Goal: Task Accomplishment & Management: Use online tool/utility

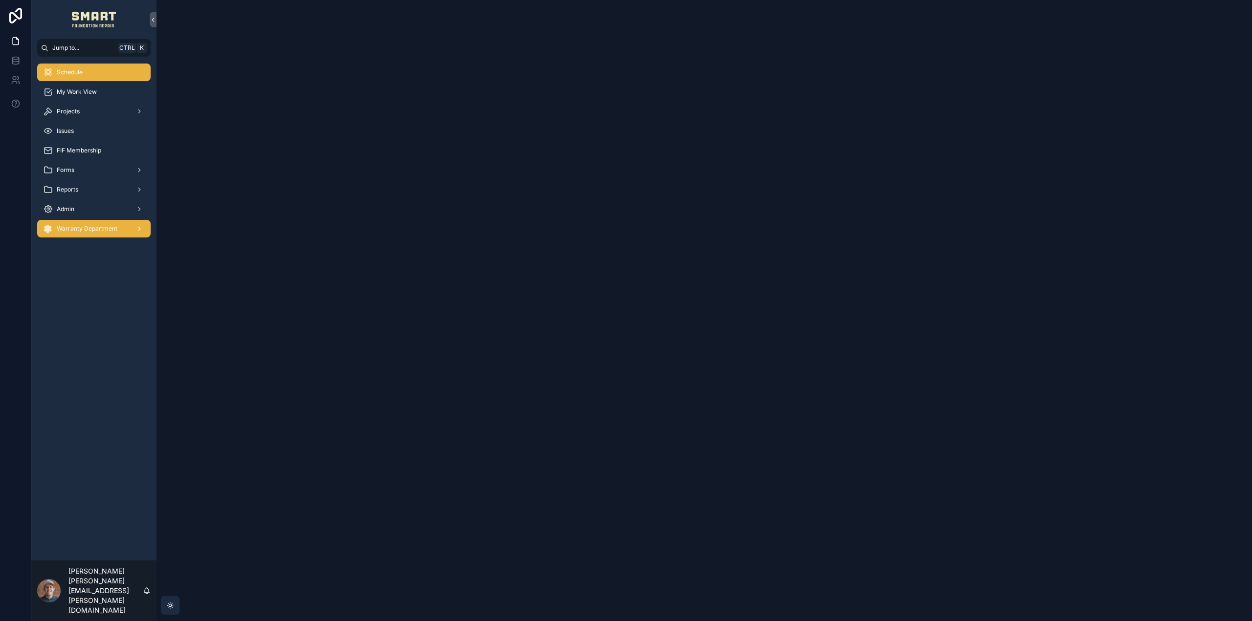
click at [98, 236] on div "Warranty Department" at bounding box center [94, 229] width 102 height 16
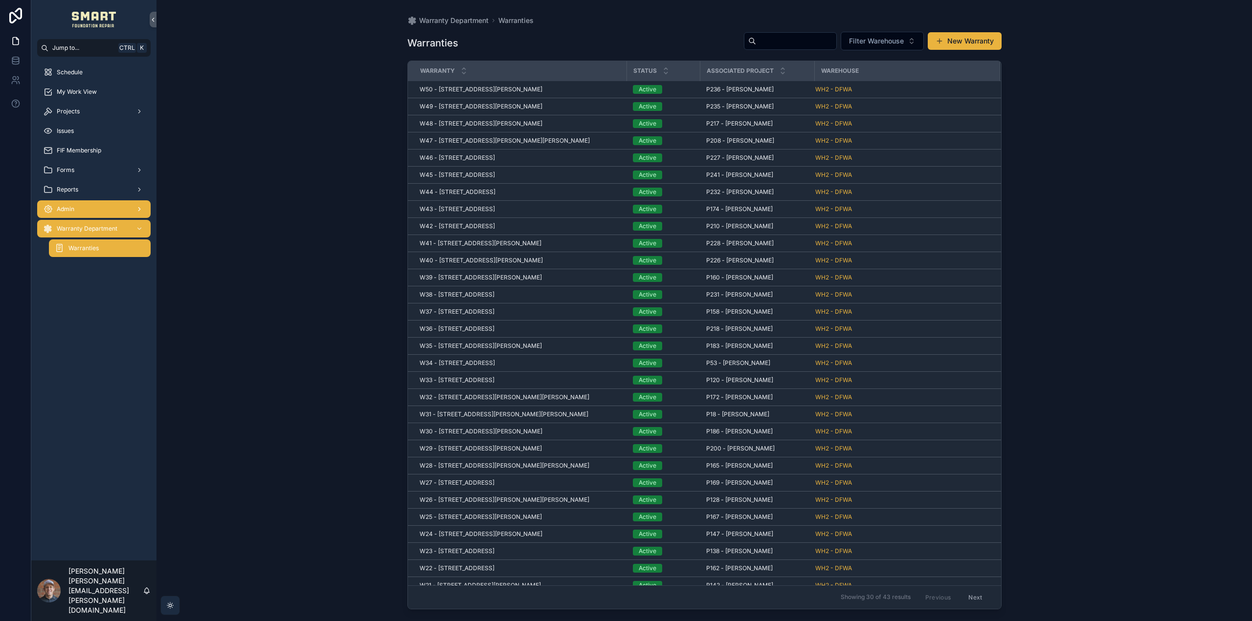
click at [89, 213] on div "Admin" at bounding box center [94, 209] width 102 height 16
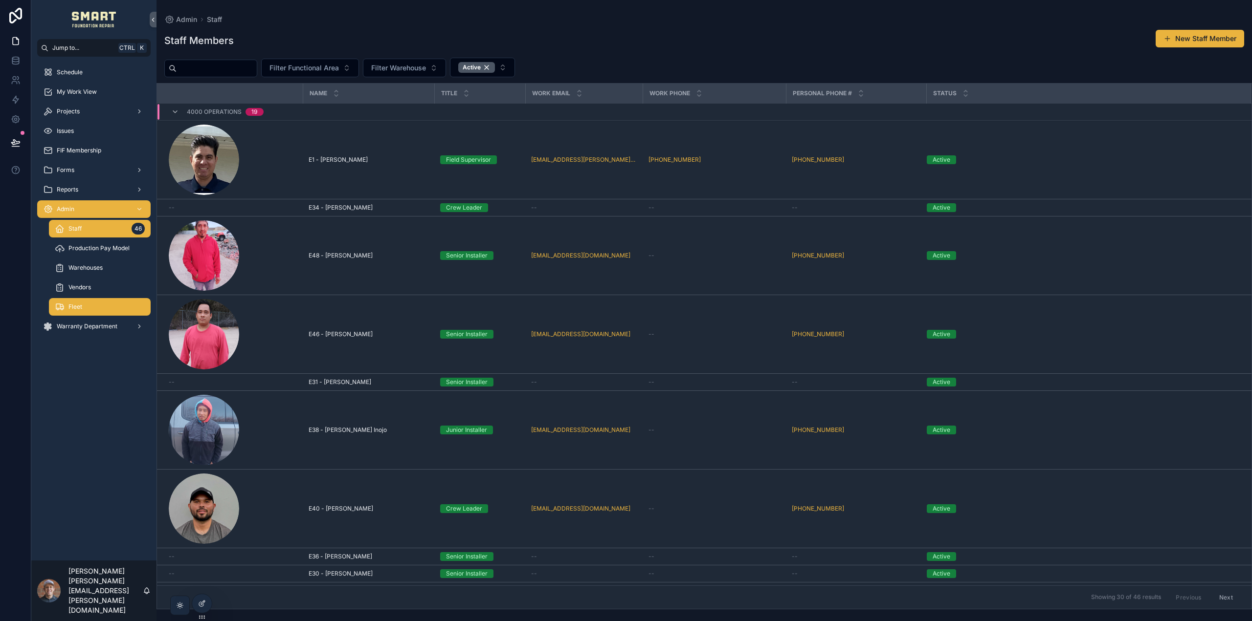
click at [101, 301] on div "Fleet" at bounding box center [100, 307] width 90 height 16
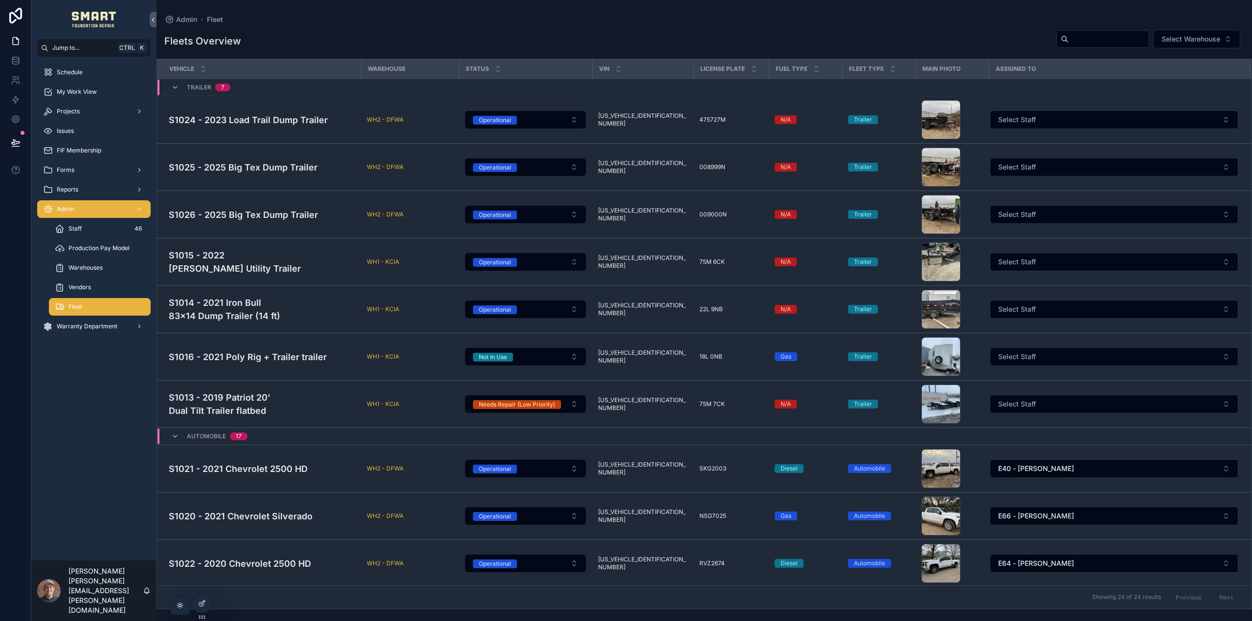
click at [1084, 43] on input "scrollable content" at bounding box center [1108, 39] width 80 height 14
type input "***"
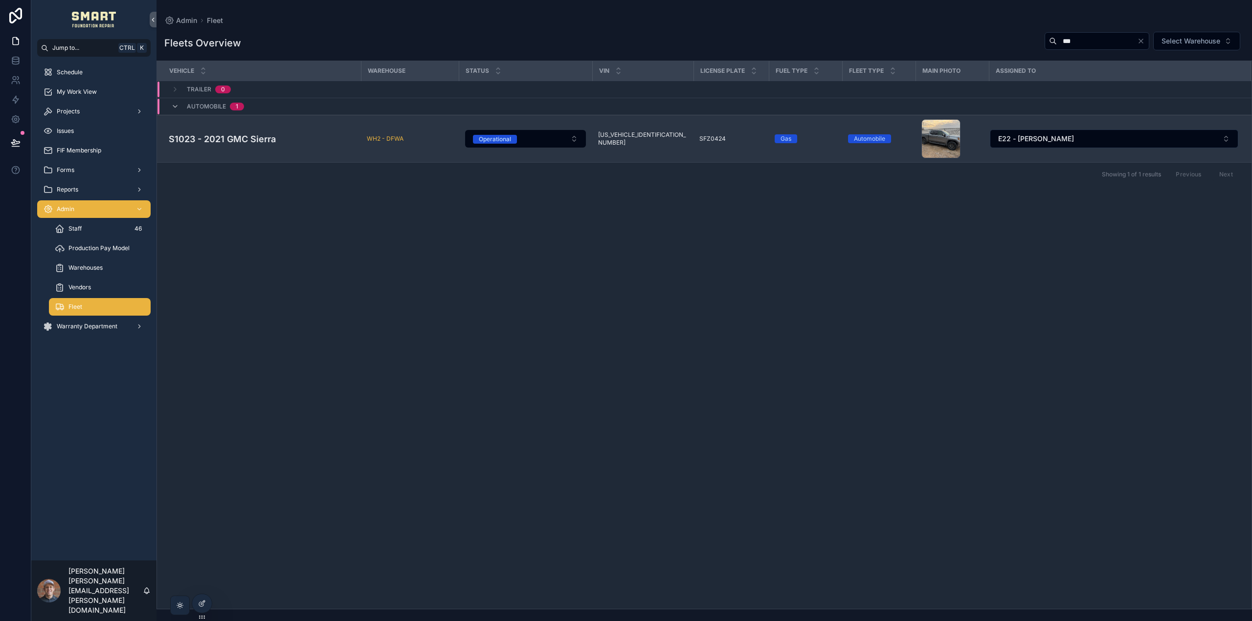
click at [250, 141] on h4 "S1023 - 2021 GMC Sierra" at bounding box center [262, 138] width 186 height 13
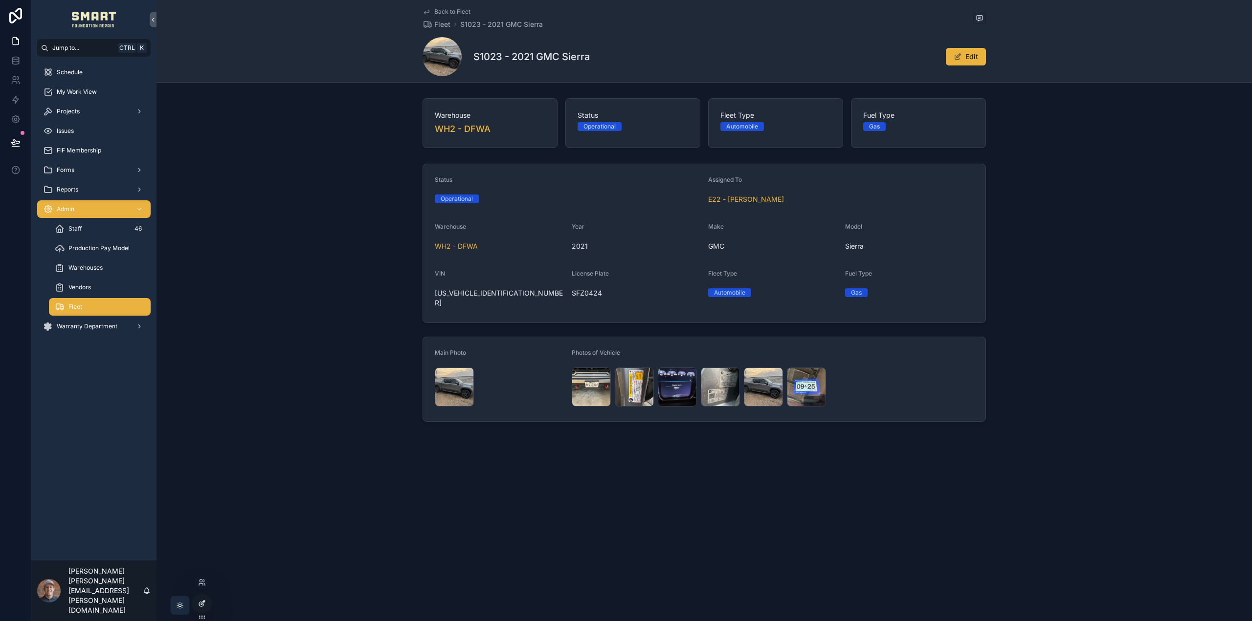
click at [197, 603] on div at bounding box center [202, 604] width 20 height 19
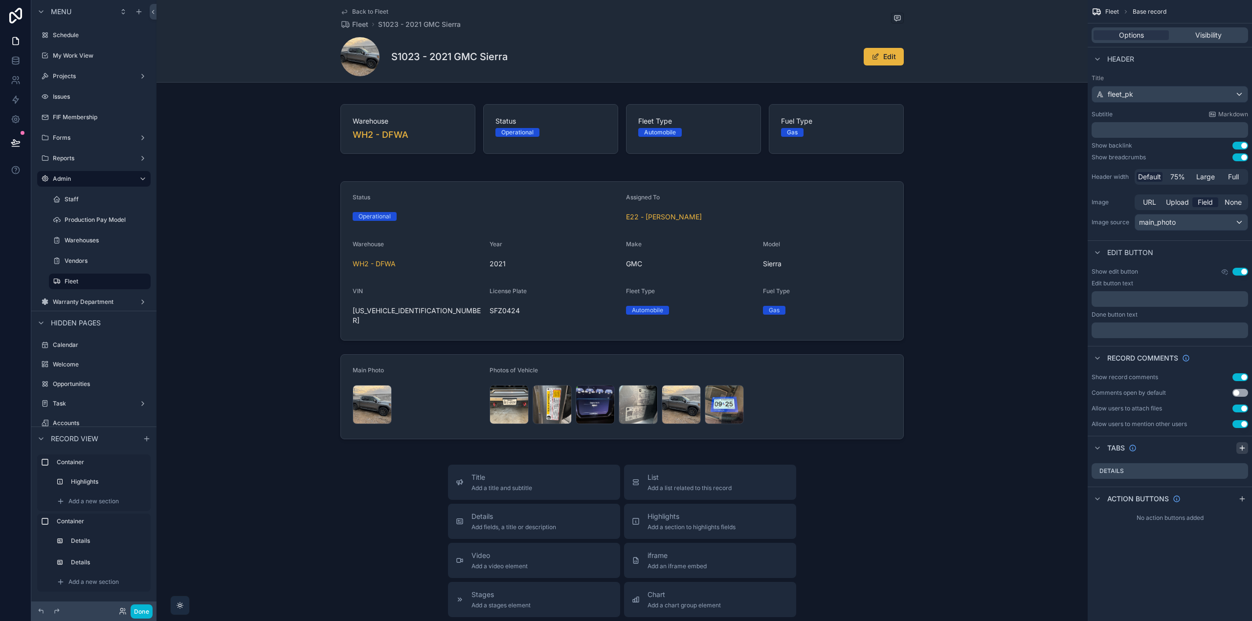
click at [1247, 449] on div "scrollable content" at bounding box center [1242, 448] width 12 height 12
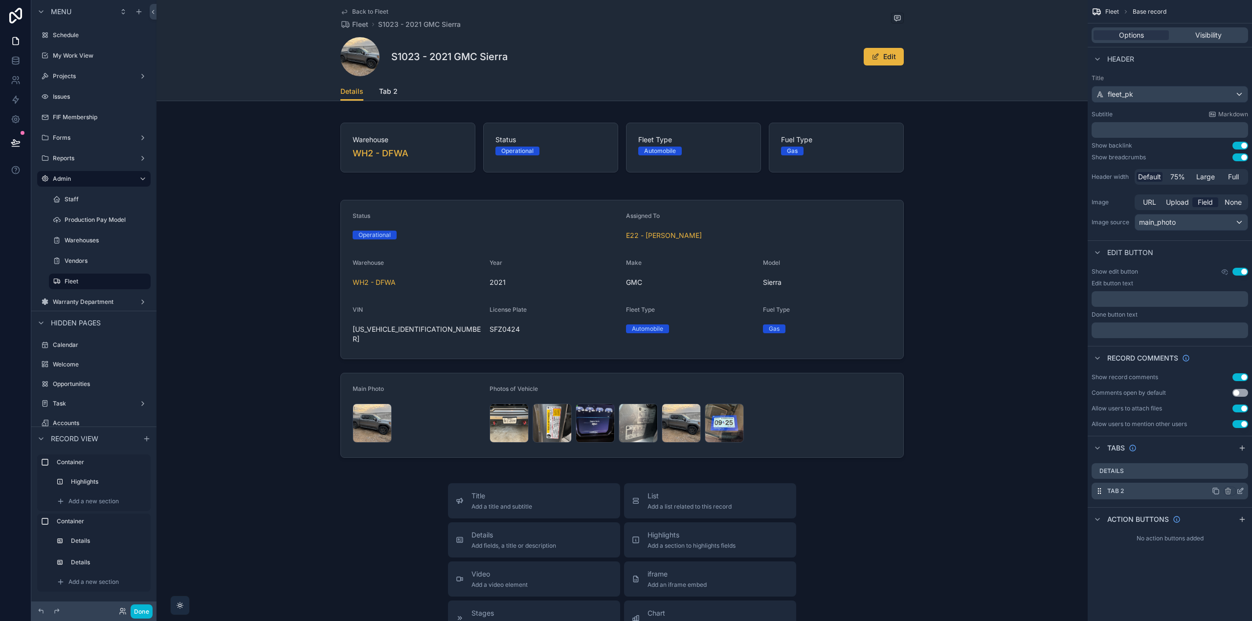
click at [1239, 490] on icon "scrollable content" at bounding box center [1240, 491] width 8 height 8
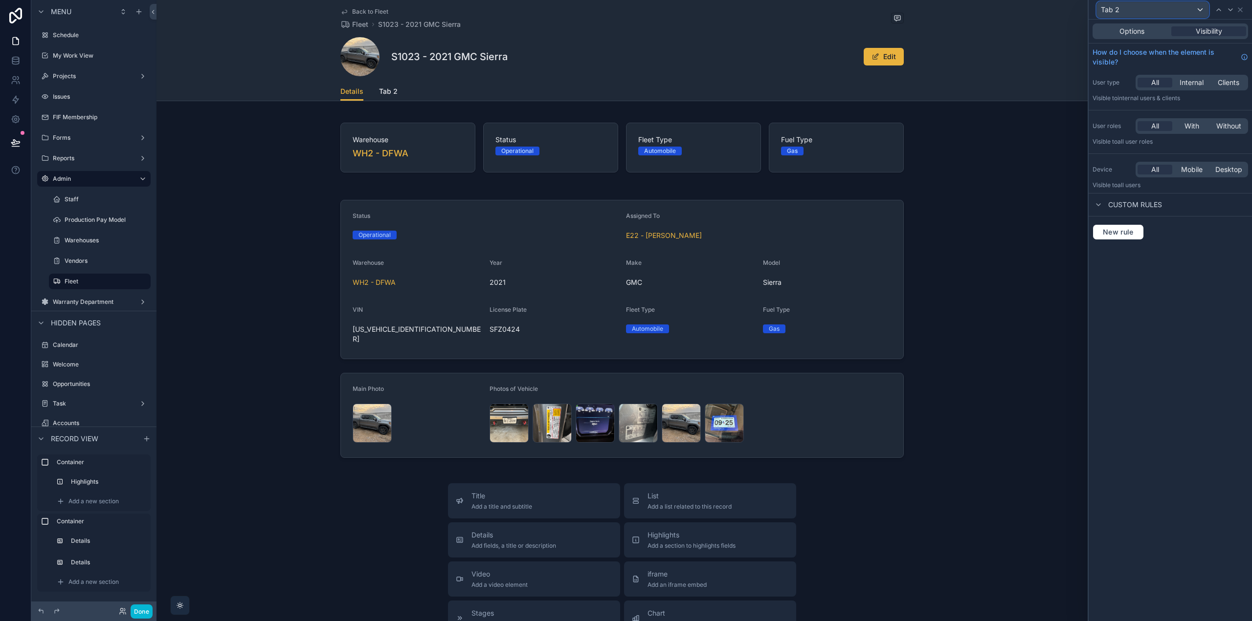
click at [1140, 14] on div "Tab 2" at bounding box center [1152, 10] width 111 height 16
drag, startPoint x: 1206, startPoint y: 338, endPoint x: 1197, endPoint y: 292, distance: 46.8
click at [1206, 336] on div at bounding box center [1169, 310] width 163 height 621
click at [1131, 30] on span "Options" at bounding box center [1131, 31] width 25 height 10
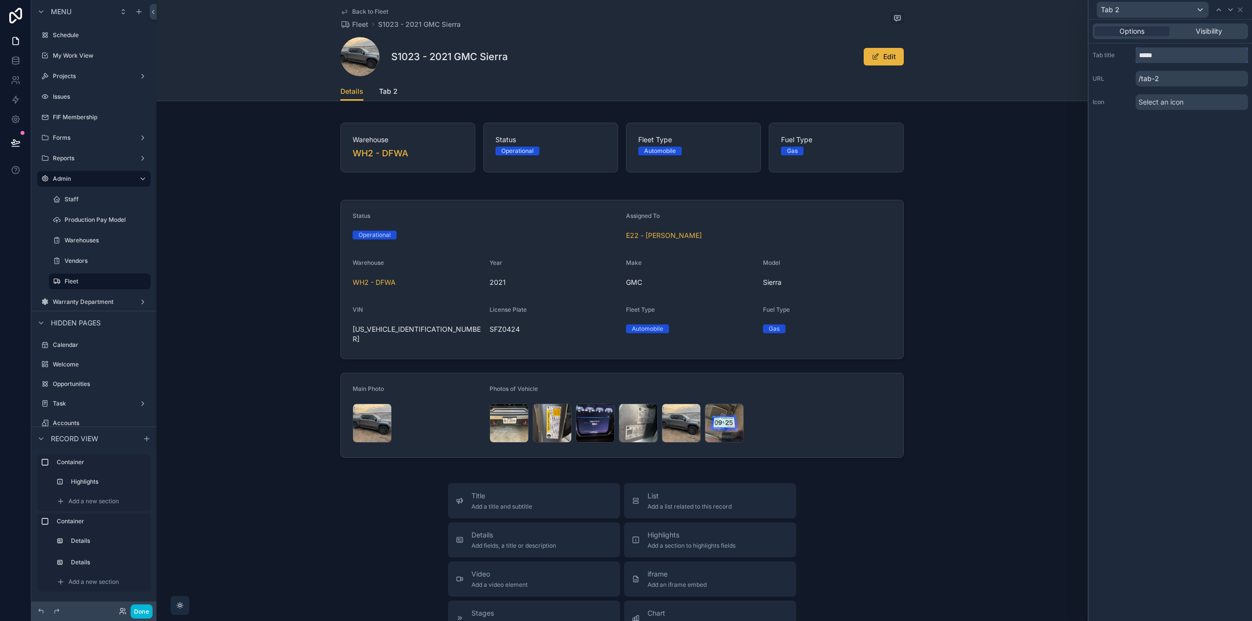
drag, startPoint x: 1181, startPoint y: 56, endPoint x: 1134, endPoint y: 55, distance: 46.5
click at [1136, 55] on input "*****" at bounding box center [1191, 55] width 112 height 16
type input "**********"
click at [1152, 179] on div "**********" at bounding box center [1169, 321] width 163 height 602
click at [1240, 7] on icon at bounding box center [1240, 10] width 8 height 8
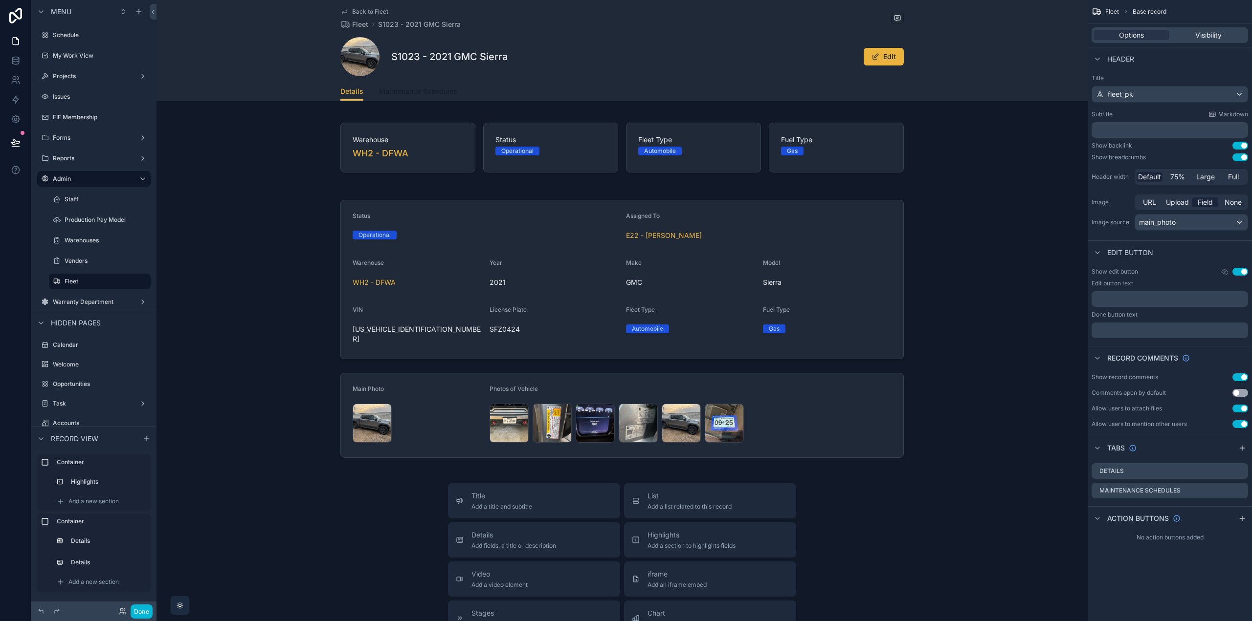
click at [415, 90] on span "Maintenance Schedules" at bounding box center [418, 92] width 78 height 10
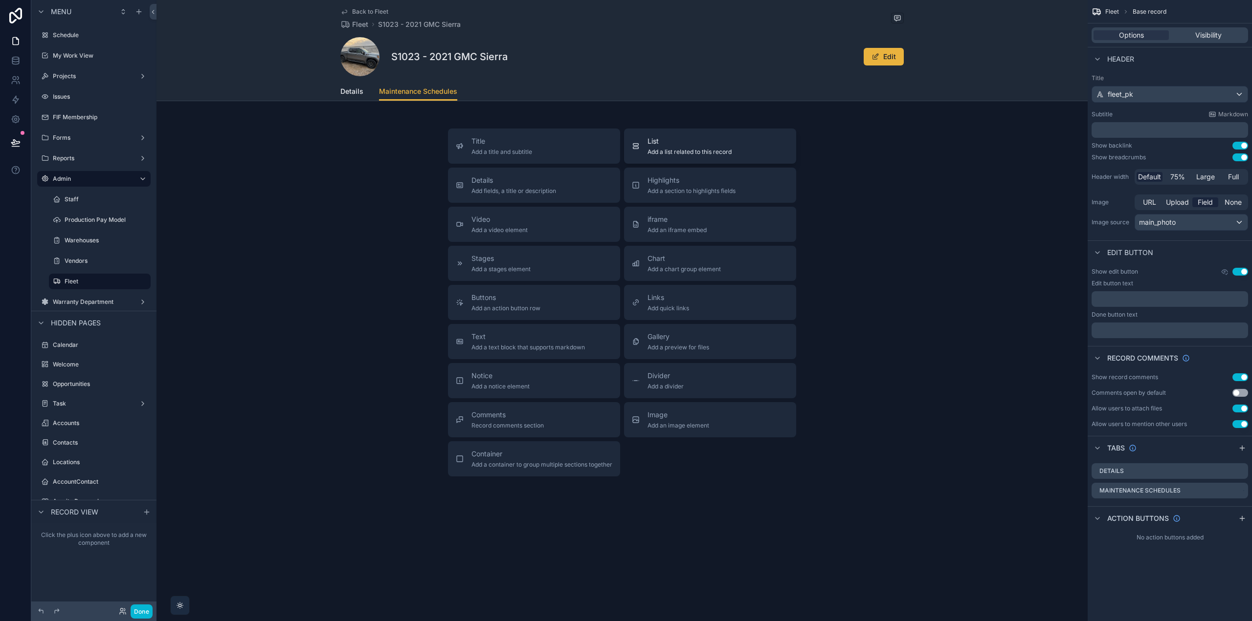
click at [681, 149] on span "Add a list related to this record" at bounding box center [689, 152] width 84 height 8
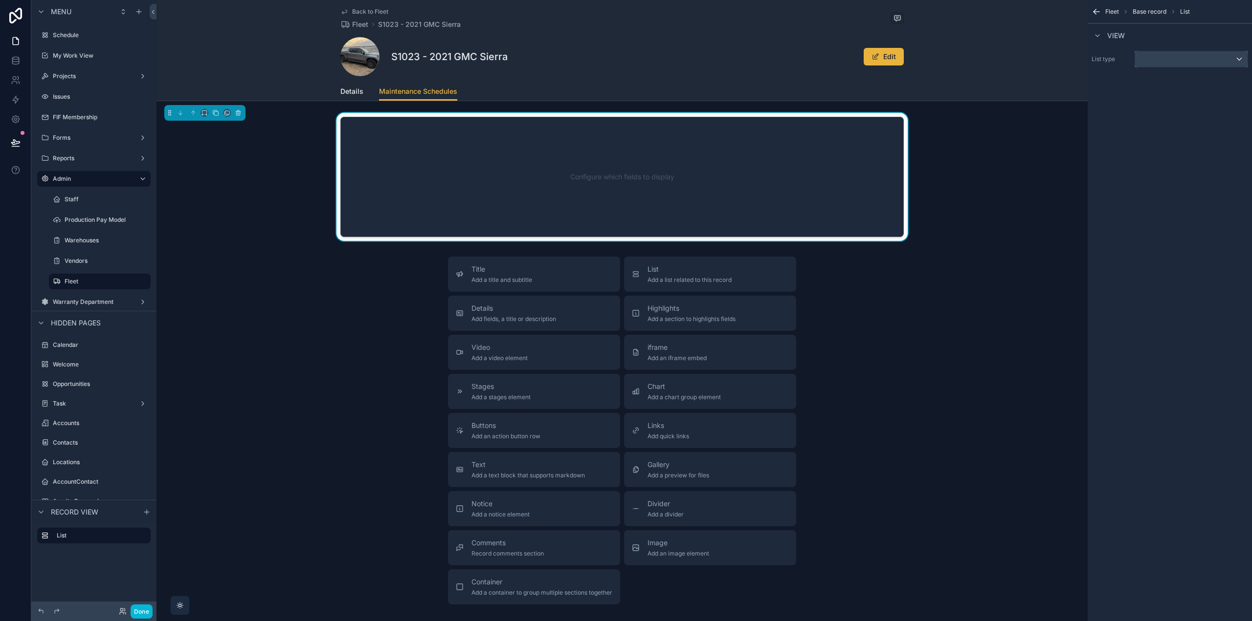
click at [1205, 62] on div "scrollable content" at bounding box center [1191, 59] width 112 height 16
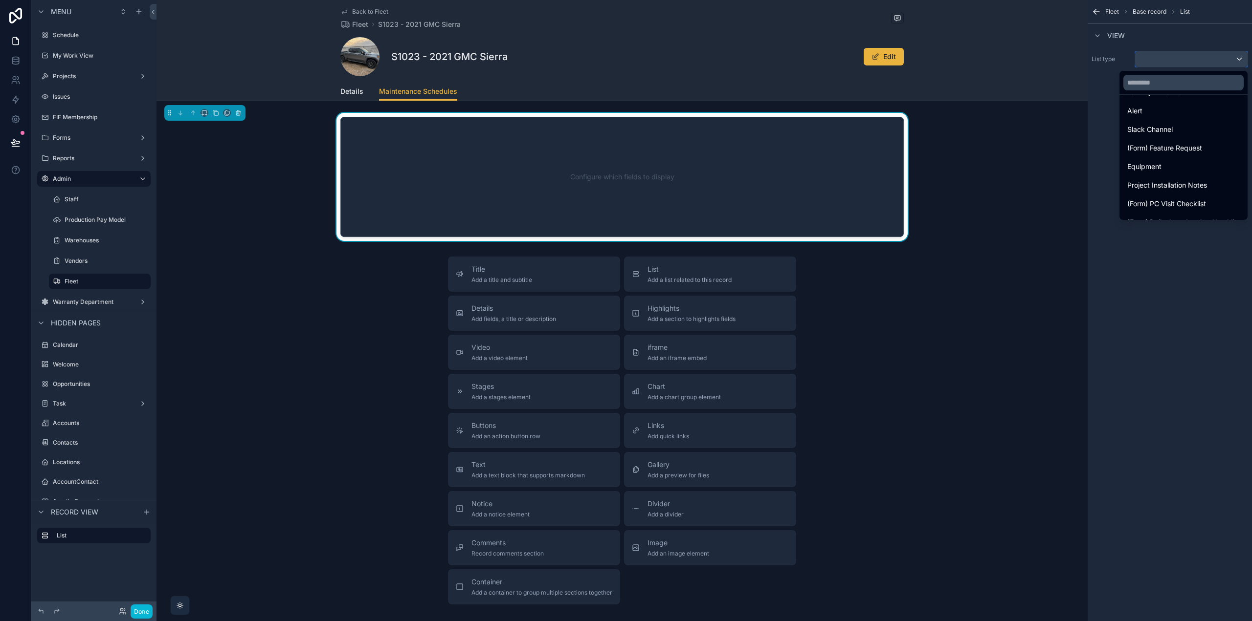
scroll to position [675, 0]
click at [1199, 209] on span "Fleet Maintenance Schedule" at bounding box center [1172, 209] width 91 height 12
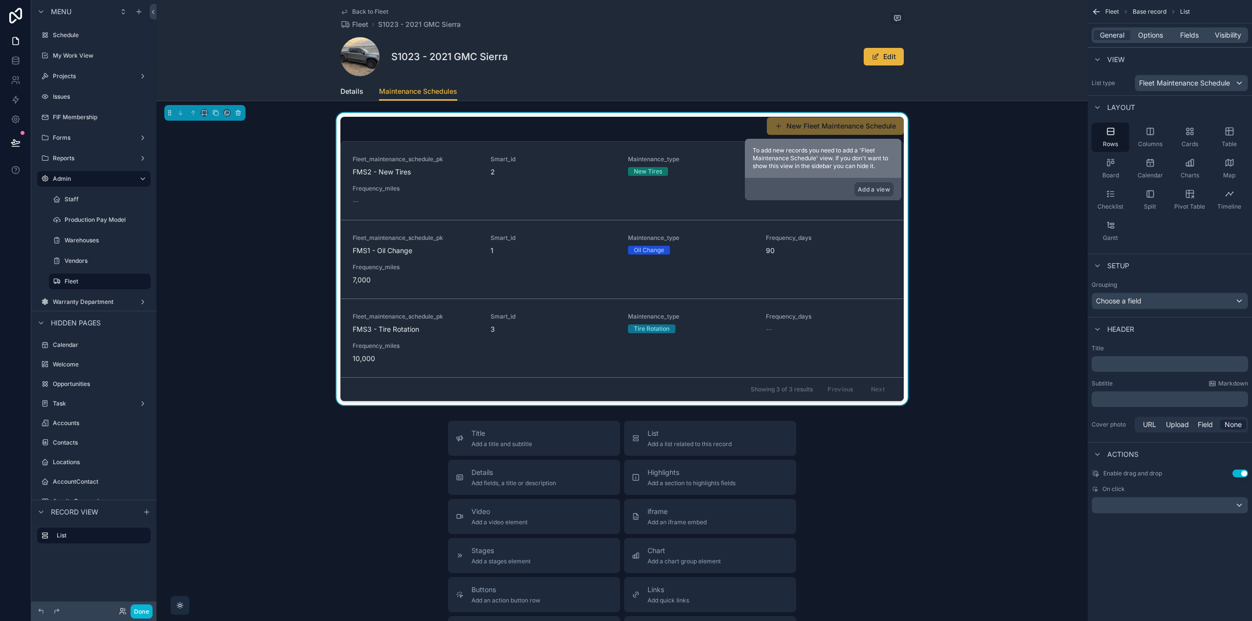
click at [1184, 40] on div "General Options Fields Visibility" at bounding box center [1169, 35] width 156 height 16
click at [1184, 39] on span "Fields" at bounding box center [1189, 35] width 19 height 10
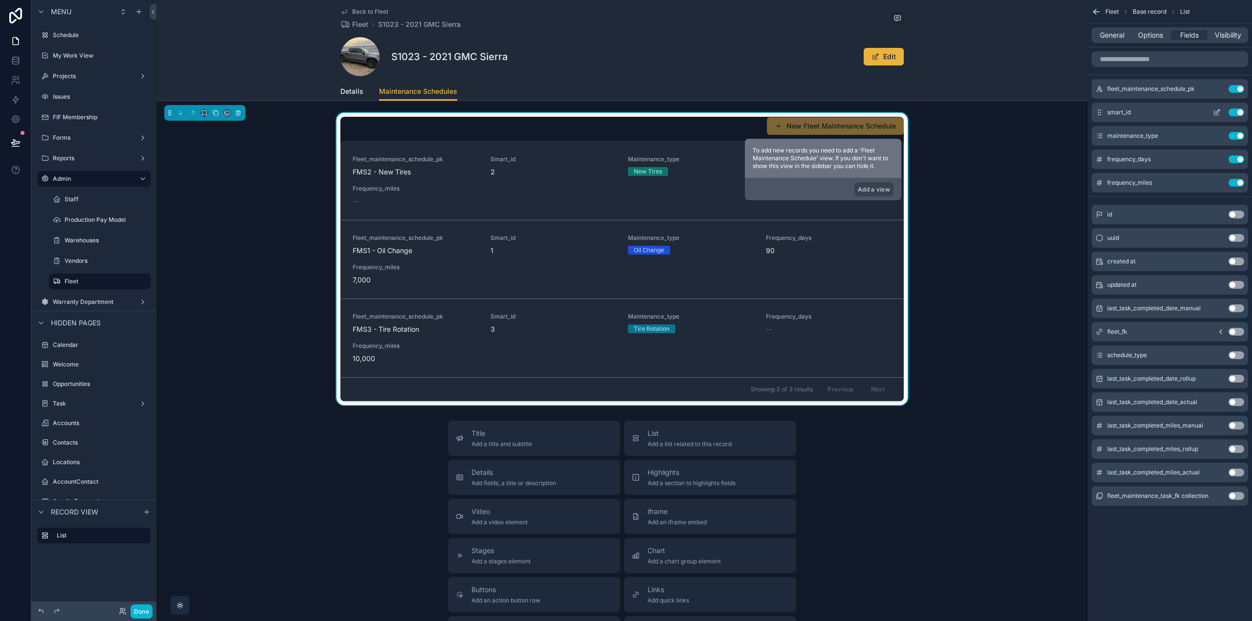
click at [1214, 110] on icon "scrollable content" at bounding box center [1217, 113] width 8 height 8
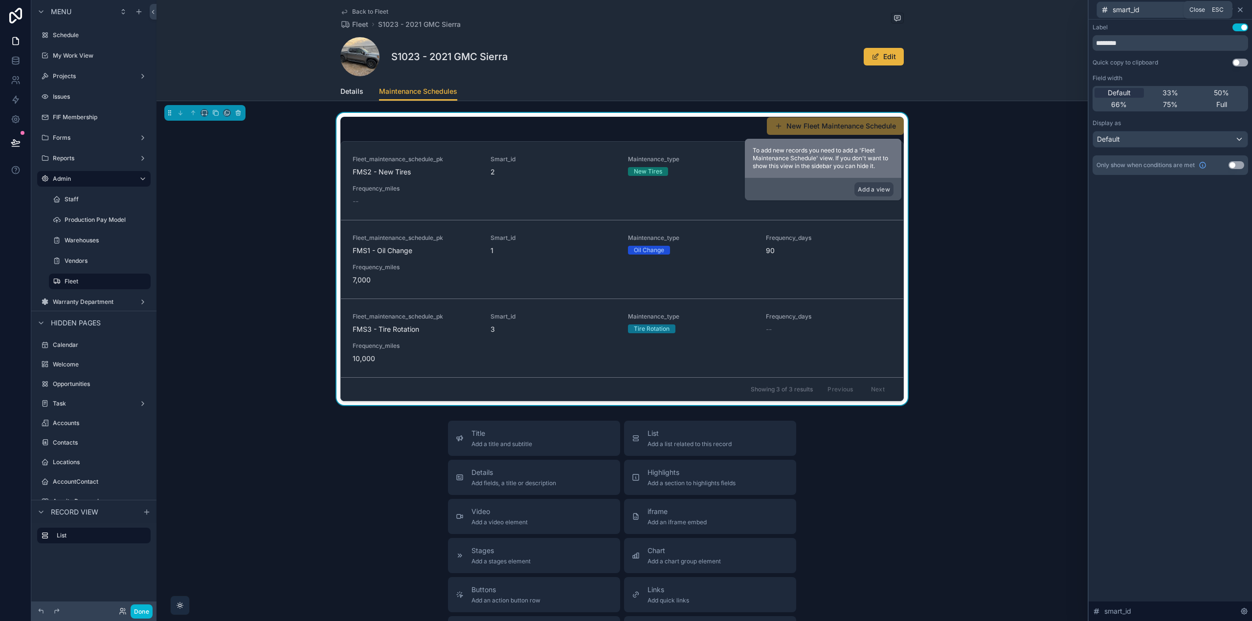
click at [1240, 9] on icon at bounding box center [1240, 10] width 4 height 4
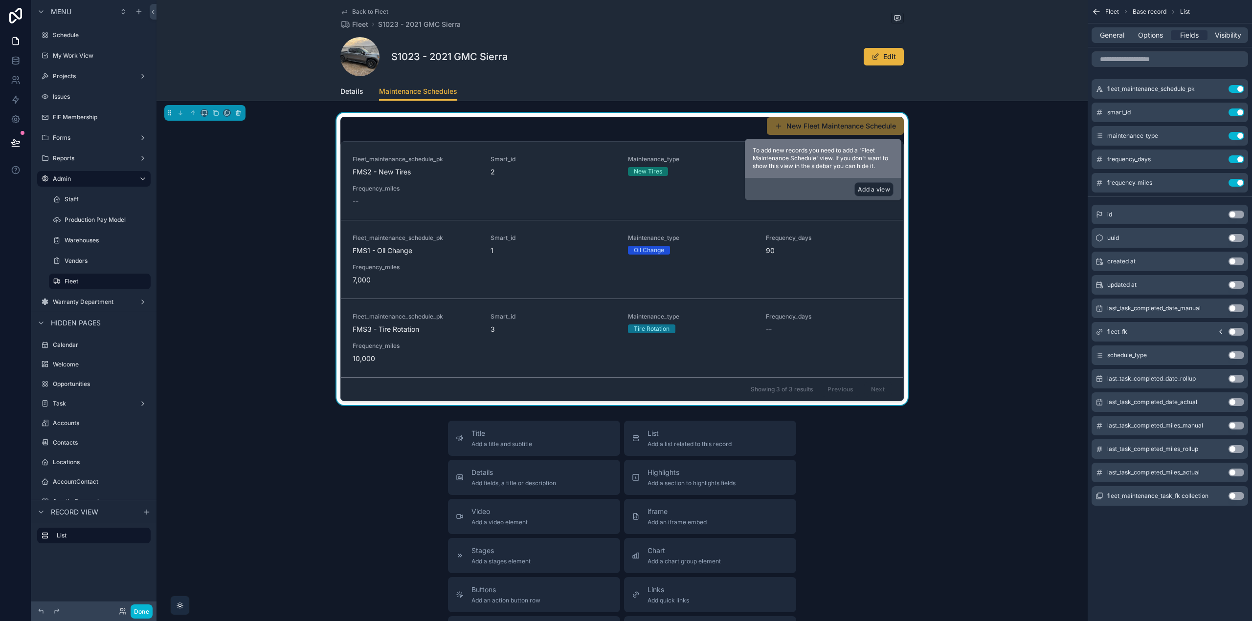
click at [863, 189] on button "Add a view" at bounding box center [873, 189] width 39 height 14
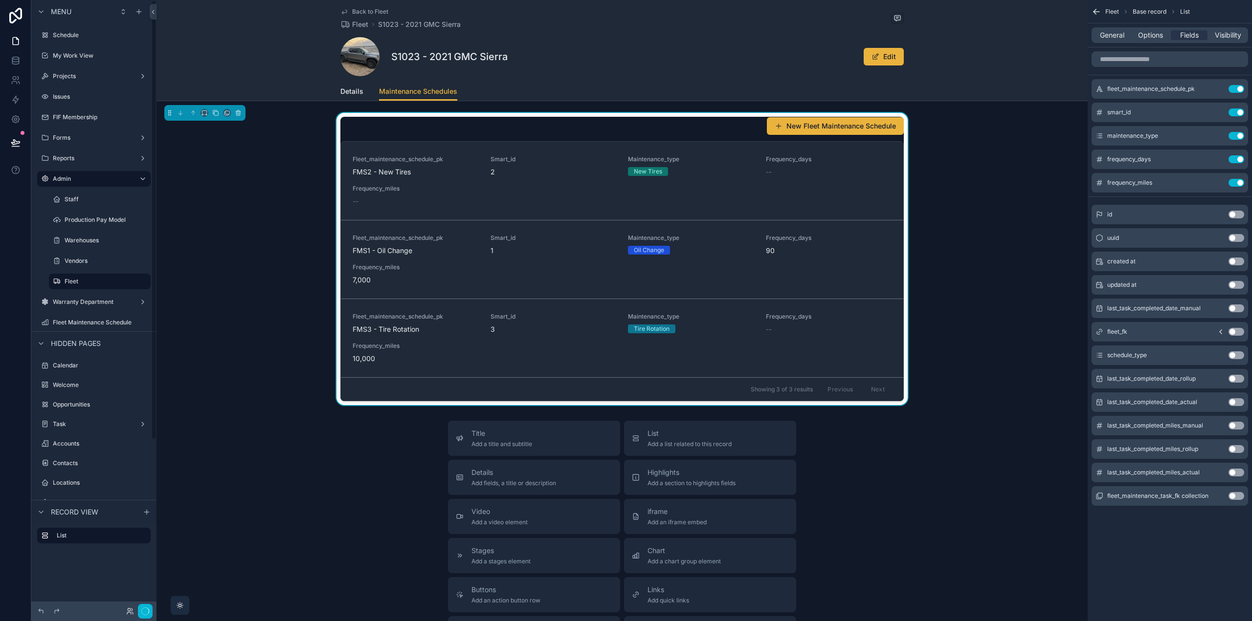
scroll to position [147, 0]
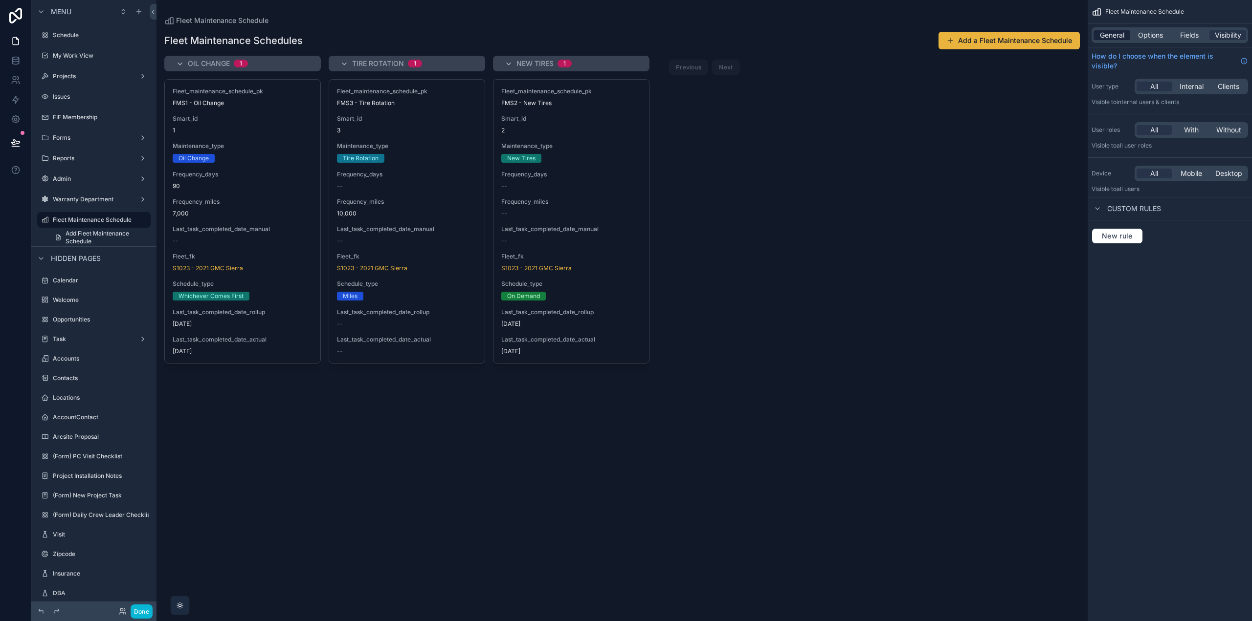
click at [1113, 32] on span "General" at bounding box center [1112, 35] width 24 height 10
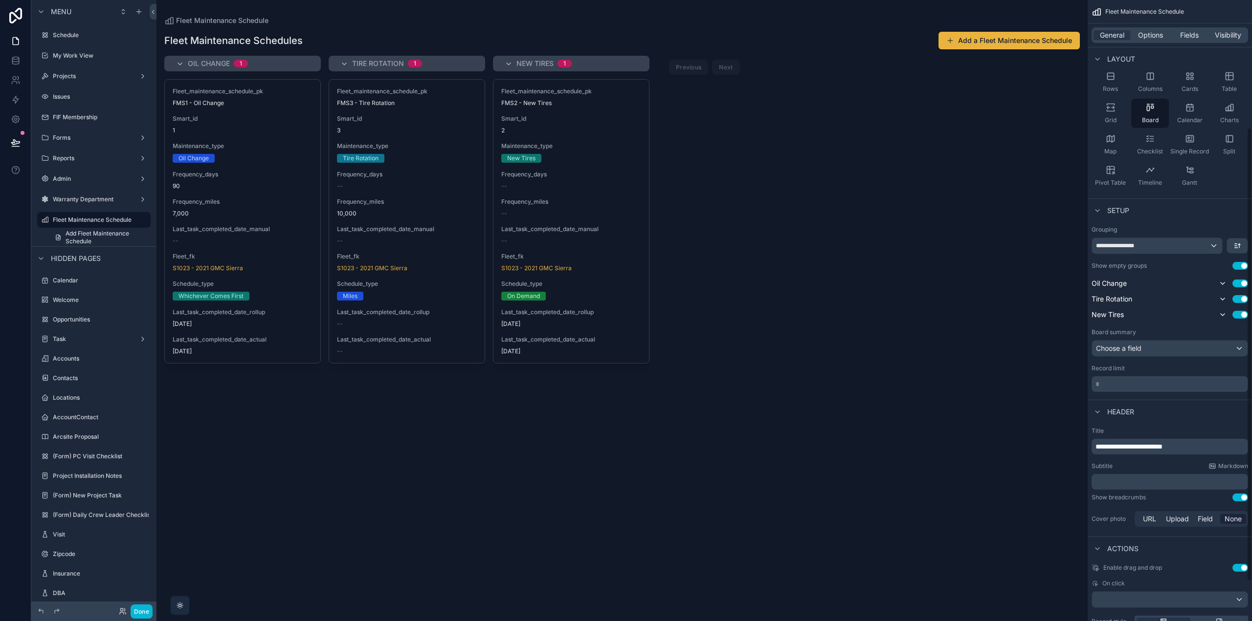
scroll to position [229, 0]
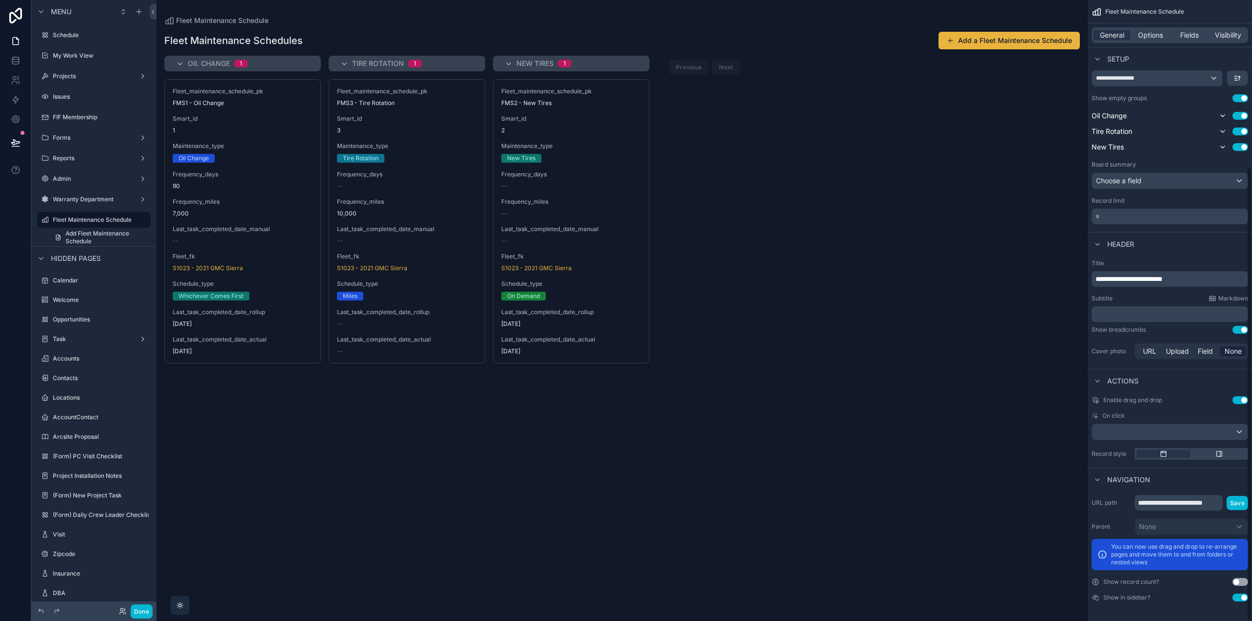
click at [1238, 596] on button "Use setting" at bounding box center [1240, 598] width 16 height 8
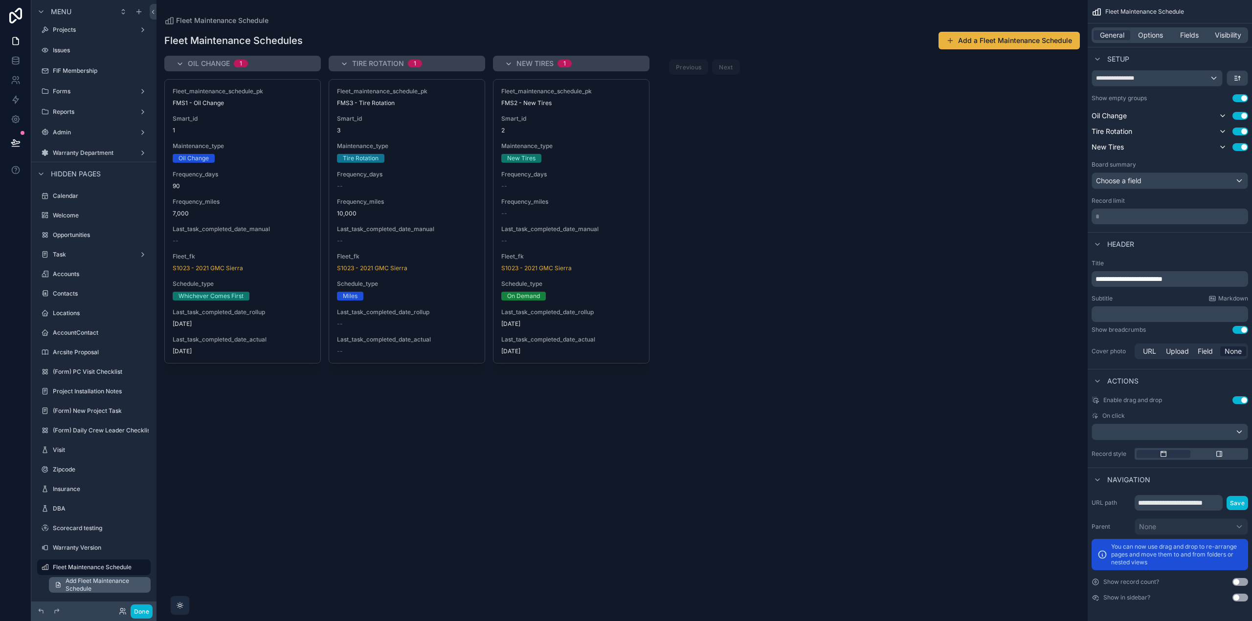
click at [99, 583] on span "Add Fleet Maintenance Schedule" at bounding box center [105, 585] width 79 height 16
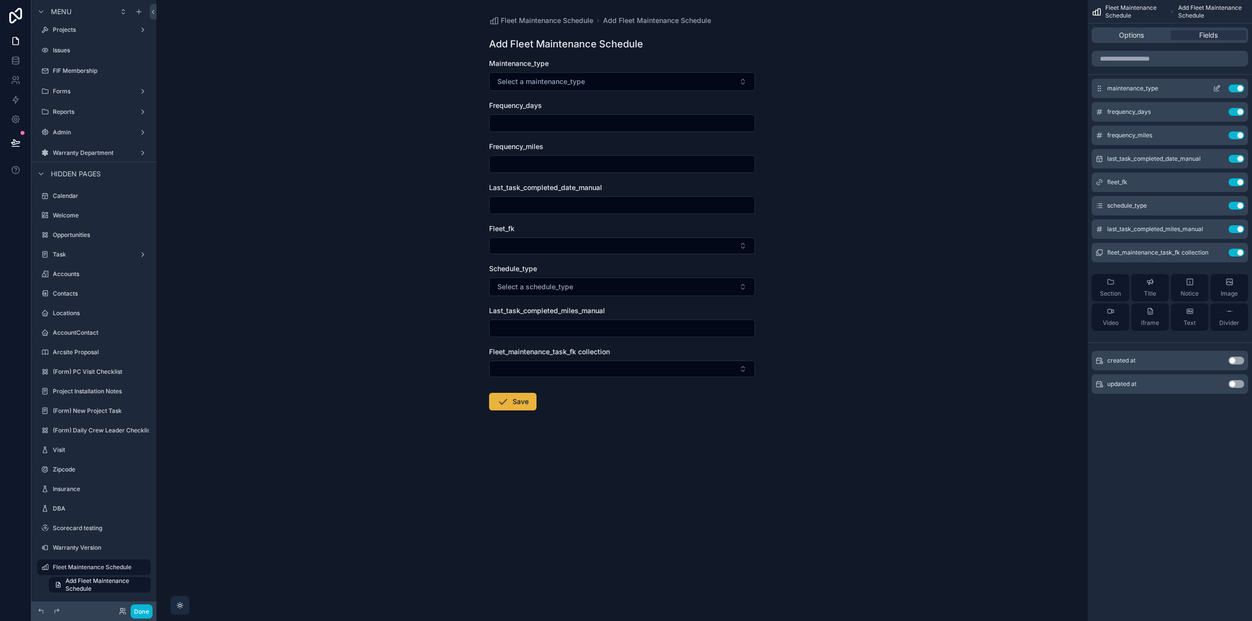
click at [1216, 86] on icon "scrollable content" at bounding box center [1217, 89] width 8 height 8
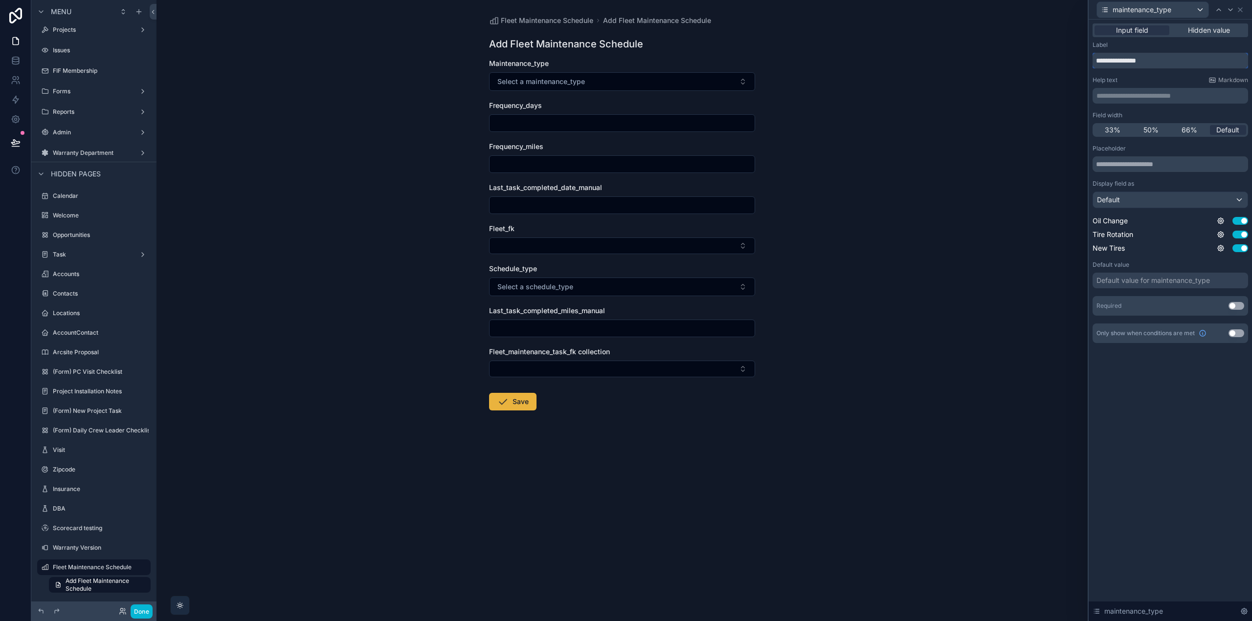
click at [1143, 60] on input "**********" at bounding box center [1169, 61] width 155 height 16
type input "**********"
click at [1135, 156] on div "Placeholder" at bounding box center [1169, 158] width 155 height 27
click at [1135, 163] on input "text" at bounding box center [1169, 164] width 155 height 16
type input "******"
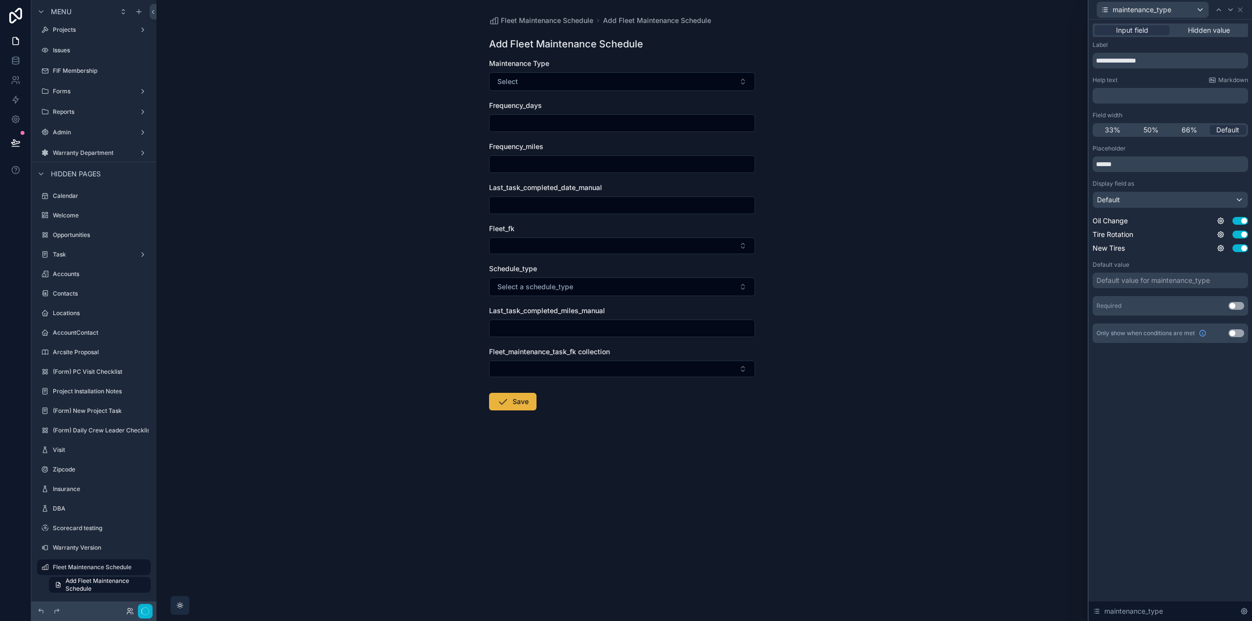
click at [1170, 391] on div "**********" at bounding box center [1169, 321] width 163 height 602
click at [1230, 5] on div at bounding box center [1230, 10] width 12 height 12
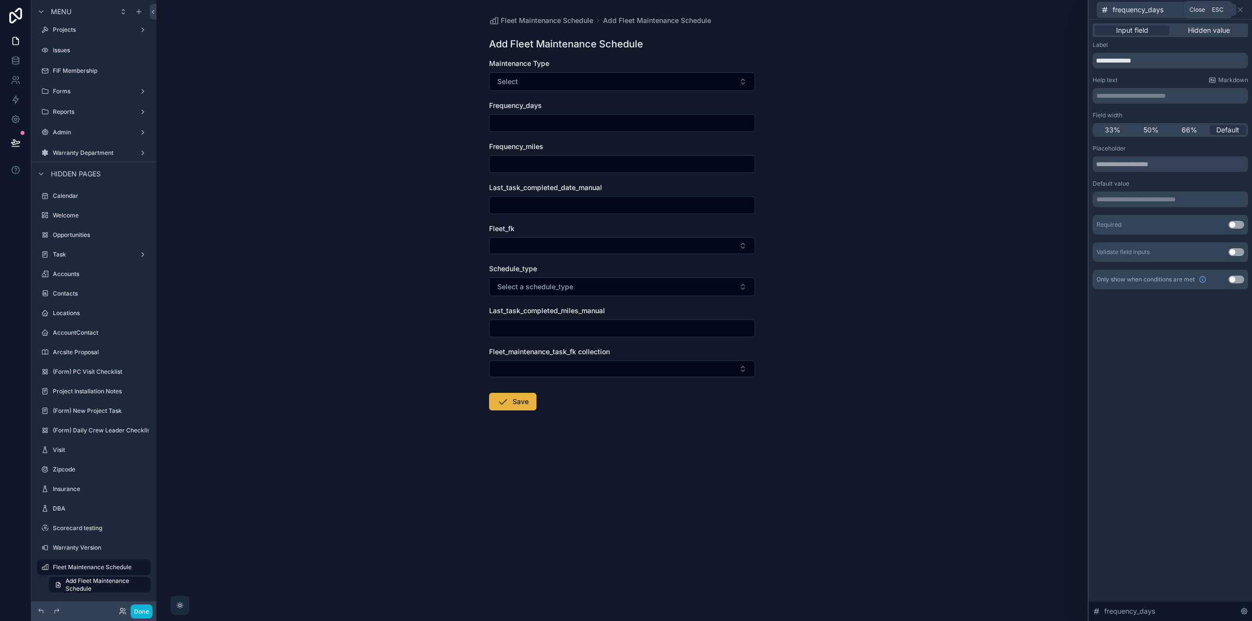
click at [1241, 9] on icon at bounding box center [1240, 10] width 8 height 8
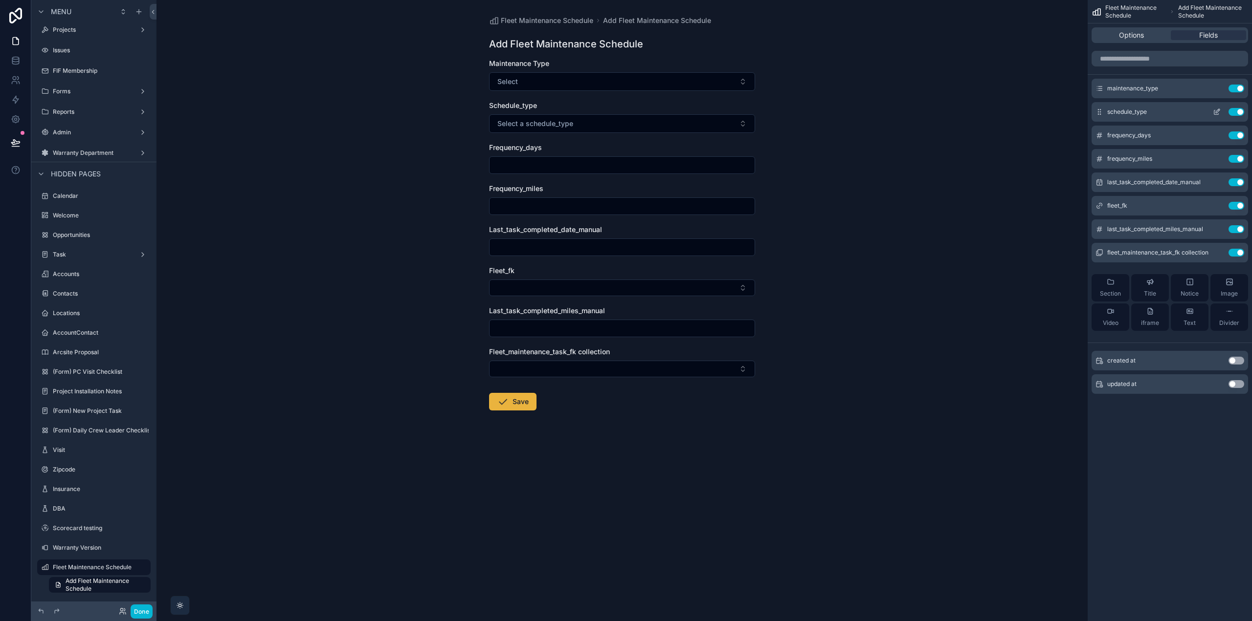
click at [1216, 113] on icon "scrollable content" at bounding box center [1217, 111] width 4 height 4
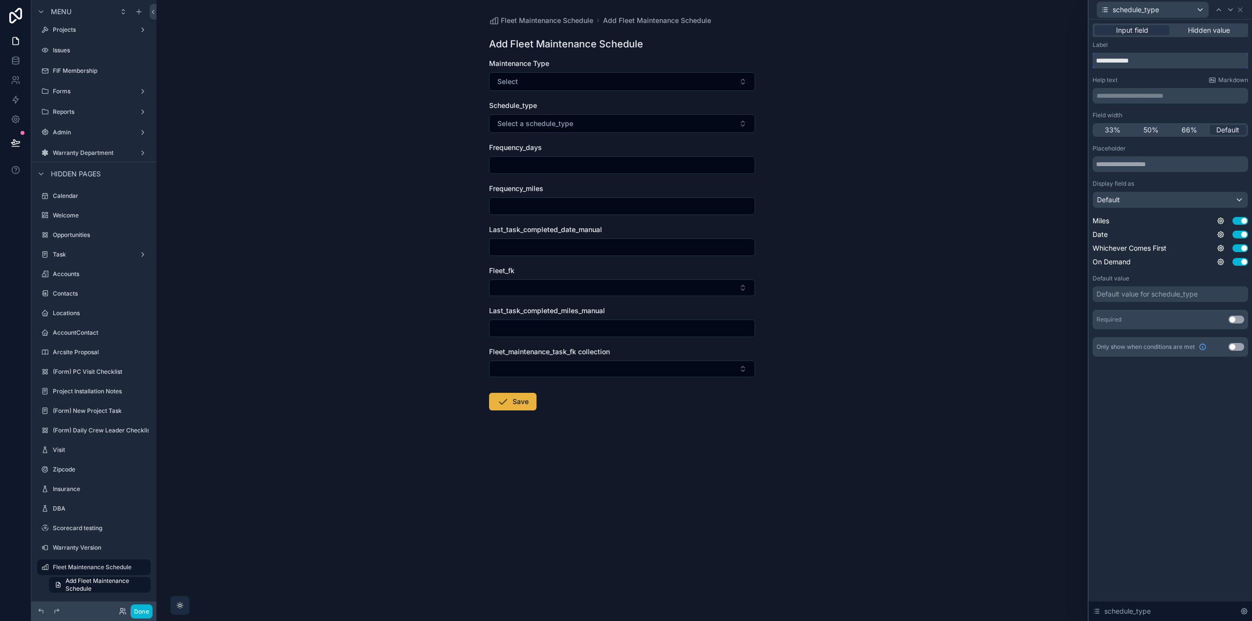
click at [1131, 62] on input "**********" at bounding box center [1169, 61] width 155 height 16
type input "**********"
click at [1155, 161] on input "text" at bounding box center [1169, 164] width 155 height 16
type input "******"
click at [1155, 433] on div "**********" at bounding box center [1169, 321] width 163 height 602
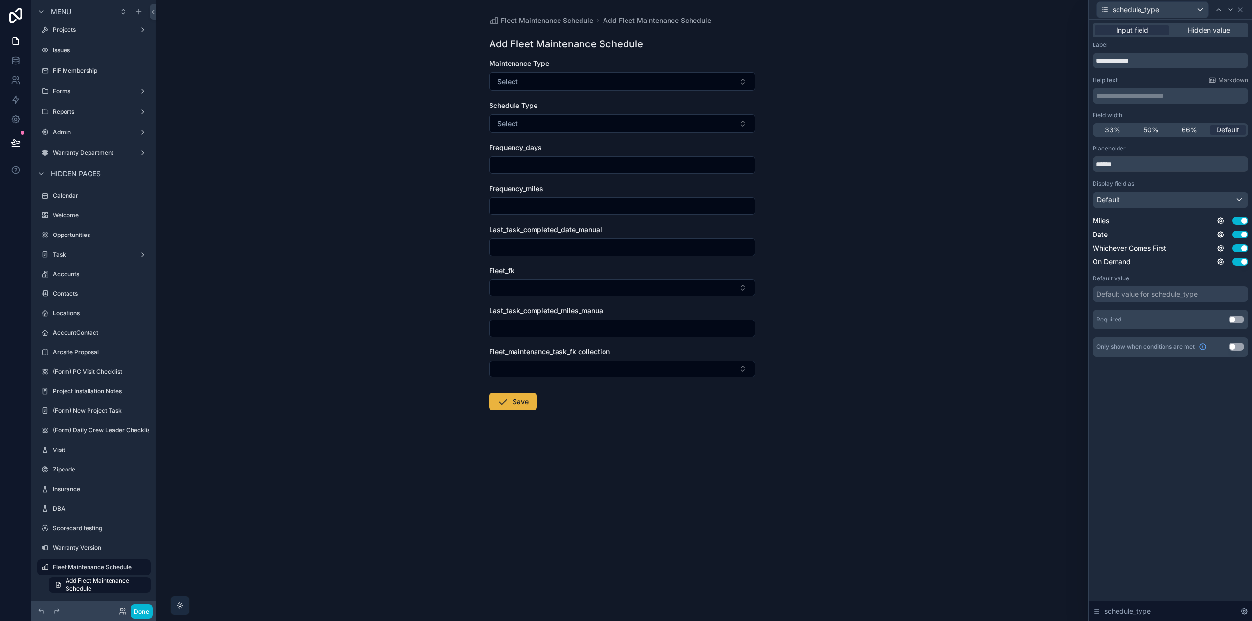
click at [1238, 319] on button "Use setting" at bounding box center [1236, 320] width 16 height 8
click at [1216, 9] on icon at bounding box center [1218, 10] width 8 height 8
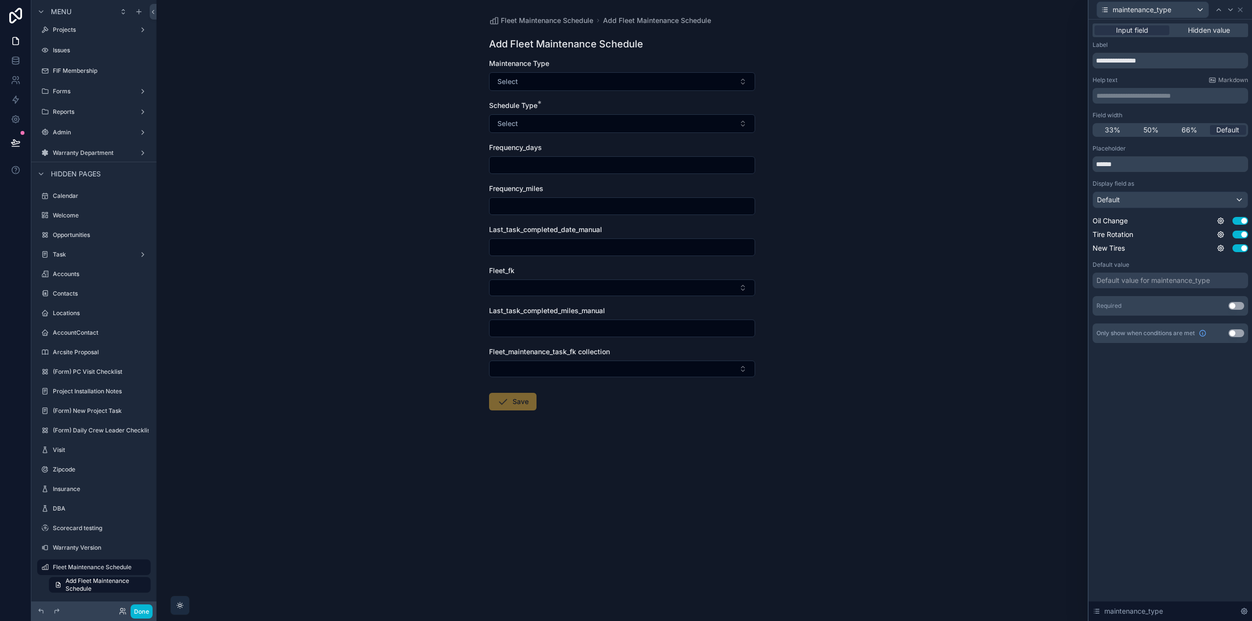
click at [1237, 304] on button "Use setting" at bounding box center [1236, 306] width 16 height 8
click at [1229, 11] on icon at bounding box center [1230, 10] width 8 height 8
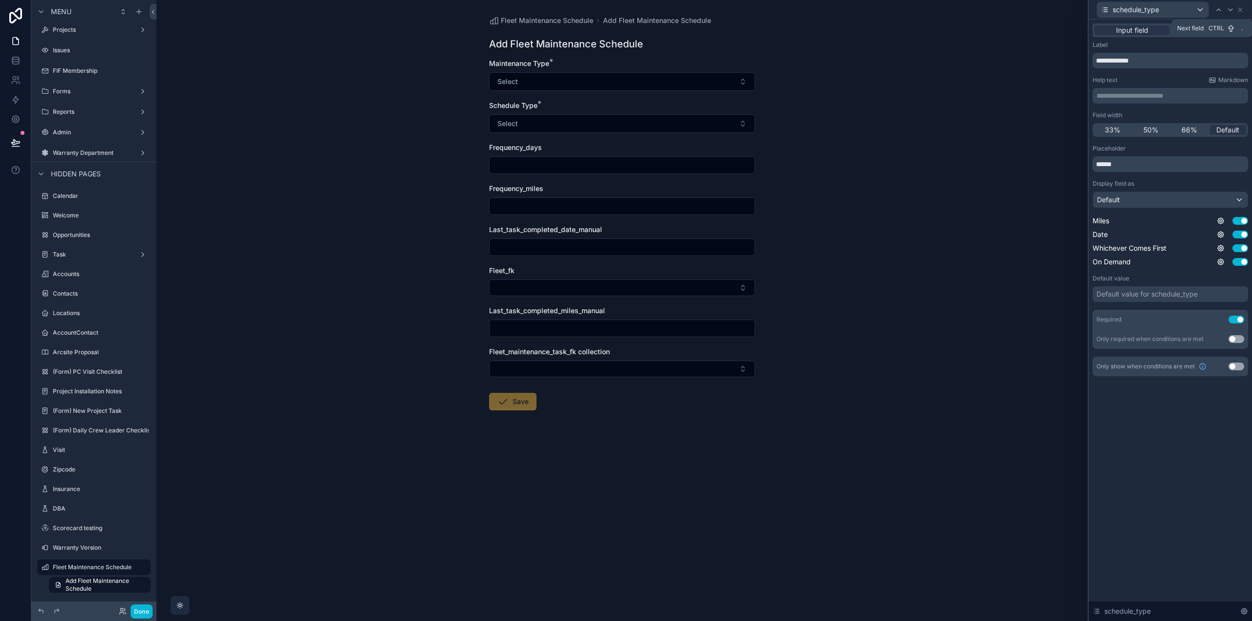
click at [1229, 11] on icon at bounding box center [1230, 10] width 8 height 8
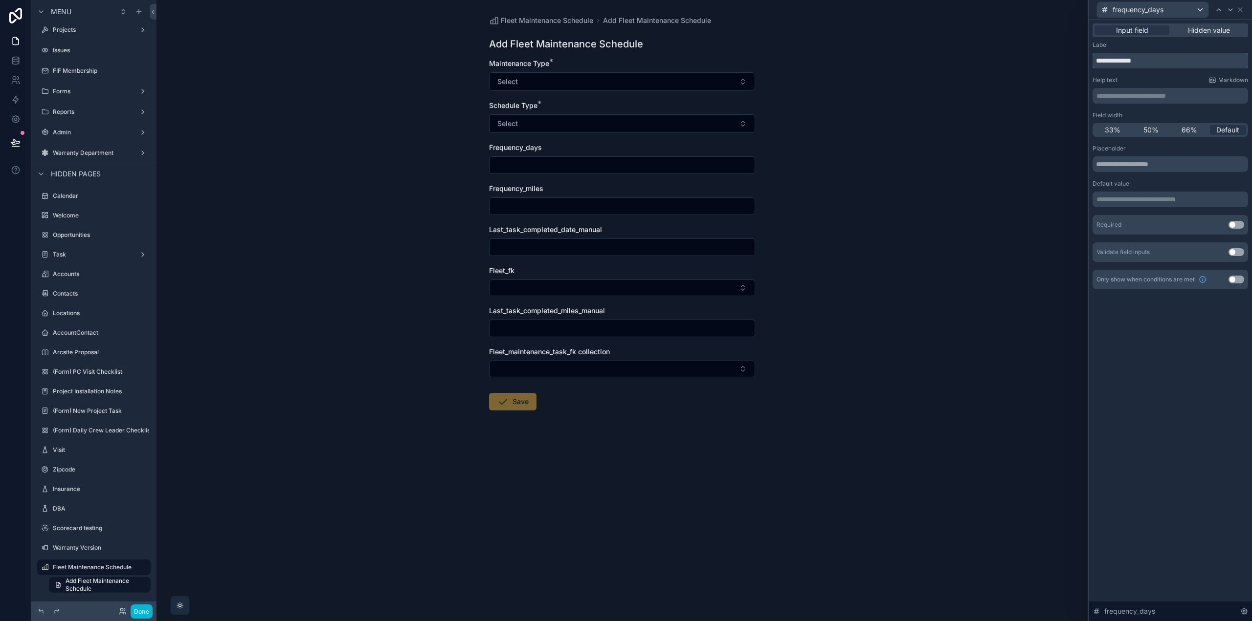
click at [1137, 59] on input "**********" at bounding box center [1169, 61] width 155 height 16
type input "**********"
click at [1131, 168] on input "text" at bounding box center [1169, 164] width 155 height 16
type input "**********"
click at [1233, 224] on button "Use setting" at bounding box center [1236, 225] width 16 height 8
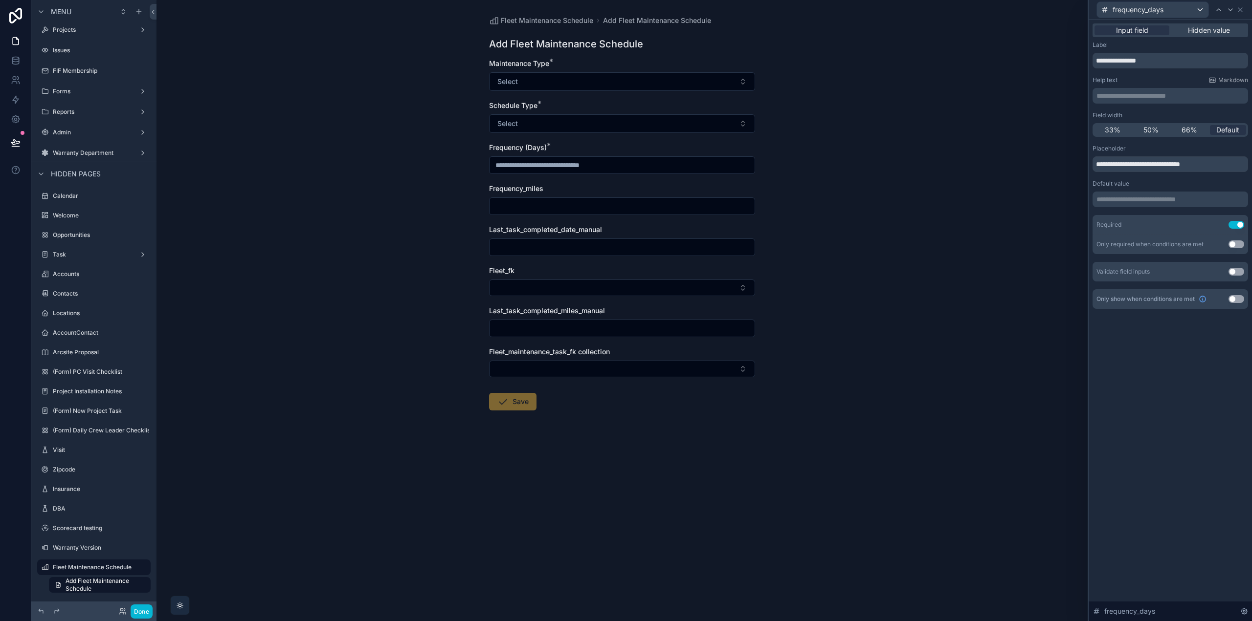
click at [1237, 296] on button "Use setting" at bounding box center [1236, 299] width 16 height 8
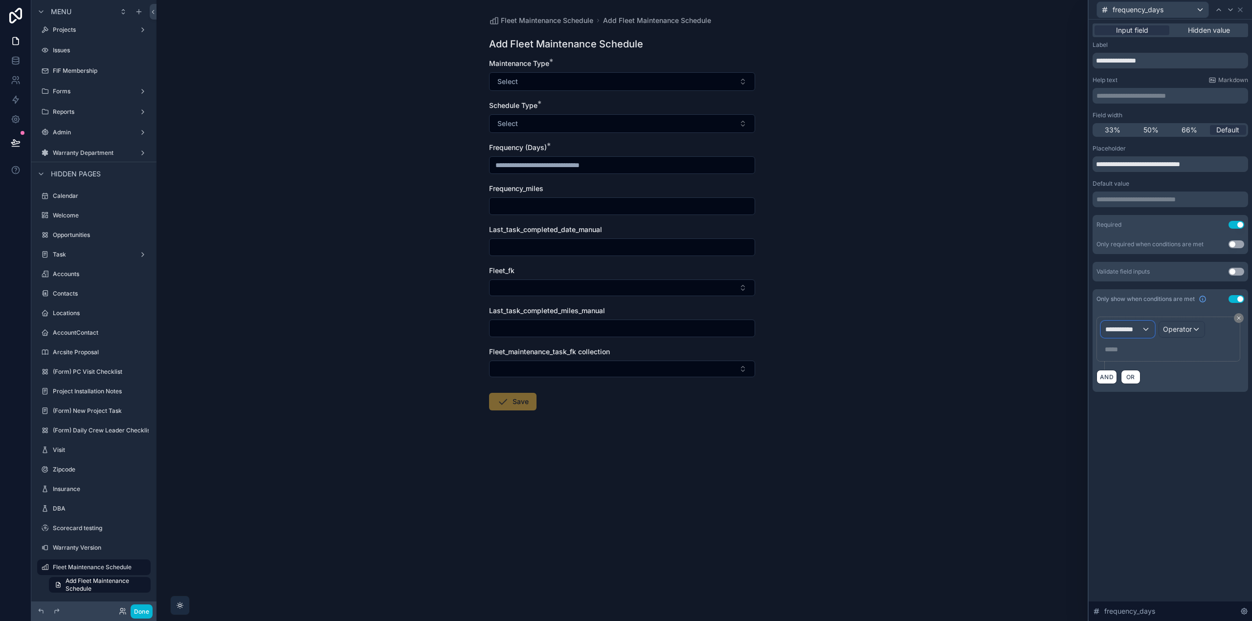
click at [1131, 327] on span "**********" at bounding box center [1123, 330] width 36 height 10
click at [1144, 398] on span "Form Values" at bounding box center [1128, 401] width 39 height 12
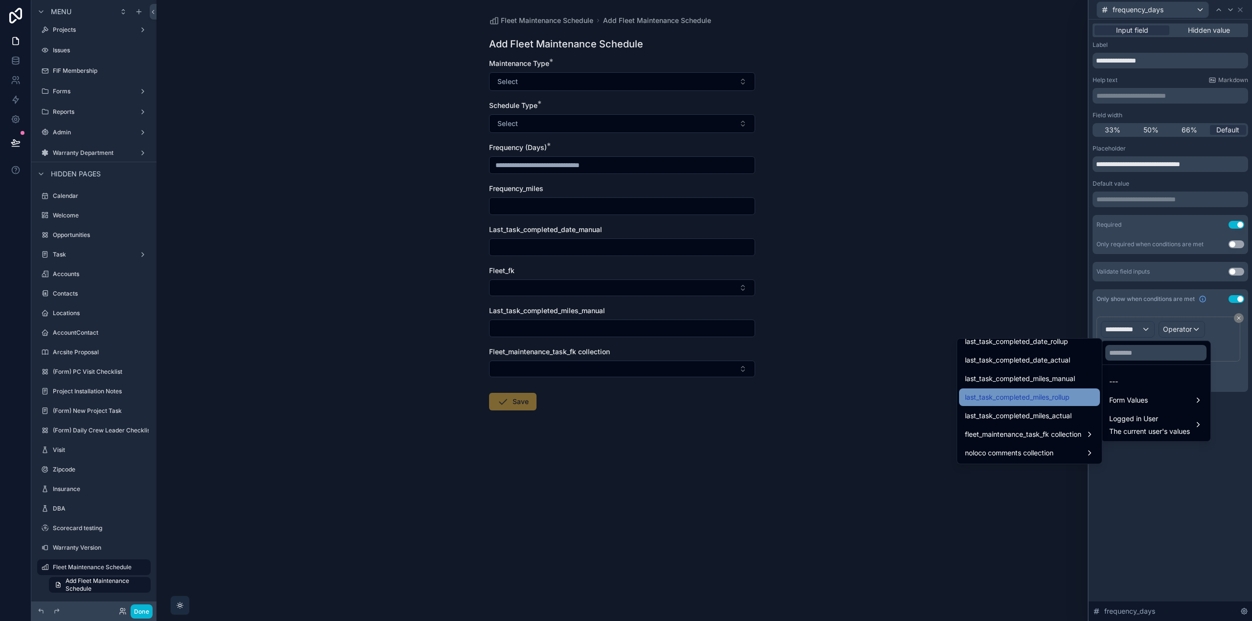
scroll to position [133, 0]
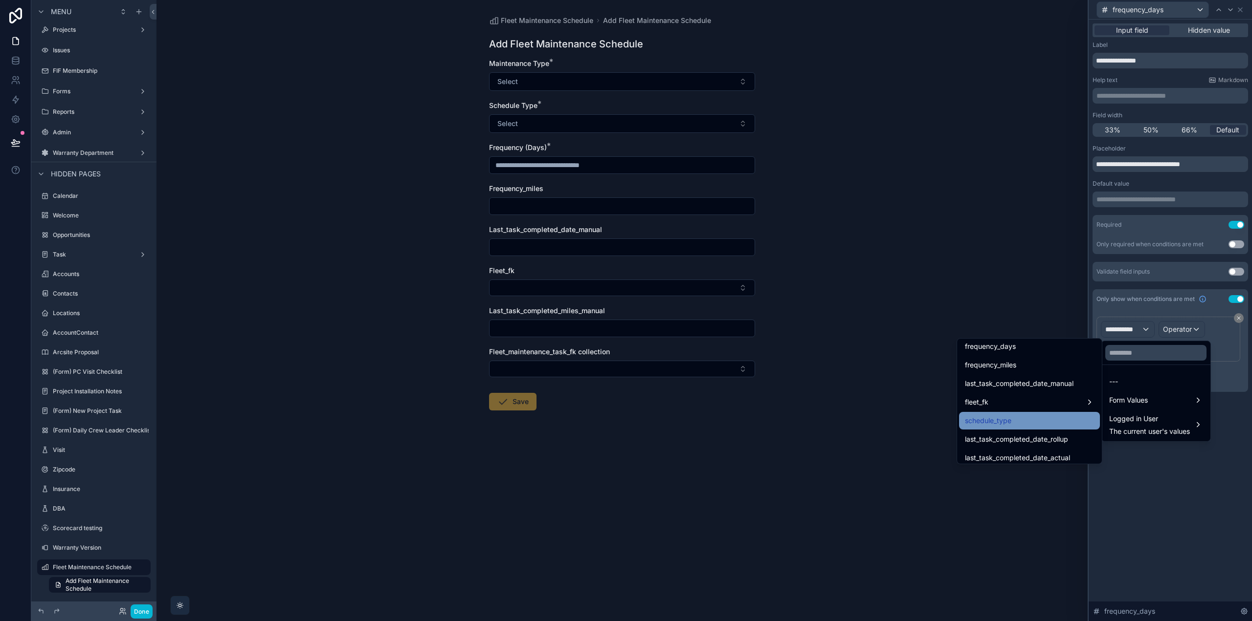
click at [1023, 418] on div "schedule_type" at bounding box center [1029, 421] width 129 height 12
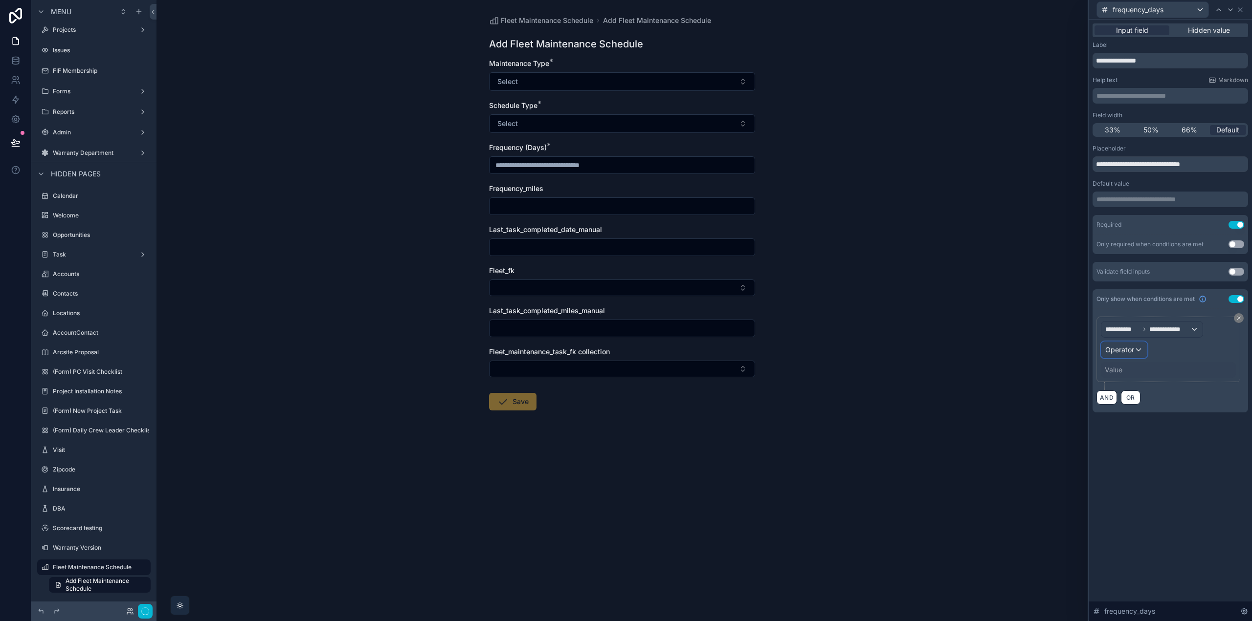
click at [1130, 353] on span "Operator" at bounding box center [1119, 350] width 29 height 8
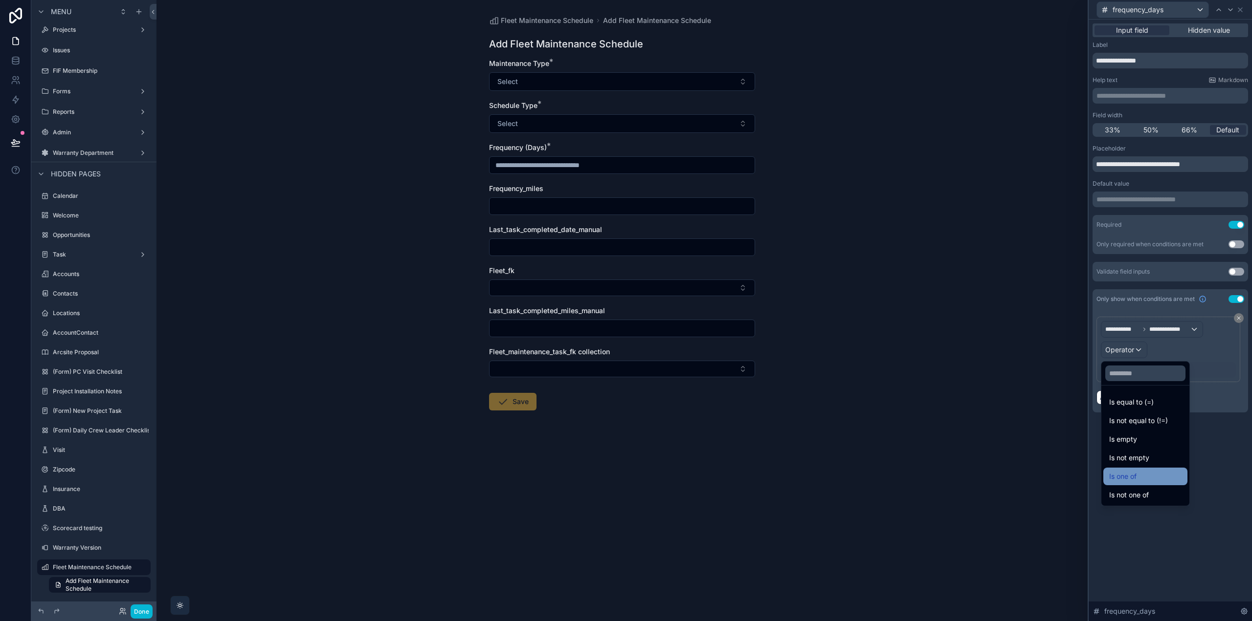
click at [1131, 474] on span "Is one of" at bounding box center [1122, 477] width 27 height 12
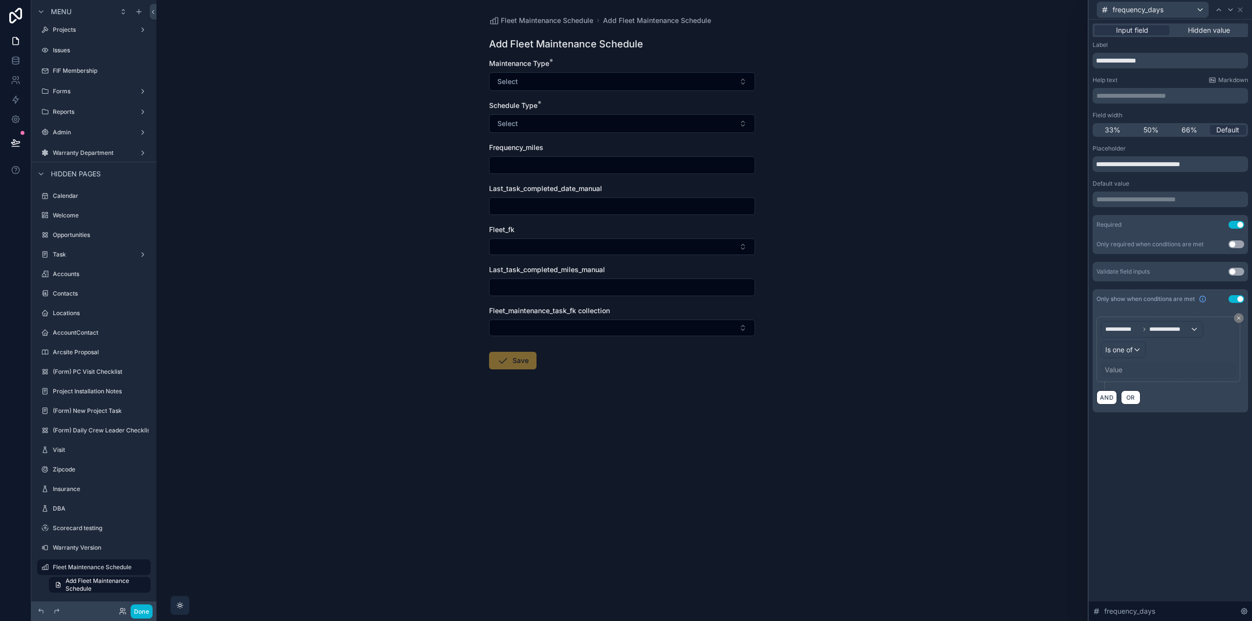
click at [1117, 369] on div "Value" at bounding box center [1113, 370] width 18 height 10
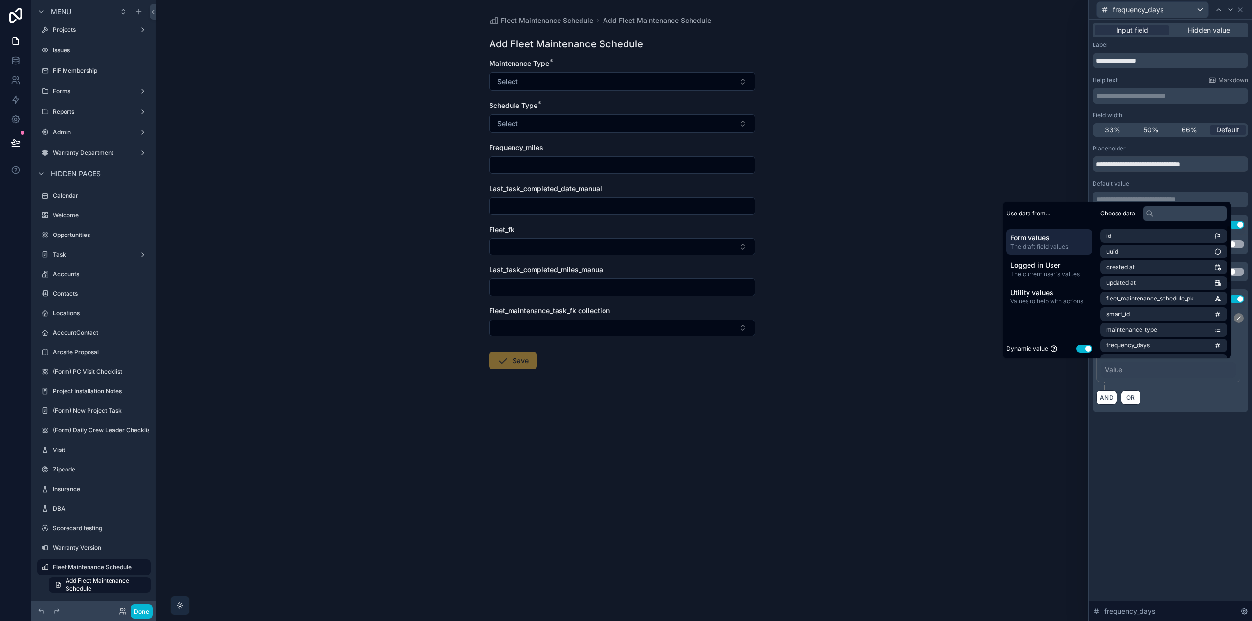
click at [1087, 350] on div "Dynamic value Use setting" at bounding box center [1048, 349] width 93 height 20
click at [1082, 349] on button "Use setting" at bounding box center [1084, 349] width 16 height 8
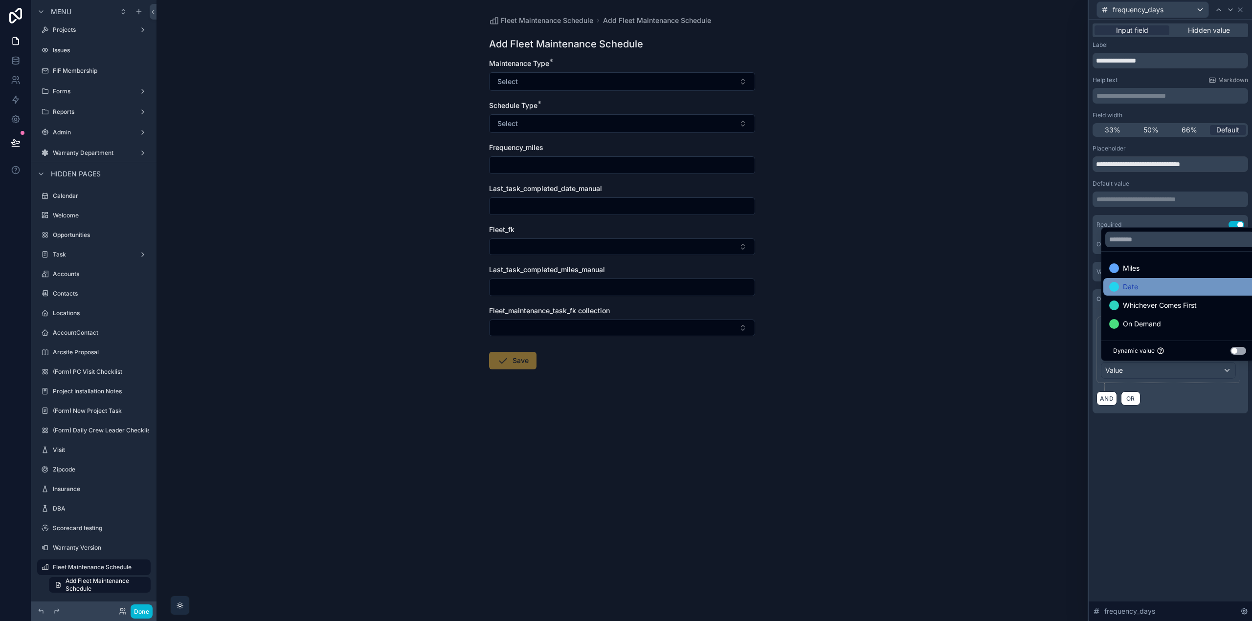
click at [1146, 288] on div "Date" at bounding box center [1179, 287] width 141 height 12
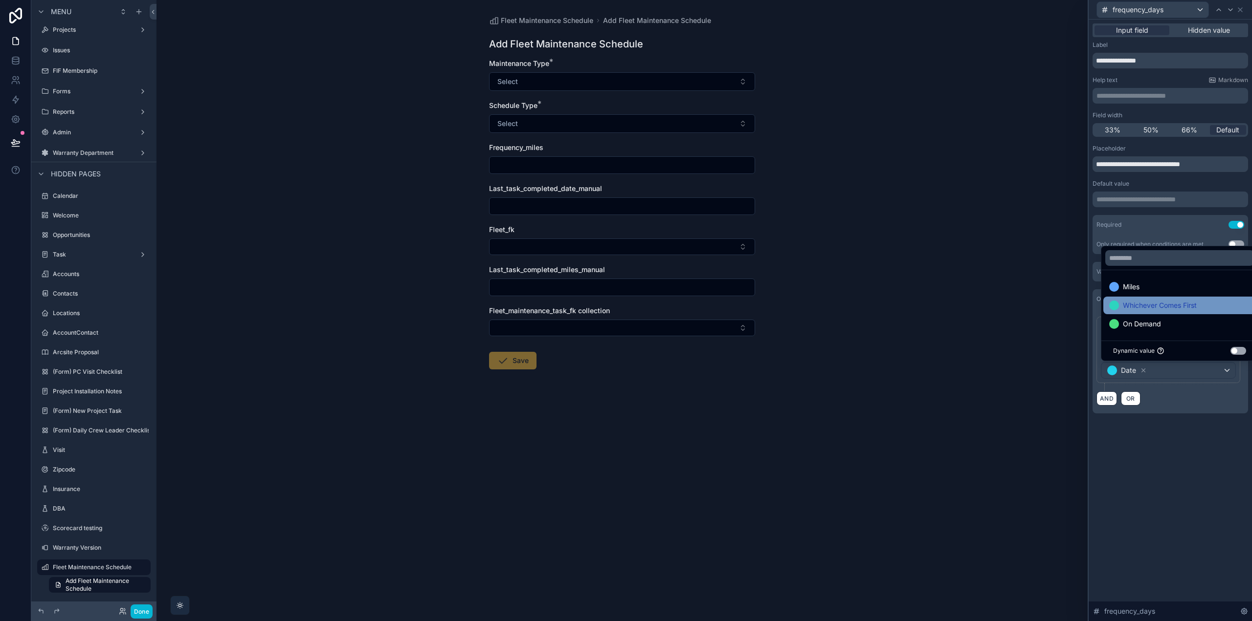
click at [1149, 307] on span "Whichever Comes First" at bounding box center [1160, 306] width 74 height 12
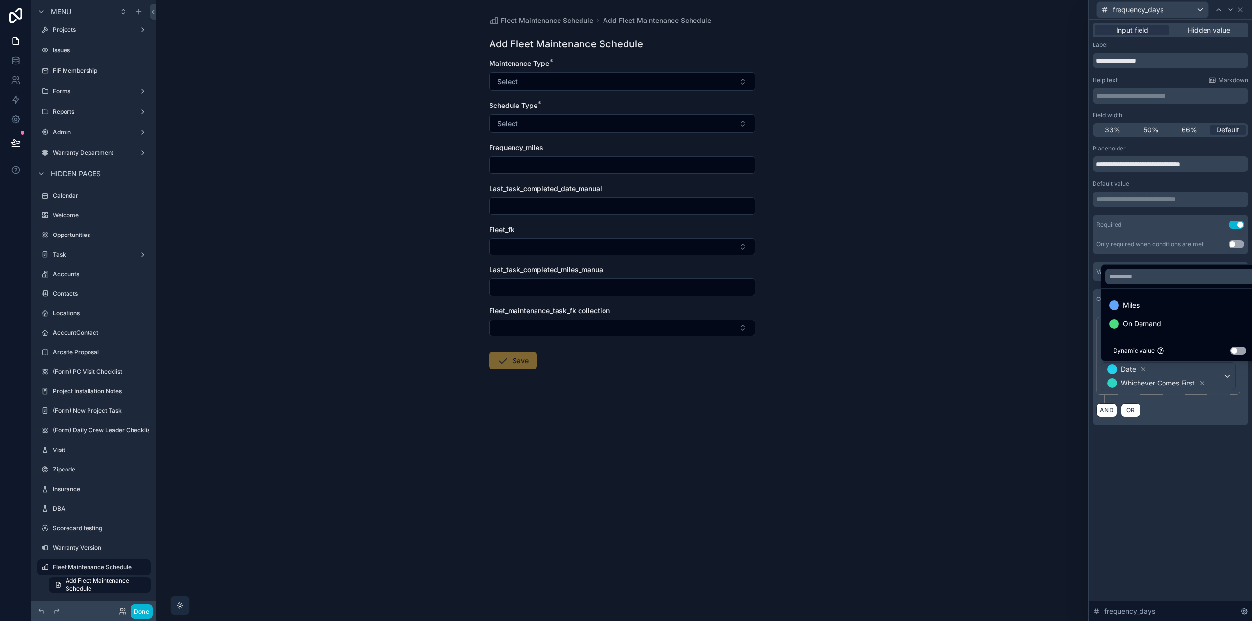
click at [1170, 463] on div "**********" at bounding box center [1169, 321] width 163 height 602
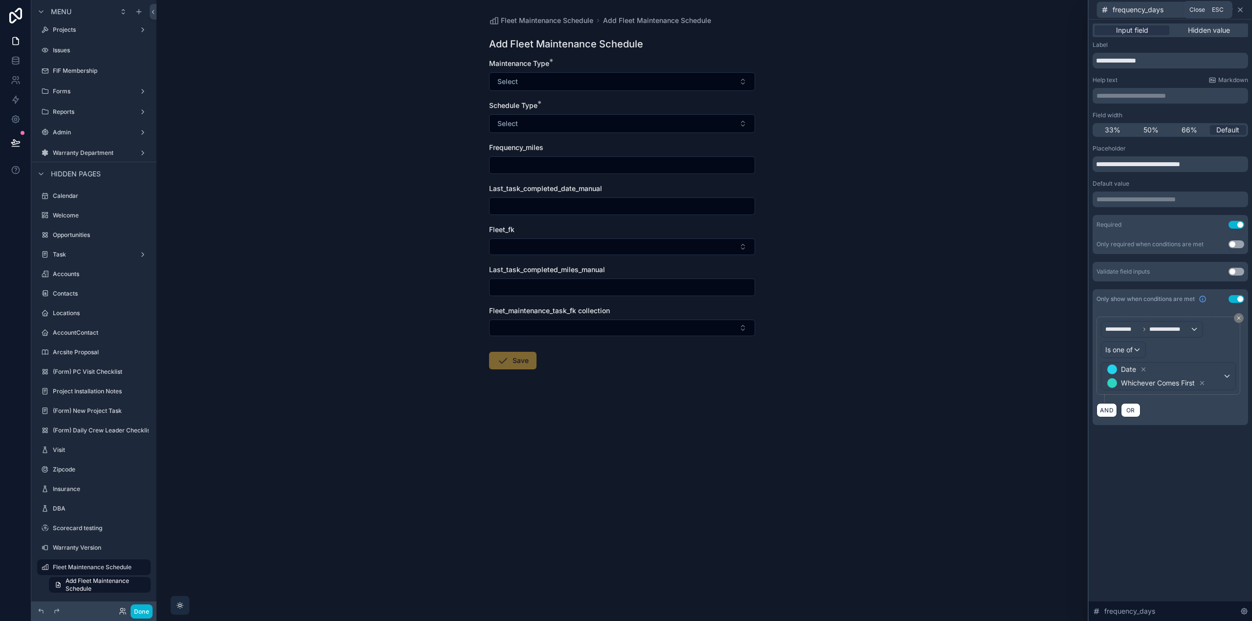
click at [1241, 9] on icon at bounding box center [1240, 10] width 8 height 8
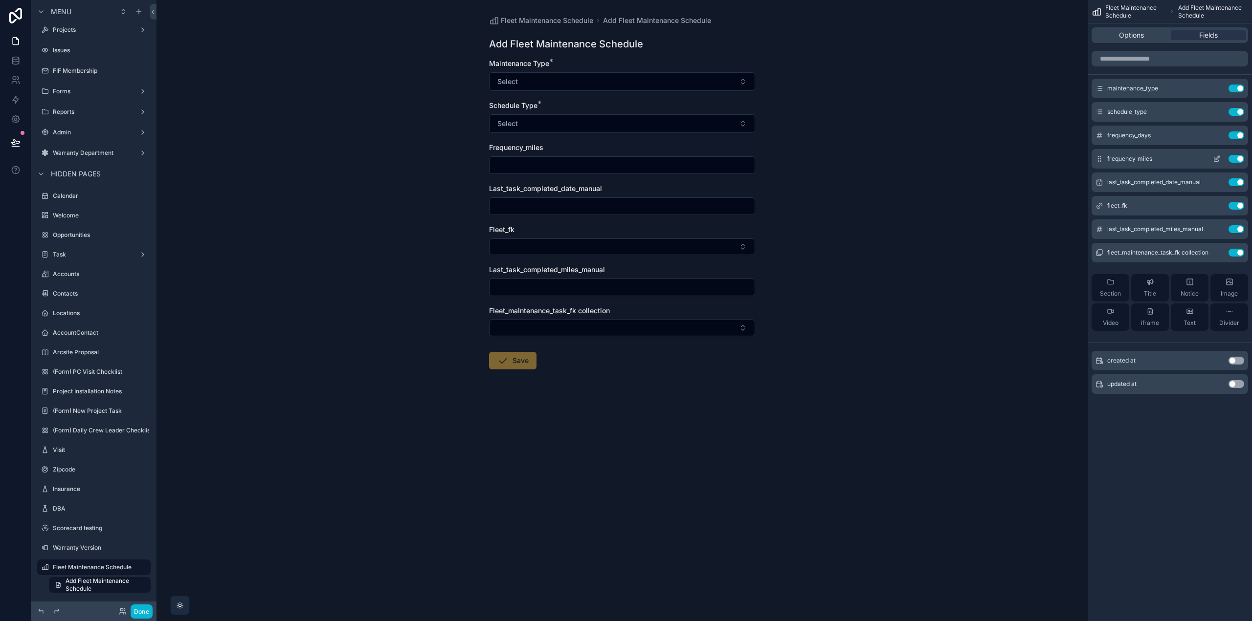
click at [1216, 159] on icon "scrollable content" at bounding box center [1217, 159] width 8 height 8
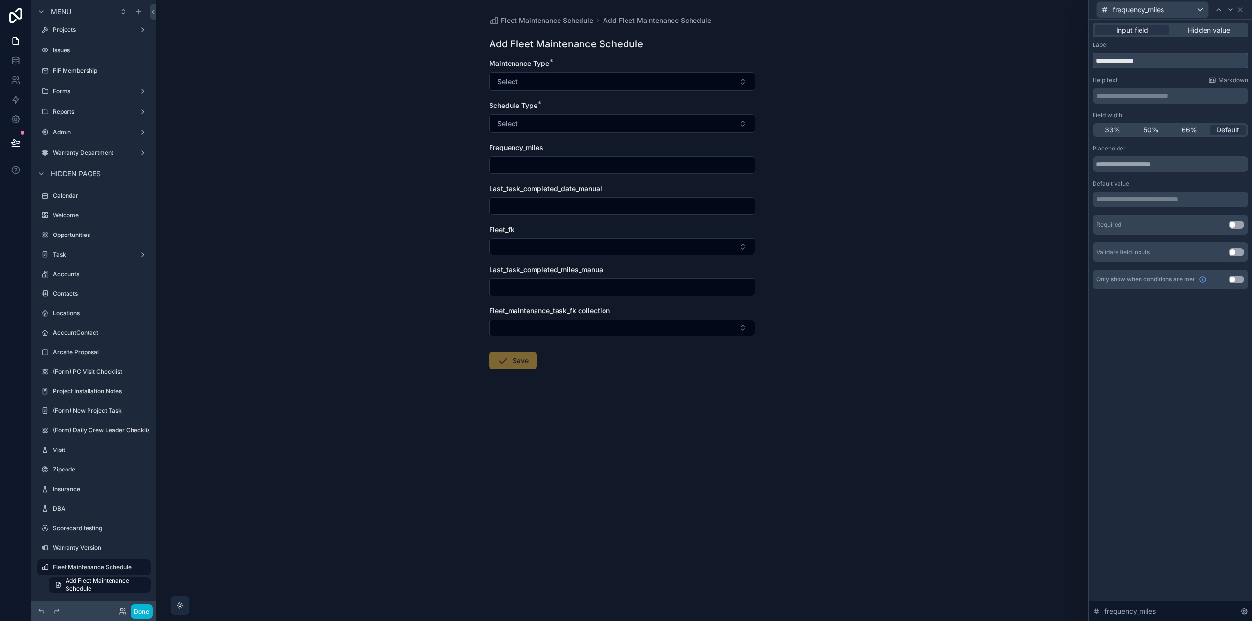
click at [1133, 60] on input "**********" at bounding box center [1169, 61] width 155 height 16
type input "**********"
click at [1137, 166] on input "text" at bounding box center [1169, 164] width 155 height 16
type input "**********"
click at [1222, 8] on div at bounding box center [1219, 10] width 12 height 12
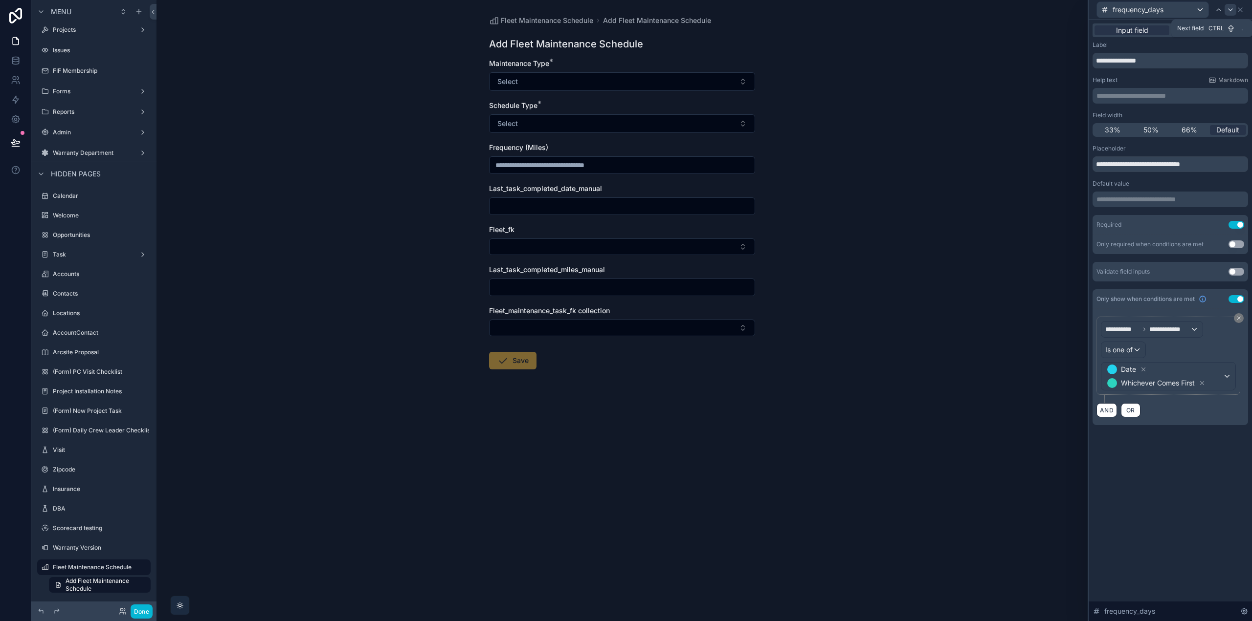
click at [1225, 8] on div at bounding box center [1230, 10] width 12 height 12
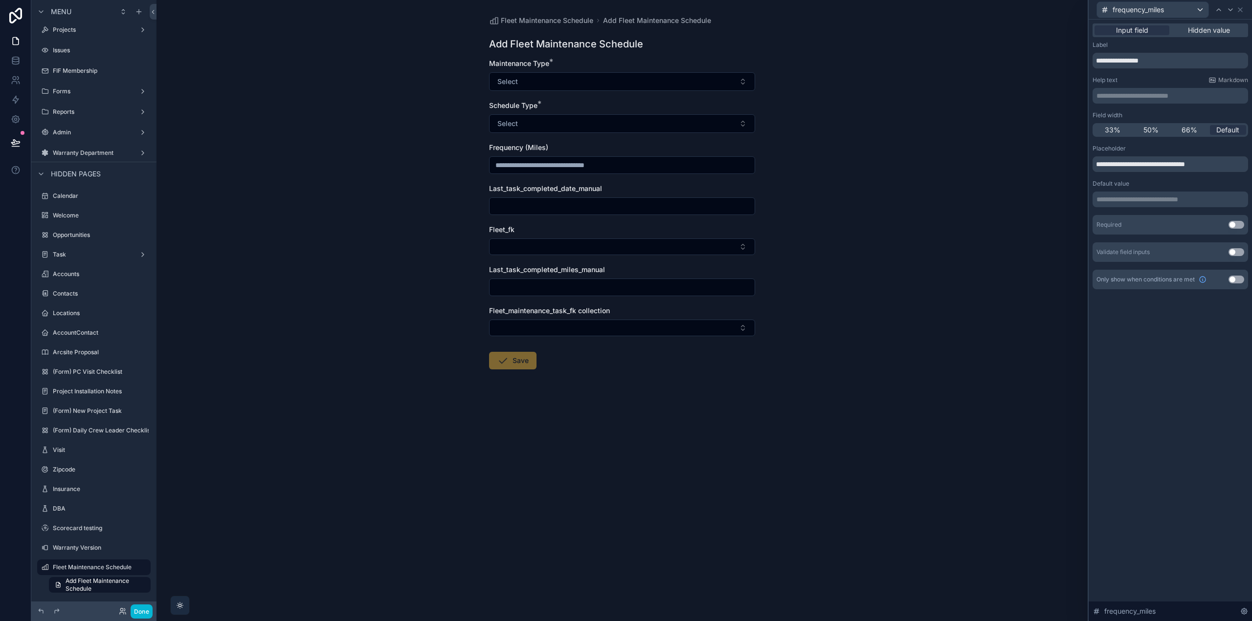
click at [1233, 224] on button "Use setting" at bounding box center [1236, 225] width 16 height 8
click at [1234, 302] on button "Use setting" at bounding box center [1236, 299] width 16 height 8
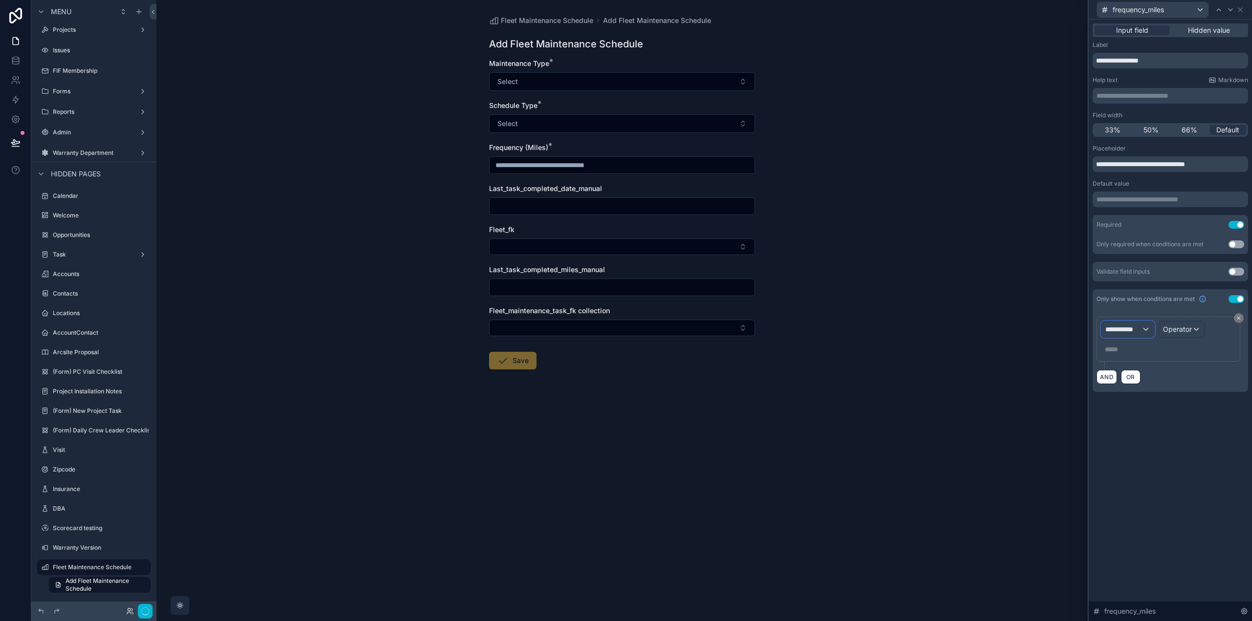
click at [1138, 325] on span "**********" at bounding box center [1123, 330] width 36 height 10
click at [1149, 399] on div "Form Values" at bounding box center [1155, 401] width 93 height 12
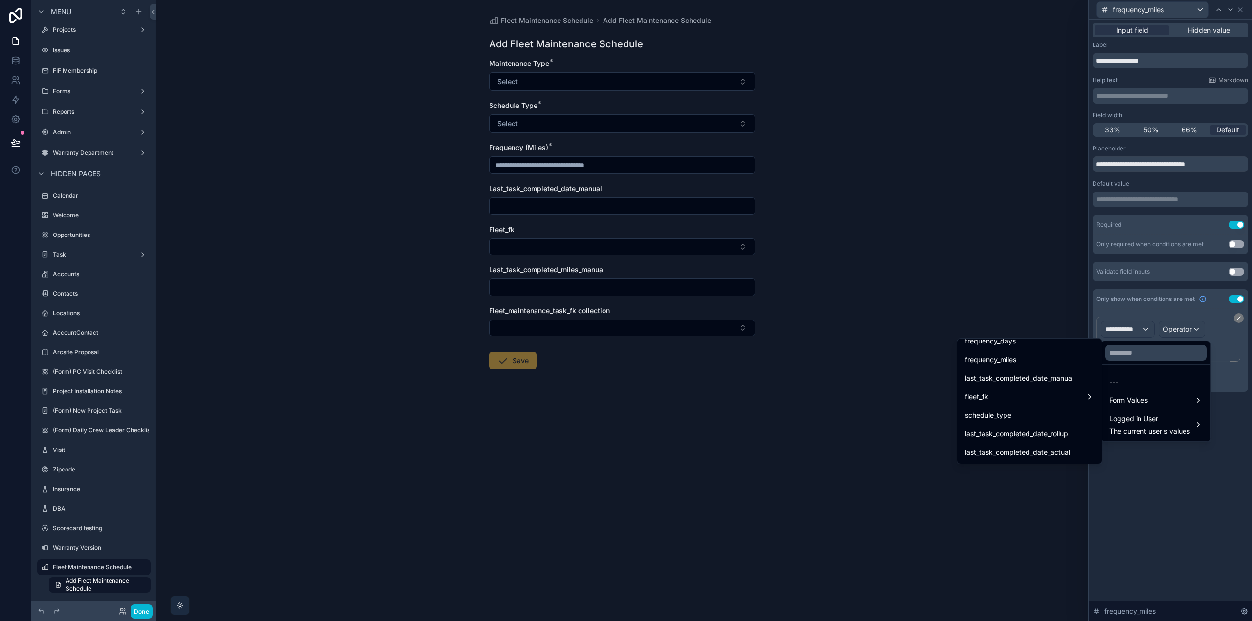
scroll to position [147, 0]
click at [1023, 404] on div "schedule_type" at bounding box center [1029, 407] width 129 height 12
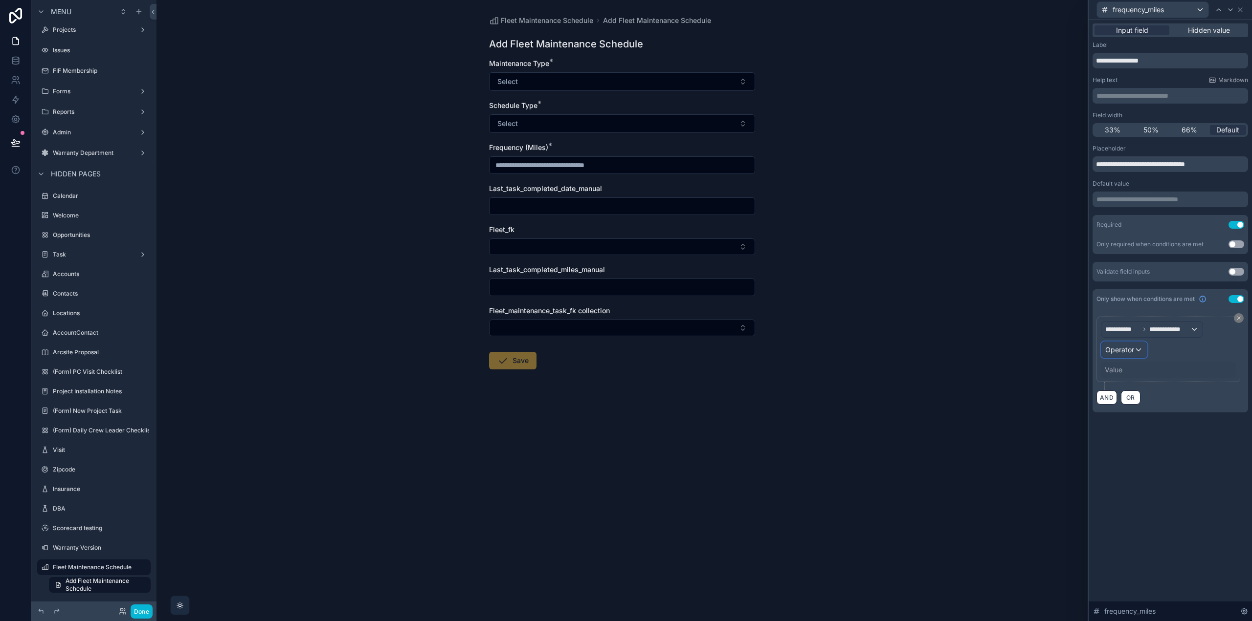
click at [1134, 351] on div "Operator" at bounding box center [1123, 350] width 45 height 16
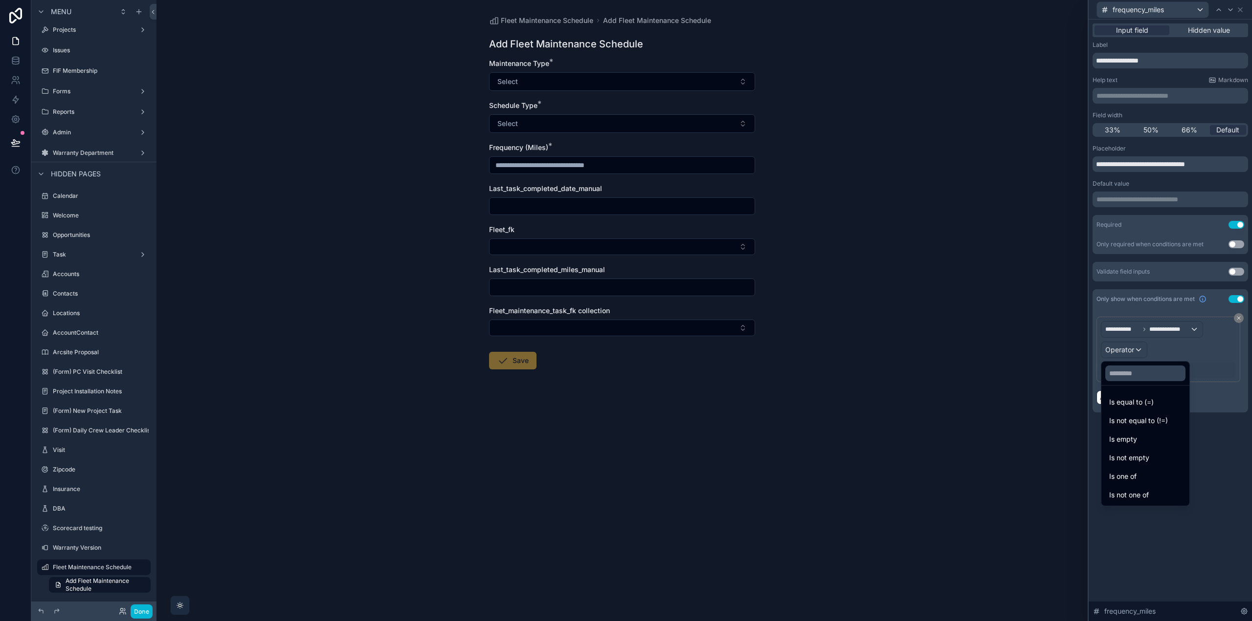
click at [1136, 474] on span "Is one of" at bounding box center [1122, 477] width 27 height 12
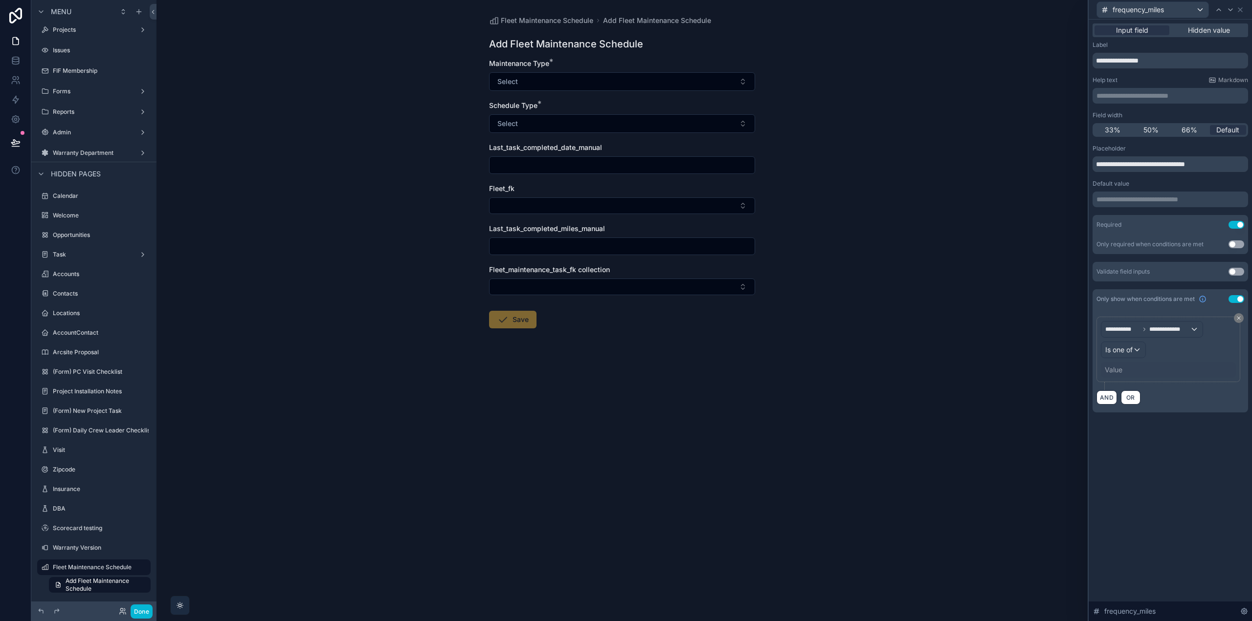
click at [1123, 366] on div "Value" at bounding box center [1168, 370] width 135 height 16
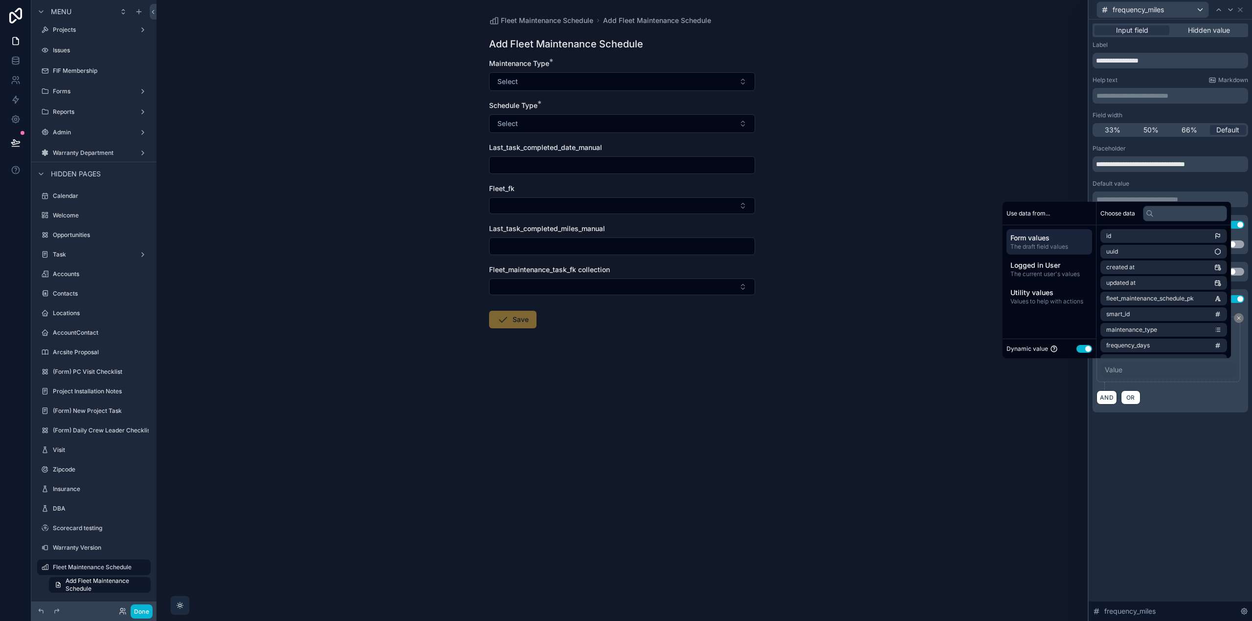
click at [1080, 351] on button "Use setting" at bounding box center [1084, 349] width 16 height 8
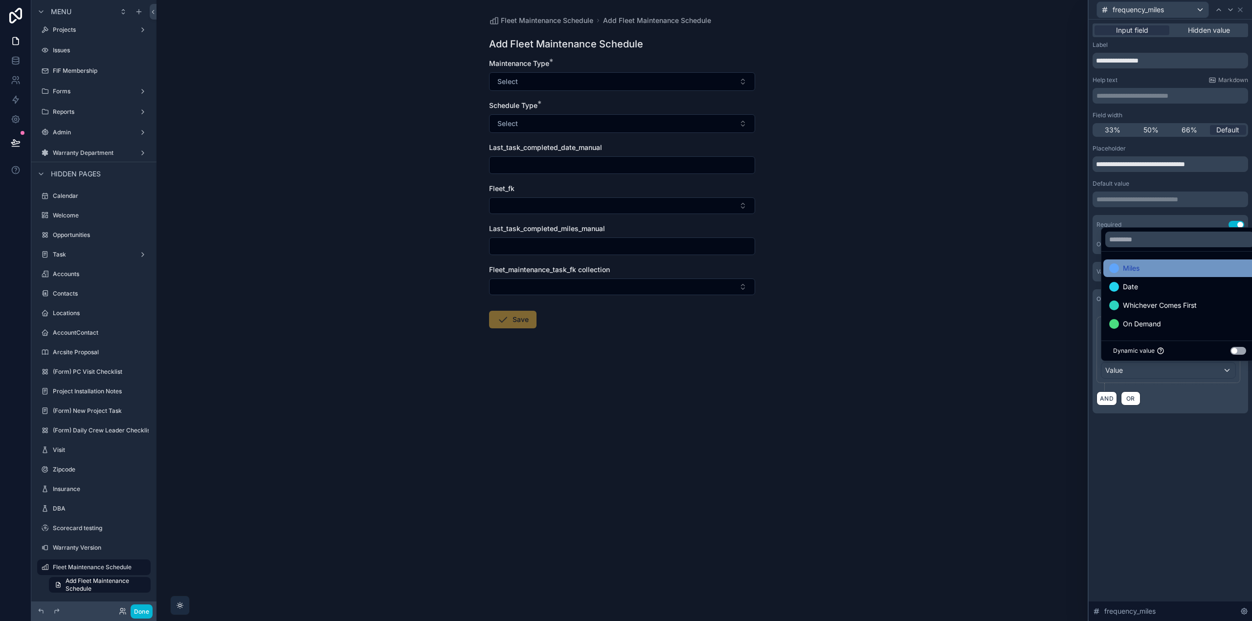
click at [1150, 271] on div "Miles" at bounding box center [1179, 269] width 141 height 12
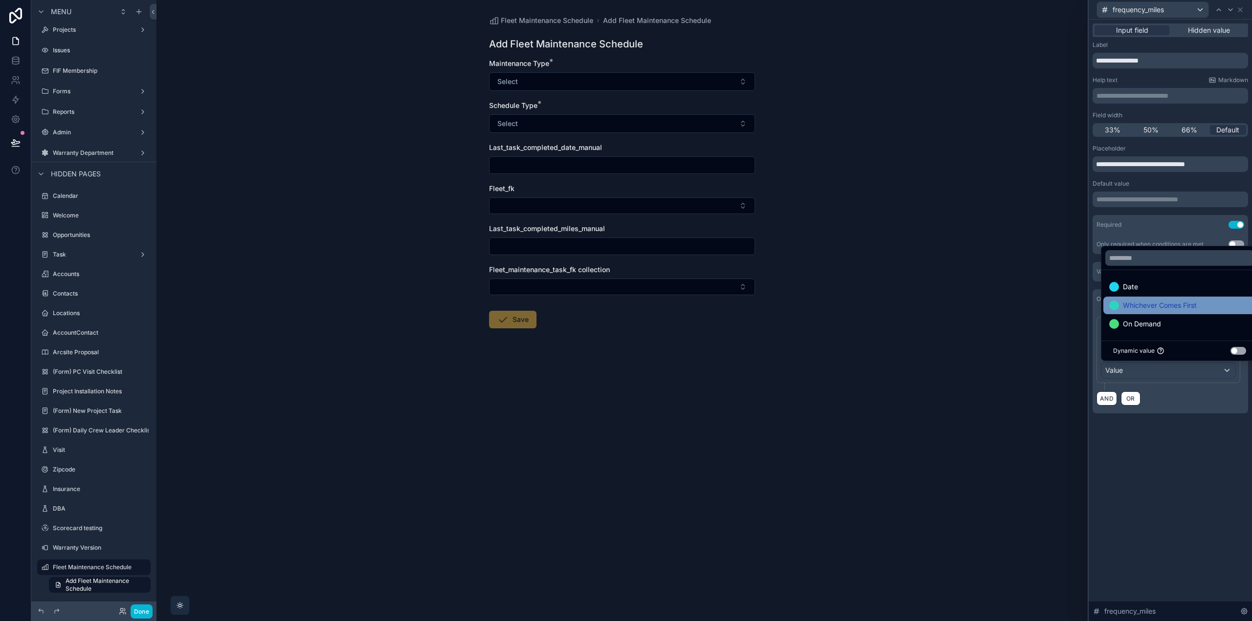
click at [1156, 304] on span "Whichever Comes First" at bounding box center [1160, 306] width 74 height 12
click at [1164, 451] on div "**********" at bounding box center [1169, 321] width 163 height 602
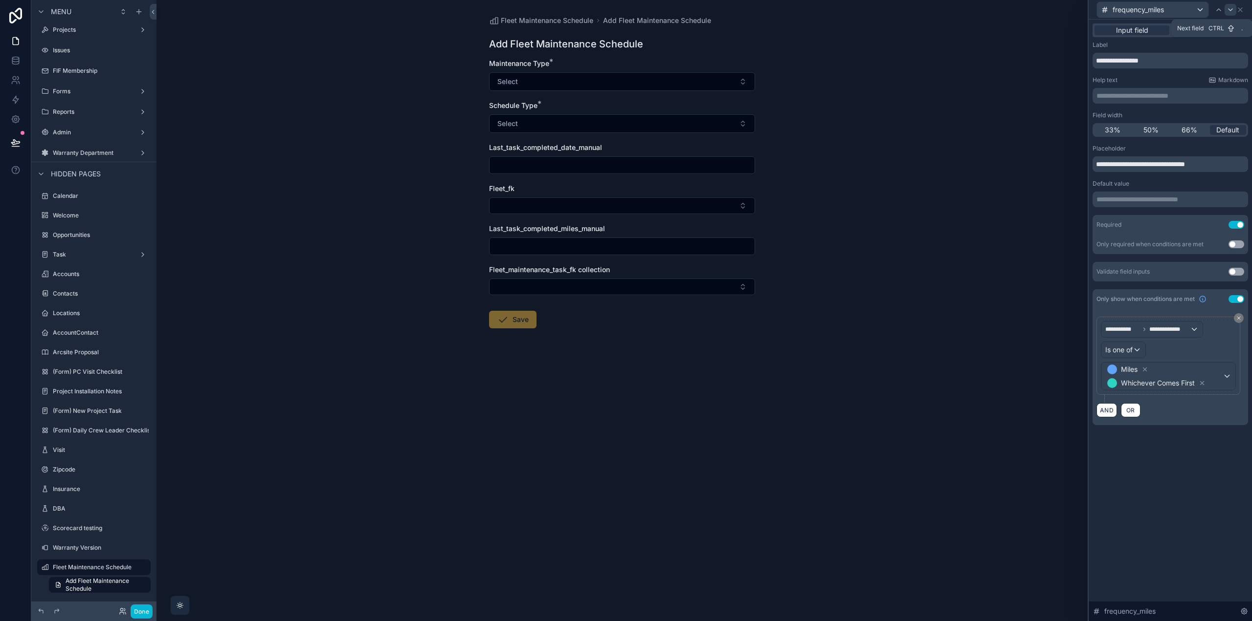
click at [1227, 12] on icon at bounding box center [1230, 10] width 8 height 8
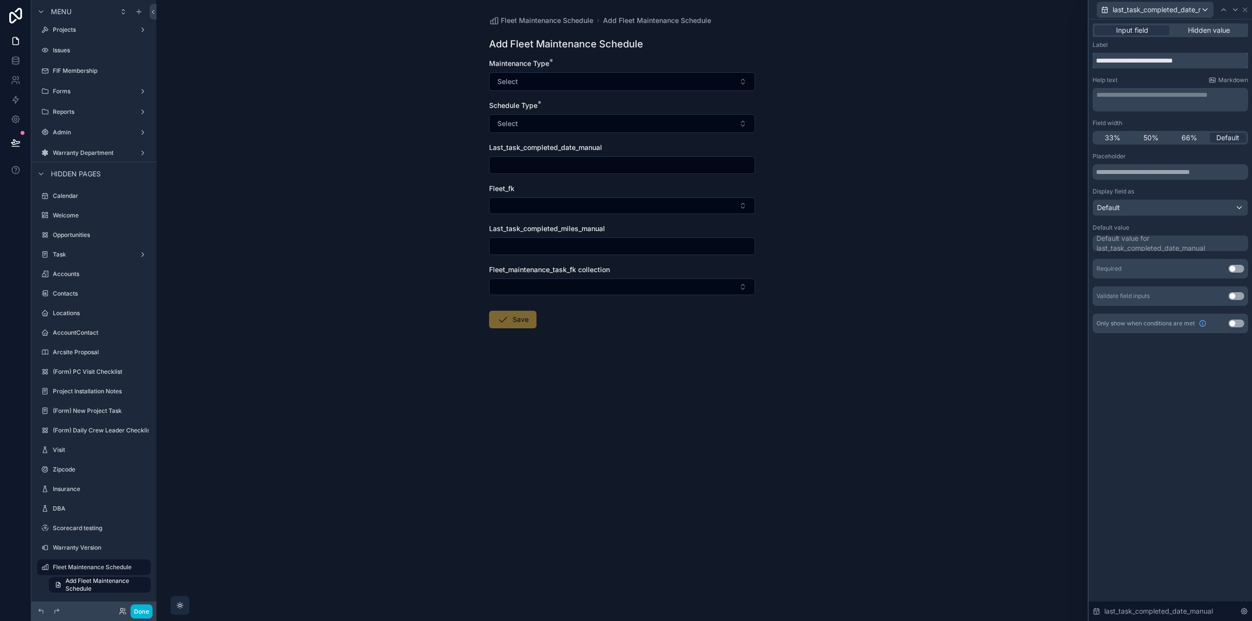
drag, startPoint x: 1225, startPoint y: 61, endPoint x: 1089, endPoint y: 54, distance: 136.1
click at [1089, 54] on div "**********" at bounding box center [1169, 188] width 163 height 337
click at [1244, 10] on icon at bounding box center [1245, 10] width 4 height 4
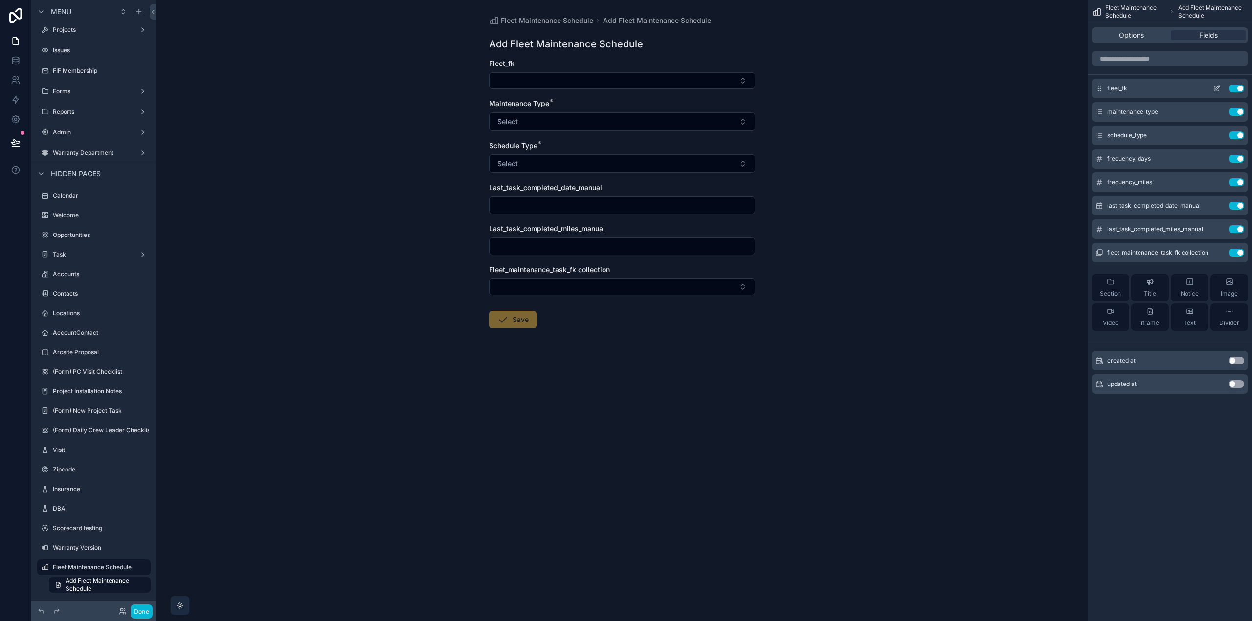
click at [1217, 89] on icon "scrollable content" at bounding box center [1217, 89] width 8 height 8
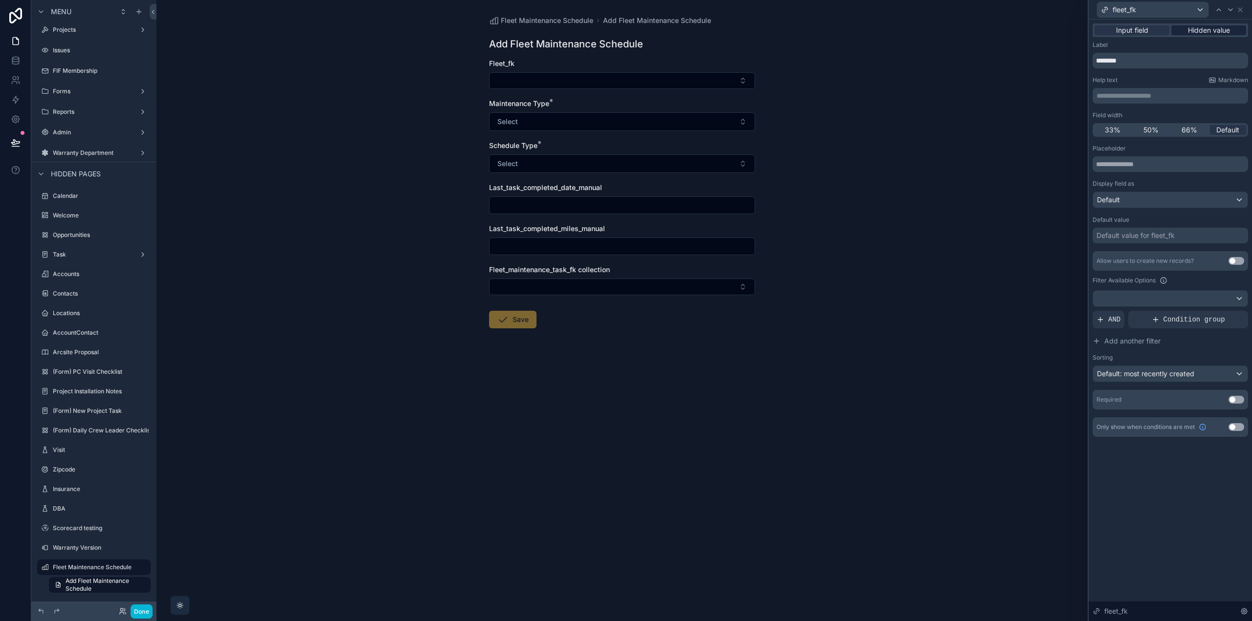
click at [1215, 26] on span "Hidden value" at bounding box center [1209, 30] width 42 height 10
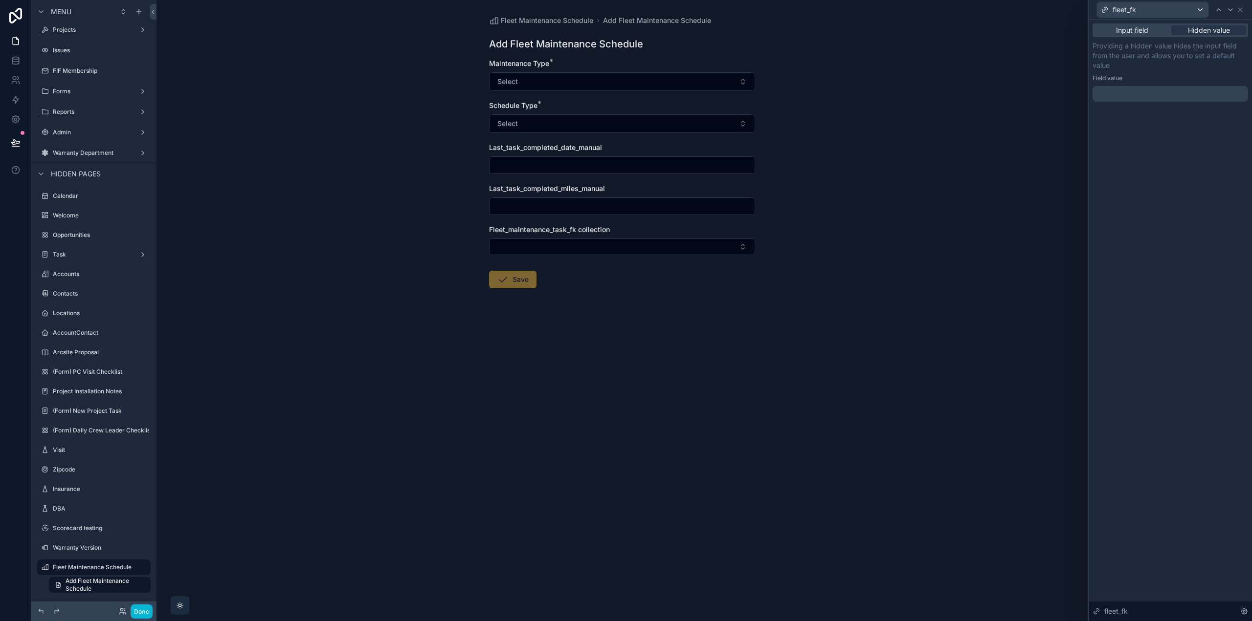
click at [1136, 95] on div at bounding box center [1169, 94] width 155 height 16
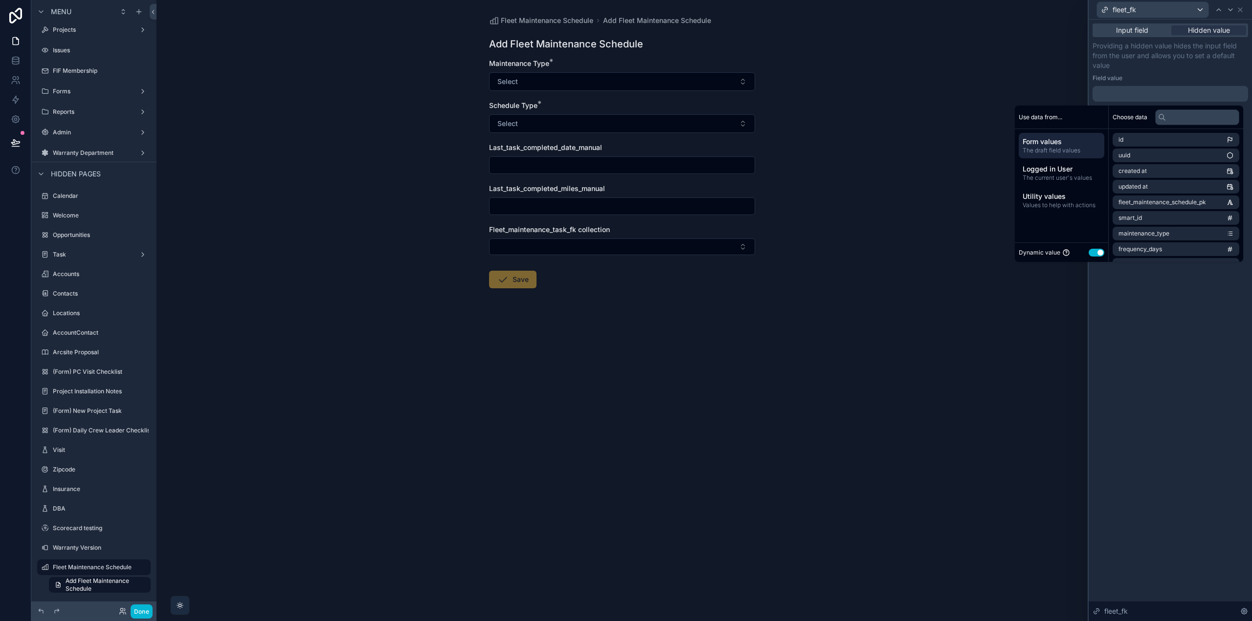
click at [1092, 254] on button "Use setting" at bounding box center [1096, 253] width 16 height 8
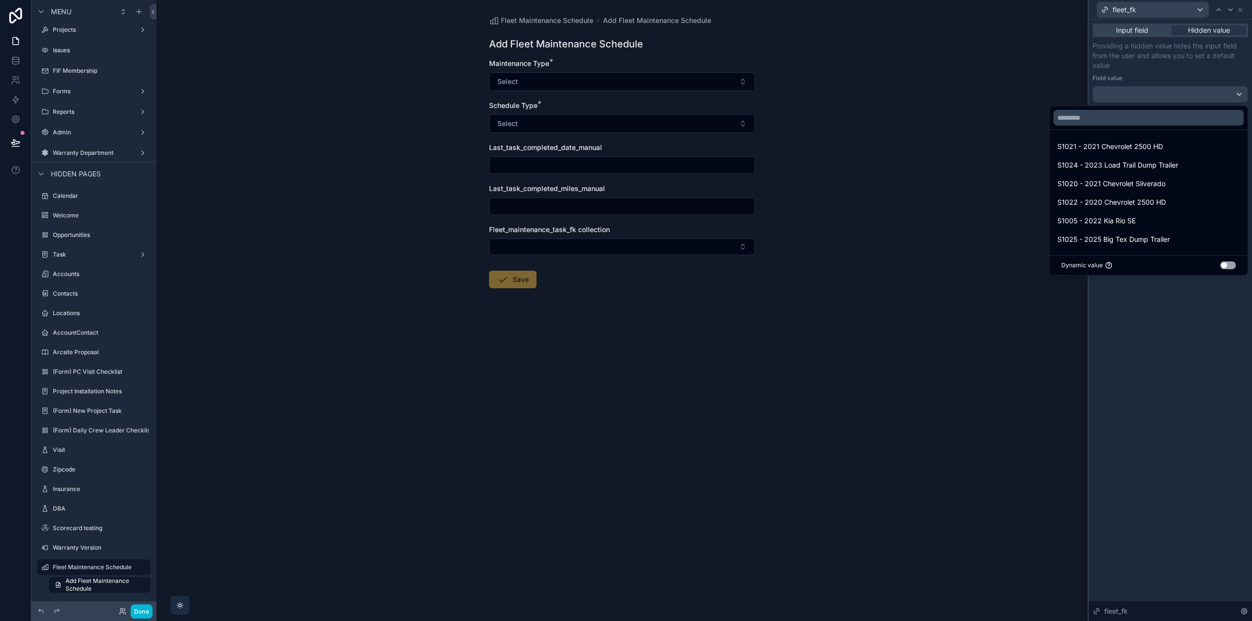
click at [1227, 265] on button "Use setting" at bounding box center [1228, 266] width 16 height 8
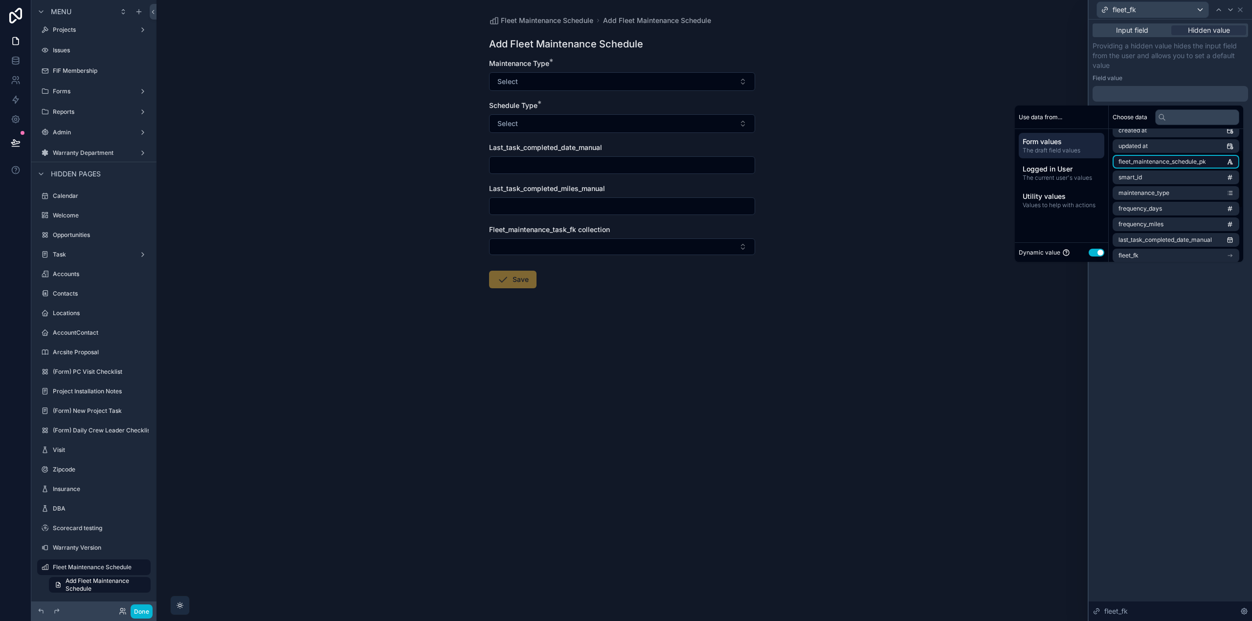
scroll to position [49, 0]
click at [1141, 30] on span "Input field" at bounding box center [1132, 30] width 32 height 10
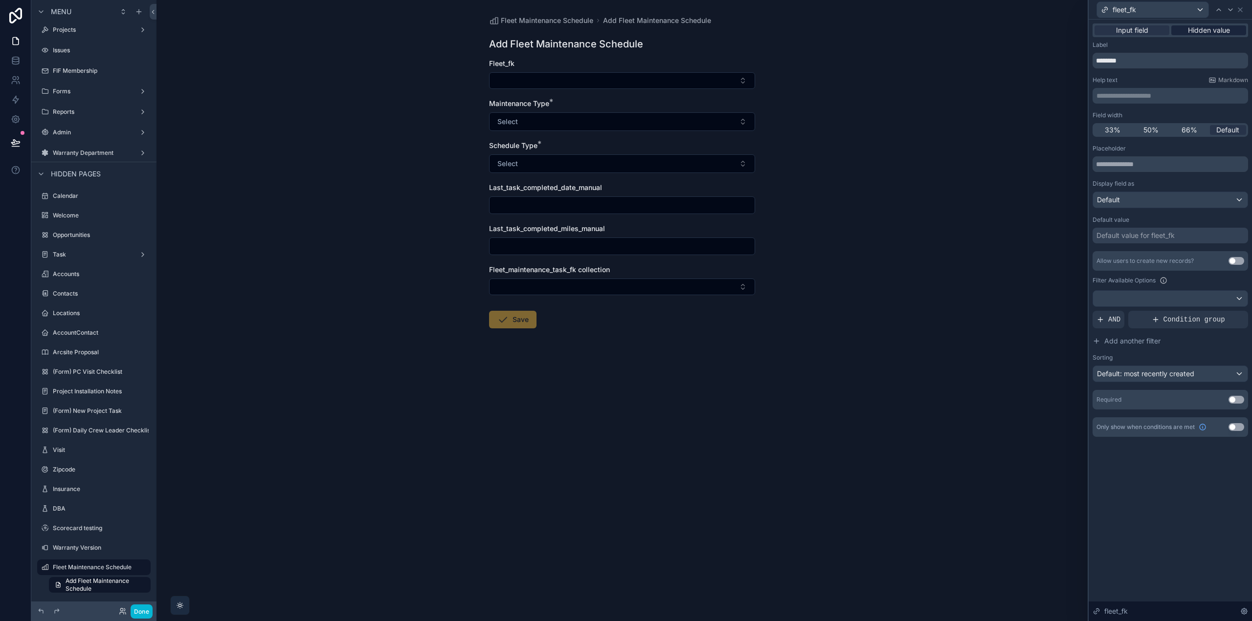
click at [1206, 33] on span "Hidden value" at bounding box center [1209, 30] width 42 height 10
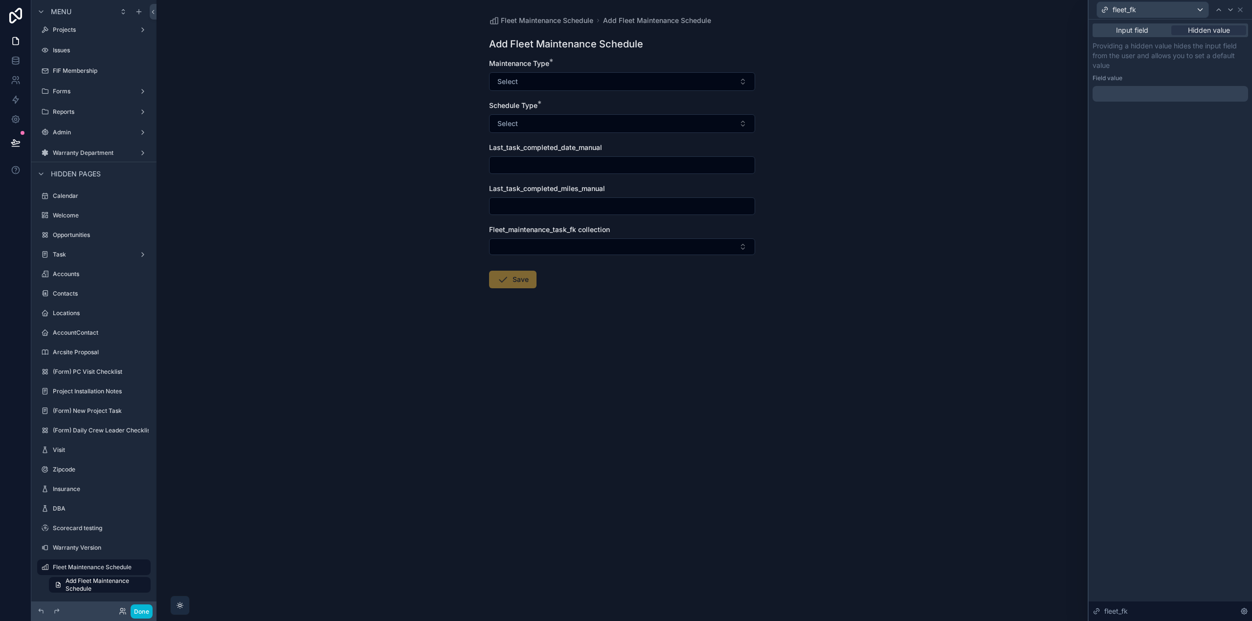
click at [1198, 96] on div at bounding box center [1169, 94] width 155 height 16
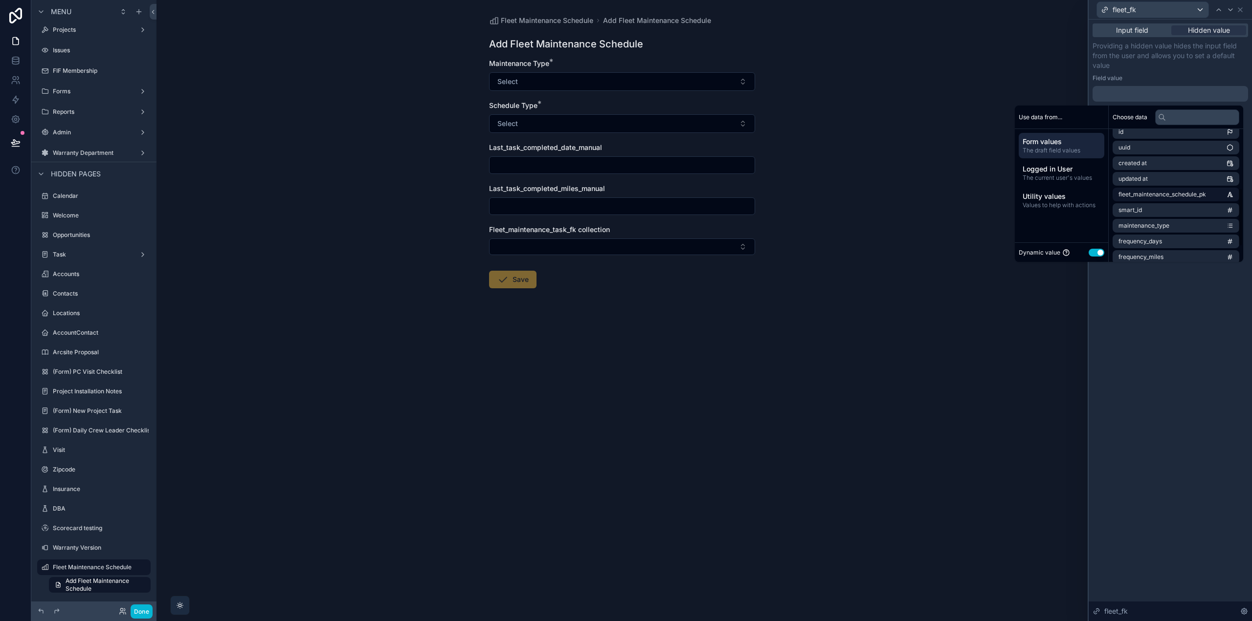
scroll to position [0, 0]
click at [1194, 353] on div "Input field Hidden value Providing a hidden value hides the input field from th…" at bounding box center [1169, 321] width 163 height 602
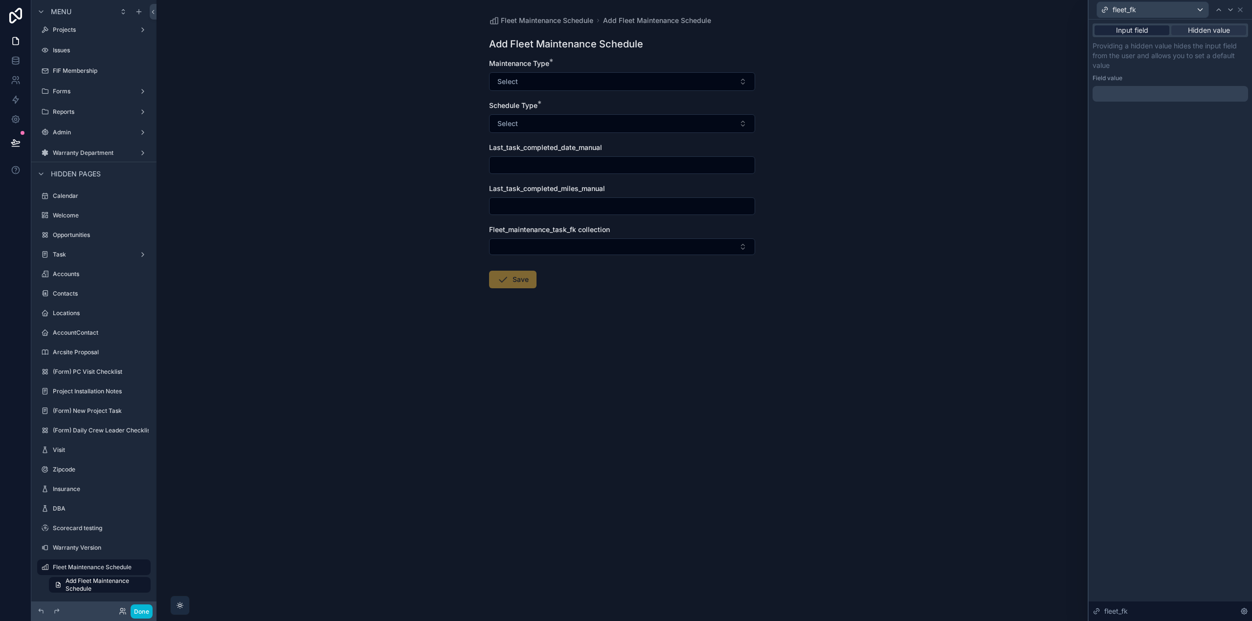
click at [1139, 33] on span "Input field" at bounding box center [1132, 30] width 32 height 10
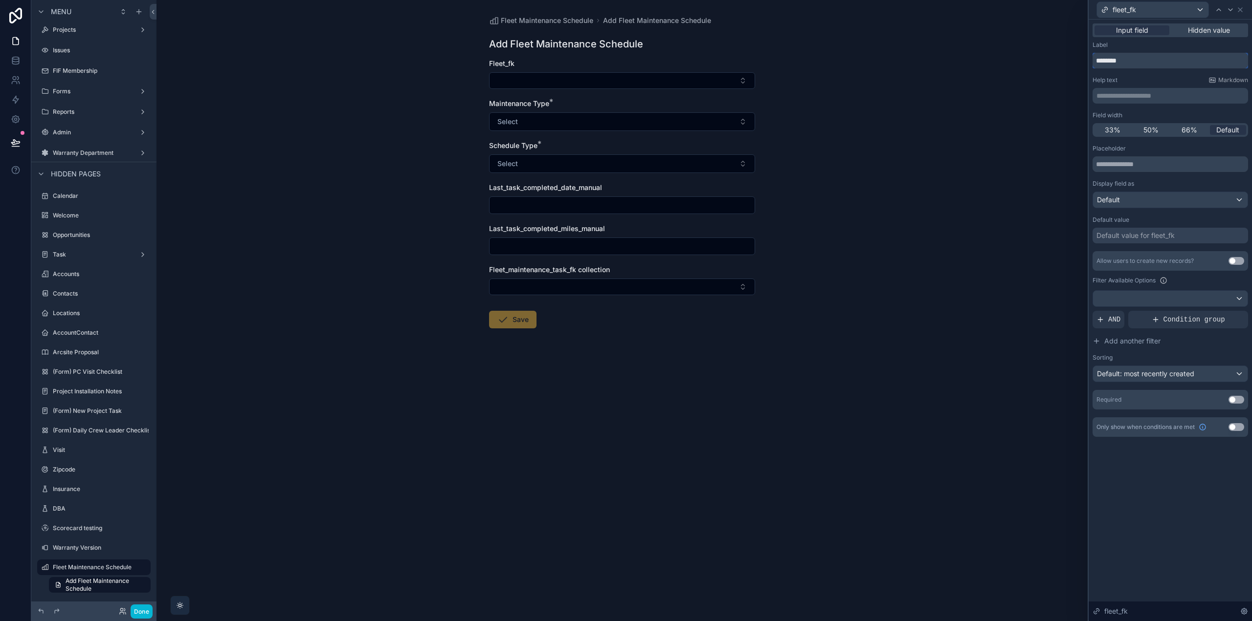
click at [1134, 66] on input "********" at bounding box center [1169, 61] width 155 height 16
click at [1128, 64] on input "********" at bounding box center [1169, 61] width 155 height 16
drag, startPoint x: 1146, startPoint y: 61, endPoint x: 1097, endPoint y: 59, distance: 48.9
click at [1097, 59] on input "**********" at bounding box center [1169, 61] width 155 height 16
type input "**********"
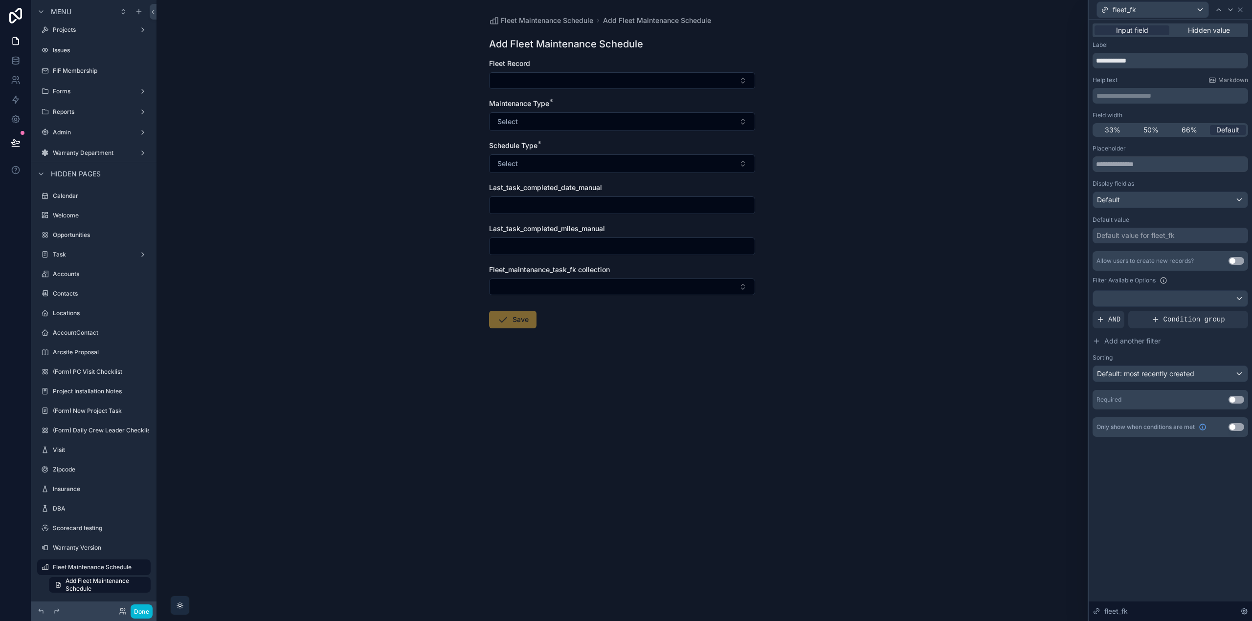
click at [1232, 399] on button "Use setting" at bounding box center [1236, 400] width 16 height 8
click at [1148, 169] on input "text" at bounding box center [1169, 164] width 155 height 16
type input "******"
drag, startPoint x: 1142, startPoint y: 526, endPoint x: 1194, endPoint y: 200, distance: 329.3
click at [1142, 524] on div "**********" at bounding box center [1169, 321] width 163 height 602
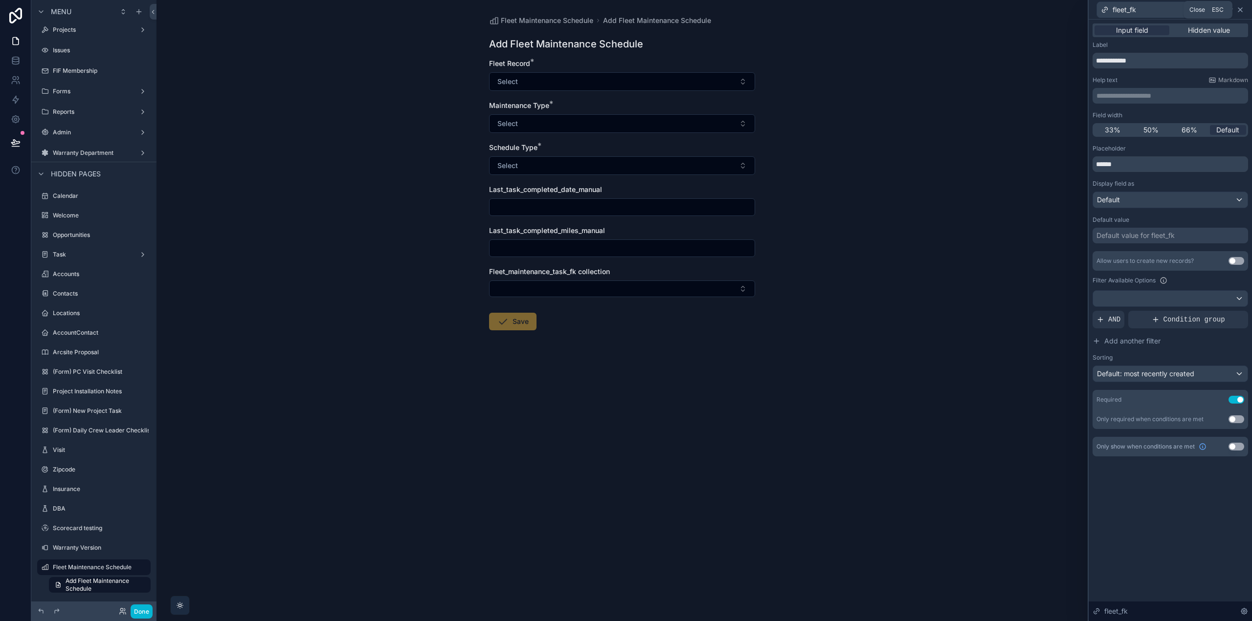
click at [1240, 8] on icon at bounding box center [1240, 10] width 8 height 8
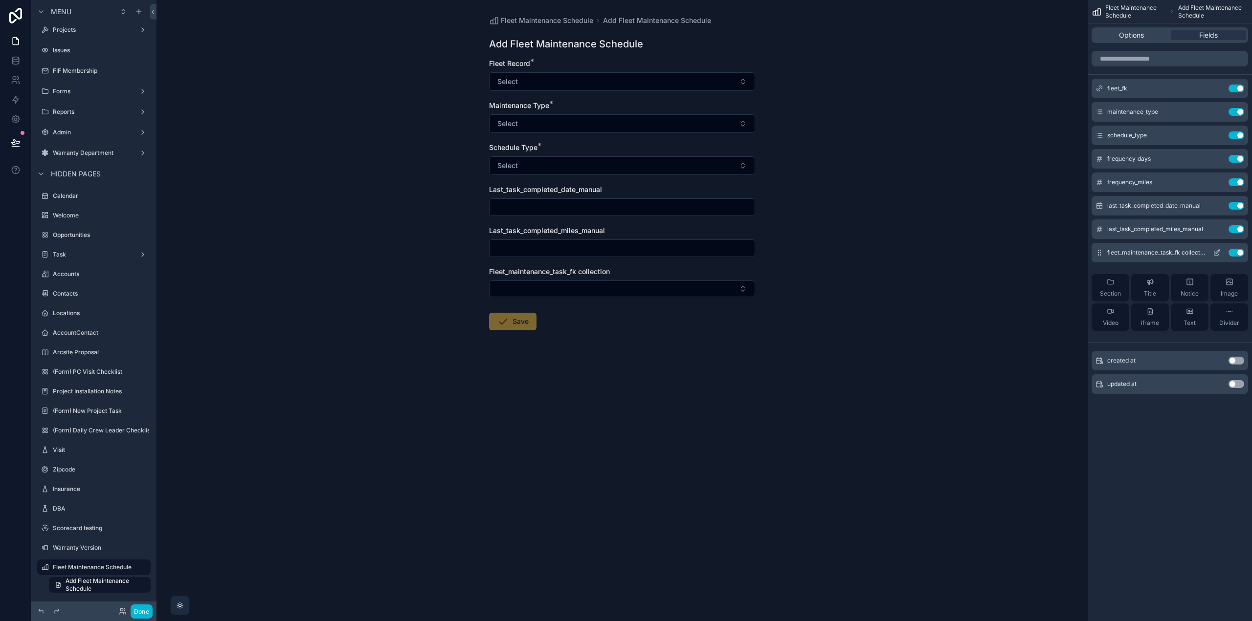
click at [1236, 254] on button "Use setting" at bounding box center [1236, 253] width 16 height 8
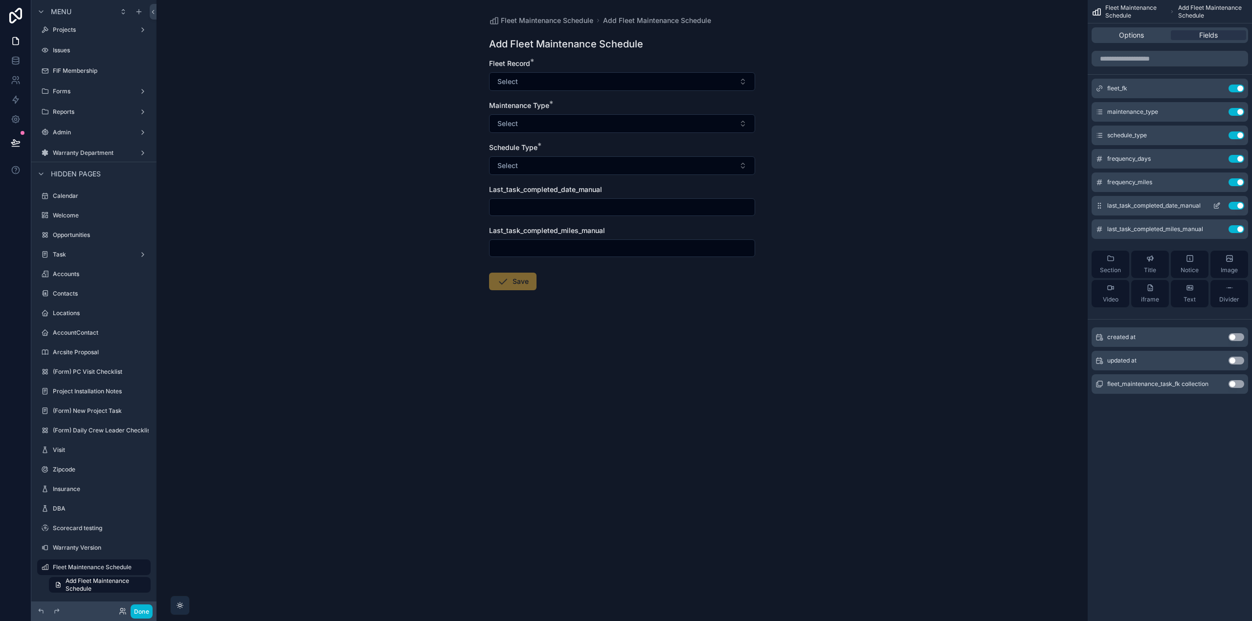
click at [1213, 205] on icon "scrollable content" at bounding box center [1217, 206] width 8 height 8
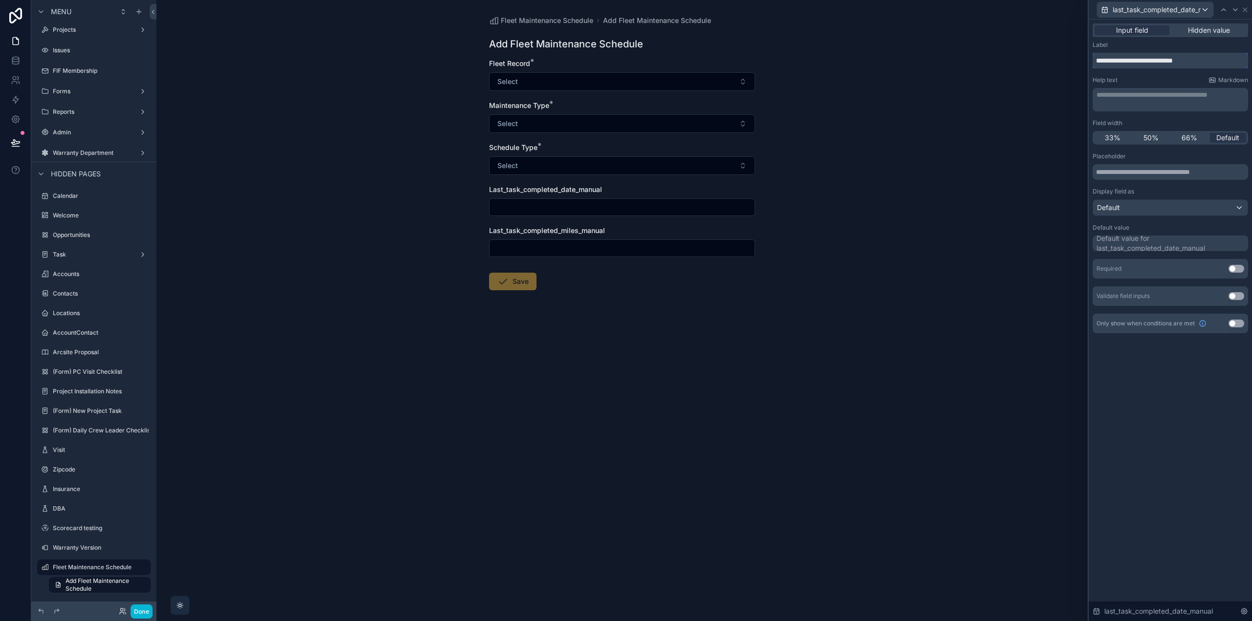
drag, startPoint x: 1225, startPoint y: 61, endPoint x: 1082, endPoint y: 54, distance: 142.9
click at [1082, 54] on div "**********" at bounding box center [626, 310] width 1252 height 621
click at [1116, 61] on input "**********" at bounding box center [1169, 61] width 155 height 16
click at [1132, 61] on input "**********" at bounding box center [1169, 61] width 155 height 16
click at [1172, 61] on input "**********" at bounding box center [1169, 61] width 155 height 16
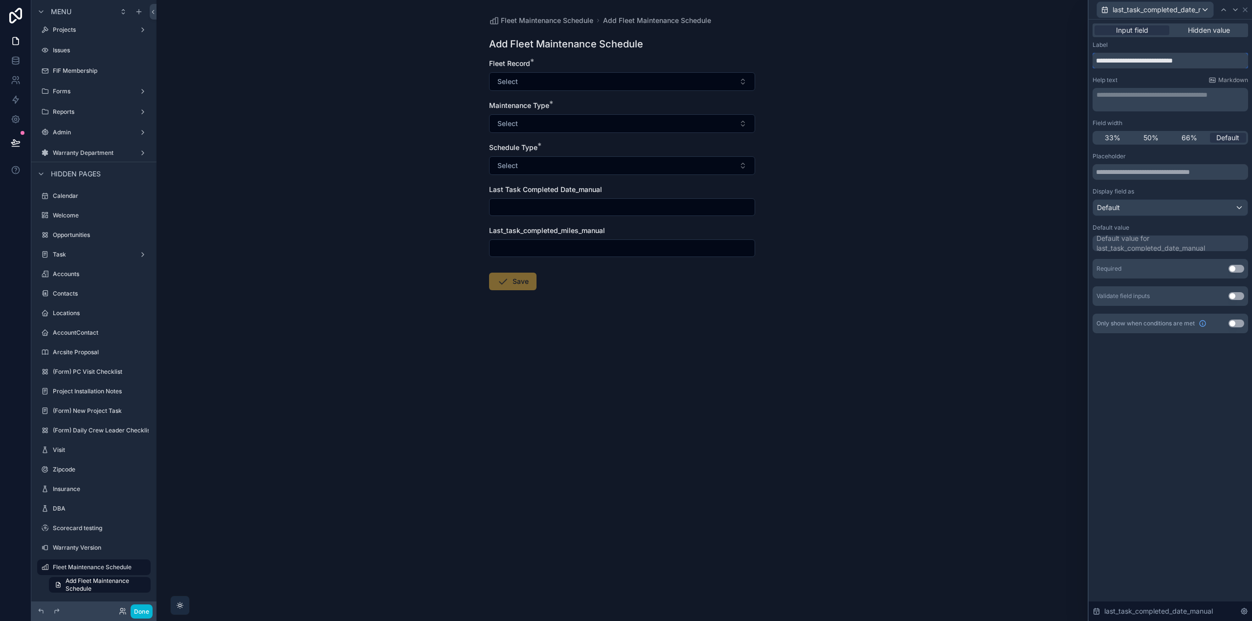
click at [1224, 60] on input "**********" at bounding box center [1169, 61] width 155 height 16
type input "**********"
click at [1234, 266] on button "Use setting" at bounding box center [1236, 269] width 16 height 8
click at [1236, 346] on button "Use setting" at bounding box center [1236, 343] width 16 height 8
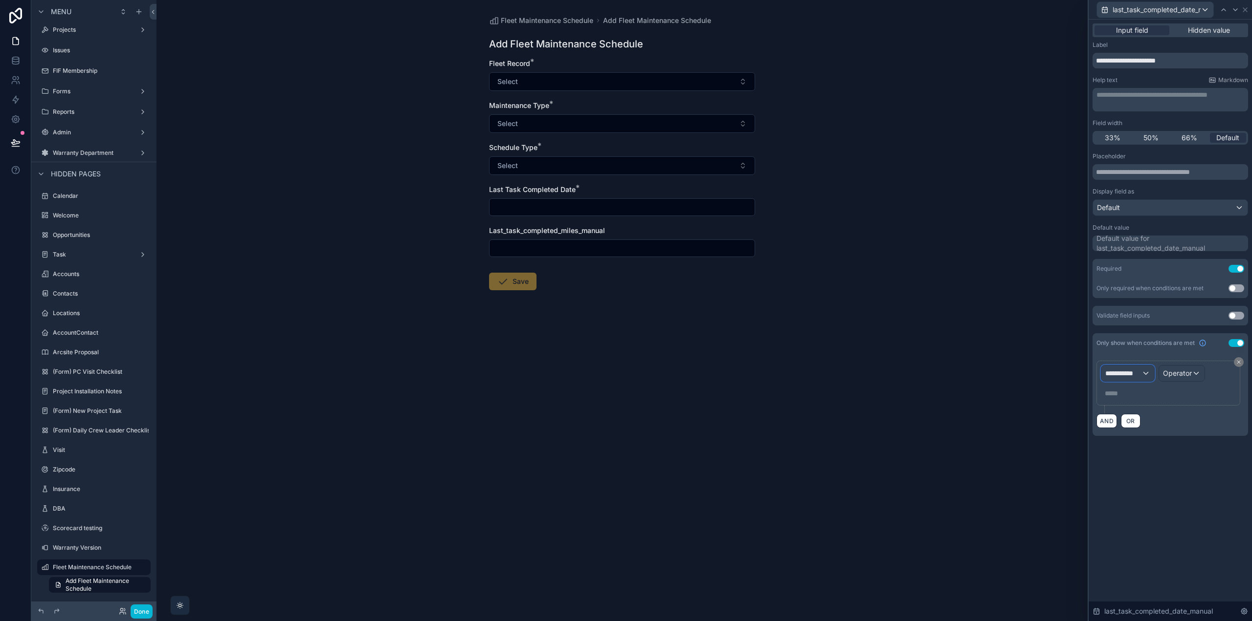
click at [1137, 372] on span "**********" at bounding box center [1123, 374] width 36 height 10
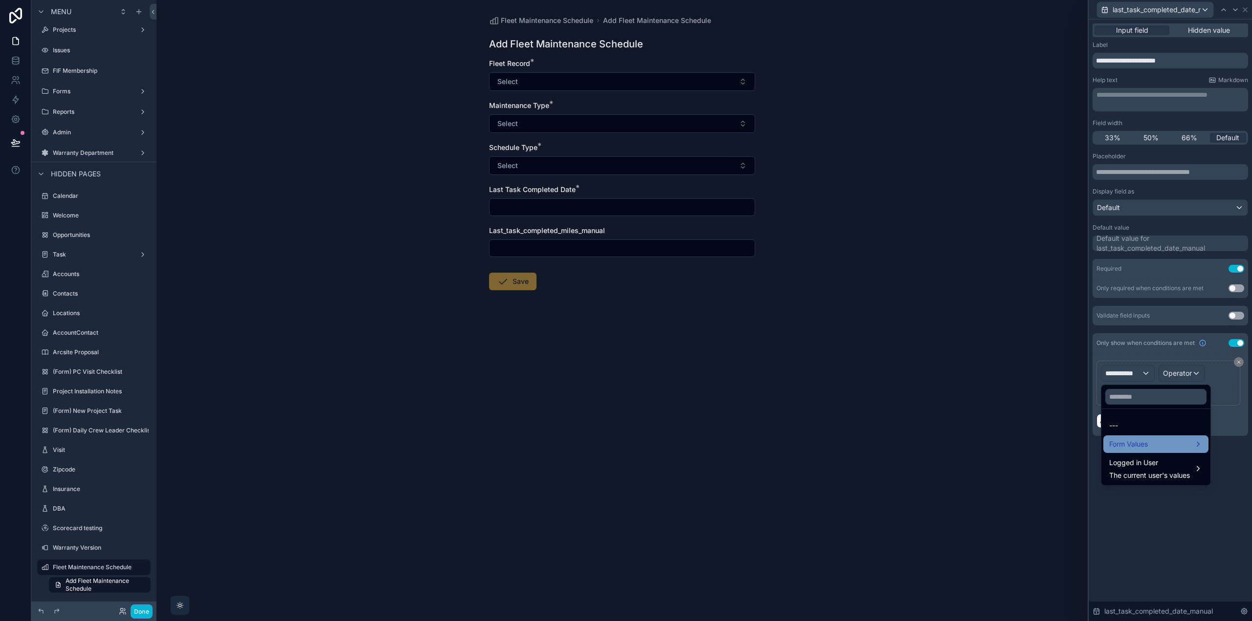
click at [1167, 447] on div "Form Values" at bounding box center [1155, 445] width 93 height 12
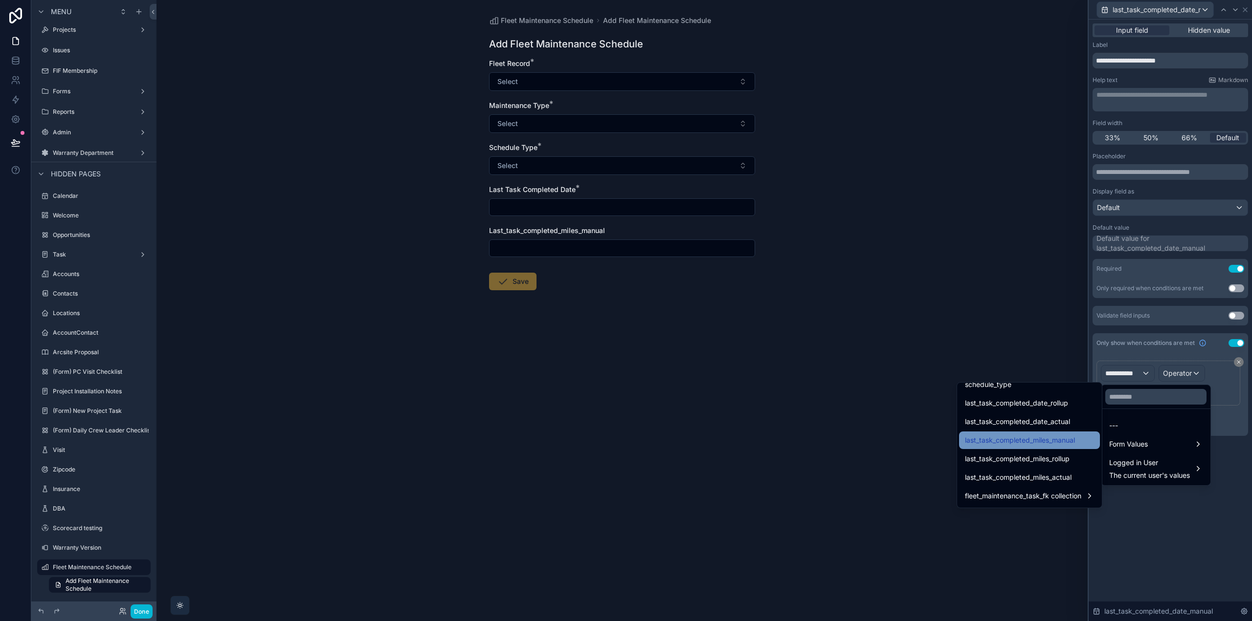
scroll to position [182, 0]
click at [1049, 438] on span "last_task_completed_date_rollup" at bounding box center [1016, 435] width 103 height 12
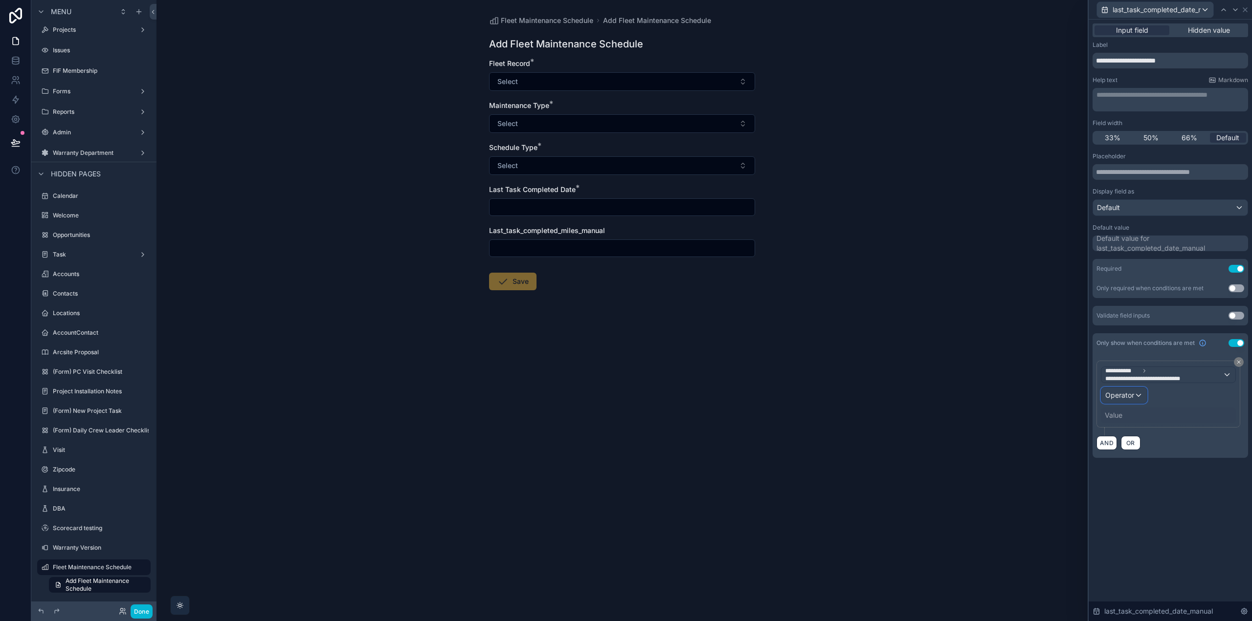
click at [1124, 398] on span "Operator" at bounding box center [1119, 395] width 29 height 8
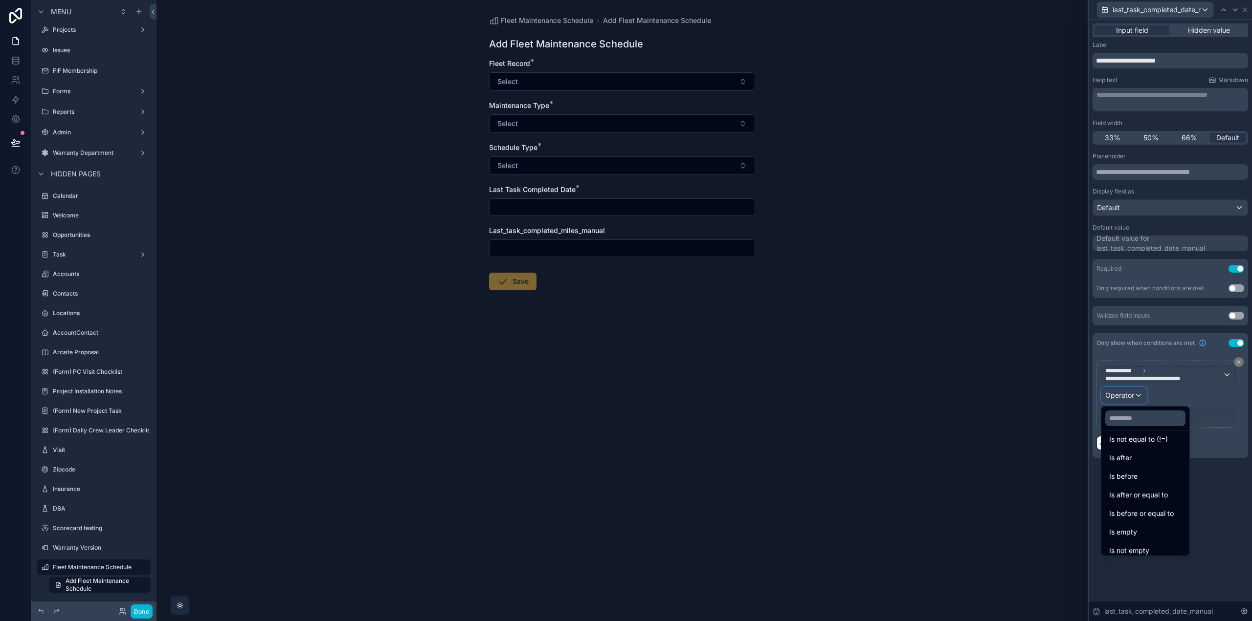
scroll to position [32, 0]
click at [1141, 522] on div "Is empty" at bounding box center [1145, 527] width 72 height 12
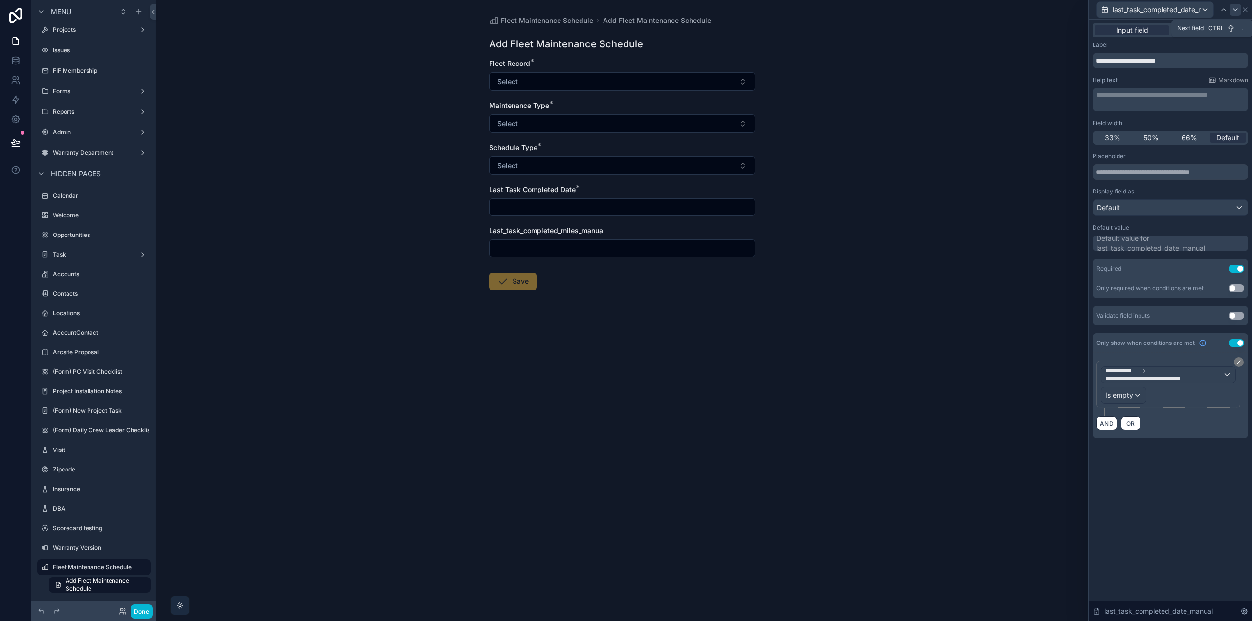
click at [1236, 11] on icon at bounding box center [1235, 10] width 8 height 8
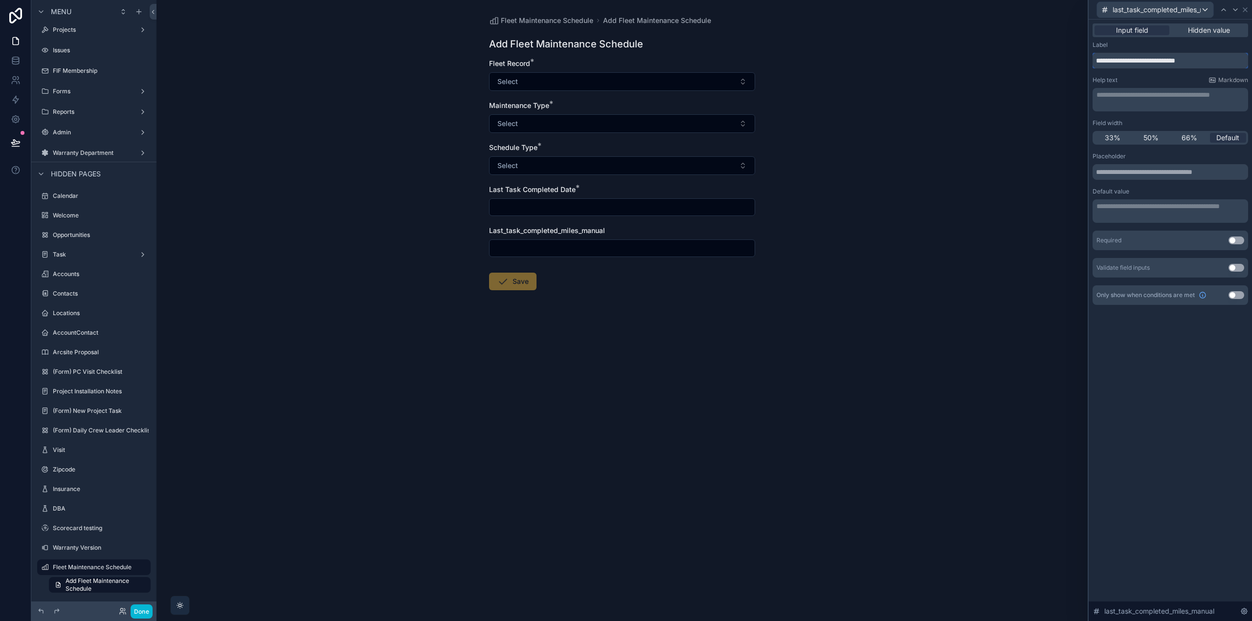
drag, startPoint x: 1216, startPoint y: 60, endPoint x: 1083, endPoint y: 55, distance: 133.1
click at [1083, 55] on div "**********" at bounding box center [626, 310] width 1252 height 621
drag, startPoint x: 1238, startPoint y: 62, endPoint x: 1179, endPoint y: 60, distance: 58.7
click at [1167, 61] on input "**********" at bounding box center [1169, 61] width 155 height 16
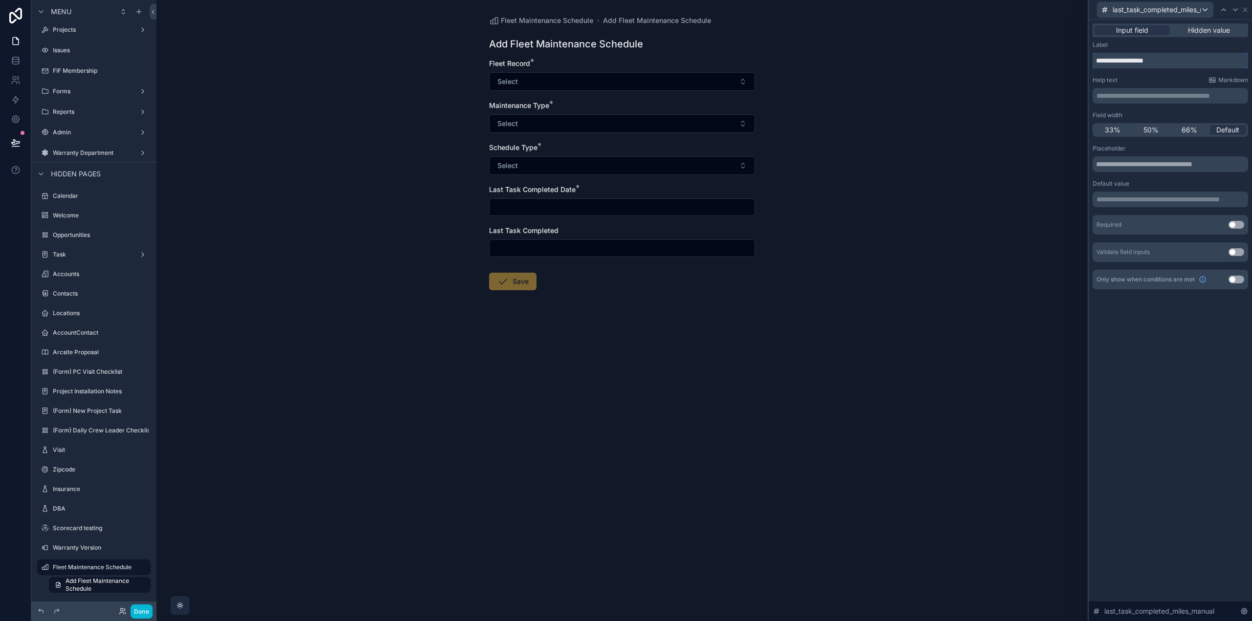
click at [1096, 59] on input "**********" at bounding box center [1169, 61] width 155 height 16
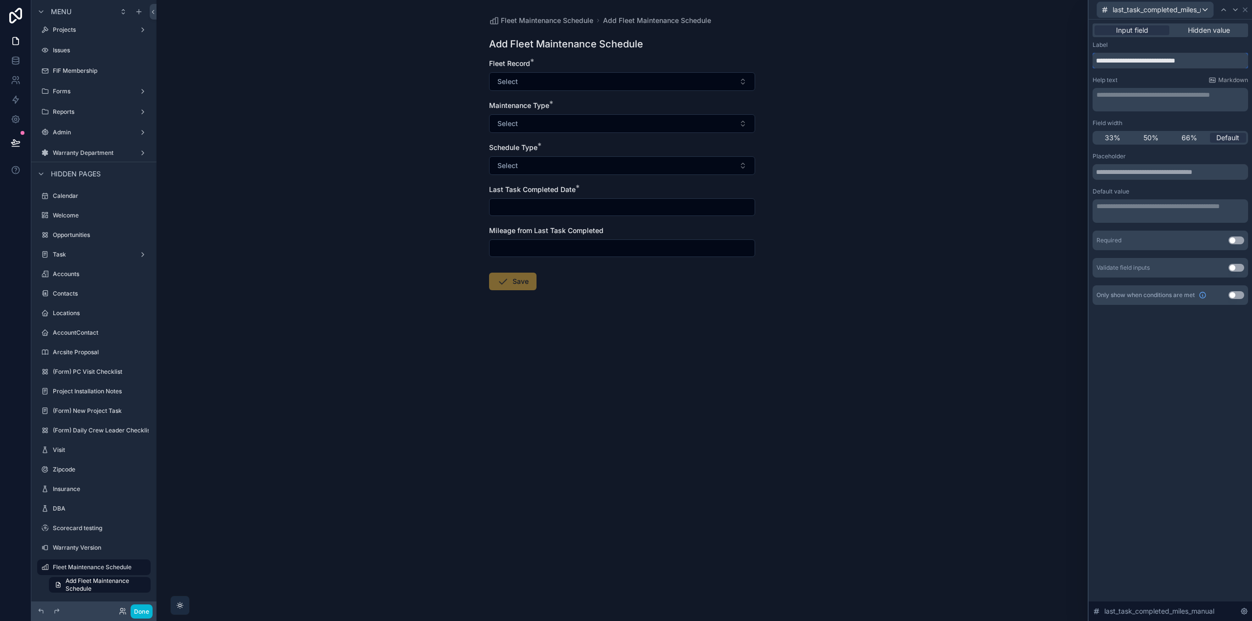
type input "**********"
click at [1171, 359] on div "**********" at bounding box center [1169, 321] width 163 height 602
click at [1156, 166] on input "text" at bounding box center [1169, 172] width 155 height 16
type input "**********"
click at [1235, 242] on button "Use setting" at bounding box center [1236, 241] width 16 height 8
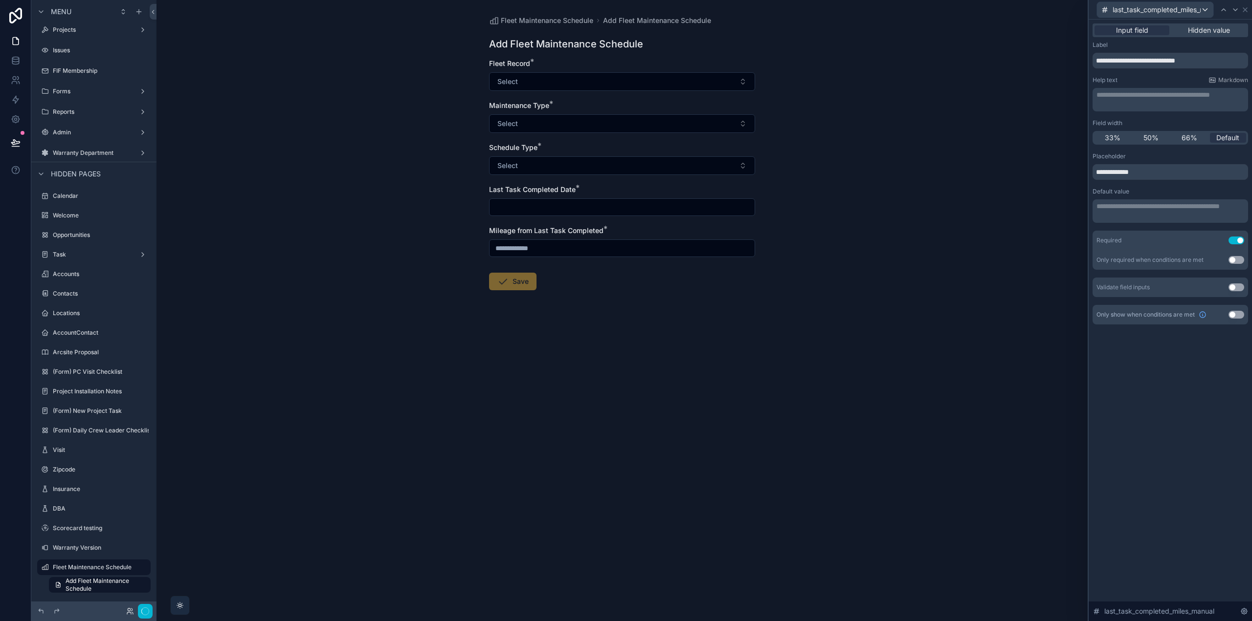
click at [1239, 319] on div "Only show when conditions are met Use setting" at bounding box center [1169, 315] width 155 height 20
click at [1237, 312] on button "Use setting" at bounding box center [1236, 315] width 16 height 8
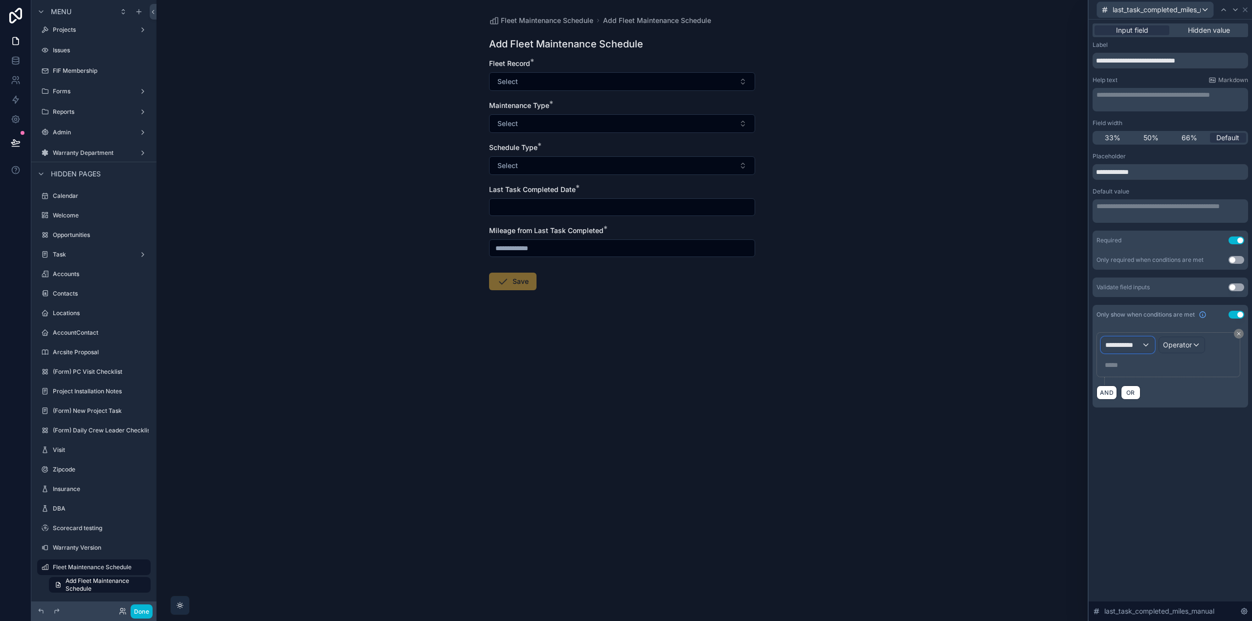
click at [1150, 343] on div "**********" at bounding box center [1127, 345] width 53 height 16
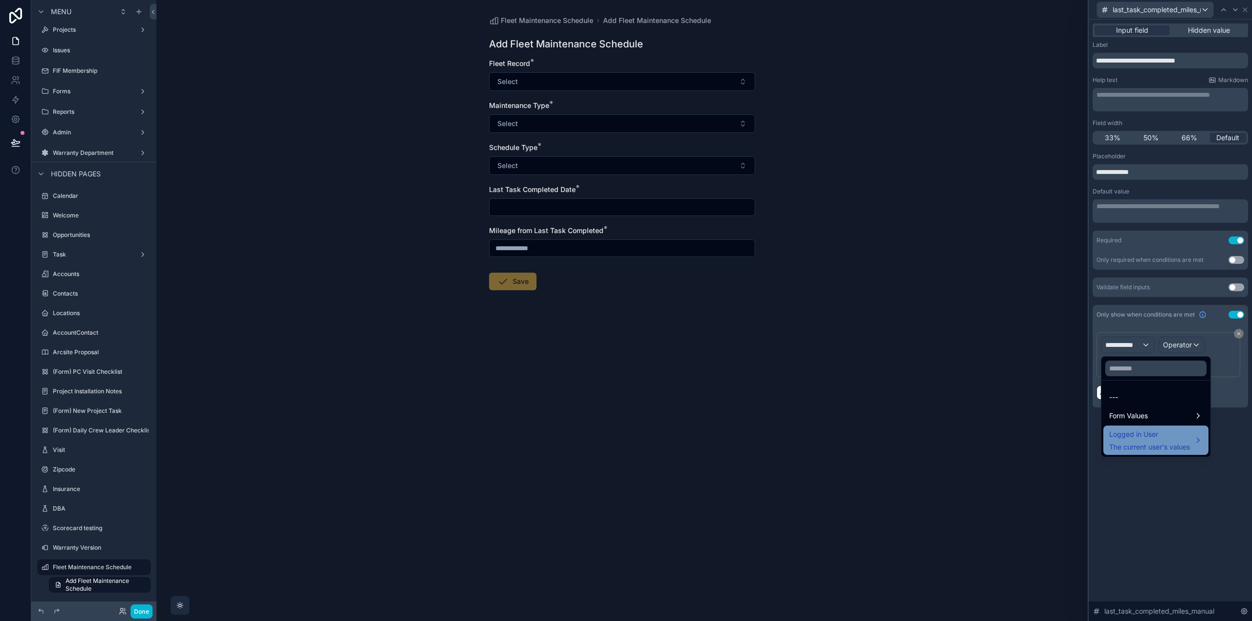
click at [1142, 435] on span "Logged in User" at bounding box center [1149, 435] width 81 height 12
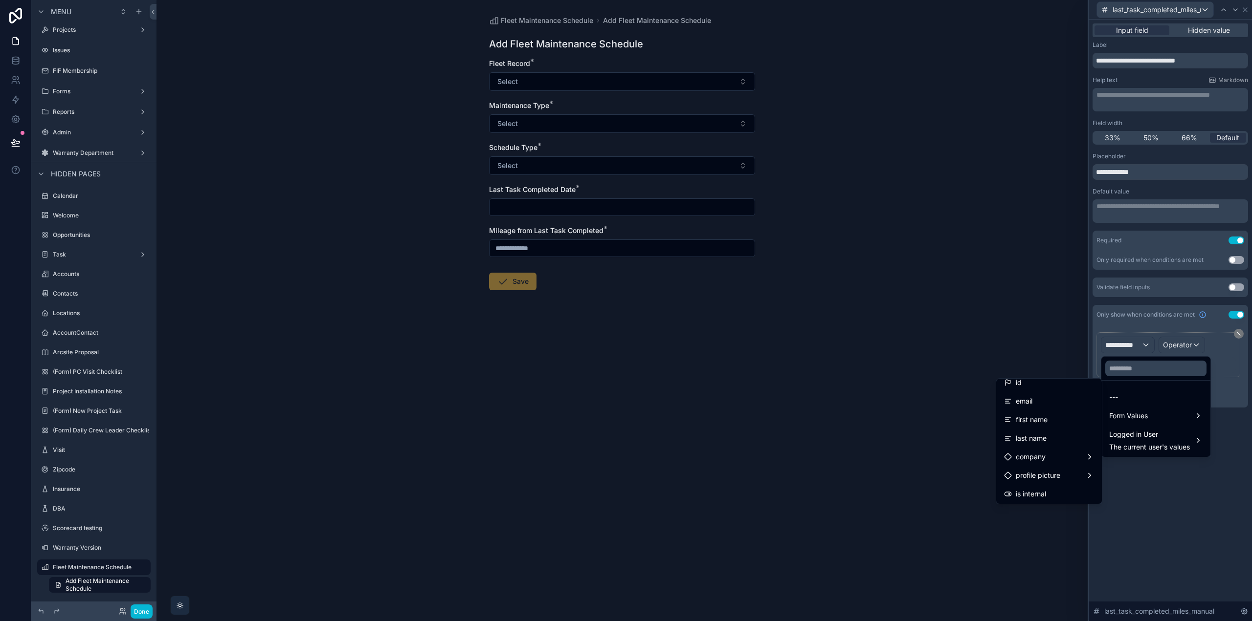
scroll to position [0, 0]
click at [1130, 411] on span "Form Values" at bounding box center [1128, 416] width 39 height 12
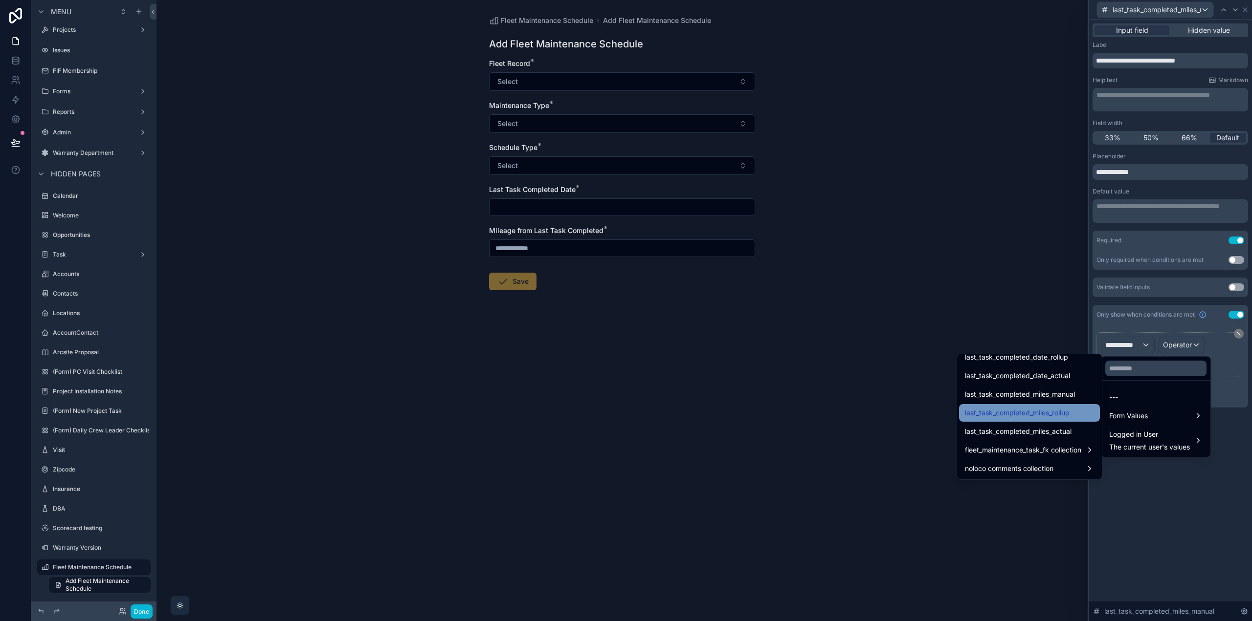
click at [1062, 419] on div "last_task_completed_miles_rollup" at bounding box center [1029, 413] width 141 height 18
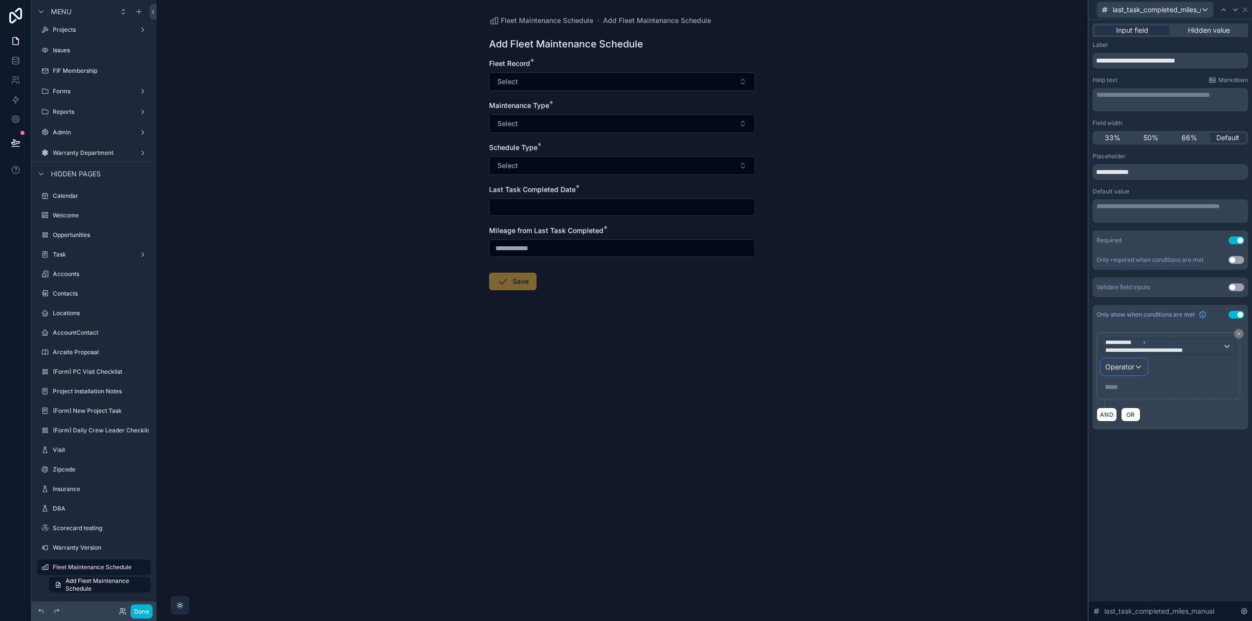
click at [1120, 369] on span "Operator" at bounding box center [1119, 367] width 29 height 8
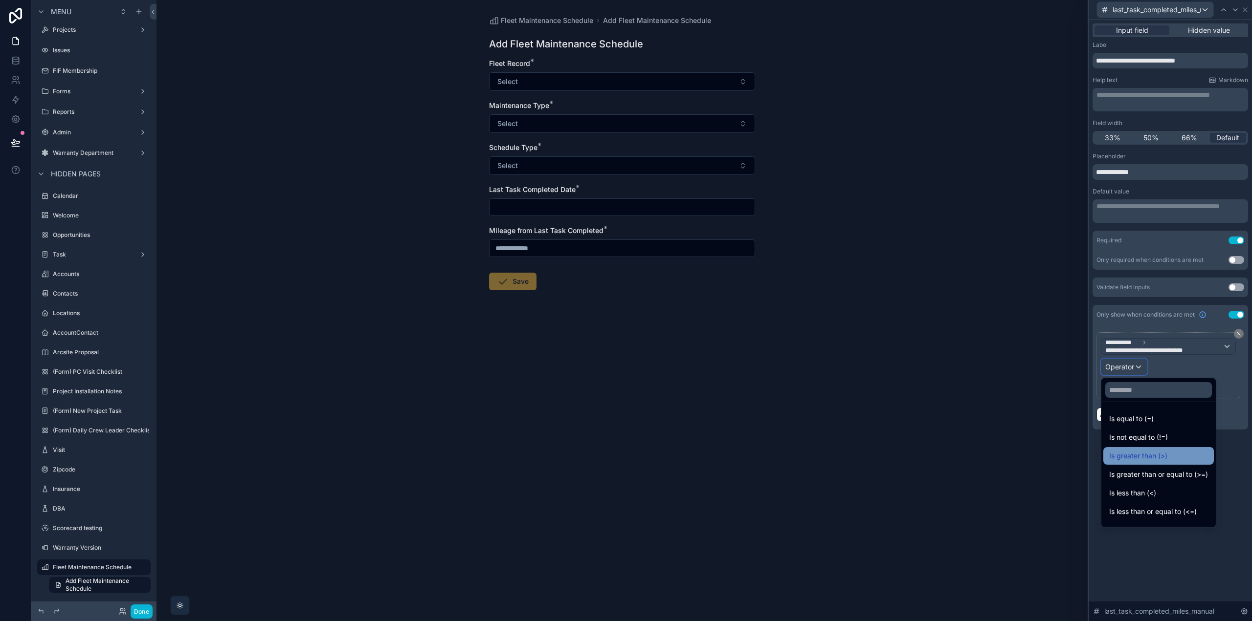
scroll to position [49, 0]
click at [1156, 480] on div "Is empty" at bounding box center [1158, 482] width 99 height 12
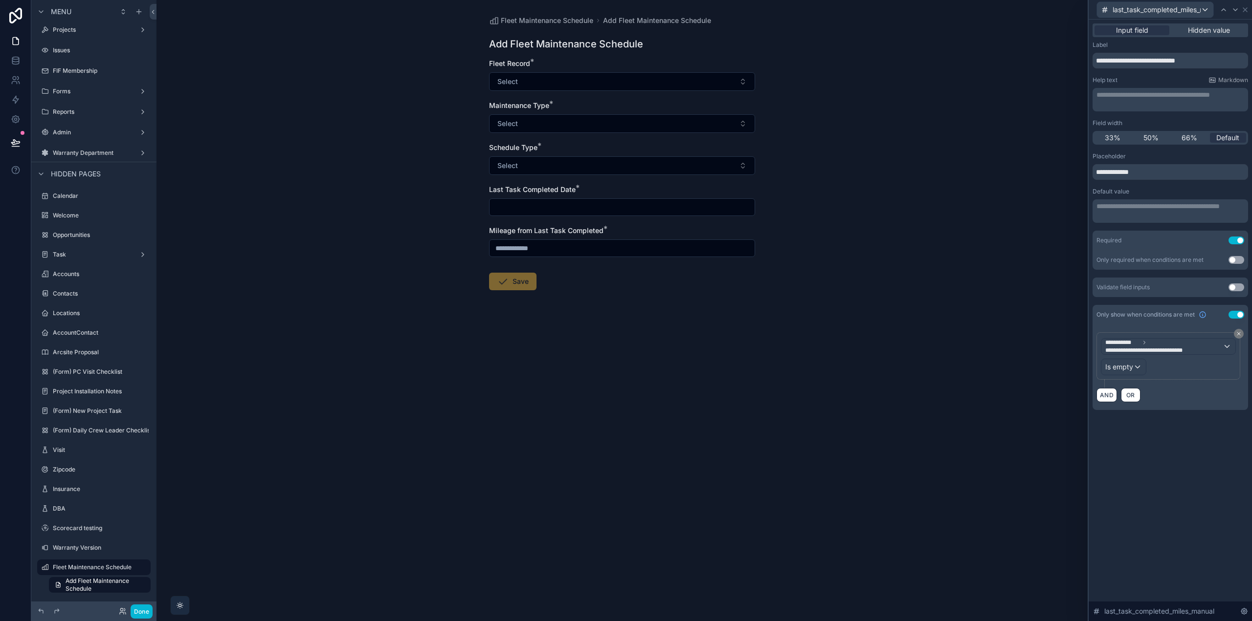
click at [1166, 455] on div "**********" at bounding box center [1169, 321] width 163 height 602
click at [1236, 261] on button "Use setting" at bounding box center [1236, 260] width 16 height 8
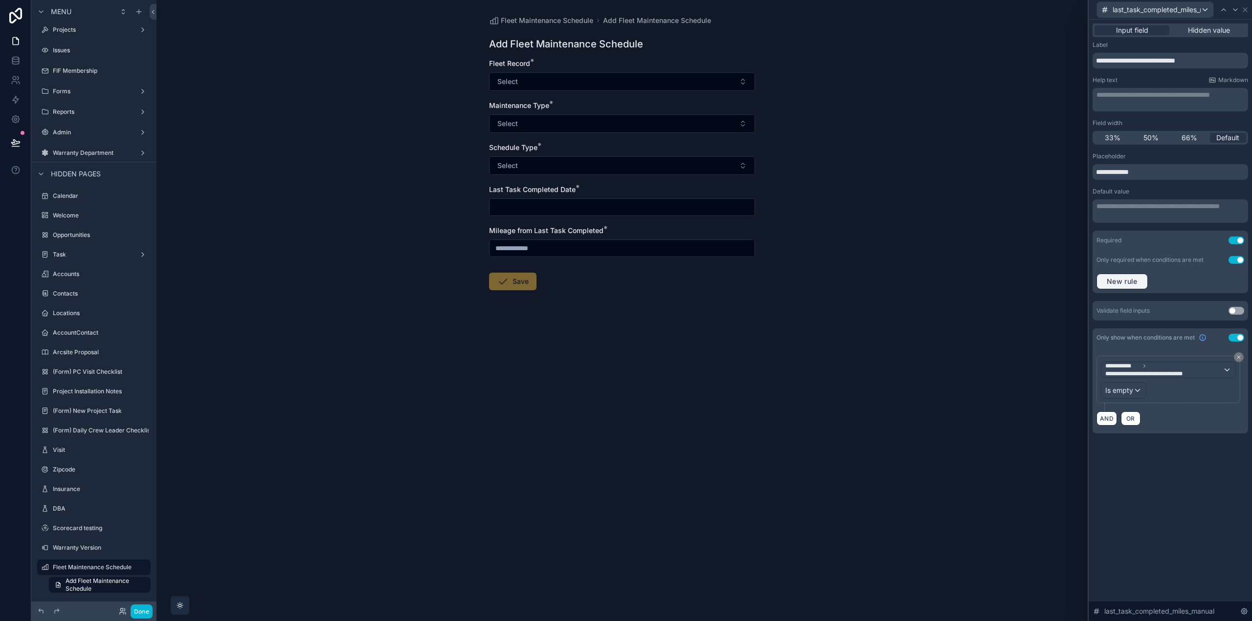
click at [1143, 284] on button "New rule" at bounding box center [1121, 282] width 51 height 16
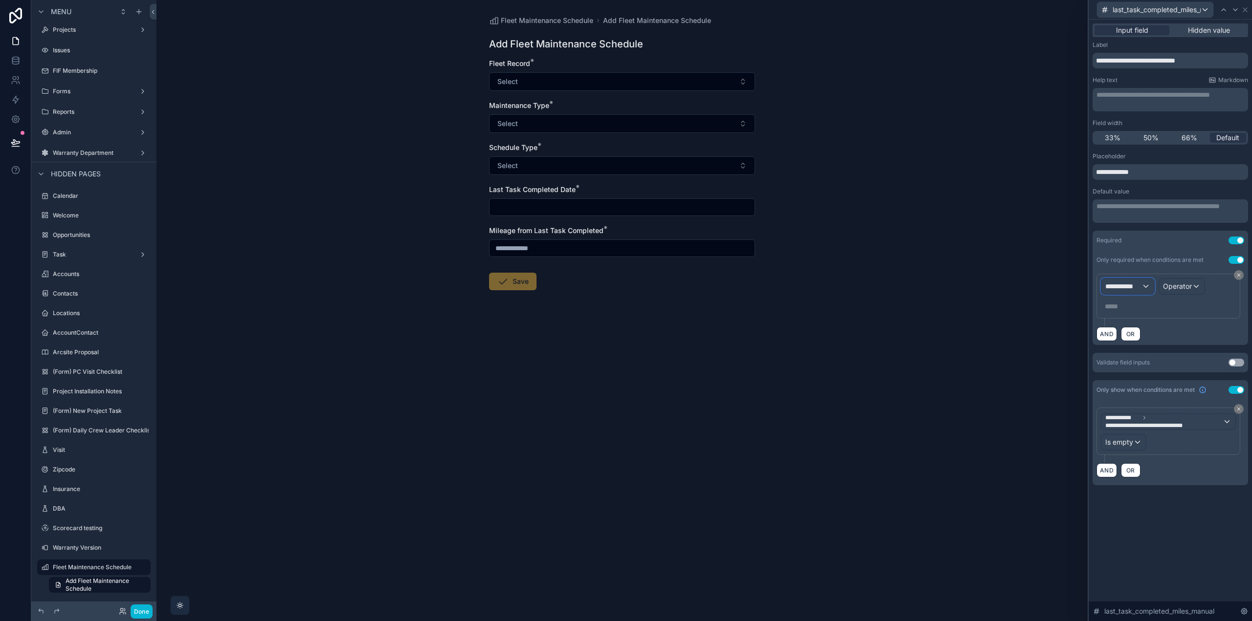
click at [1134, 280] on div "**********" at bounding box center [1127, 287] width 53 height 16
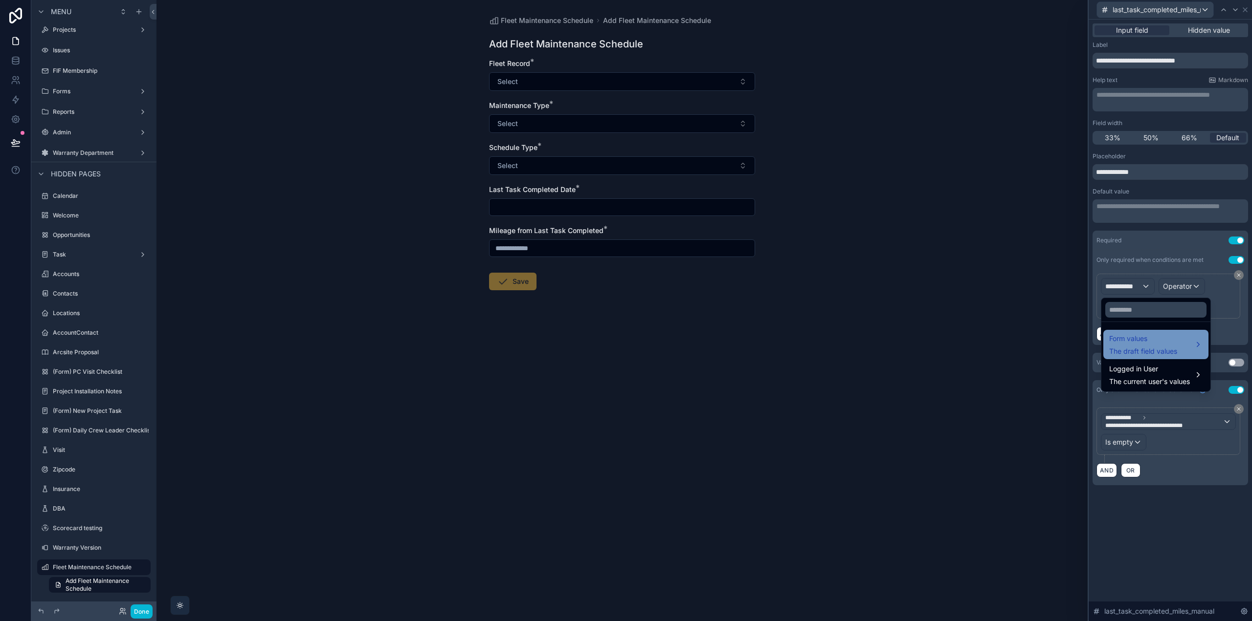
click at [1154, 352] on span "The draft field values" at bounding box center [1143, 352] width 68 height 10
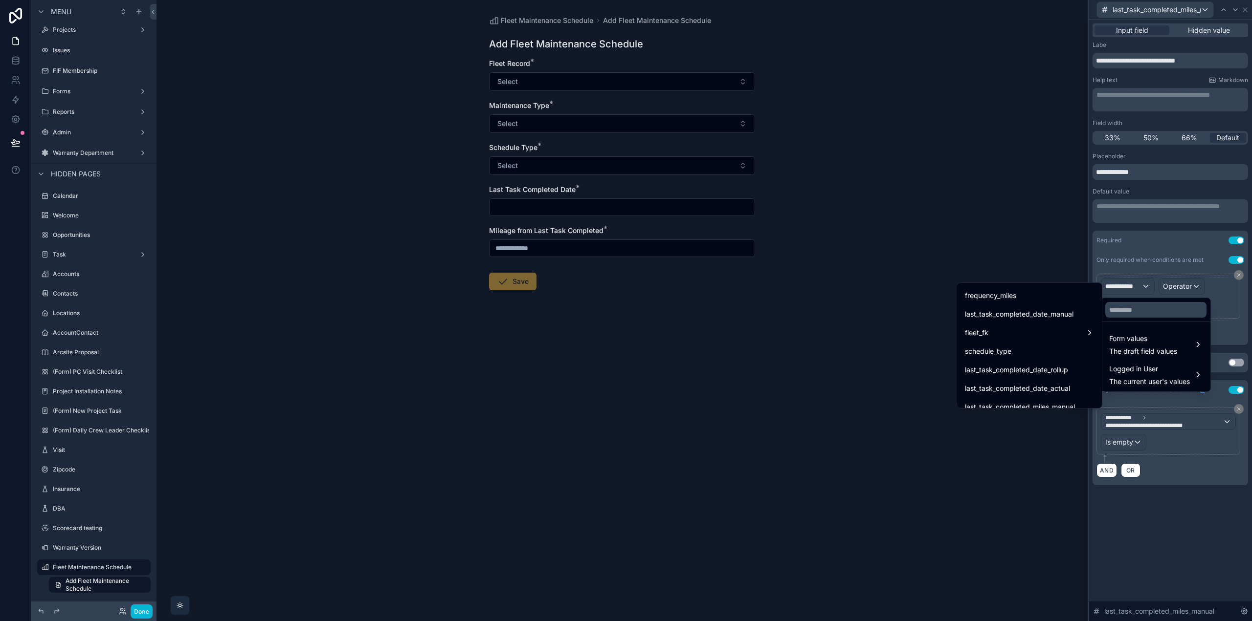
scroll to position [196, 0]
click at [1060, 323] on span "last_task_completed_date_rollup" at bounding box center [1016, 321] width 103 height 12
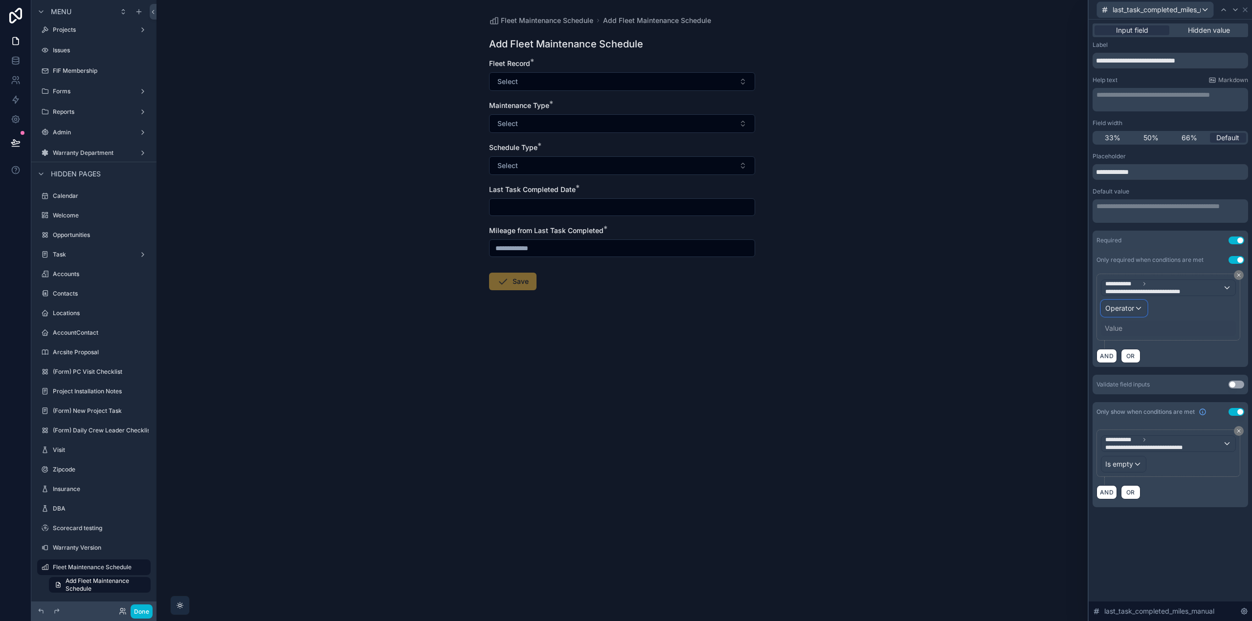
click at [1130, 308] on span "Operator" at bounding box center [1119, 308] width 29 height 8
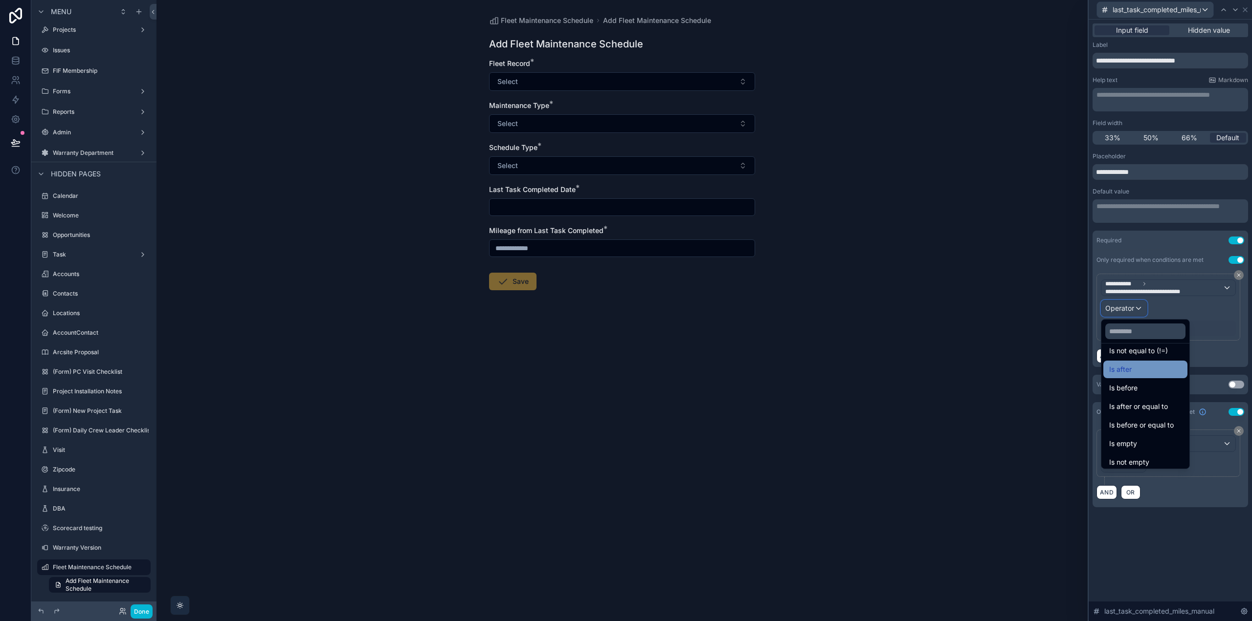
scroll to position [32, 0]
click at [1143, 441] on div "Is empty" at bounding box center [1145, 440] width 72 height 12
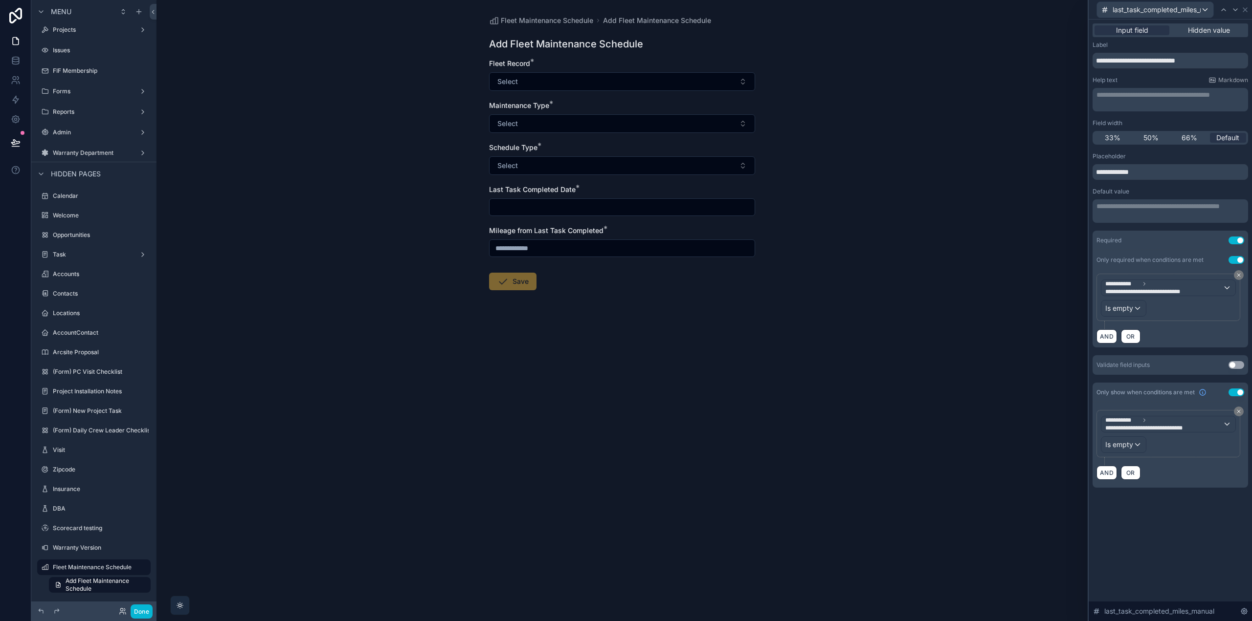
click at [1191, 533] on div "**********" at bounding box center [1169, 321] width 163 height 602
click at [1235, 12] on icon at bounding box center [1235, 10] width 8 height 8
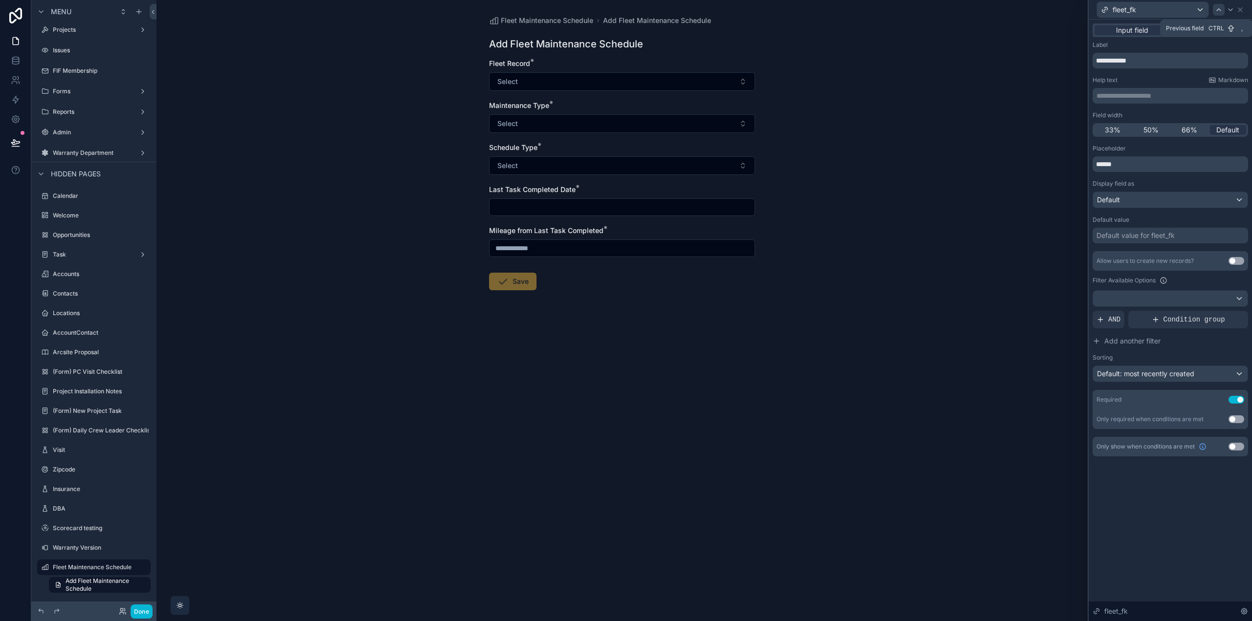
click at [1216, 9] on icon at bounding box center [1218, 10] width 8 height 8
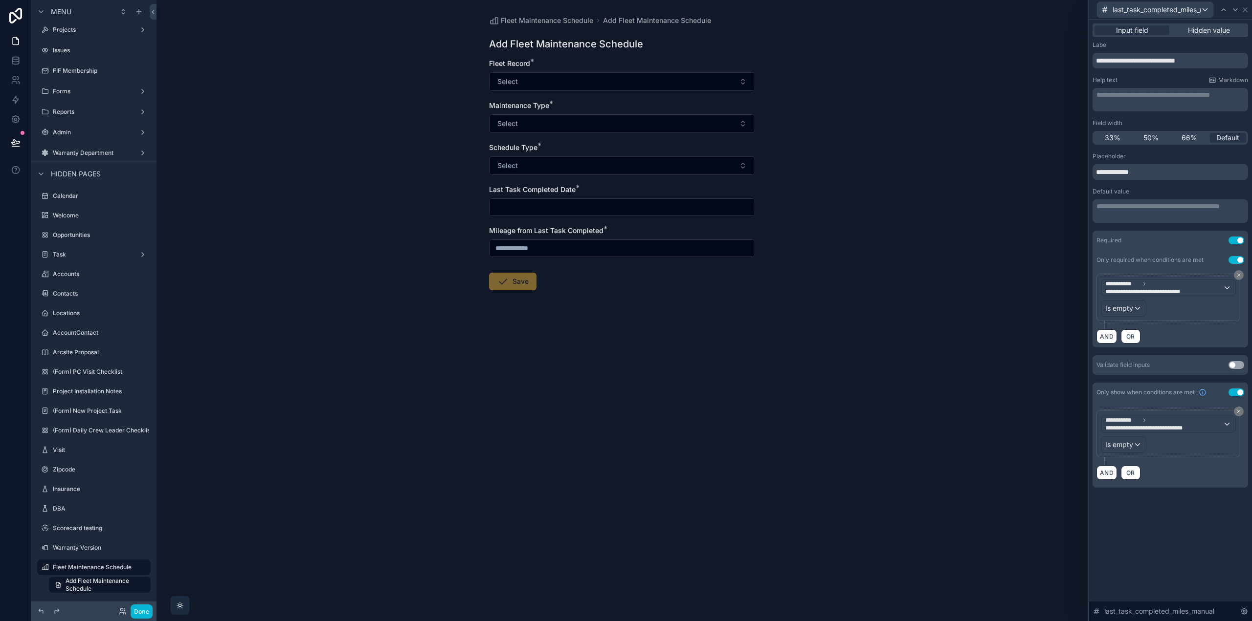
click at [1187, 297] on div "**********" at bounding box center [1168, 297] width 135 height 39
click at [1188, 291] on span "**********" at bounding box center [1149, 292] width 89 height 8
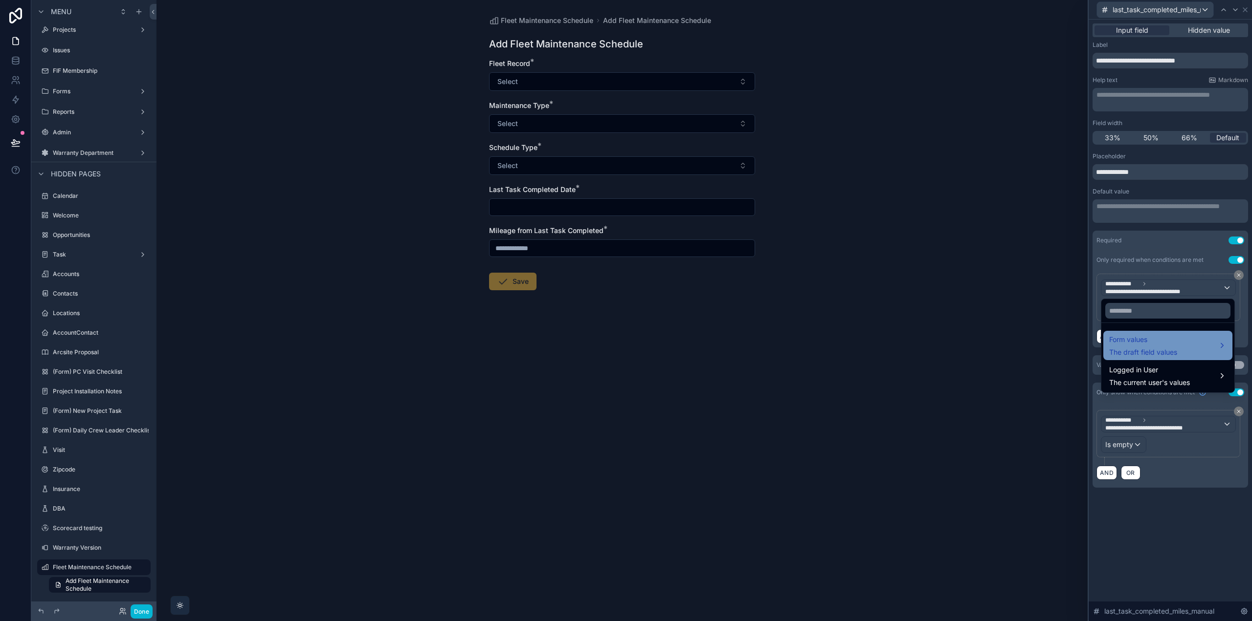
click at [1173, 346] on div "Form values The draft field values" at bounding box center [1143, 345] width 68 height 23
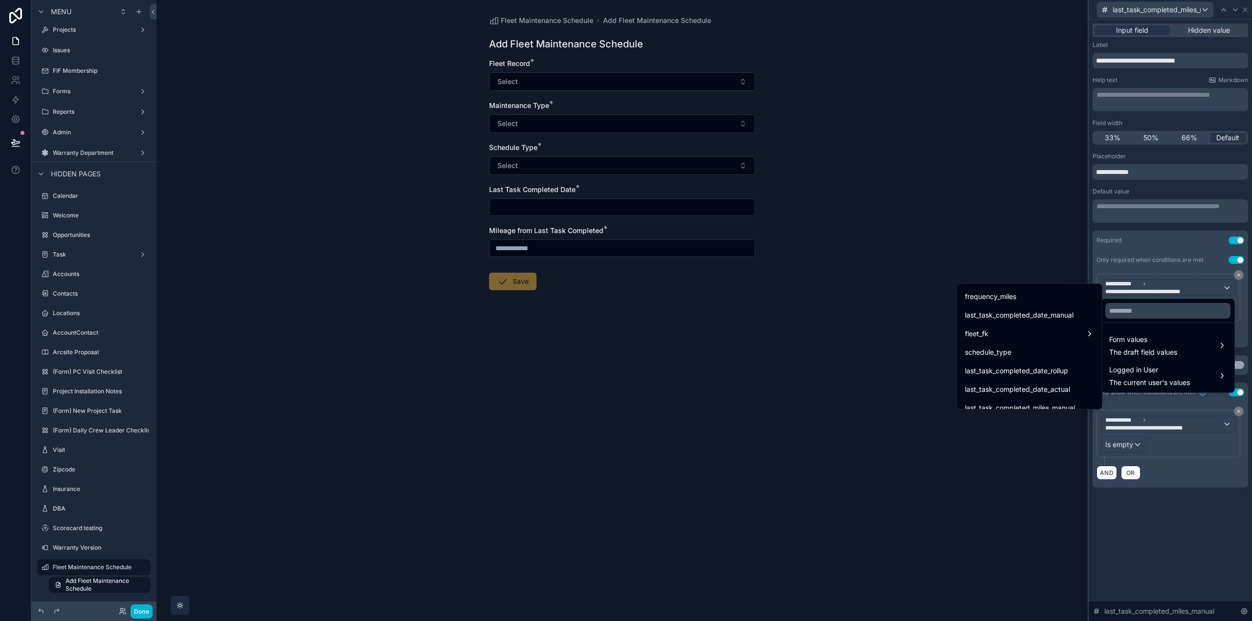
scroll to position [196, 0]
click at [1059, 379] on span "last_task_completed_miles_rollup" at bounding box center [1017, 378] width 105 height 12
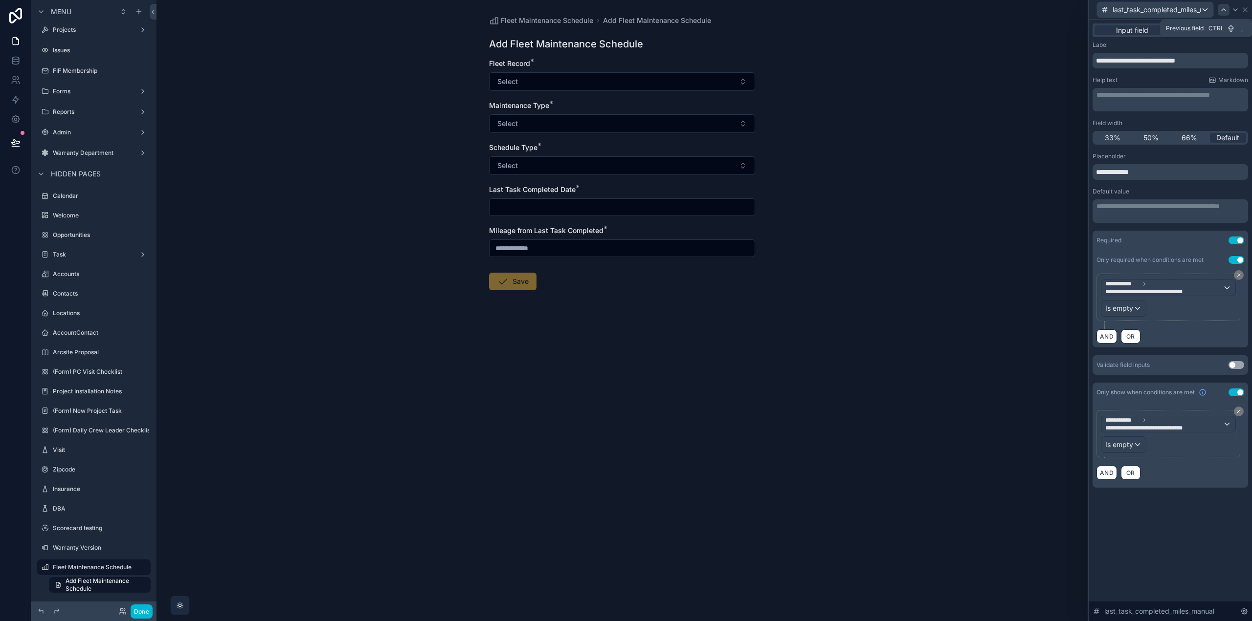
click at [1225, 9] on icon at bounding box center [1223, 10] width 8 height 8
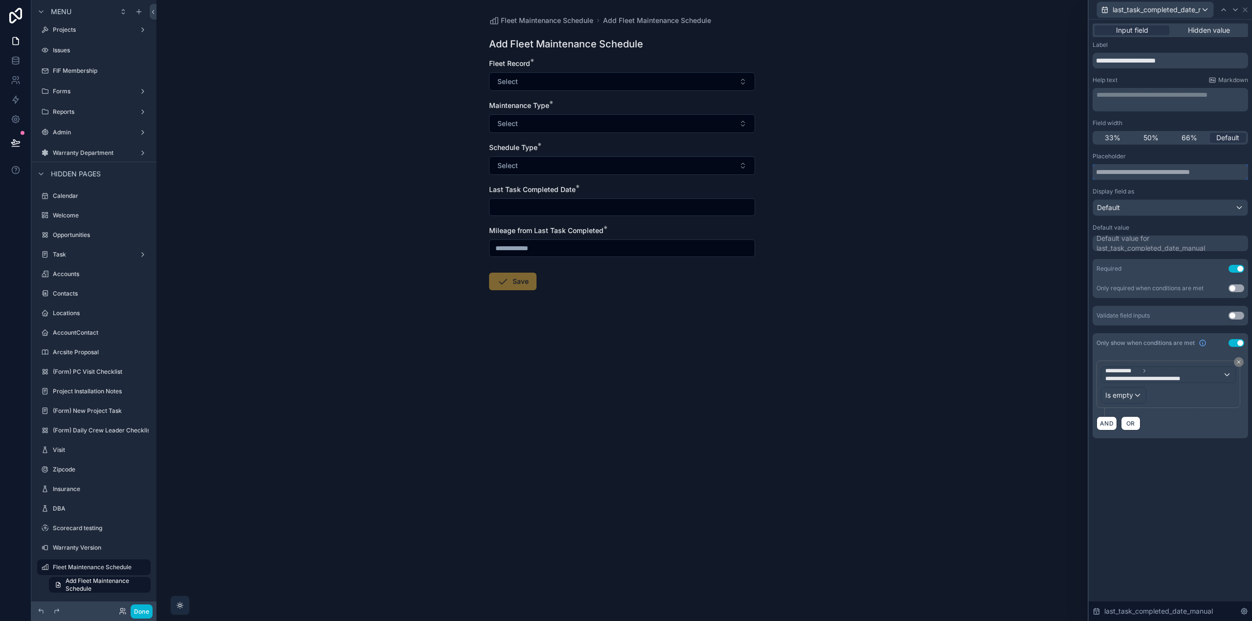
click at [1141, 174] on input "text" at bounding box center [1169, 172] width 155 height 16
type input "**********"
click at [1229, 285] on div "Use setting" at bounding box center [1236, 289] width 16 height 8
click at [1233, 285] on button "Use setting" at bounding box center [1236, 289] width 16 height 8
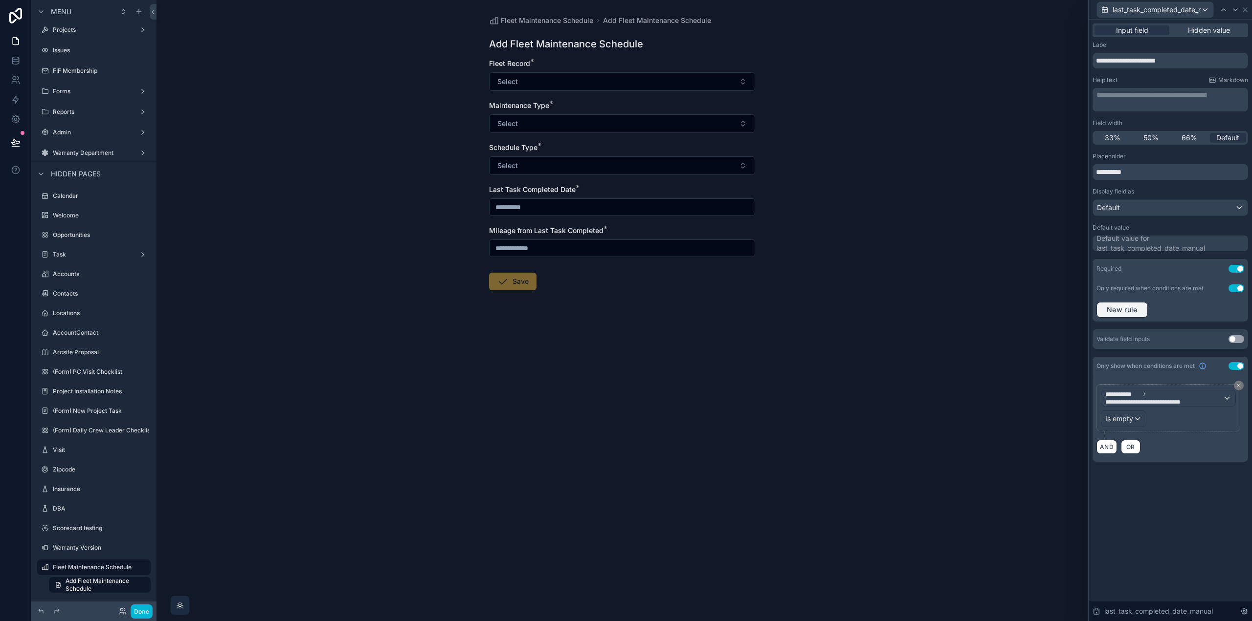
click at [1121, 309] on span "New rule" at bounding box center [1122, 310] width 39 height 9
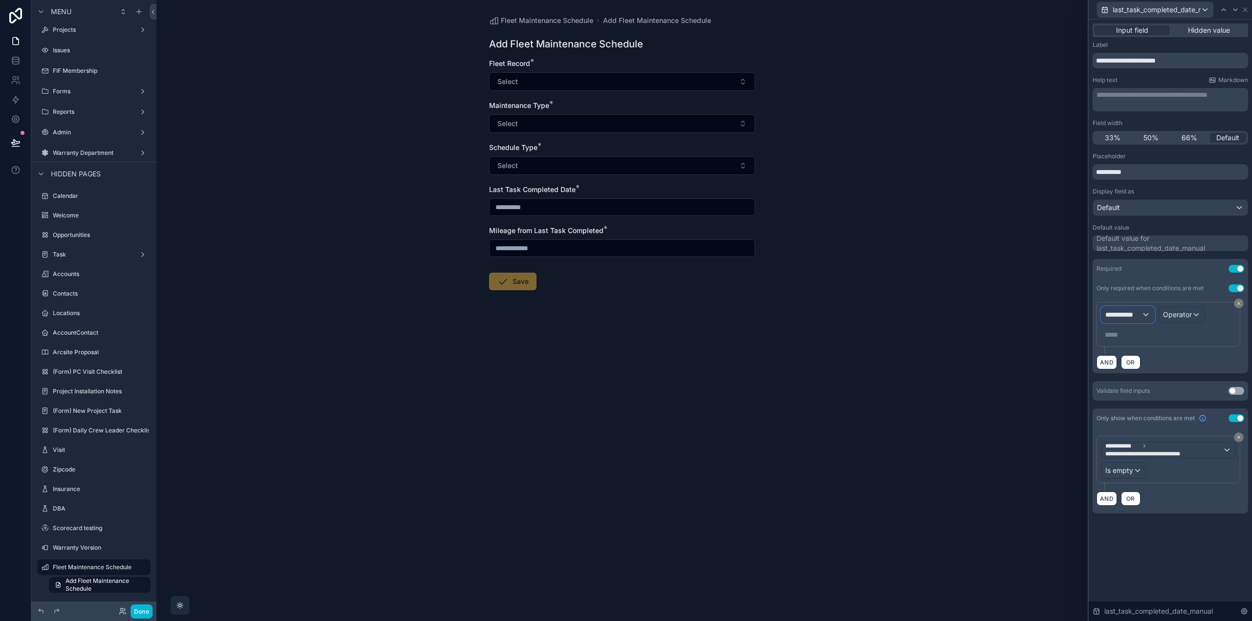
click at [1133, 314] on span "**********" at bounding box center [1123, 315] width 36 height 10
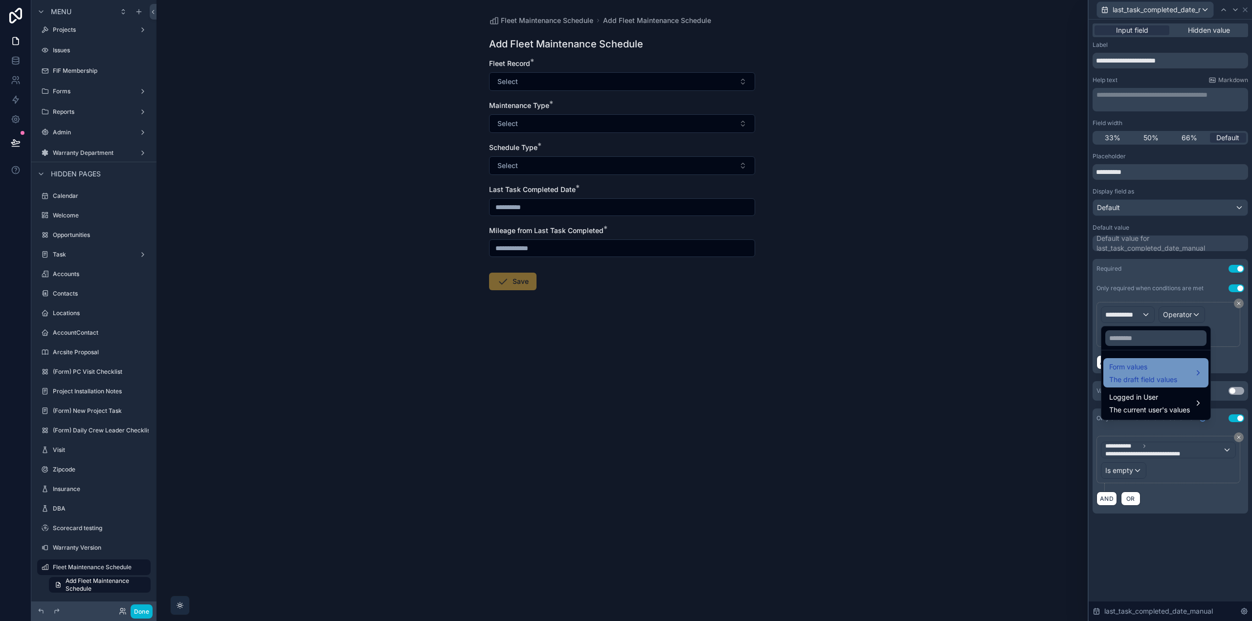
click at [1147, 362] on span "Form values" at bounding box center [1143, 367] width 68 height 12
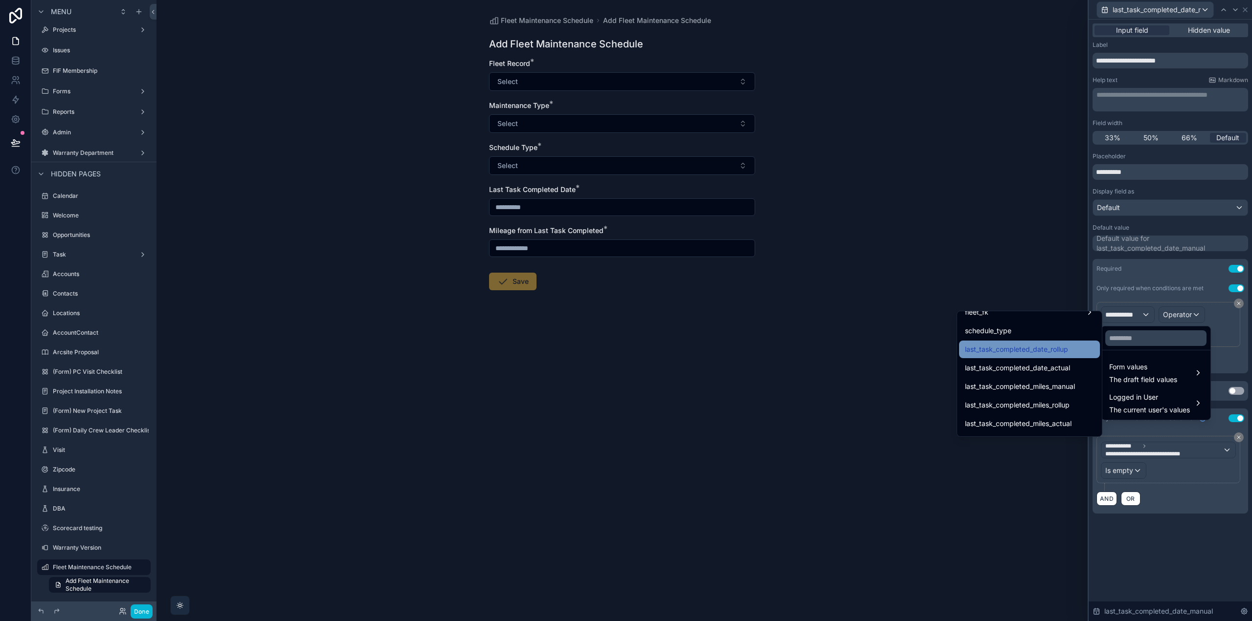
click at [1057, 353] on span "last_task_completed_date_rollup" at bounding box center [1016, 350] width 103 height 12
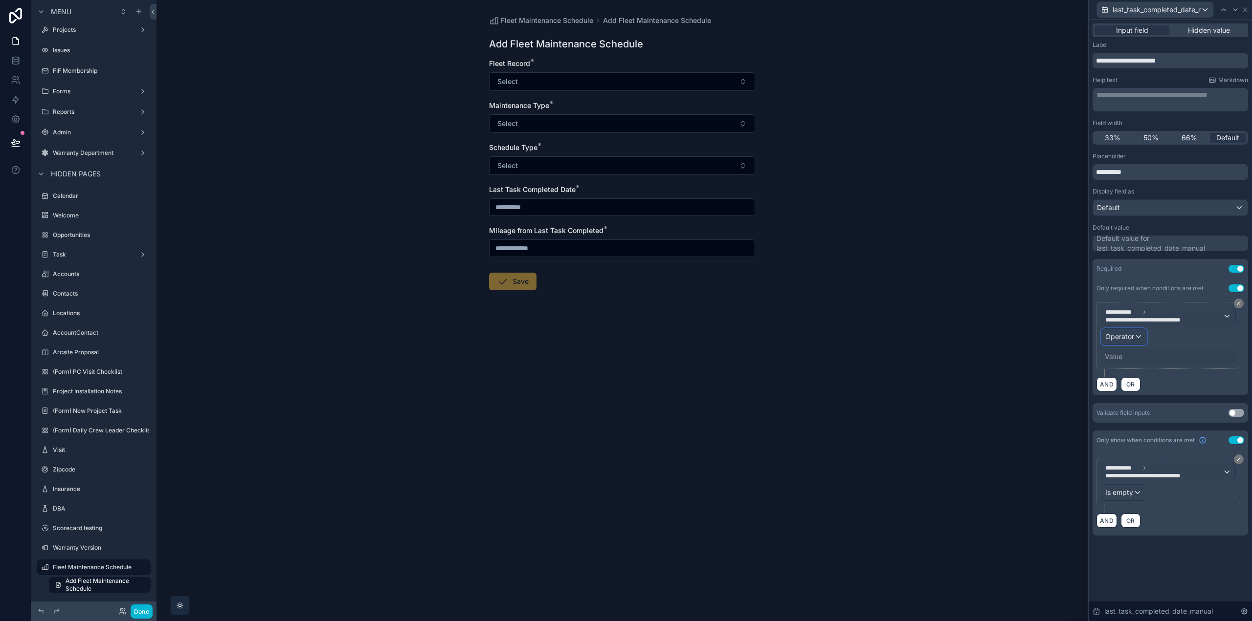
click at [1133, 336] on span "Operator" at bounding box center [1119, 336] width 29 height 8
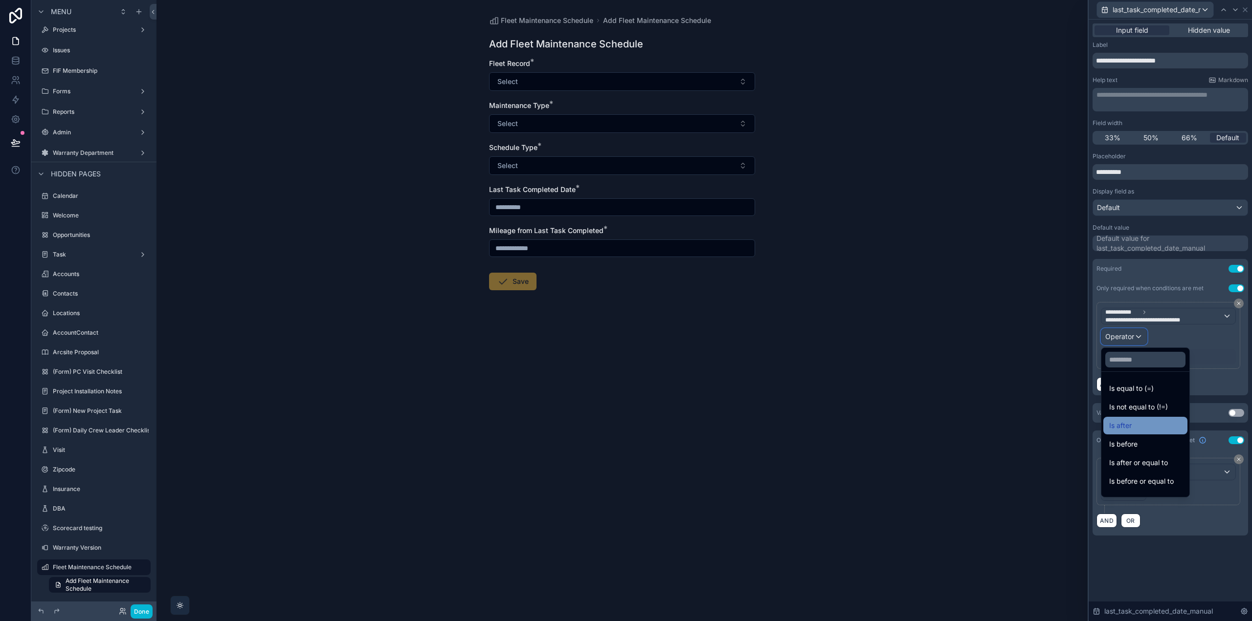
scroll to position [32, 0]
click at [1148, 464] on div "Is empty" at bounding box center [1145, 468] width 72 height 12
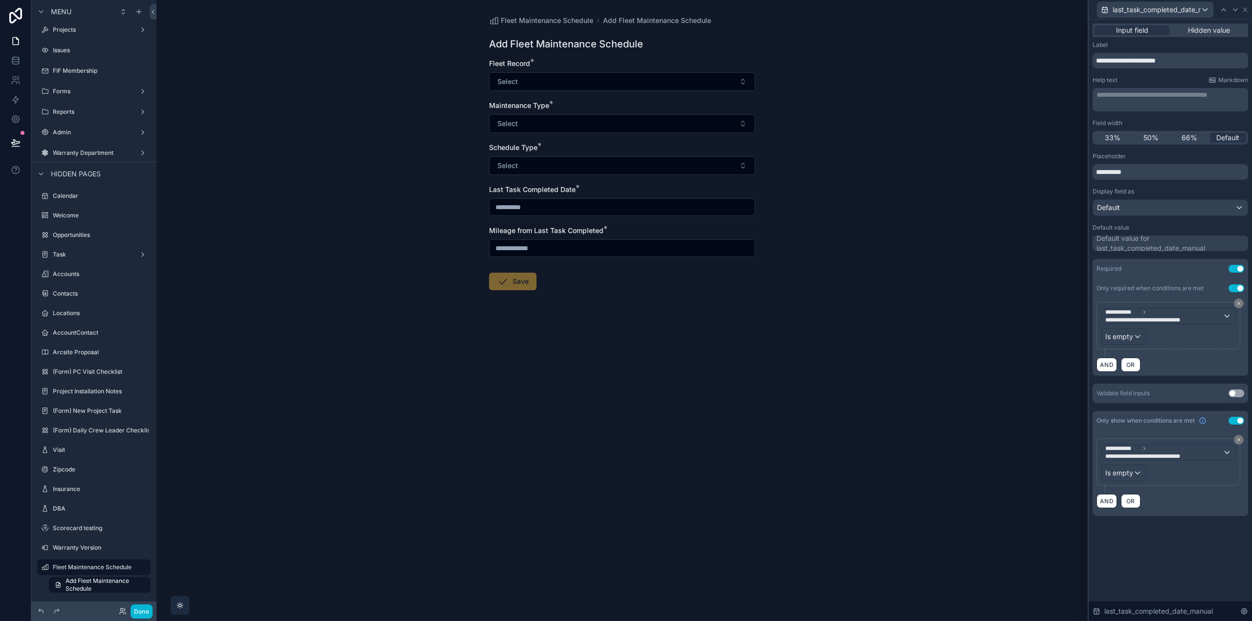
click at [1171, 553] on div "**********" at bounding box center [1169, 321] width 163 height 602
click at [1111, 502] on button "AND" at bounding box center [1106, 501] width 21 height 14
click at [1131, 504] on span "**********" at bounding box center [1123, 507] width 36 height 10
click at [1161, 575] on div "Form Values" at bounding box center [1155, 577] width 93 height 12
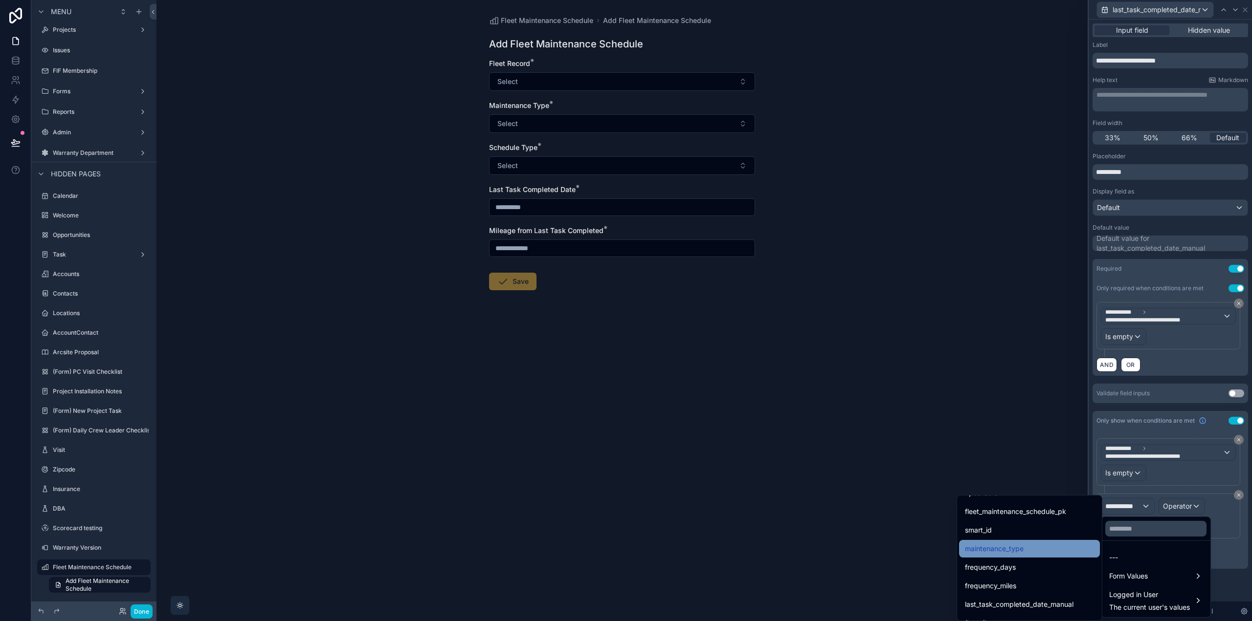
scroll to position [147, 0]
click at [1031, 565] on div "schedule_type" at bounding box center [1029, 564] width 129 height 12
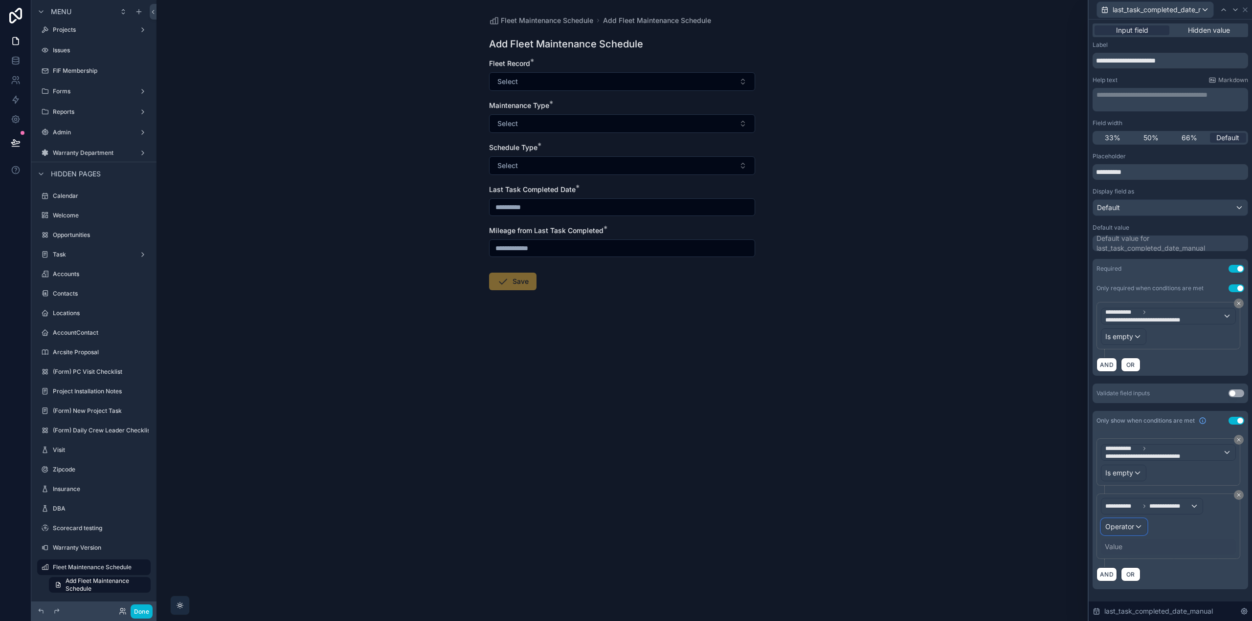
click at [1129, 529] on span "Operator" at bounding box center [1119, 527] width 29 height 8
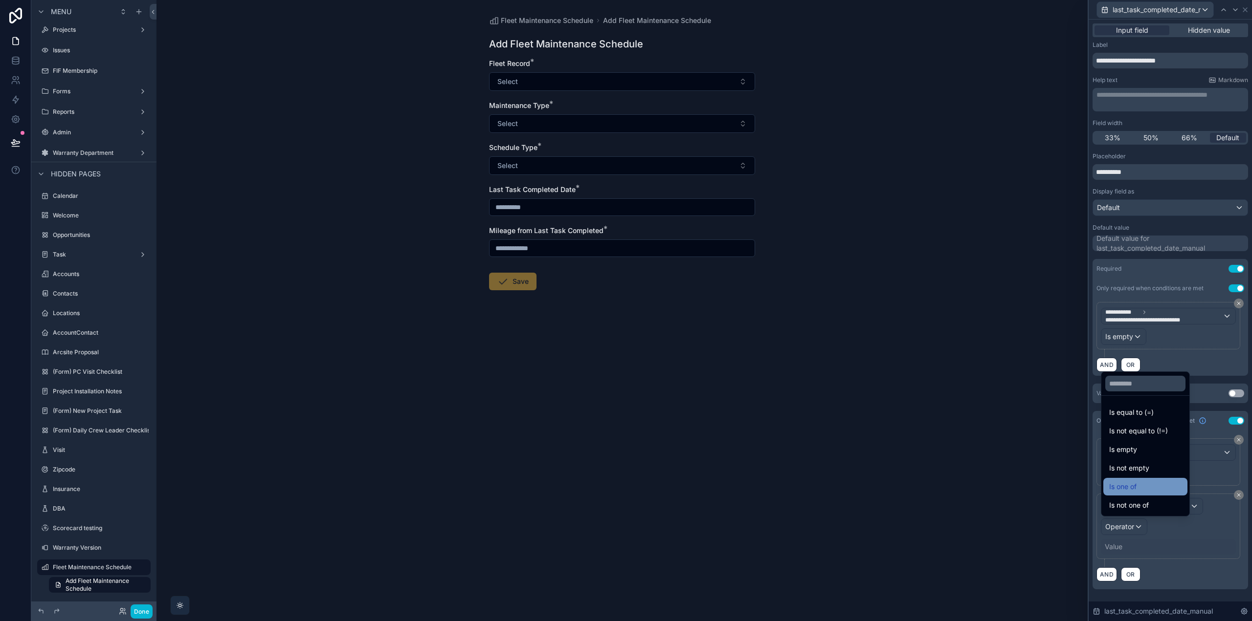
click at [1142, 489] on div "Is one of" at bounding box center [1145, 487] width 72 height 12
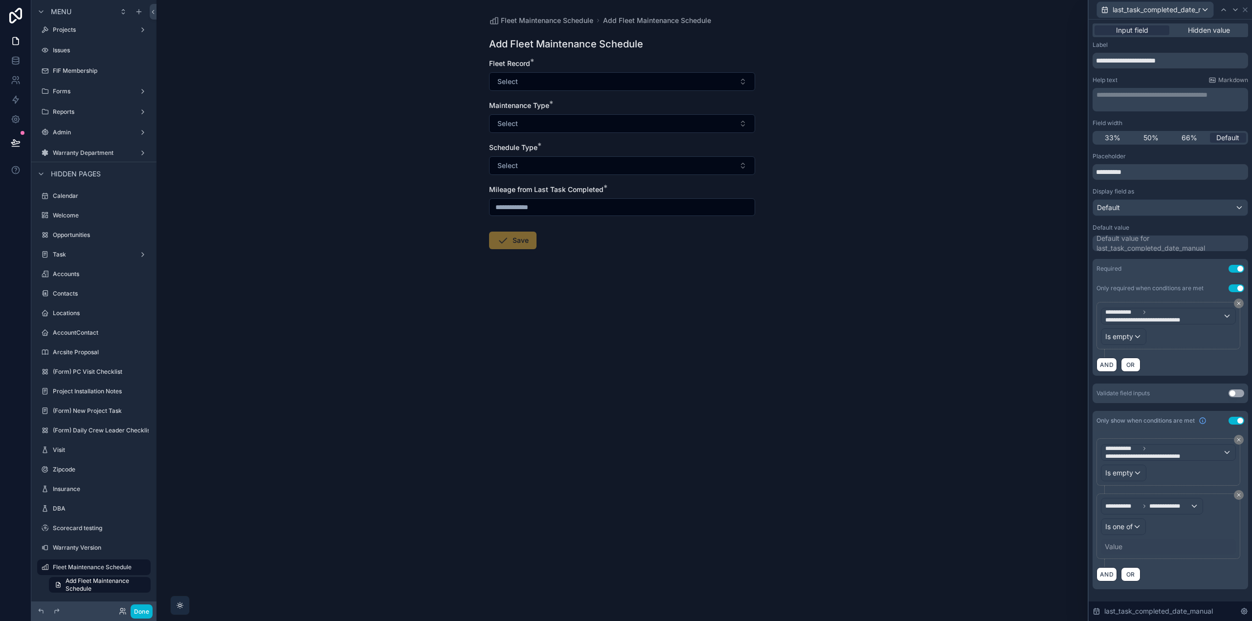
click at [1116, 545] on div "Value" at bounding box center [1113, 547] width 18 height 10
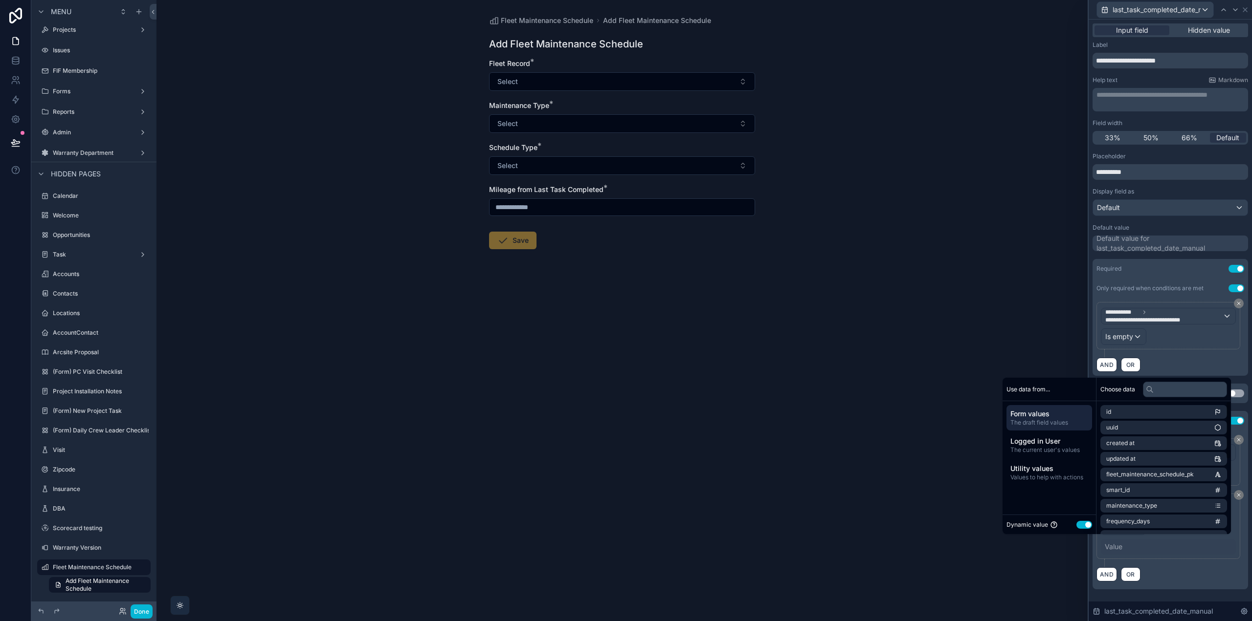
click at [1082, 523] on button "Use setting" at bounding box center [1084, 525] width 16 height 8
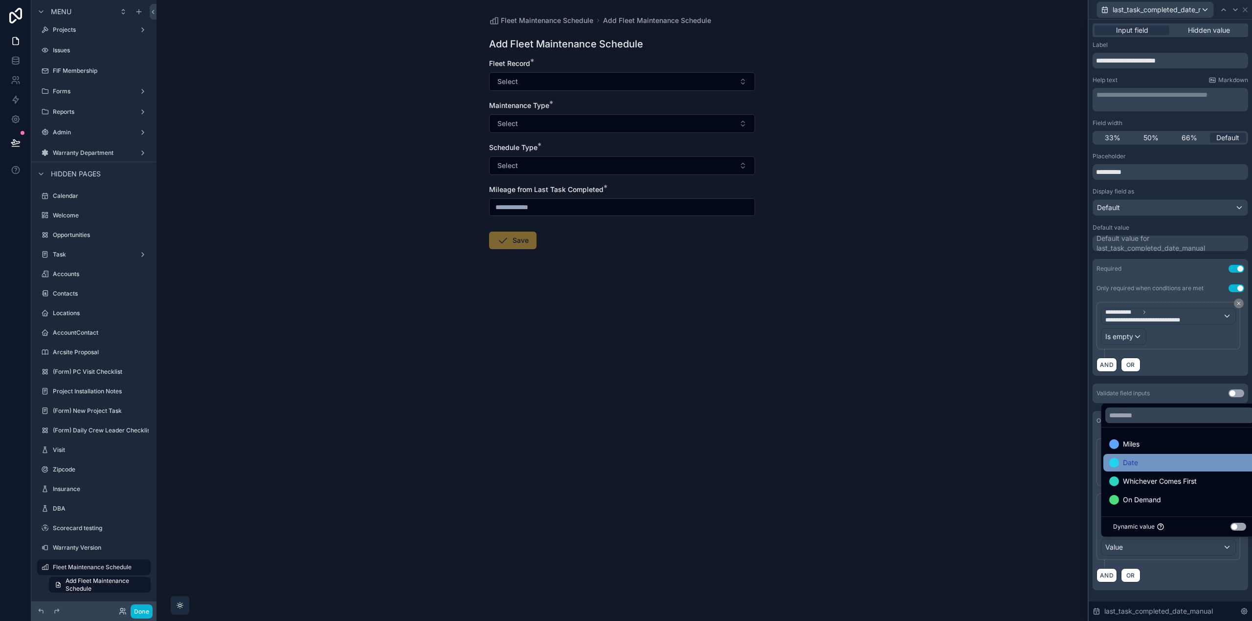
click at [1142, 463] on div "Date" at bounding box center [1179, 463] width 141 height 12
click at [1146, 483] on span "Whichever Comes First" at bounding box center [1160, 482] width 74 height 12
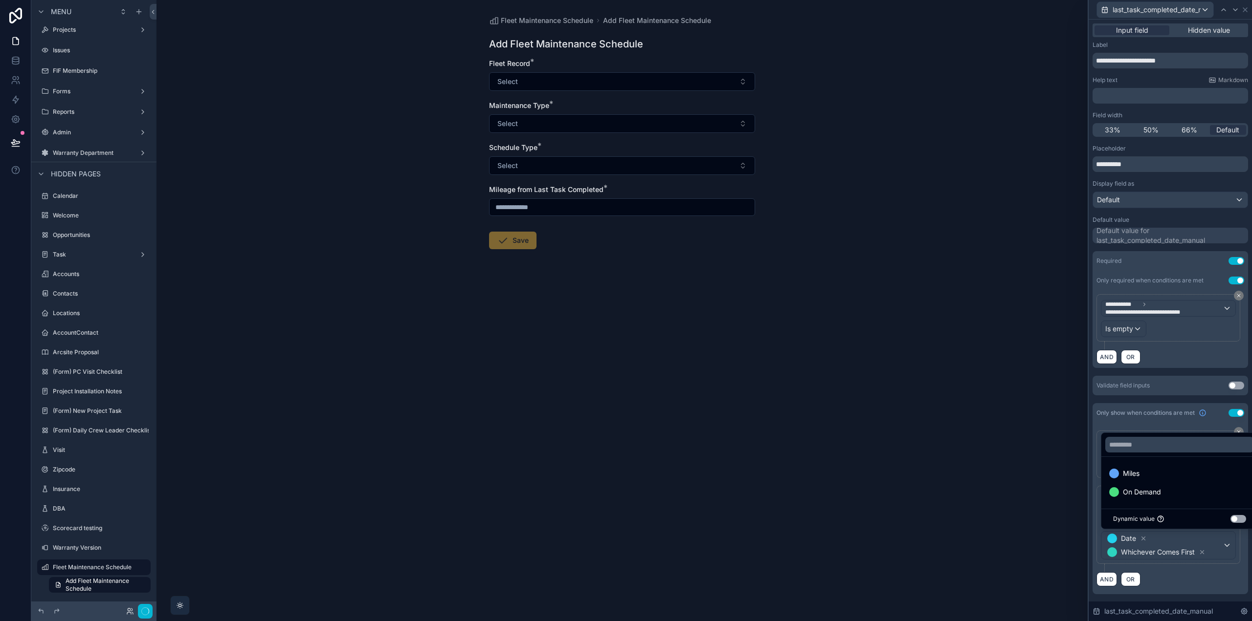
click at [1172, 587] on div "AND OR" at bounding box center [1170, 579] width 148 height 15
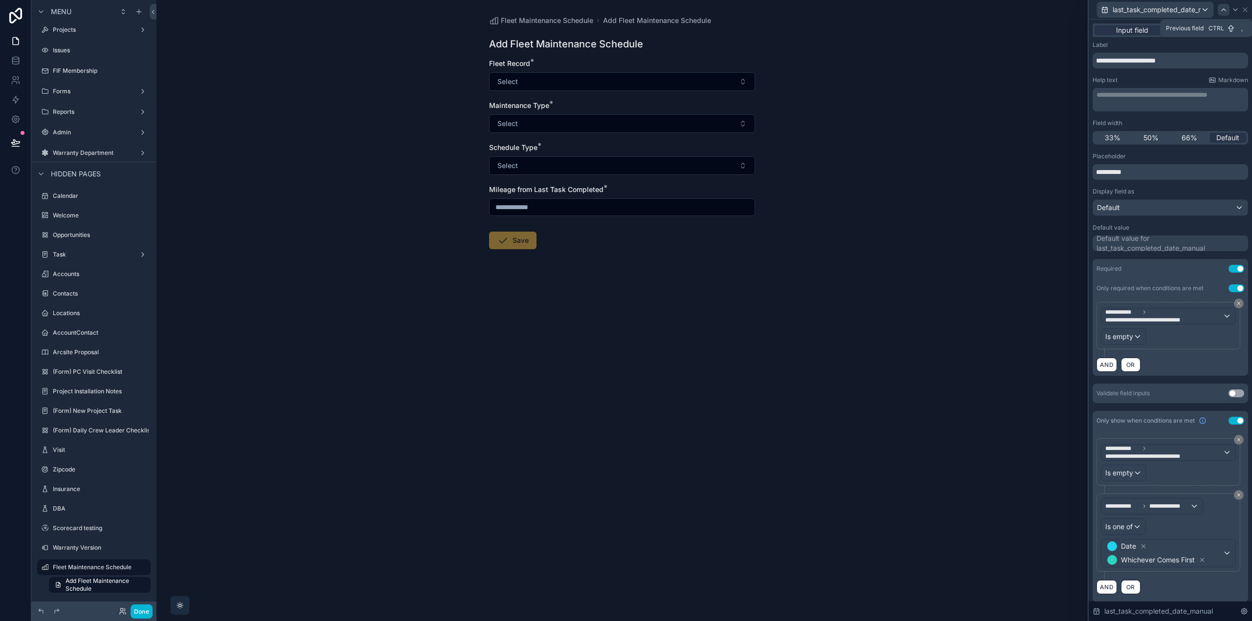
click at [1228, 8] on div at bounding box center [1223, 10] width 12 height 12
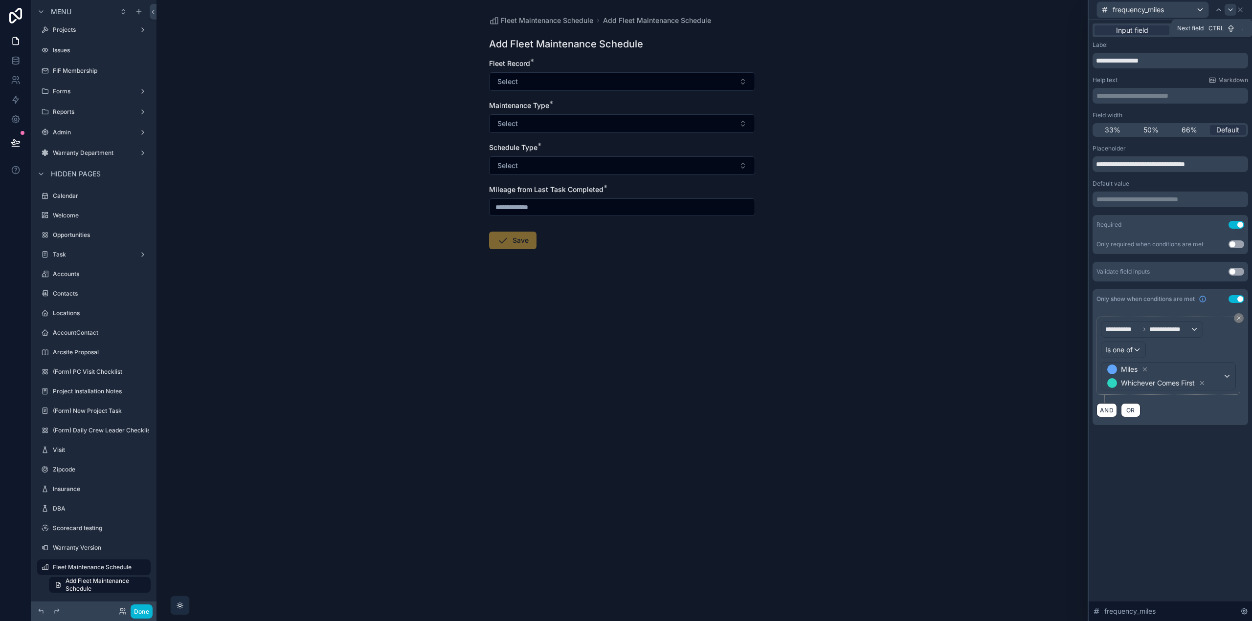
click at [1233, 9] on icon at bounding box center [1230, 10] width 8 height 8
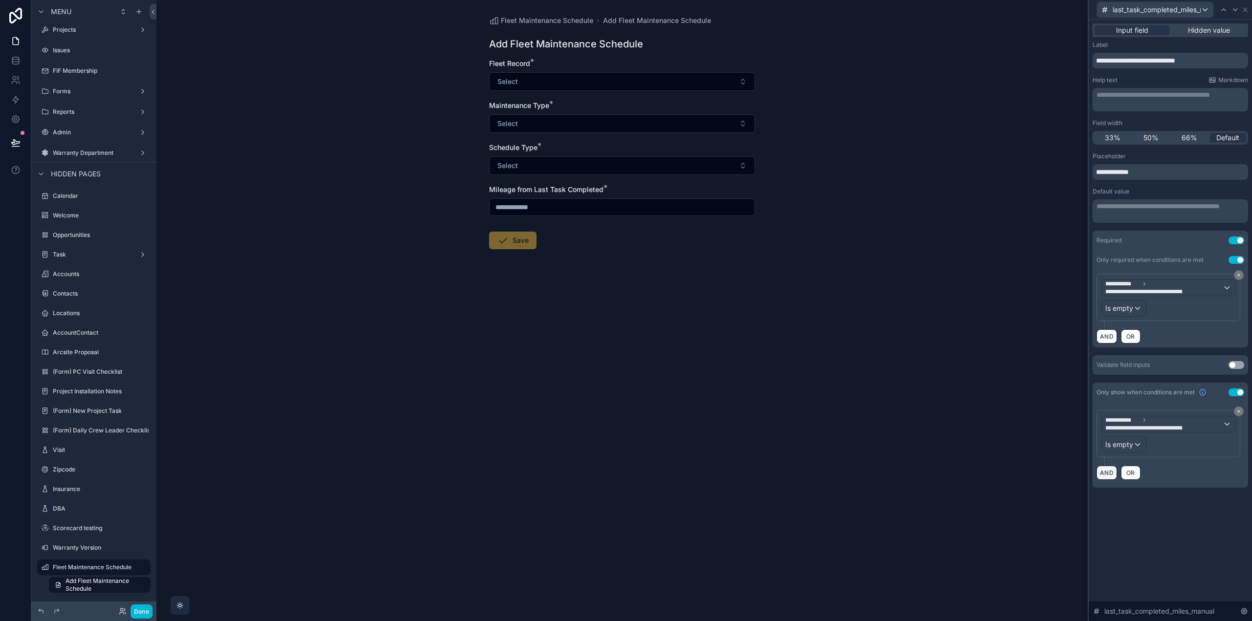
click at [1110, 471] on button "AND" at bounding box center [1106, 473] width 21 height 14
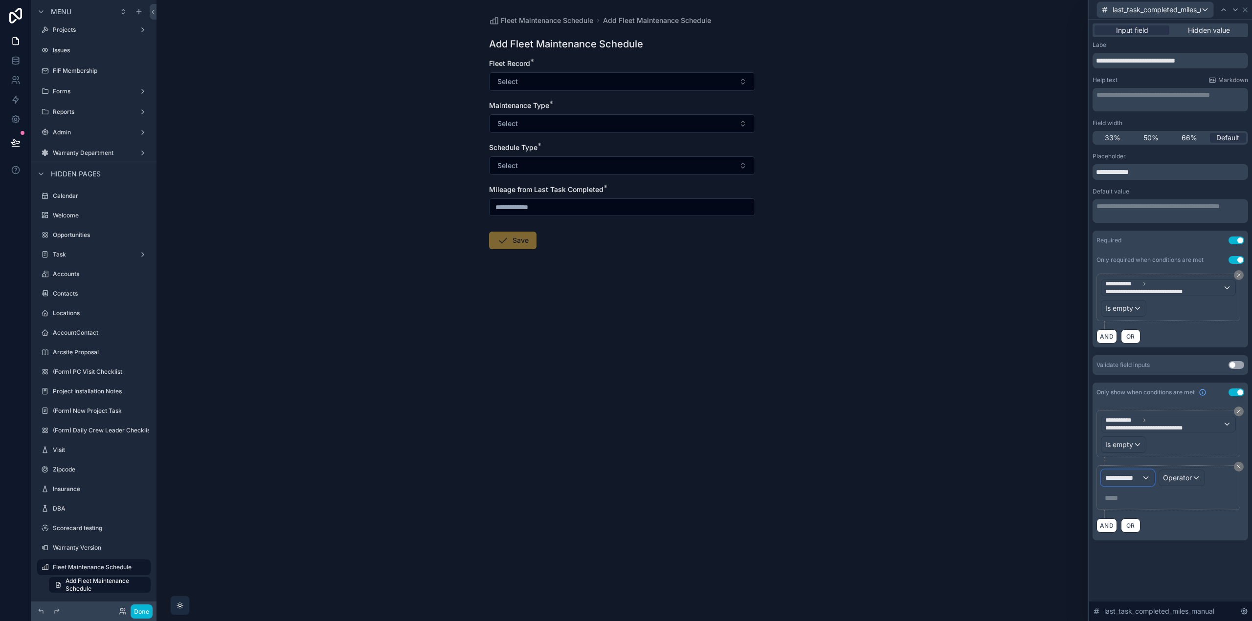
click at [1143, 481] on div "**********" at bounding box center [1127, 478] width 53 height 16
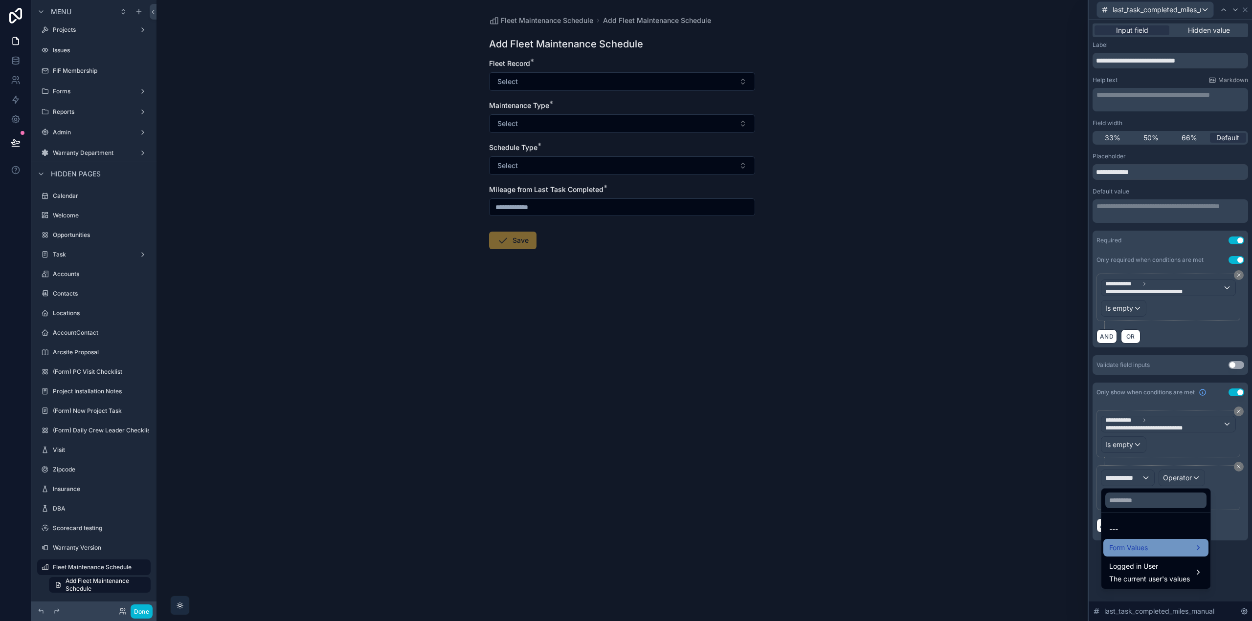
click at [1146, 543] on span "Form Values" at bounding box center [1128, 548] width 39 height 12
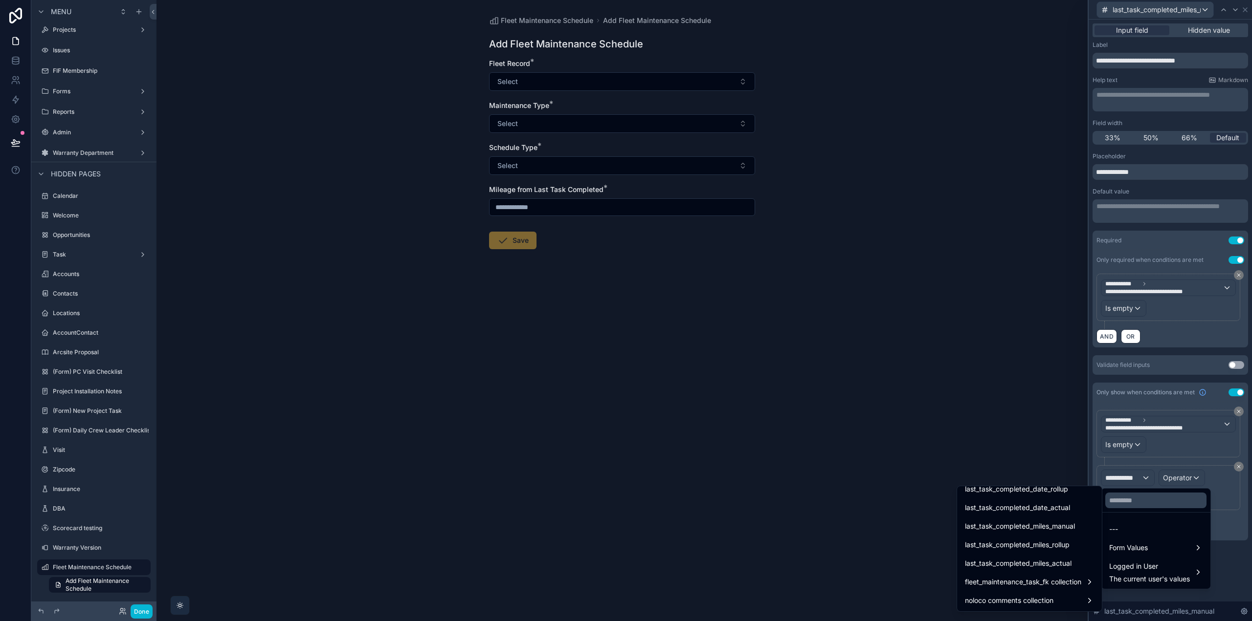
scroll to position [133, 0]
click at [1004, 565] on span "schedule_type" at bounding box center [988, 569] width 46 height 12
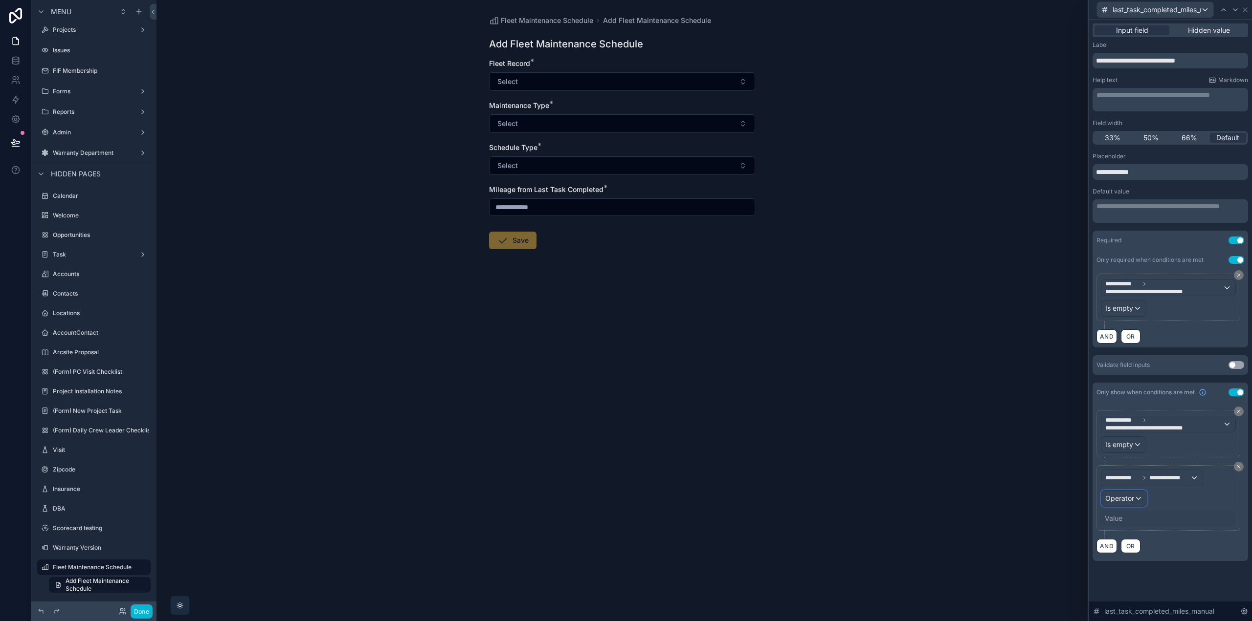
click at [1133, 503] on div "Operator" at bounding box center [1123, 499] width 45 height 16
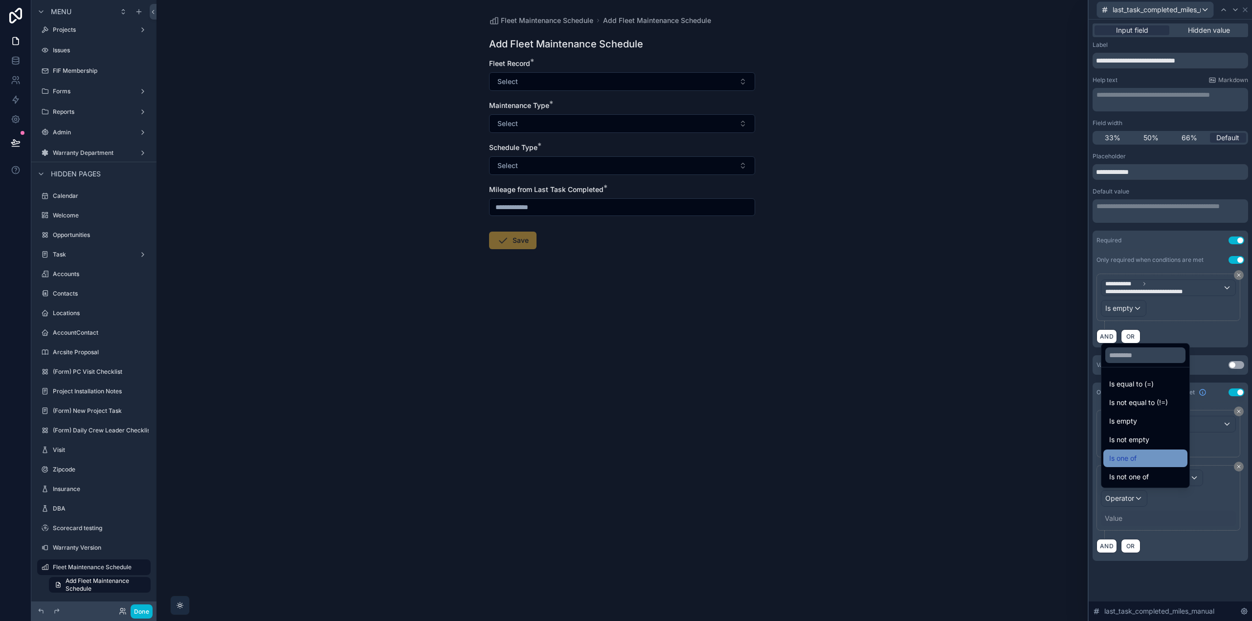
click at [1139, 461] on div "Is one of" at bounding box center [1145, 459] width 72 height 12
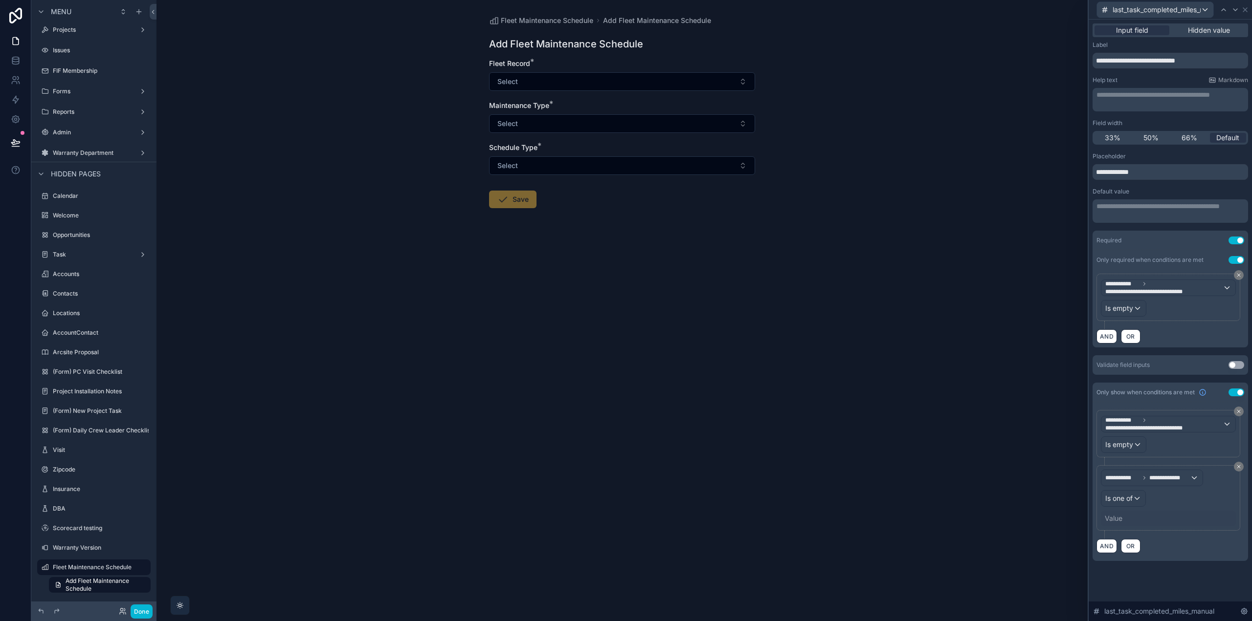
click at [1121, 518] on div "Value" at bounding box center [1113, 519] width 18 height 10
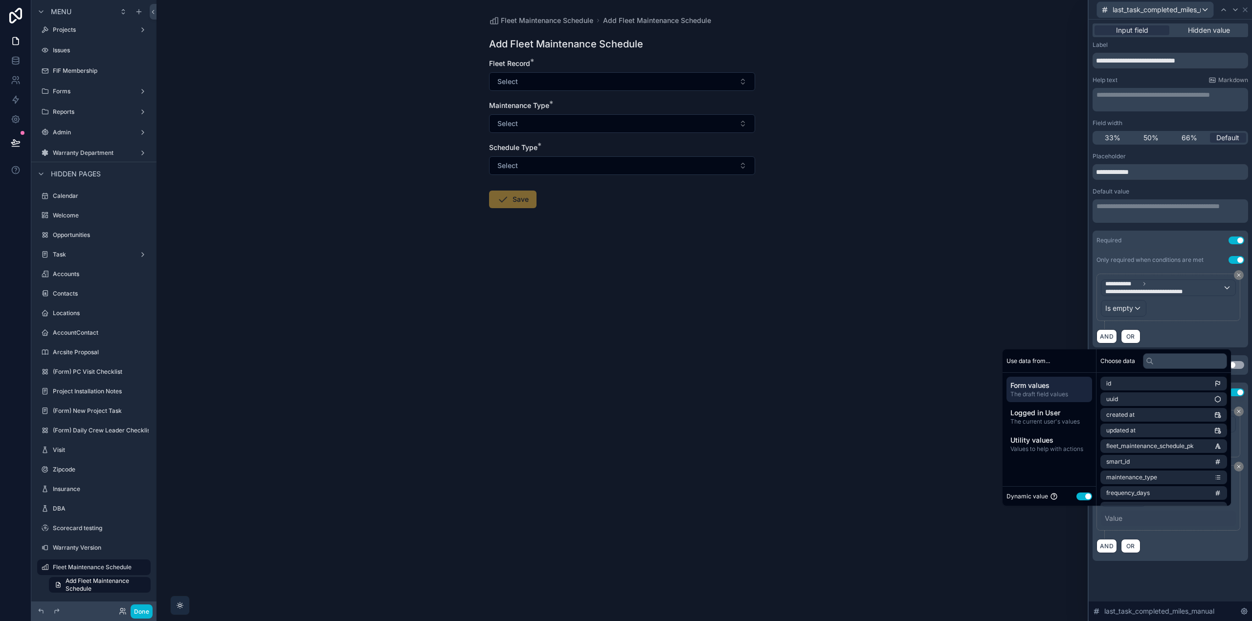
click at [1076, 495] on button "Use setting" at bounding box center [1084, 497] width 16 height 8
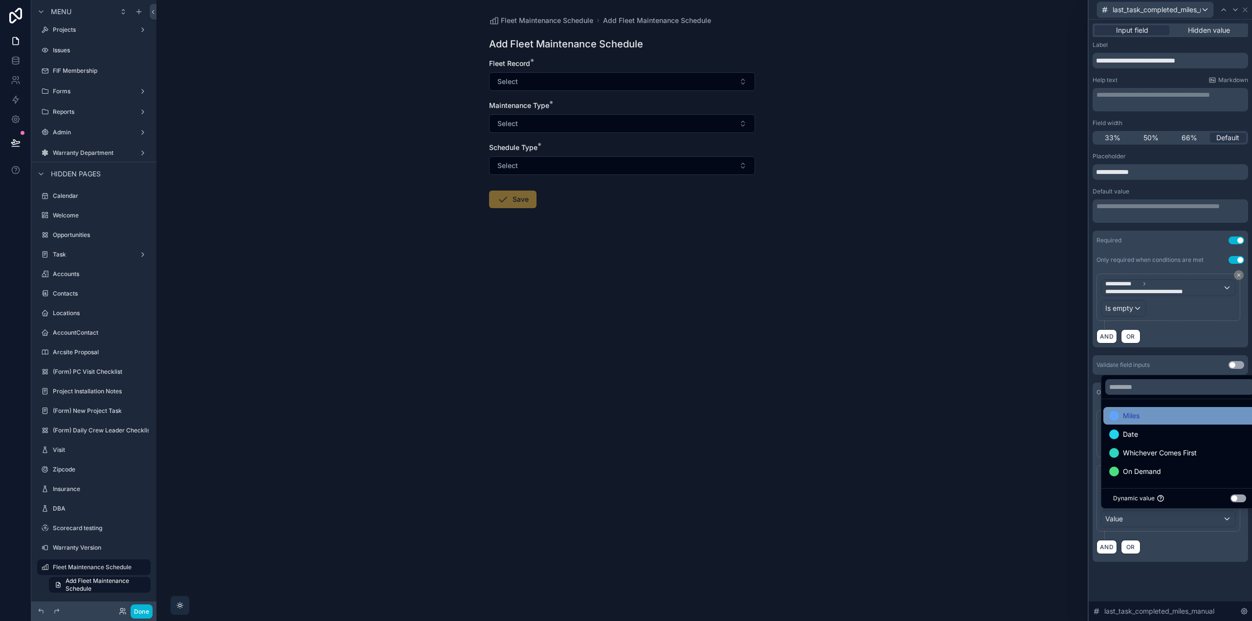
click at [1148, 416] on div "Miles" at bounding box center [1179, 416] width 141 height 12
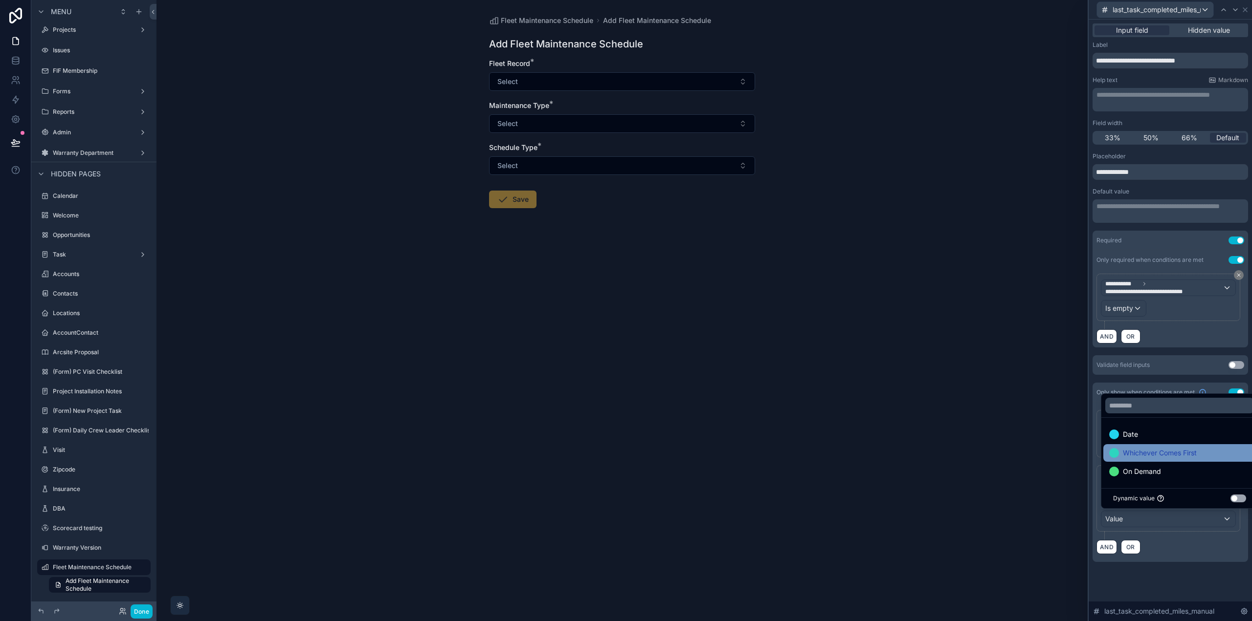
click at [1148, 450] on span "Whichever Comes First" at bounding box center [1160, 453] width 74 height 12
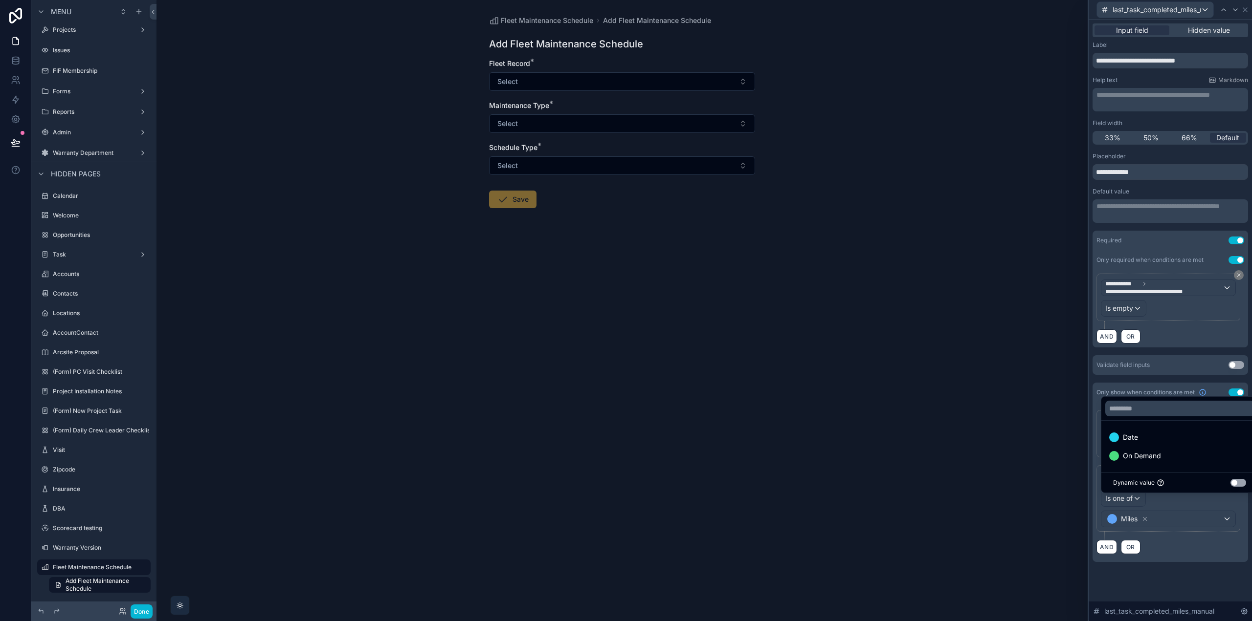
click at [1164, 570] on div "**********" at bounding box center [1169, 303] width 163 height 566
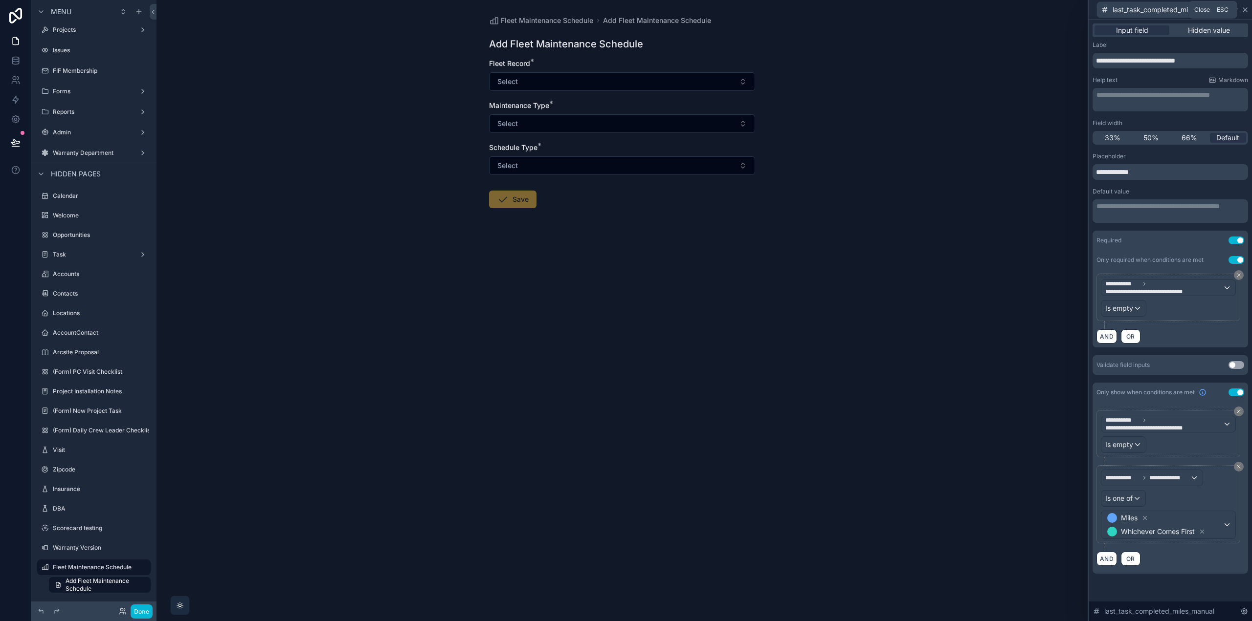
click at [1244, 8] on icon at bounding box center [1245, 10] width 8 height 8
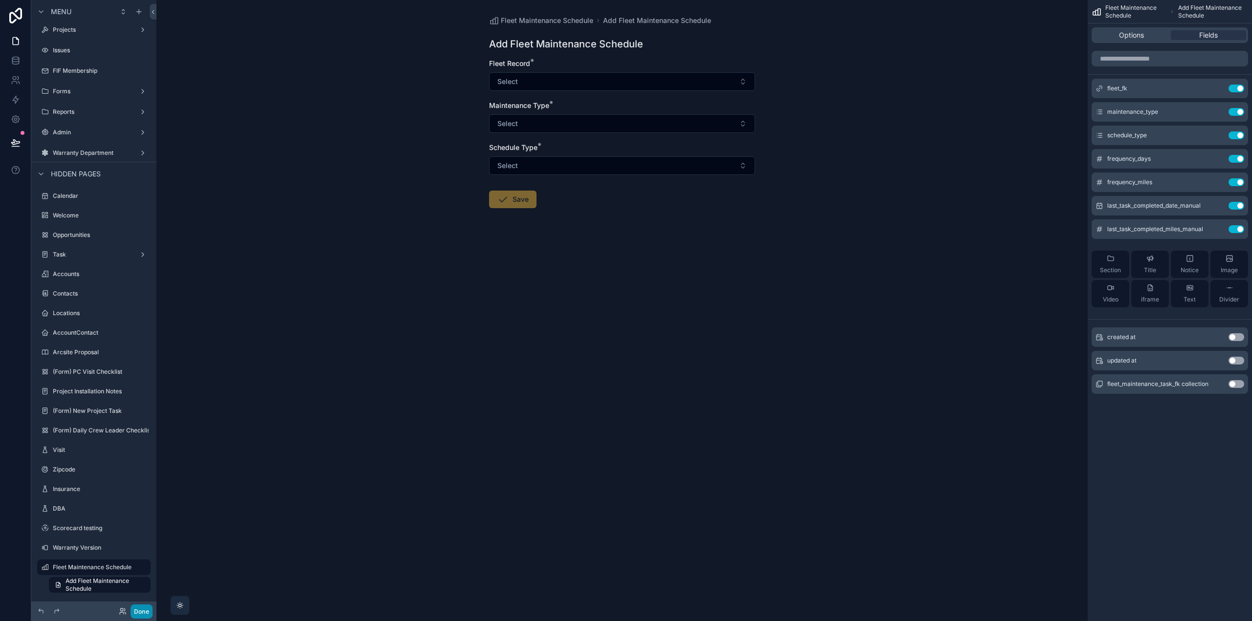
click at [146, 609] on button "Done" at bounding box center [142, 612] width 22 height 14
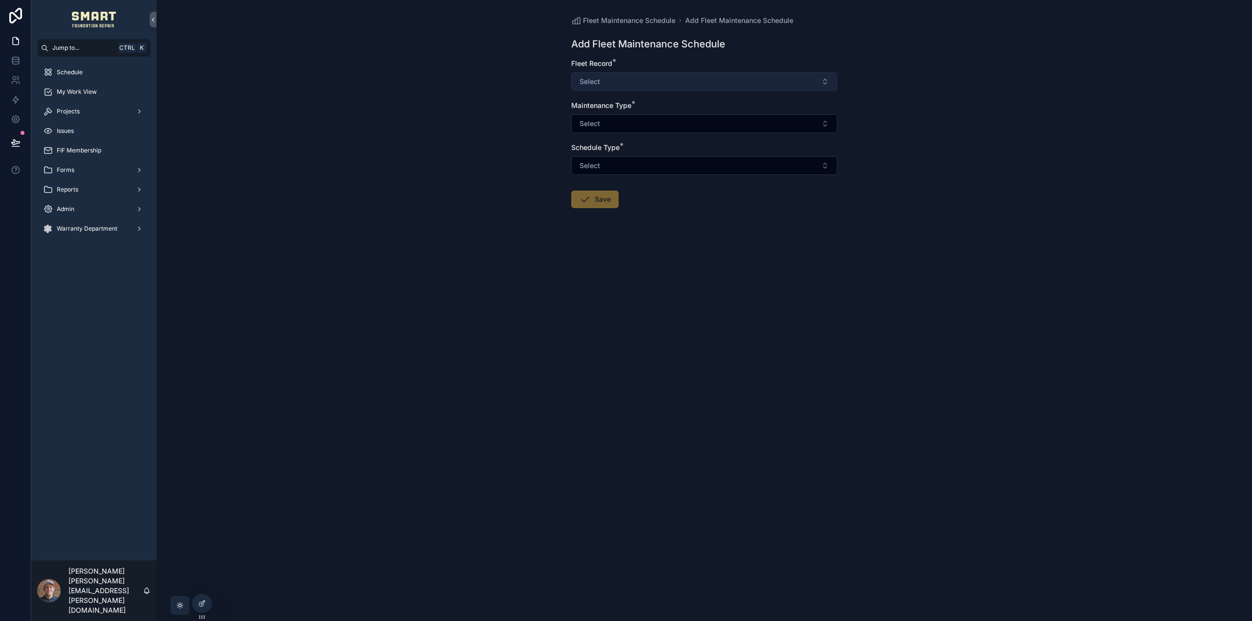
click at [662, 79] on button "Select" at bounding box center [704, 81] width 266 height 19
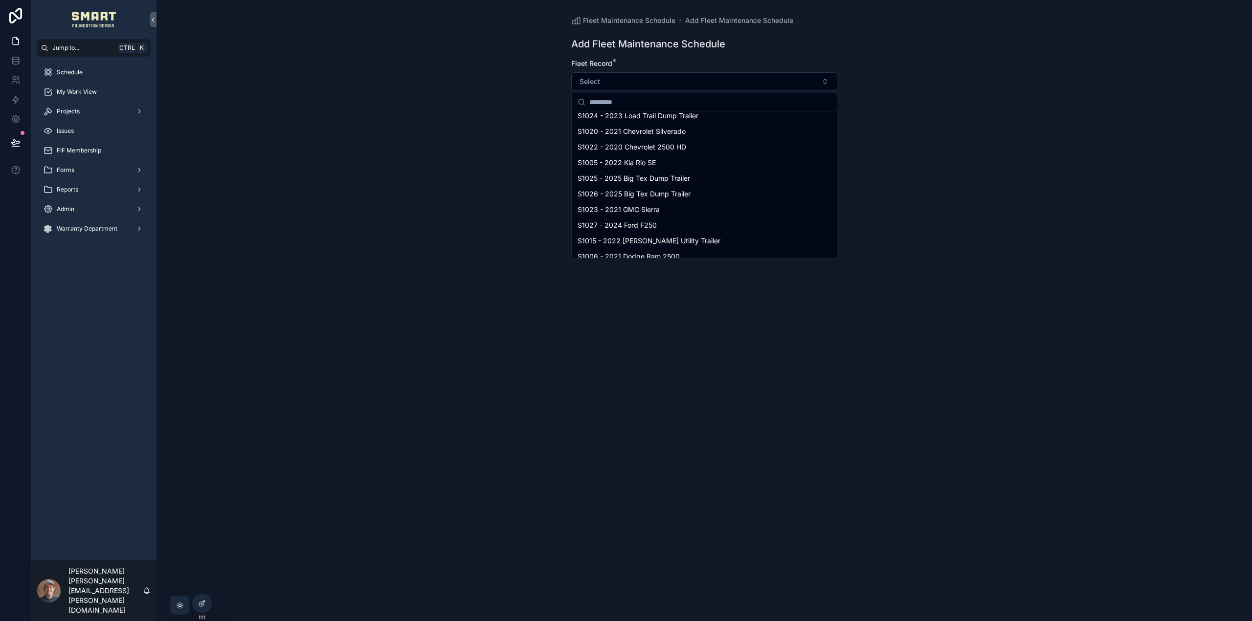
scroll to position [0, 0]
click at [511, 153] on div "Fleet Maintenance Schedule Add Fleet Maintenance Schedule Add Fleet Maintenance…" at bounding box center [703, 310] width 1095 height 621
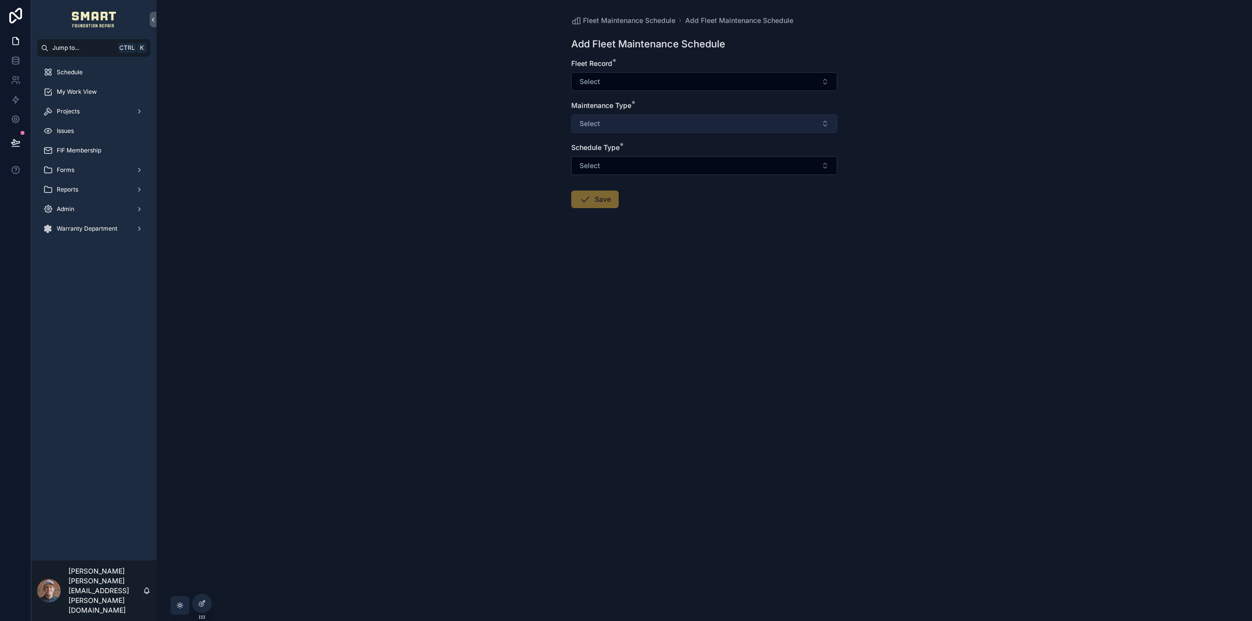
click at [595, 125] on span "Select" at bounding box center [589, 124] width 21 height 10
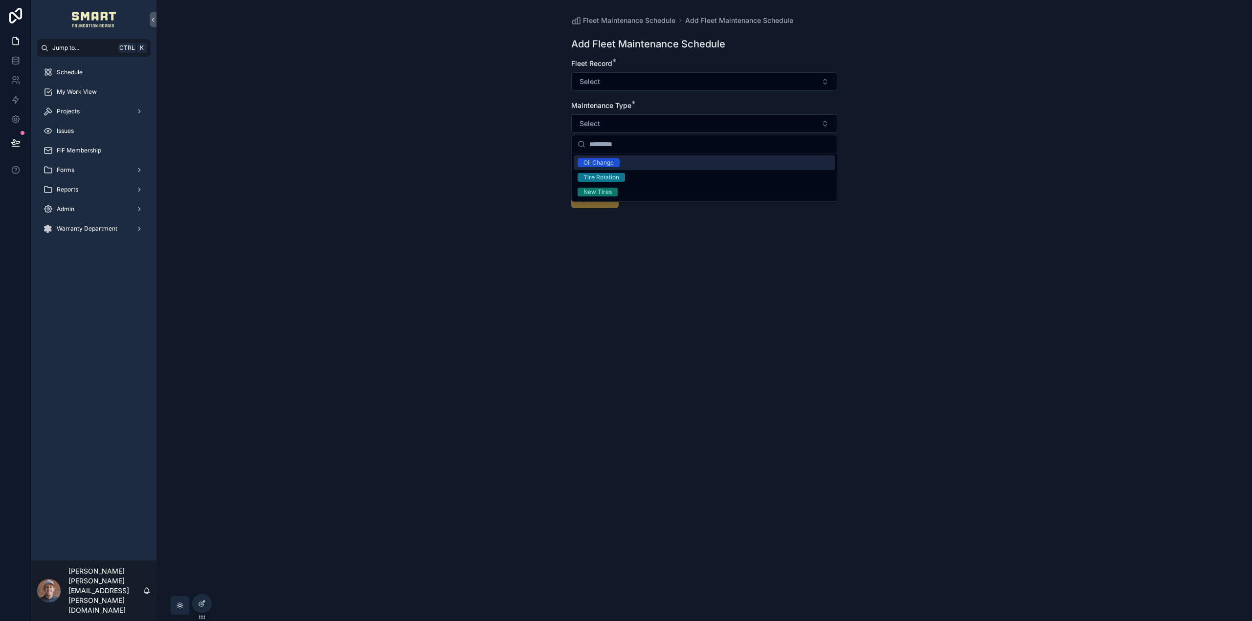
click at [594, 163] on div "Oil Change" at bounding box center [598, 162] width 30 height 9
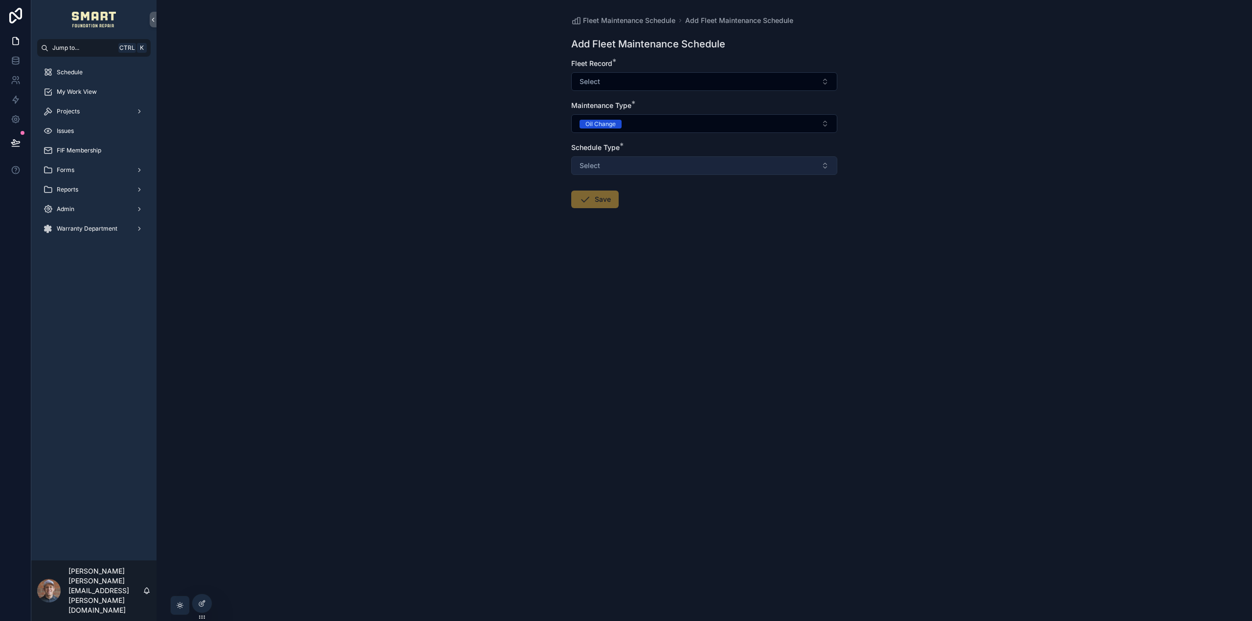
click at [629, 164] on button "Select" at bounding box center [704, 165] width 266 height 19
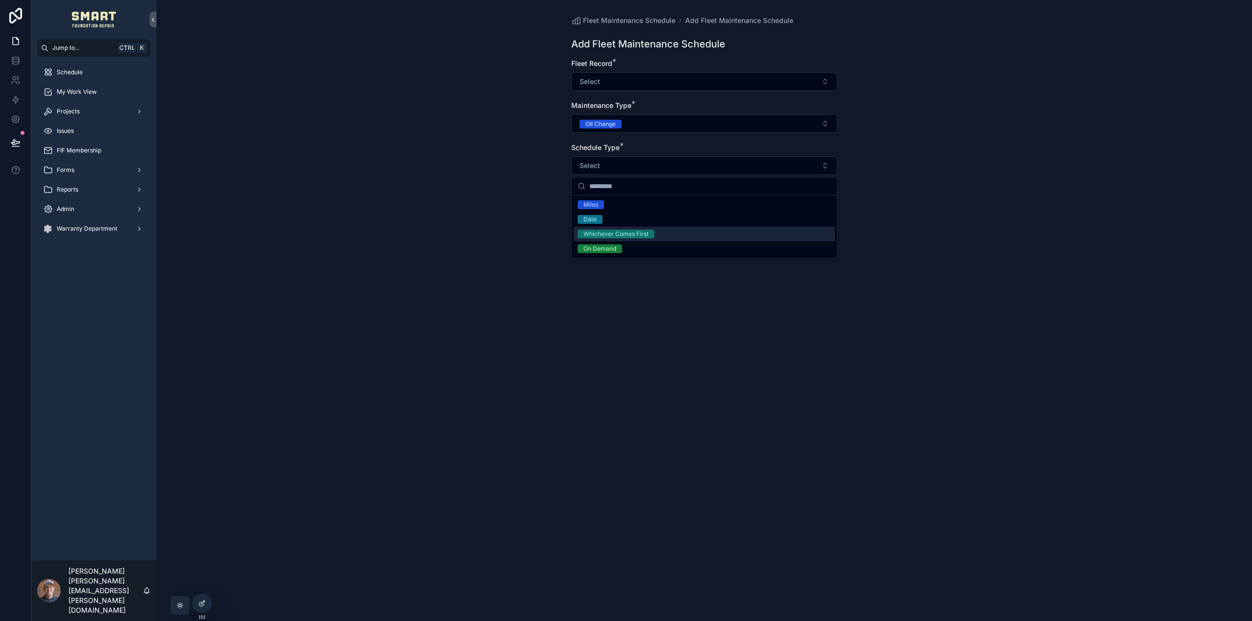
click at [621, 233] on div "Whichever Comes First" at bounding box center [615, 234] width 65 height 9
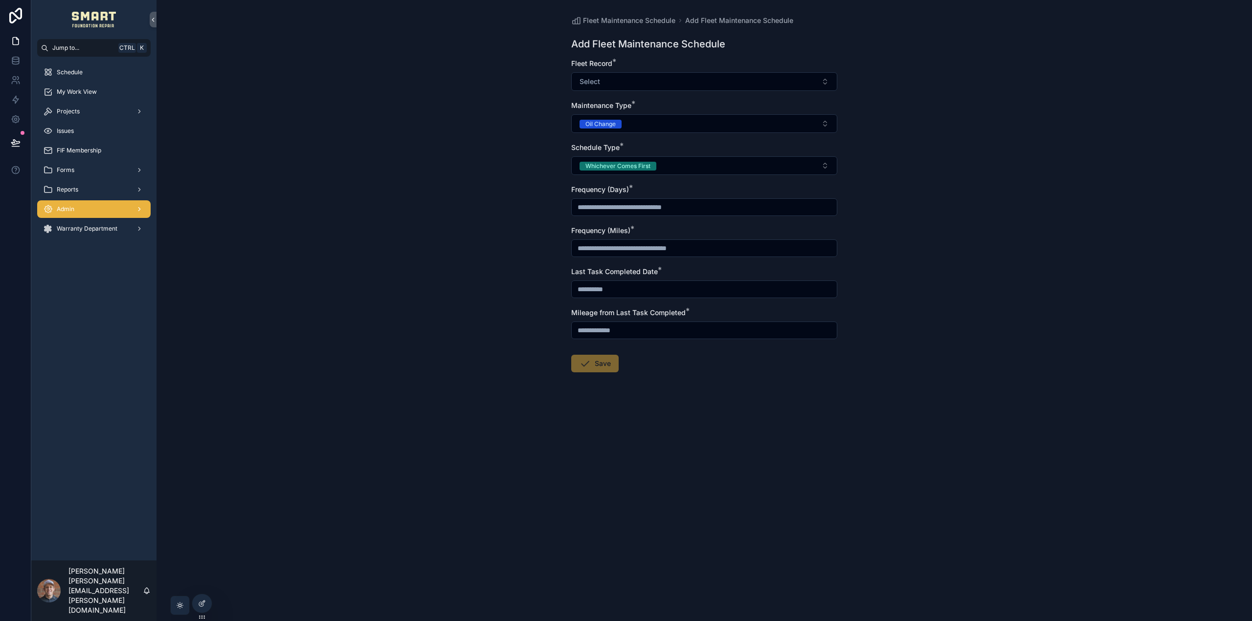
click at [110, 211] on div "Admin" at bounding box center [94, 209] width 102 height 16
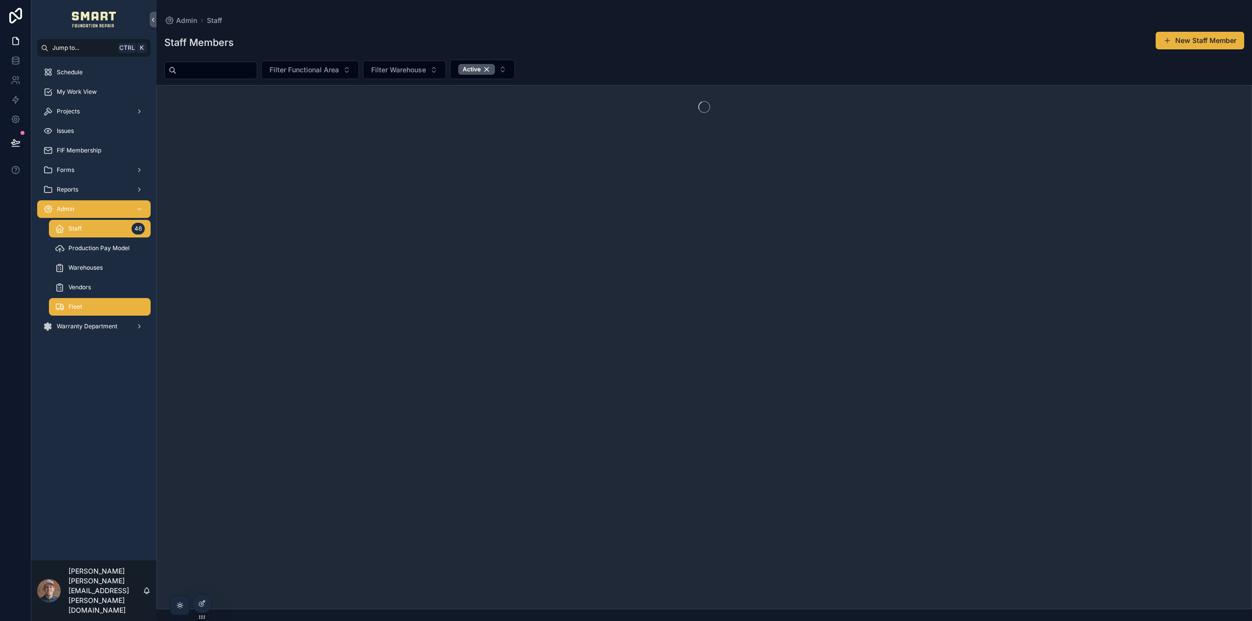
click at [102, 307] on div "Fleet" at bounding box center [100, 307] width 90 height 16
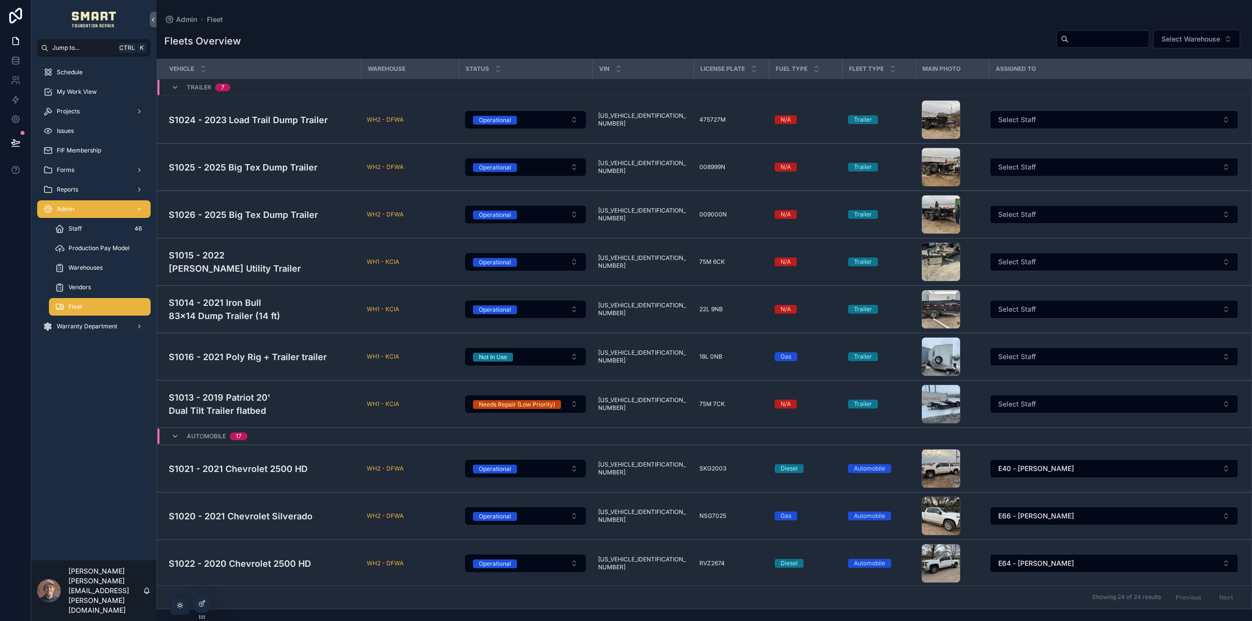
click at [1102, 45] on input "scrollable content" at bounding box center [1108, 39] width 80 height 14
type input "***"
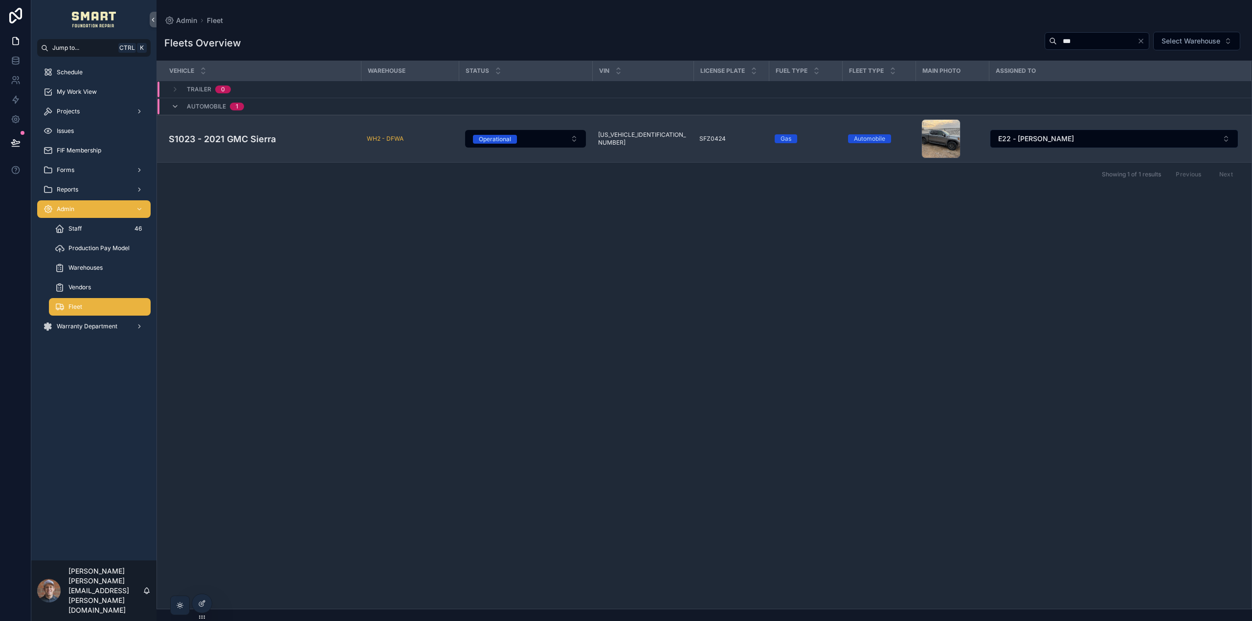
click at [225, 137] on h4 "S1023 - 2021 GMC Sierra" at bounding box center [262, 138] width 186 height 13
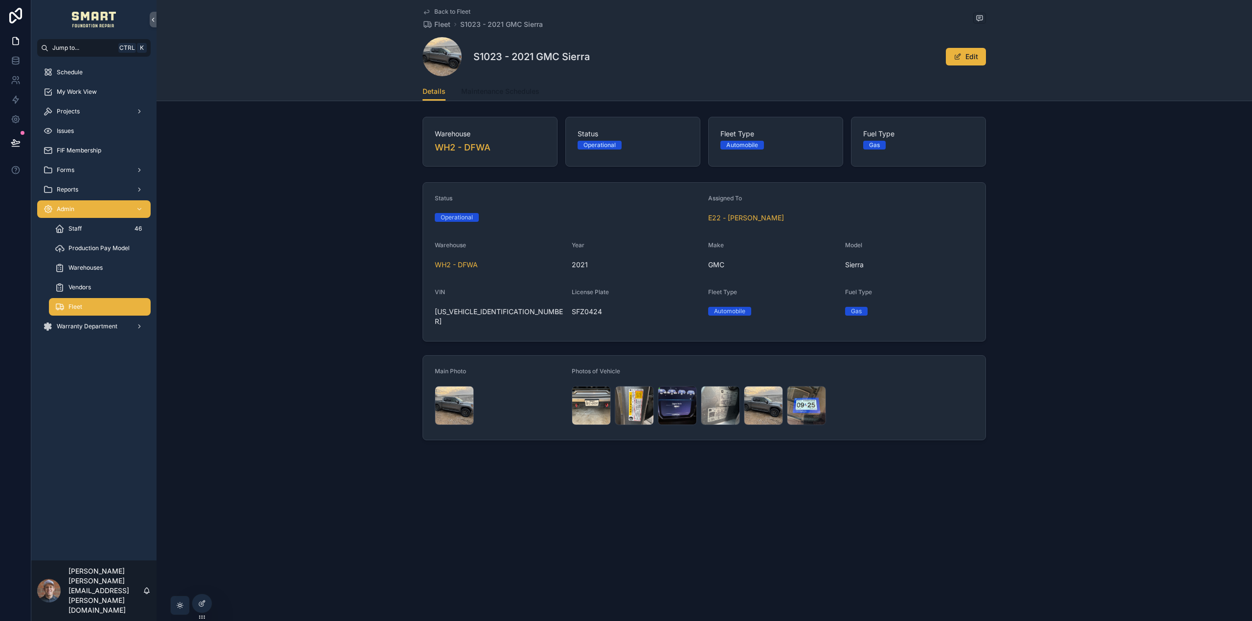
click at [525, 87] on span "Maintenance Schedules" at bounding box center [500, 92] width 78 height 10
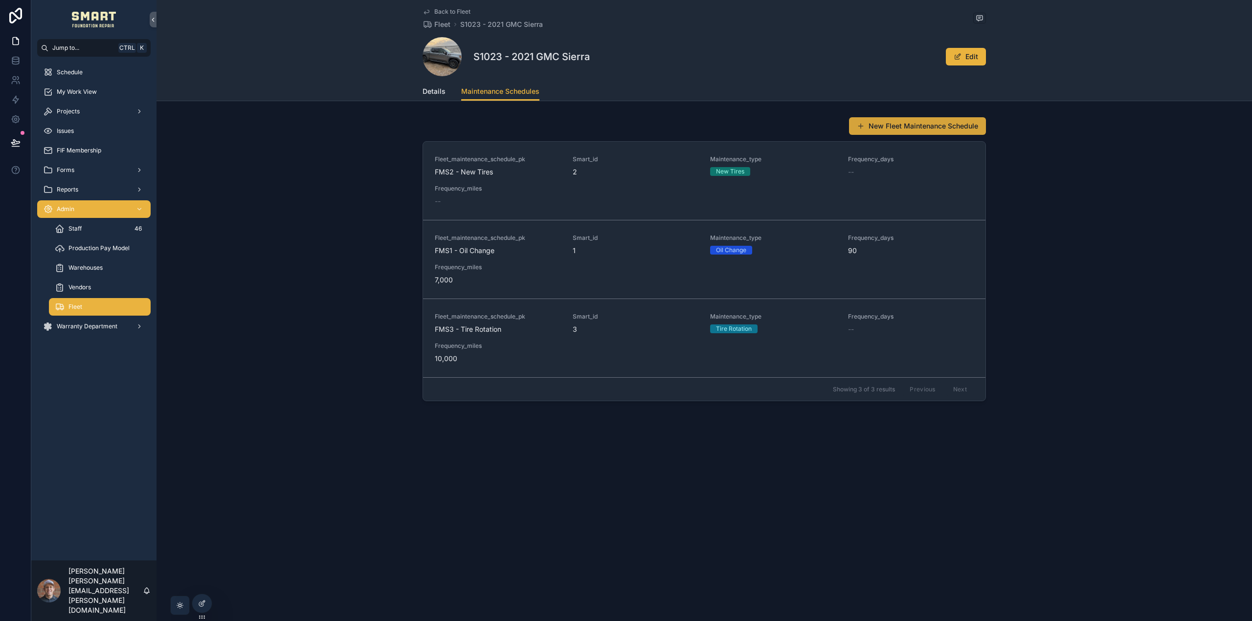
click at [904, 118] on button "New Fleet Maintenance Schedule" at bounding box center [917, 126] width 137 height 18
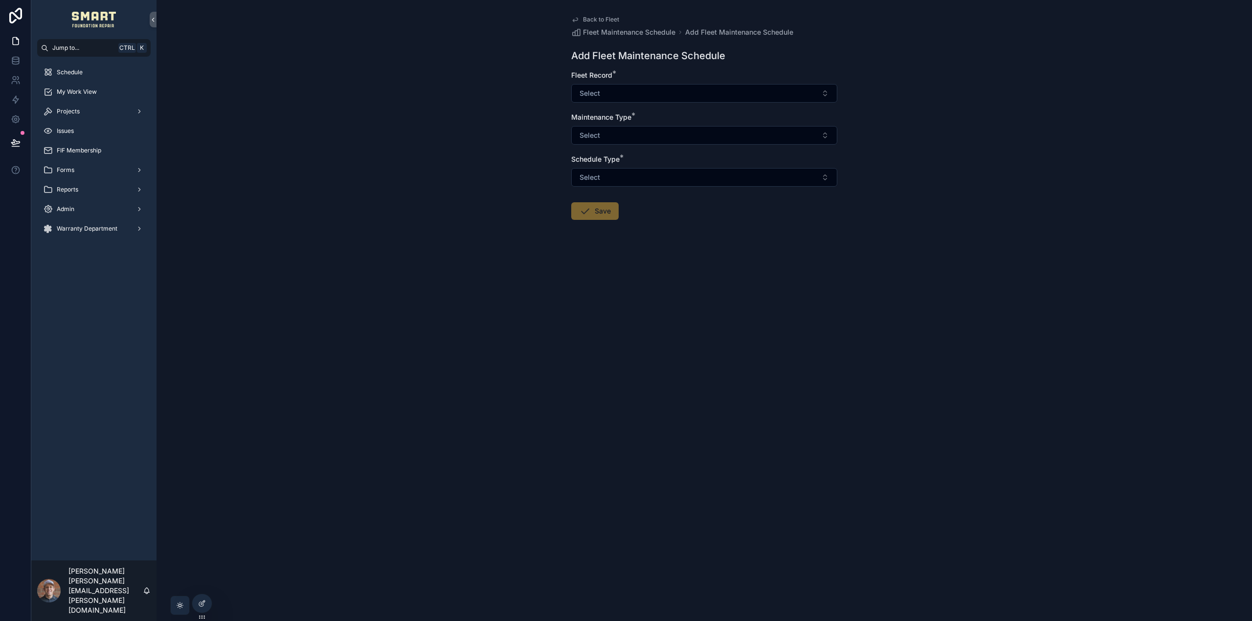
click at [573, 19] on icon "scrollable content" at bounding box center [575, 20] width 8 height 8
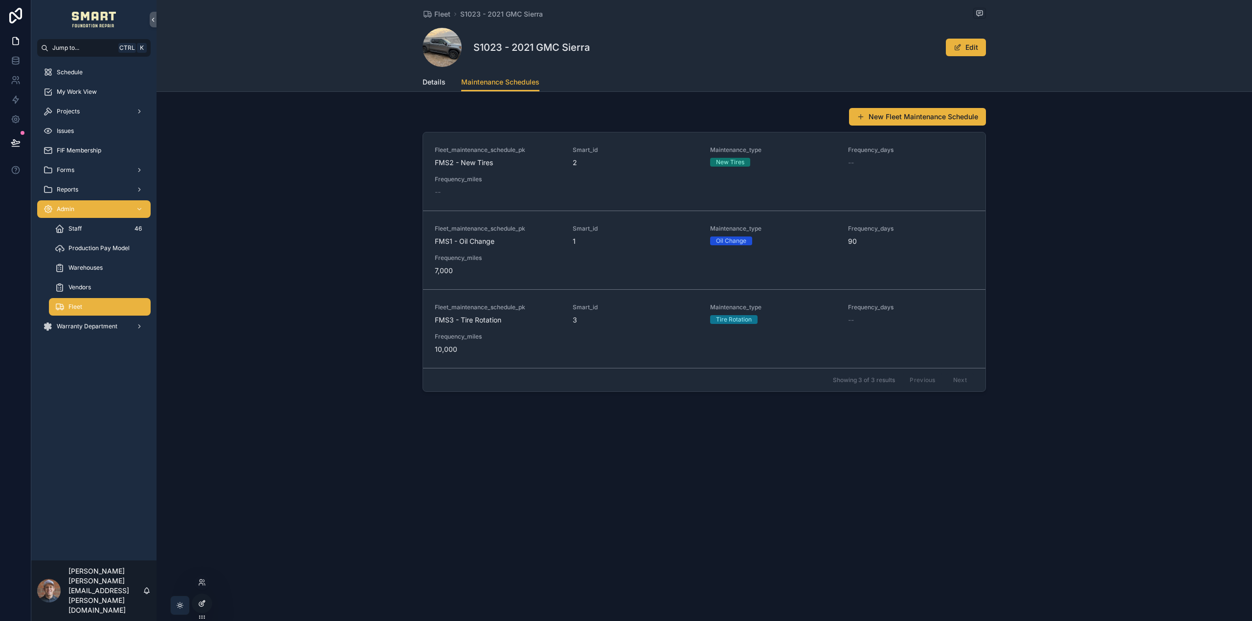
click at [199, 609] on div at bounding box center [202, 604] width 20 height 19
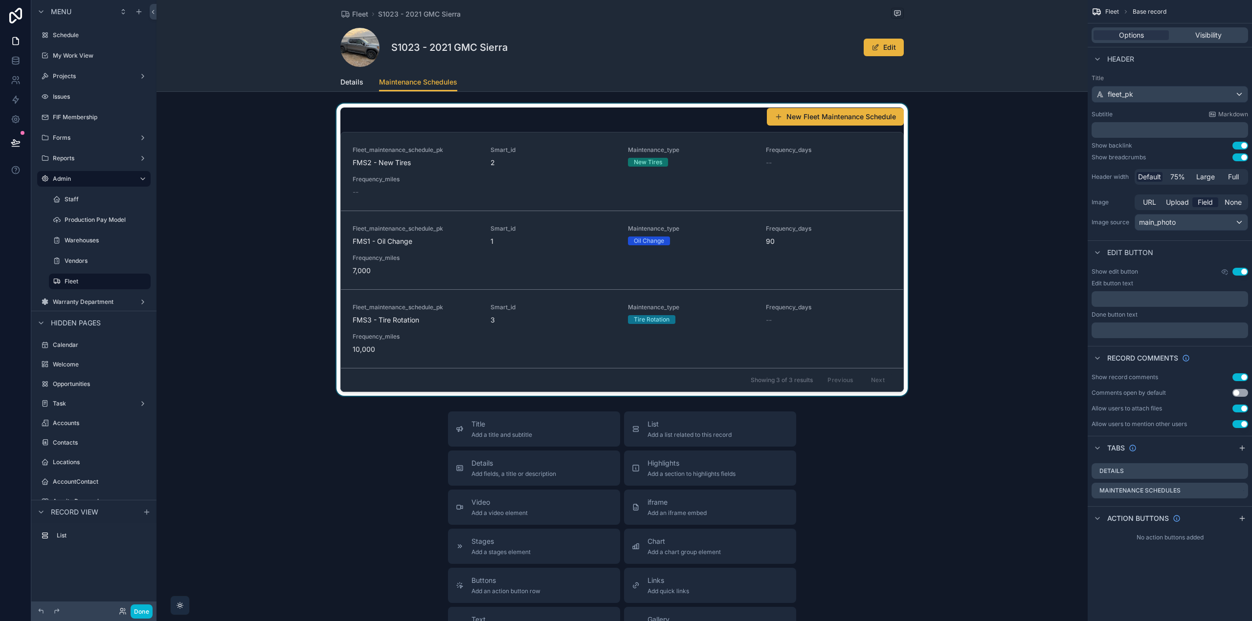
click at [726, 109] on div "scrollable content" at bounding box center [621, 250] width 931 height 292
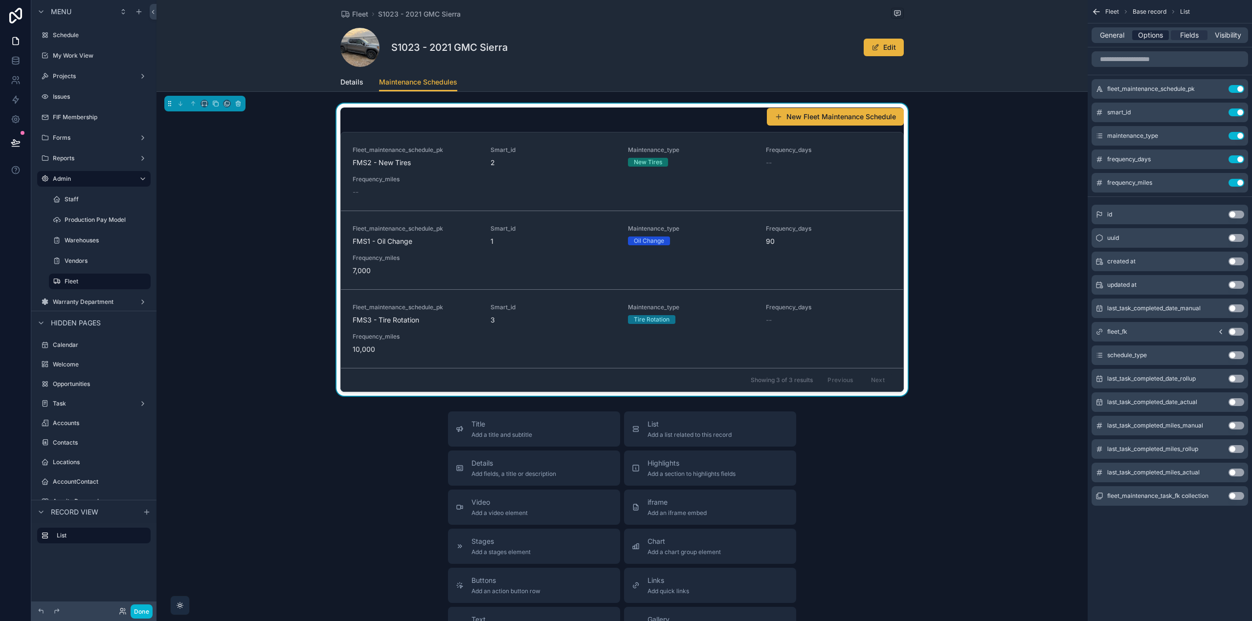
click at [1139, 34] on span "Options" at bounding box center [1150, 35] width 25 height 10
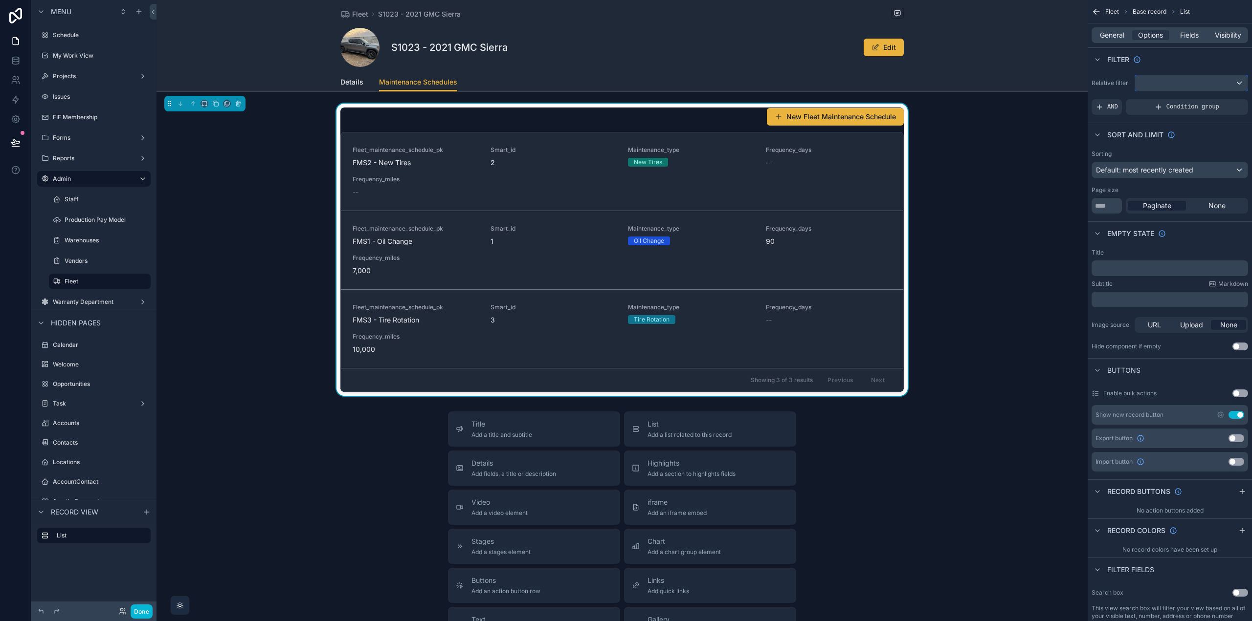
click at [1160, 82] on div "scrollable content" at bounding box center [1191, 83] width 112 height 16
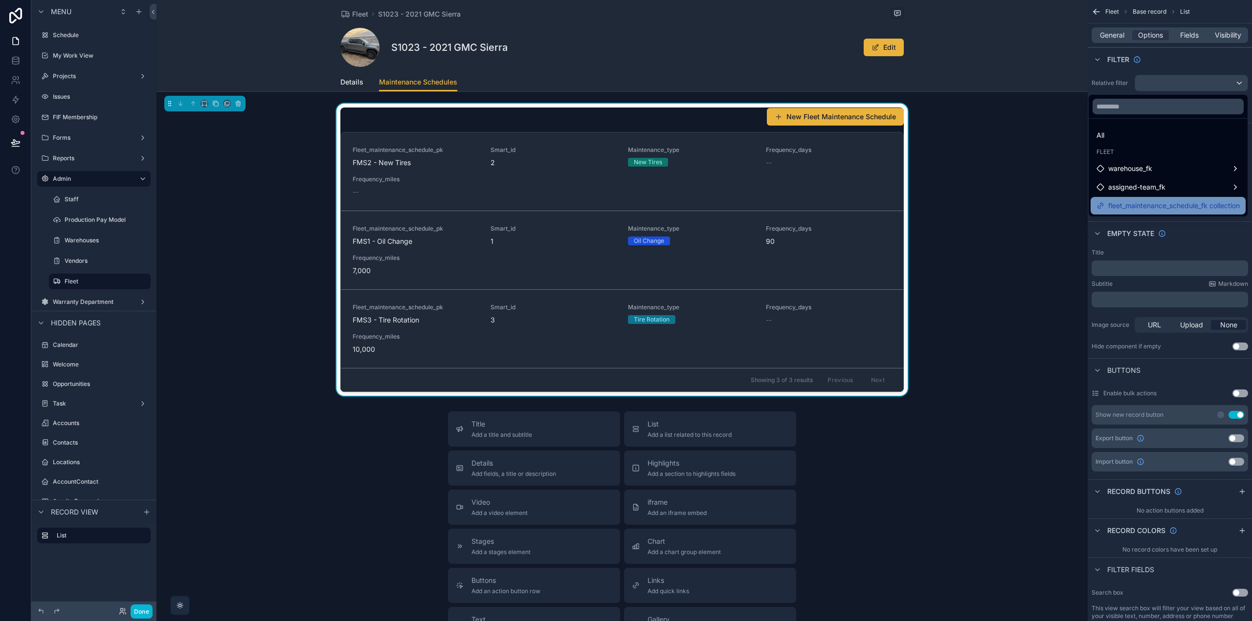
click at [1137, 207] on span "fleet_maintenance_schedule_fk collection" at bounding box center [1174, 206] width 132 height 12
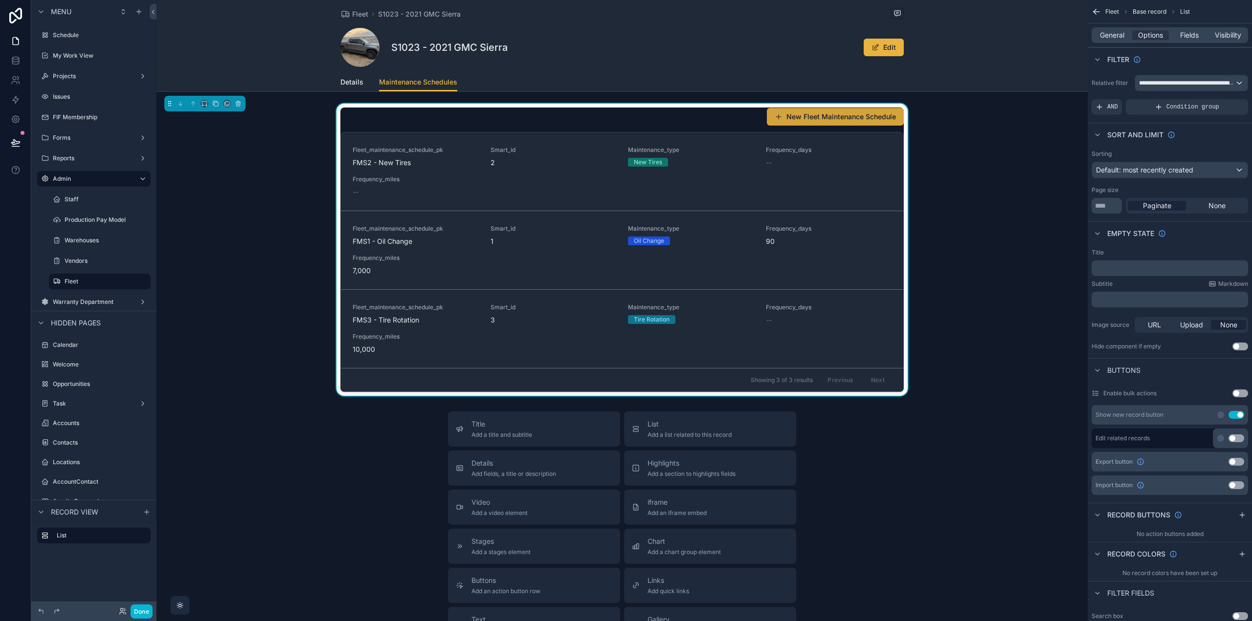
click at [857, 118] on button "New Fleet Maintenance Schedule" at bounding box center [835, 117] width 137 height 18
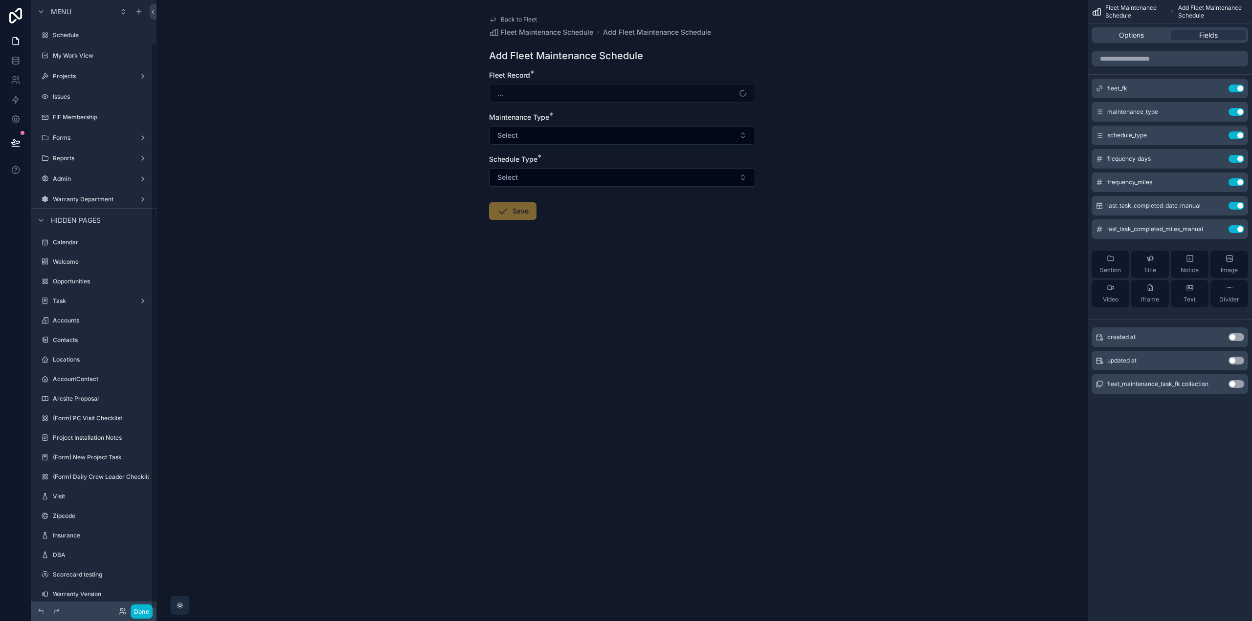
scroll to position [46, 0]
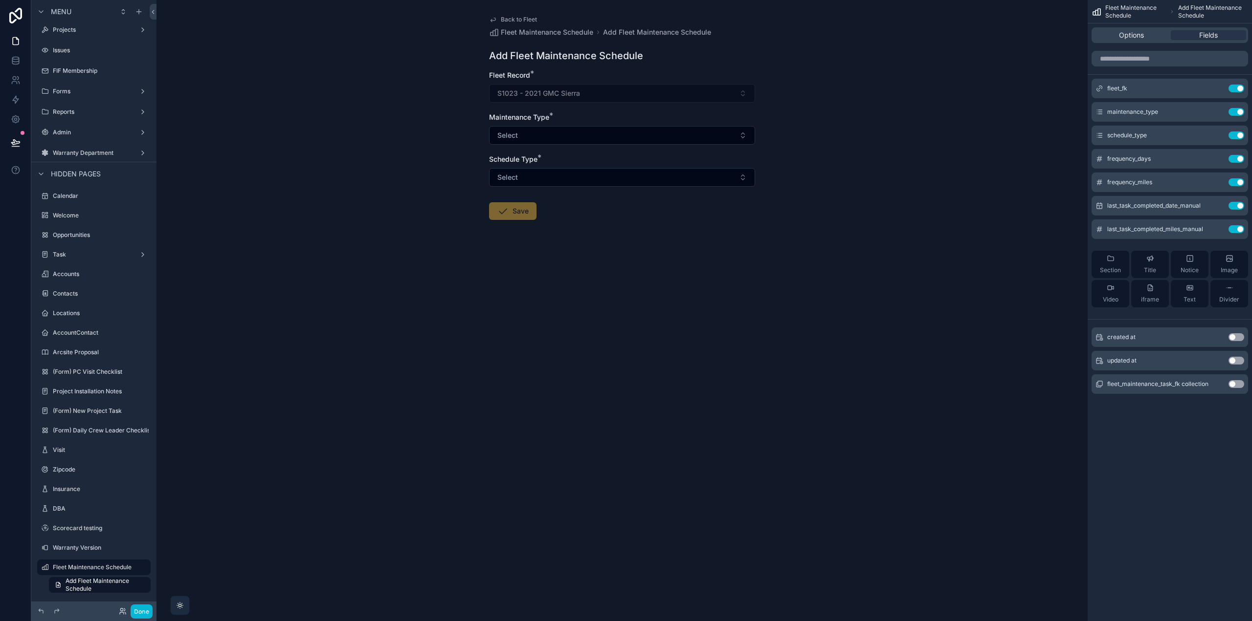
click at [495, 19] on icon "scrollable content" at bounding box center [493, 20] width 8 height 8
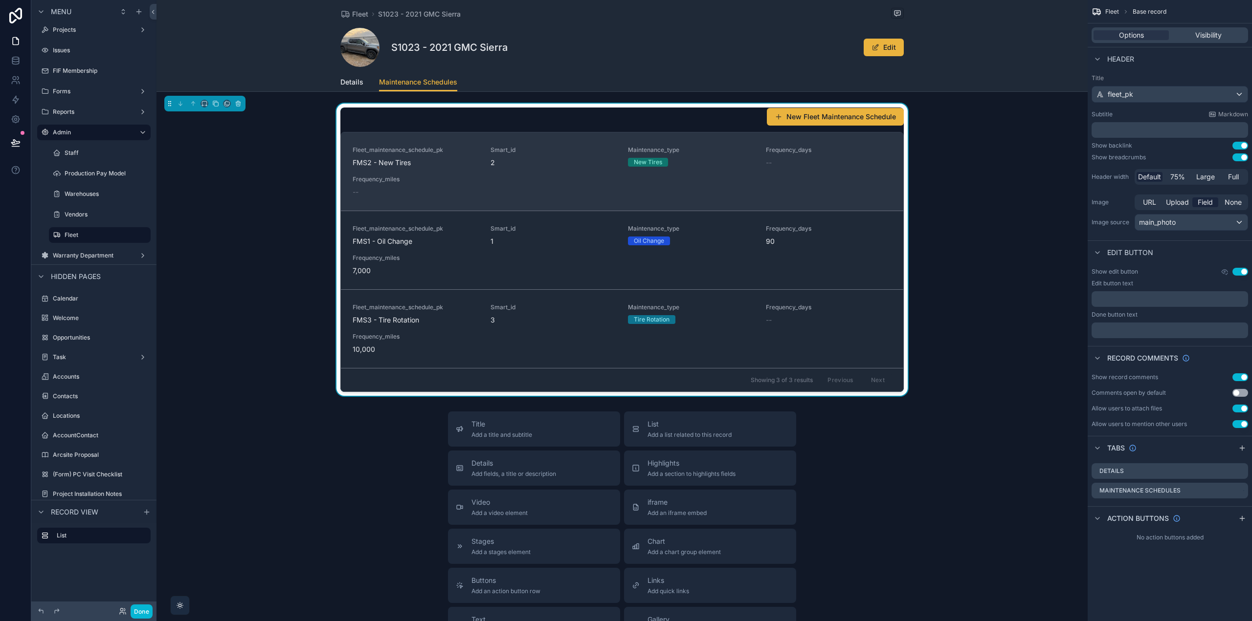
click at [857, 201] on link "Fleet_maintenance_schedule_pk FMS2 - New Tires Smart_id 2 Maintenance_type New …" at bounding box center [622, 171] width 562 height 78
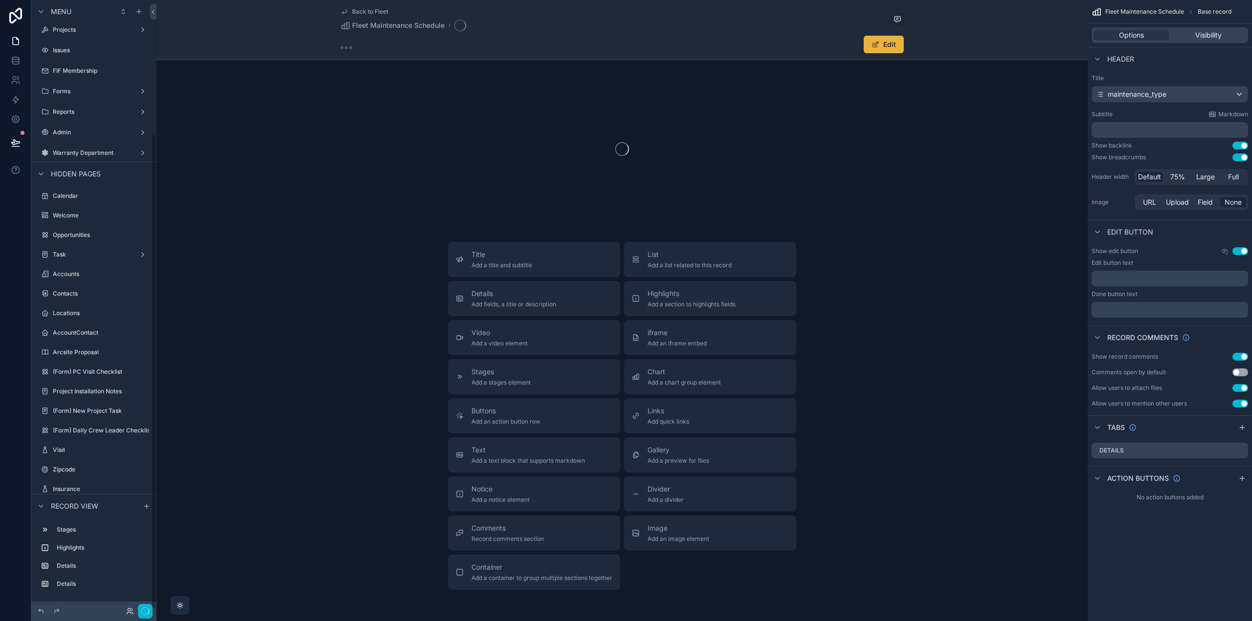
scroll to position [172, 0]
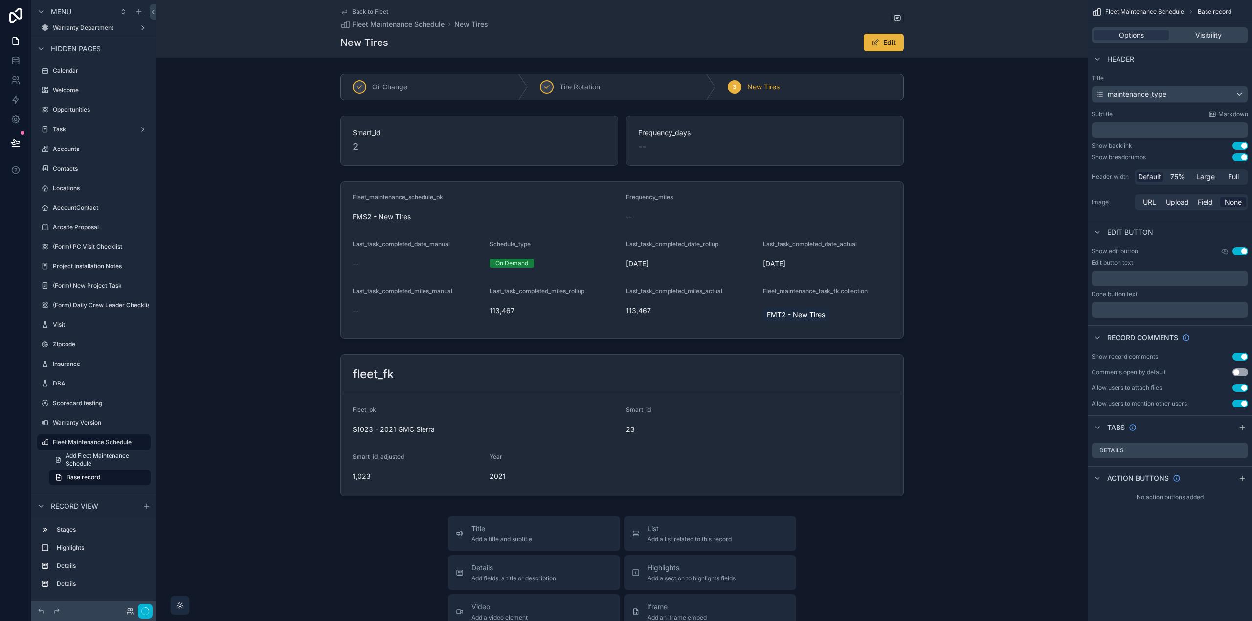
click at [352, 10] on span "Back to Fleet" at bounding box center [370, 12] width 36 height 8
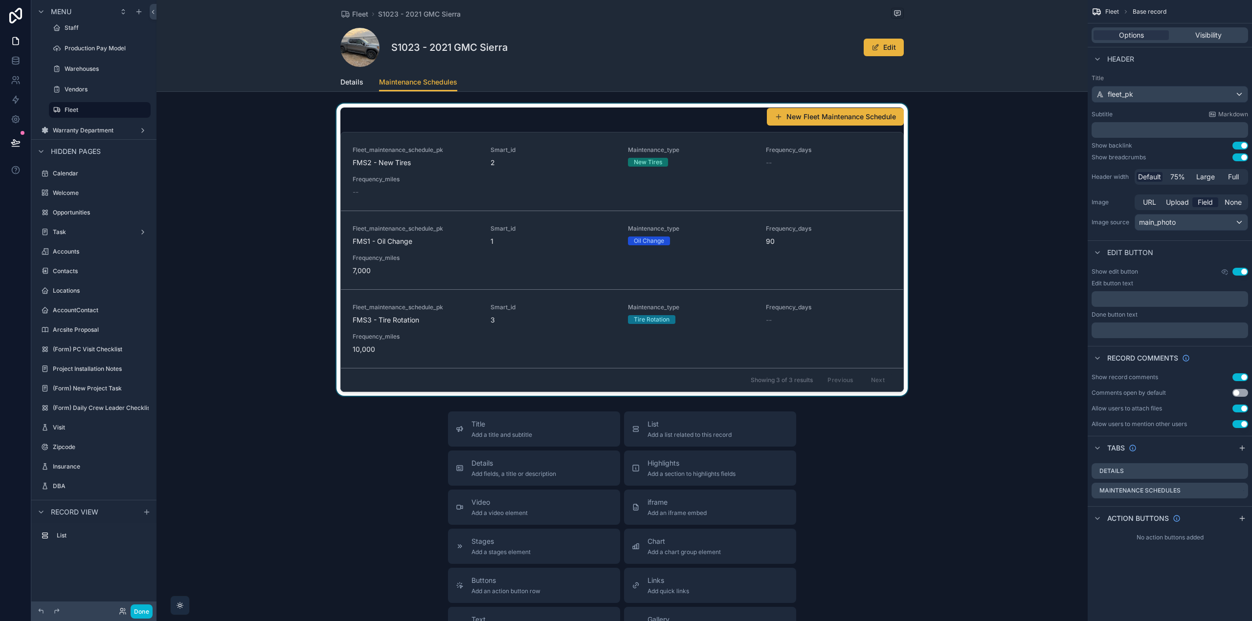
click at [702, 129] on div "scrollable content" at bounding box center [621, 250] width 931 height 292
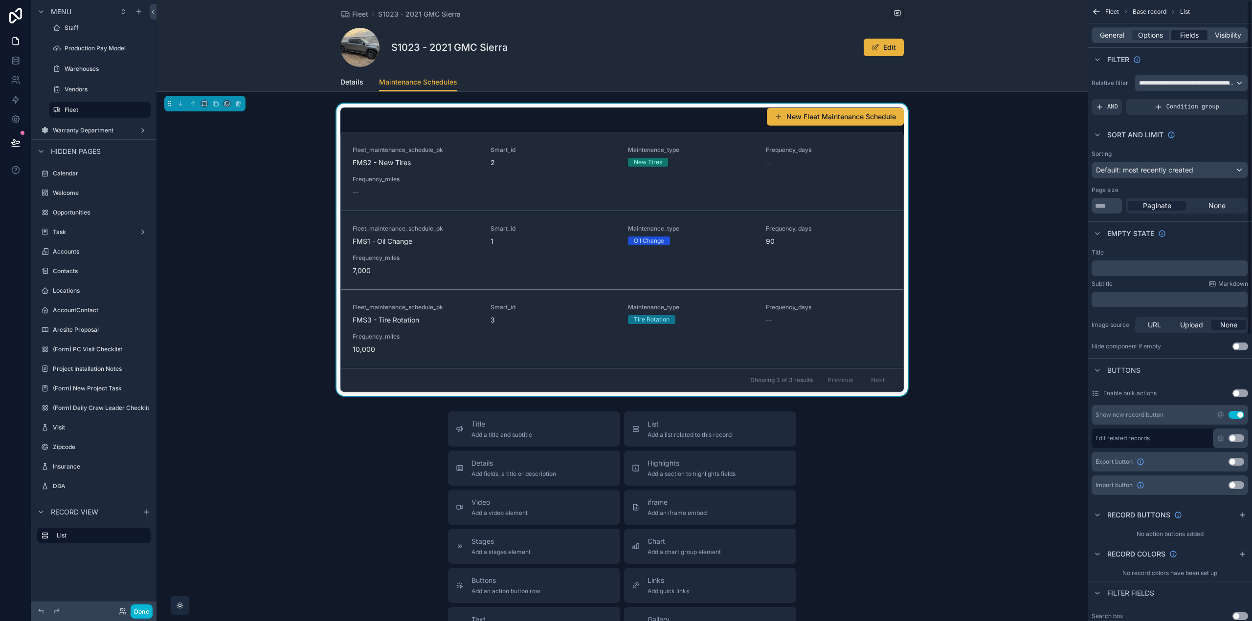
click at [1192, 33] on span "Fields" at bounding box center [1189, 35] width 19 height 10
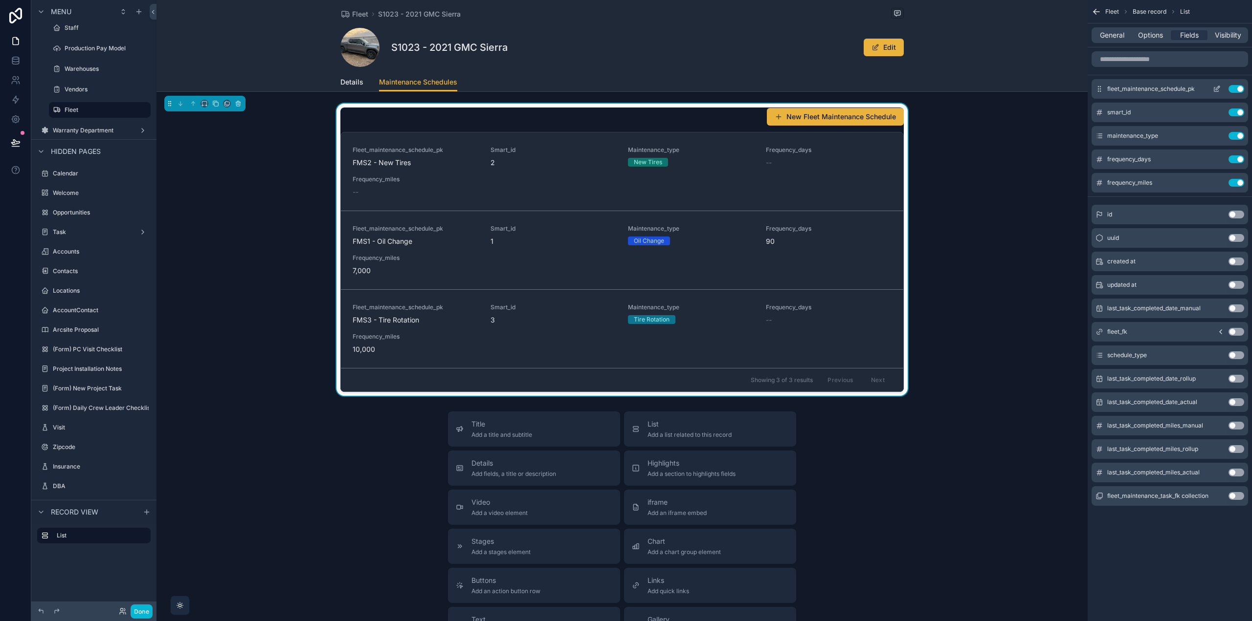
click at [1220, 88] on button "scrollable content" at bounding box center [1217, 89] width 16 height 8
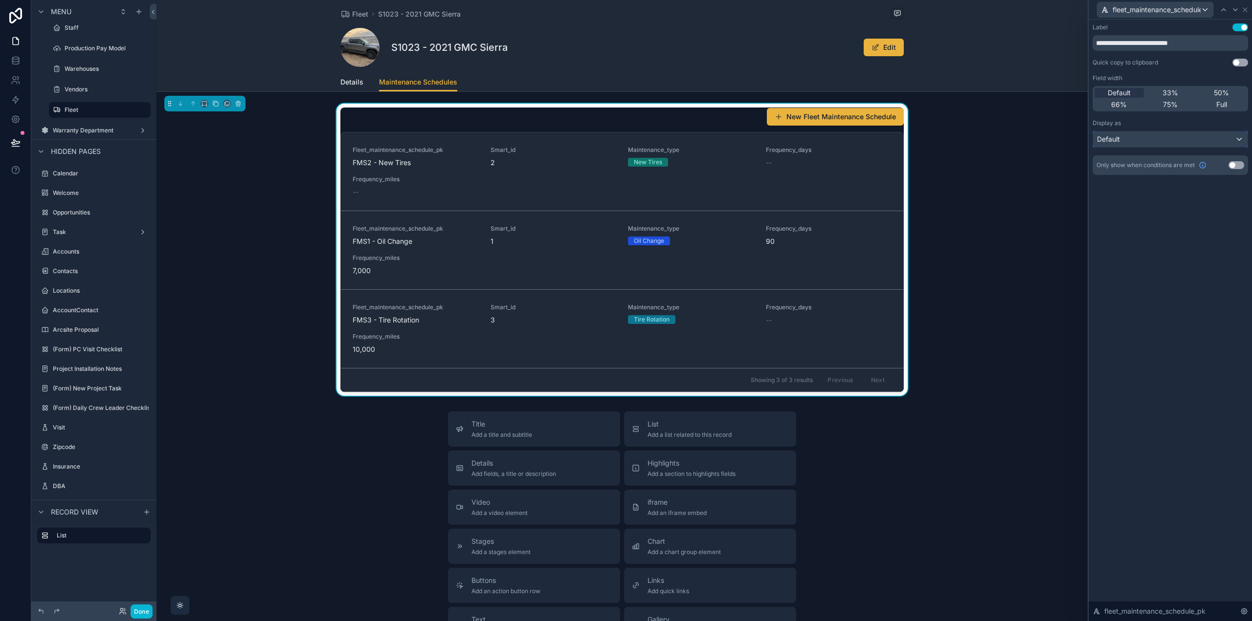
click at [1135, 135] on div "Default" at bounding box center [1170, 140] width 155 height 16
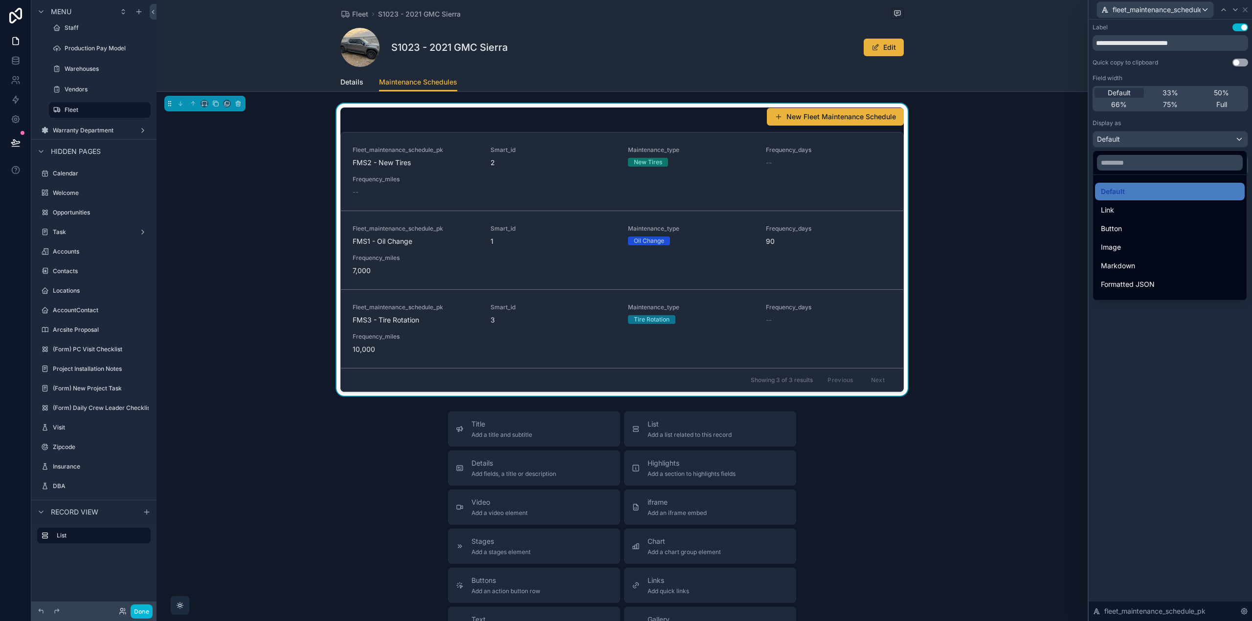
click at [1179, 404] on div at bounding box center [1169, 310] width 163 height 621
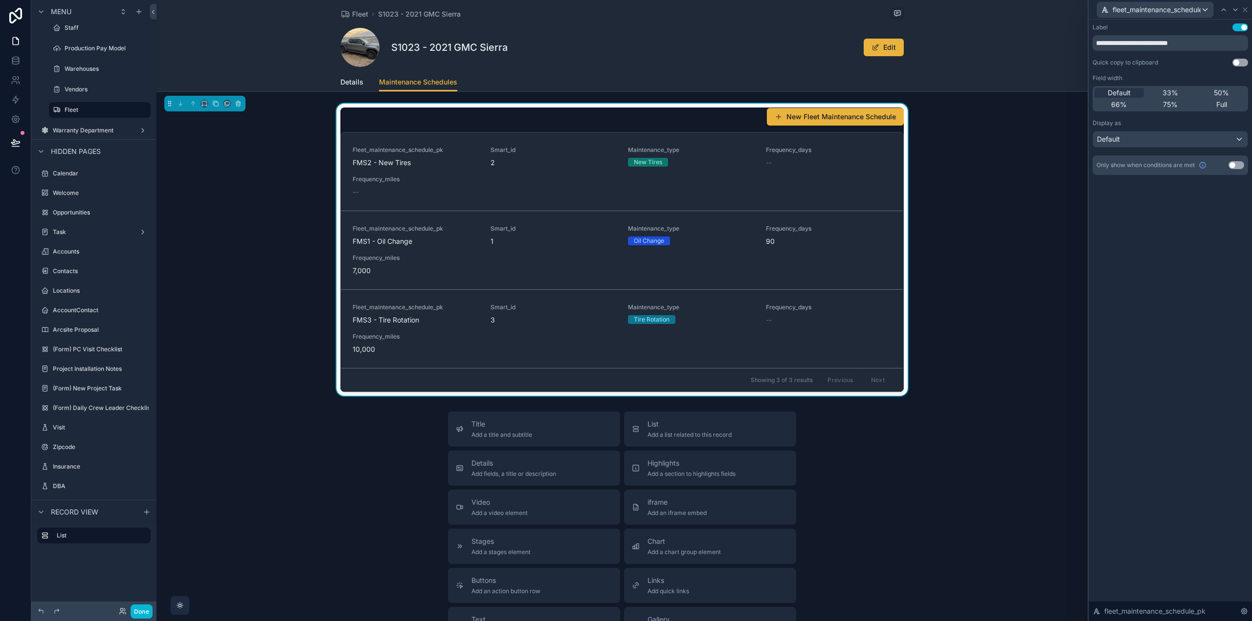
click at [1245, 27] on button "Use setting" at bounding box center [1240, 27] width 16 height 8
click at [1219, 138] on div "Default" at bounding box center [1170, 140] width 155 height 16
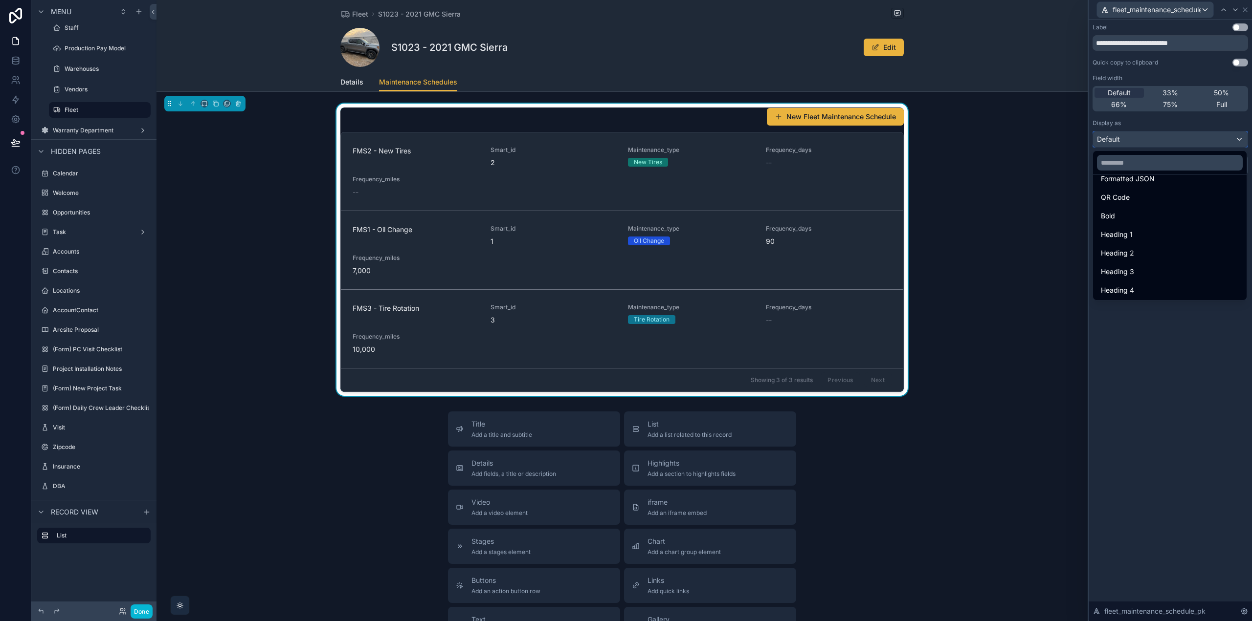
scroll to position [107, 0]
click at [1144, 287] on div "Heading 4" at bounding box center [1170, 290] width 138 height 12
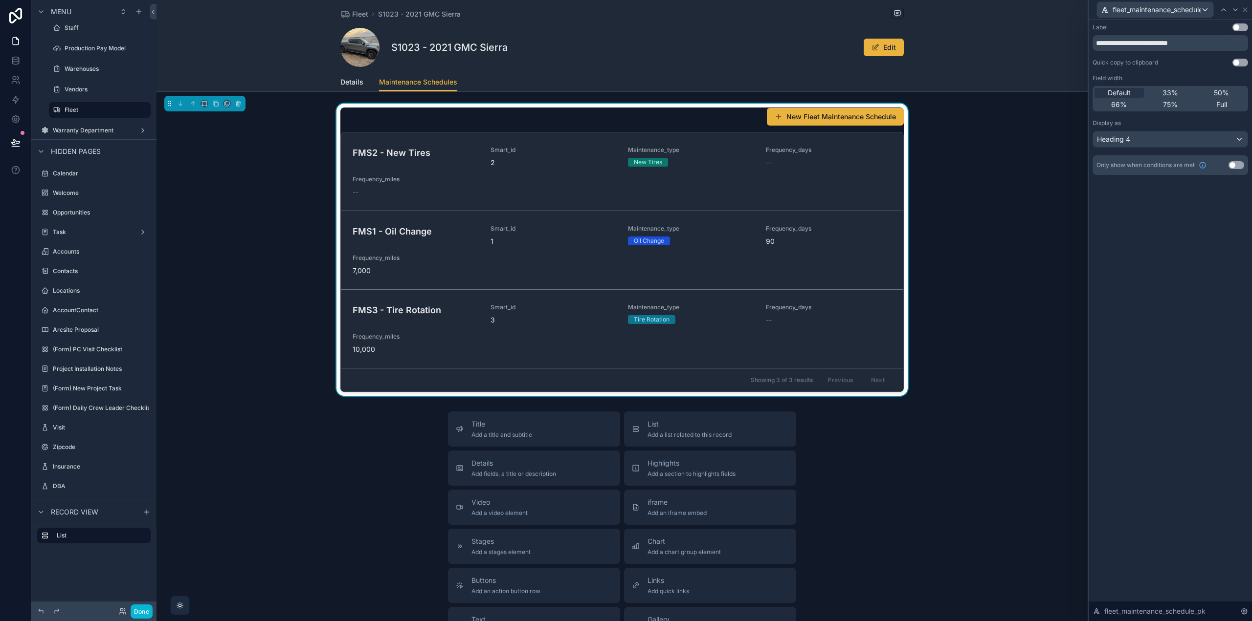
click at [1144, 287] on div "**********" at bounding box center [1169, 321] width 163 height 602
click at [1245, 9] on icon at bounding box center [1245, 10] width 8 height 8
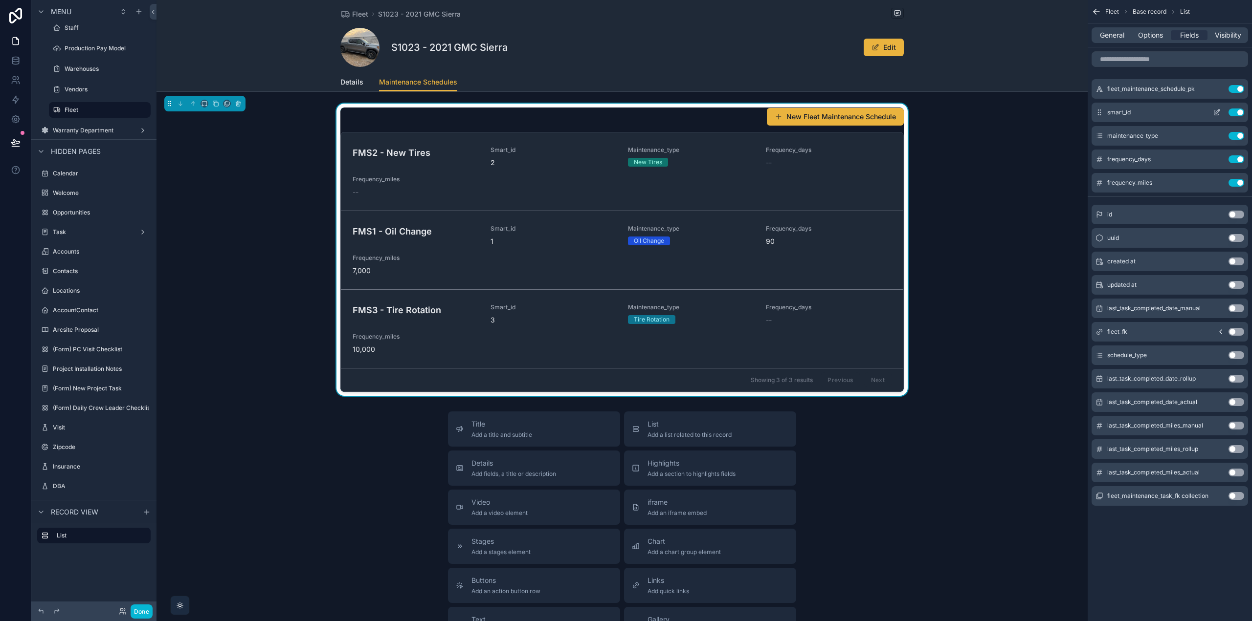
click at [1237, 112] on button "Use setting" at bounding box center [1236, 113] width 16 height 8
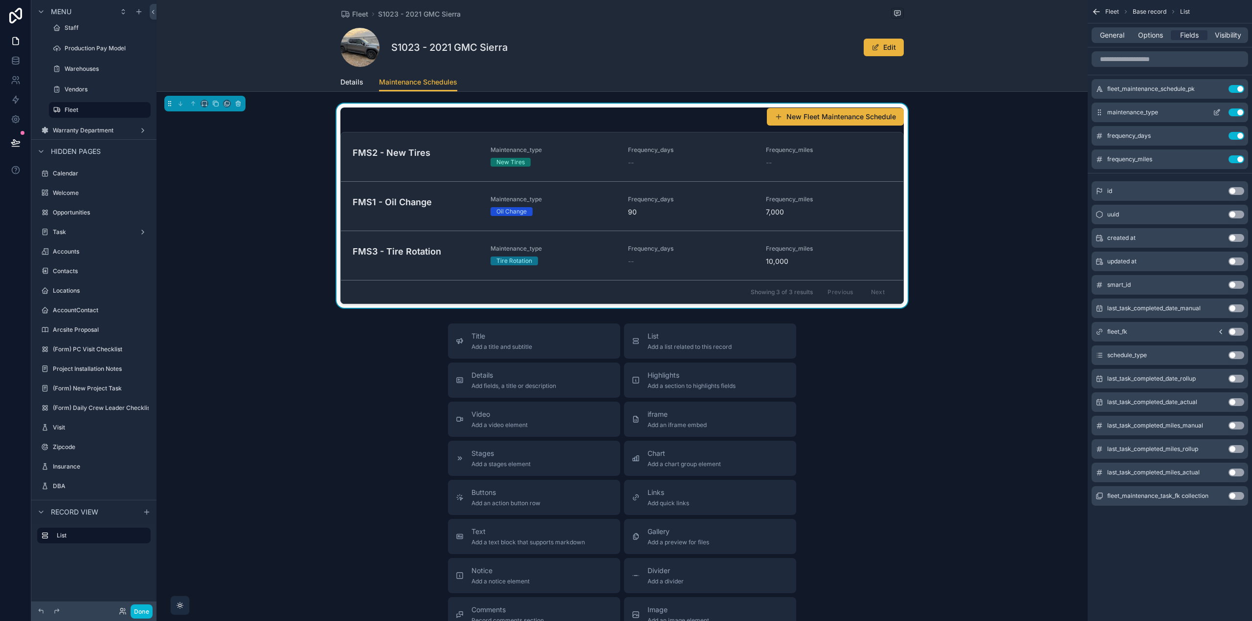
click at [1236, 112] on button "Use setting" at bounding box center [1236, 113] width 16 height 8
click at [1236, 135] on button "Use setting" at bounding box center [1236, 136] width 16 height 8
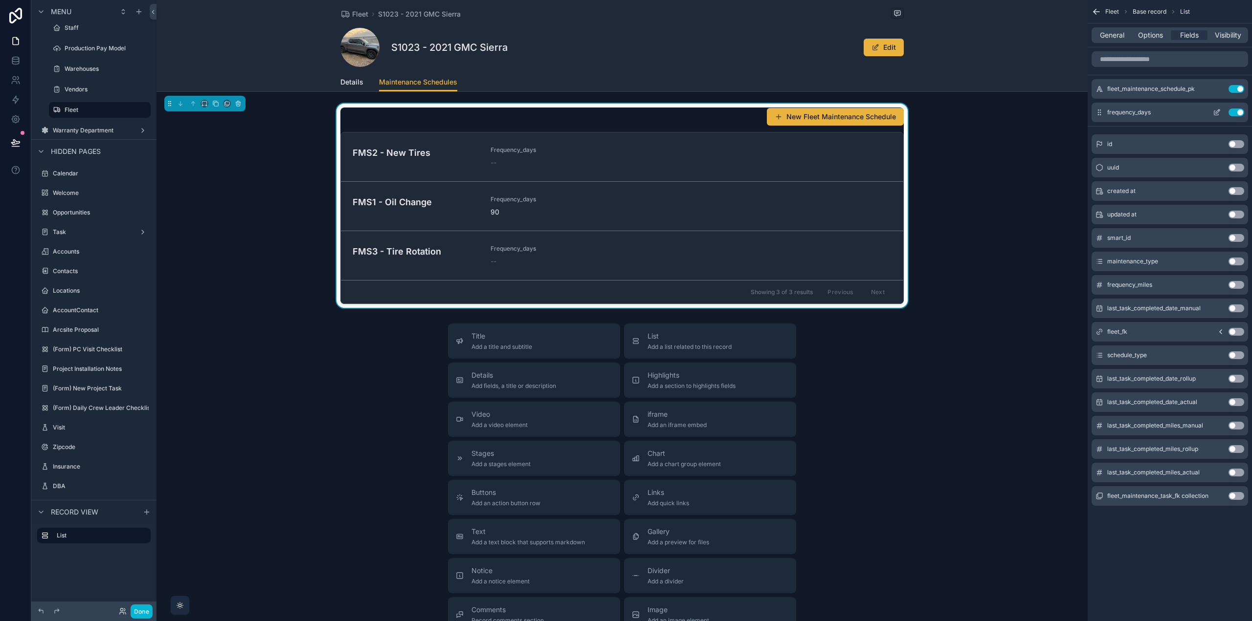
click at [1232, 112] on button "Use setting" at bounding box center [1236, 113] width 16 height 8
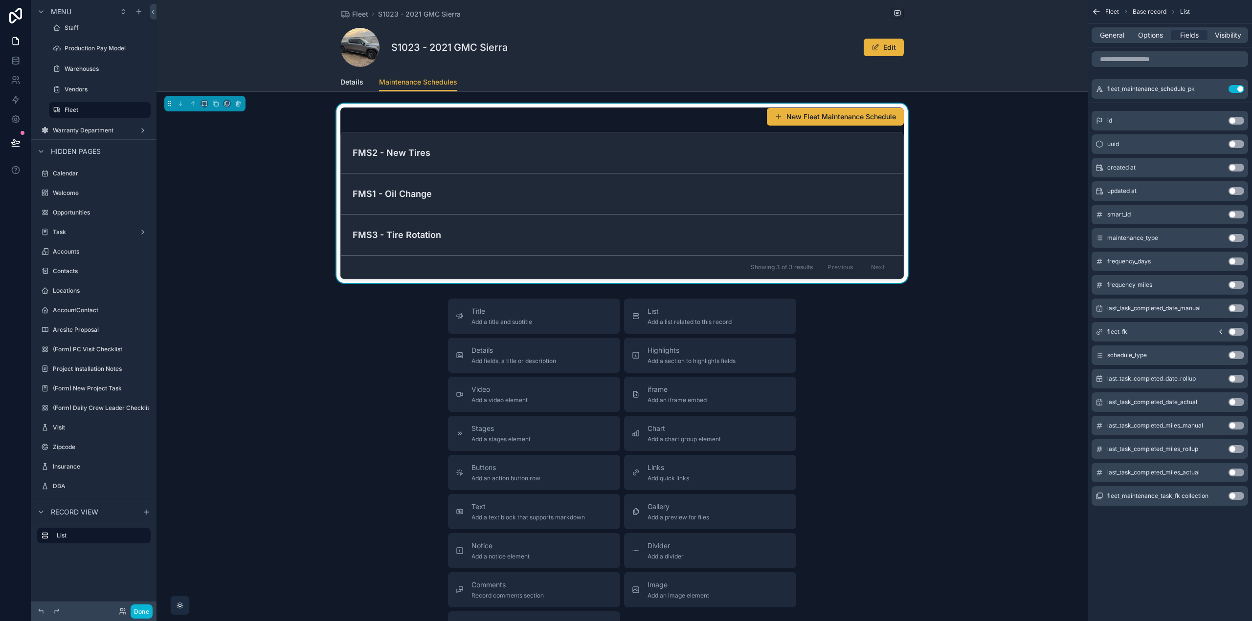
click at [1234, 355] on button "Use setting" at bounding box center [1236, 356] width 16 height 8
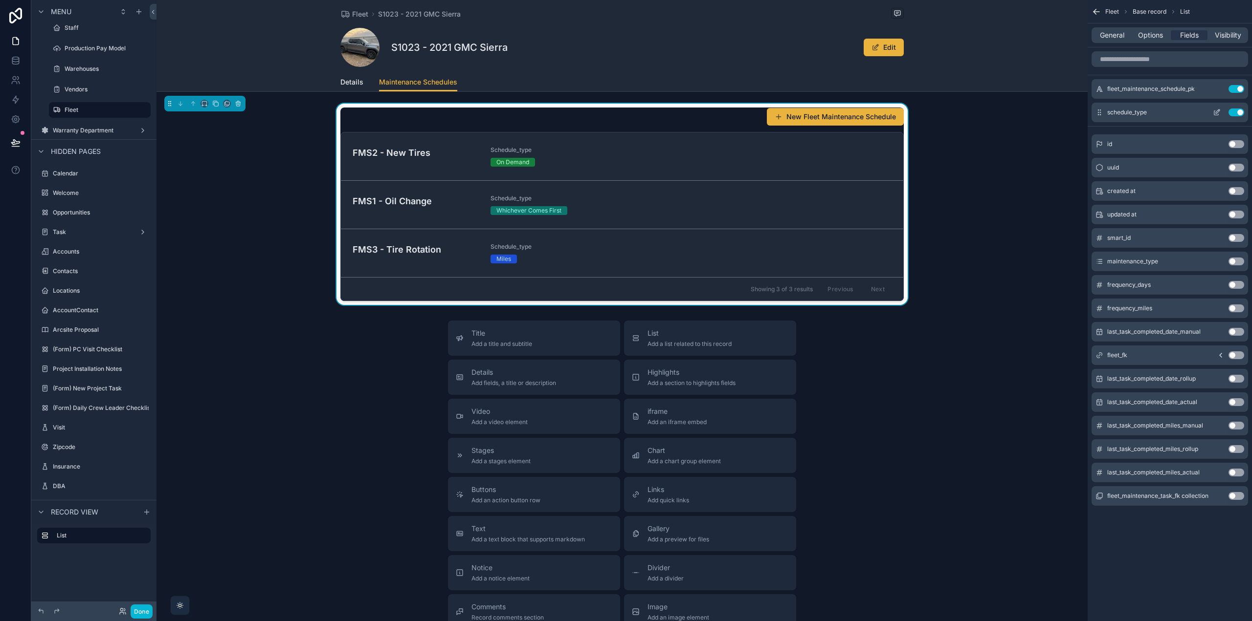
click at [1217, 115] on icon "scrollable content" at bounding box center [1216, 113] width 4 height 4
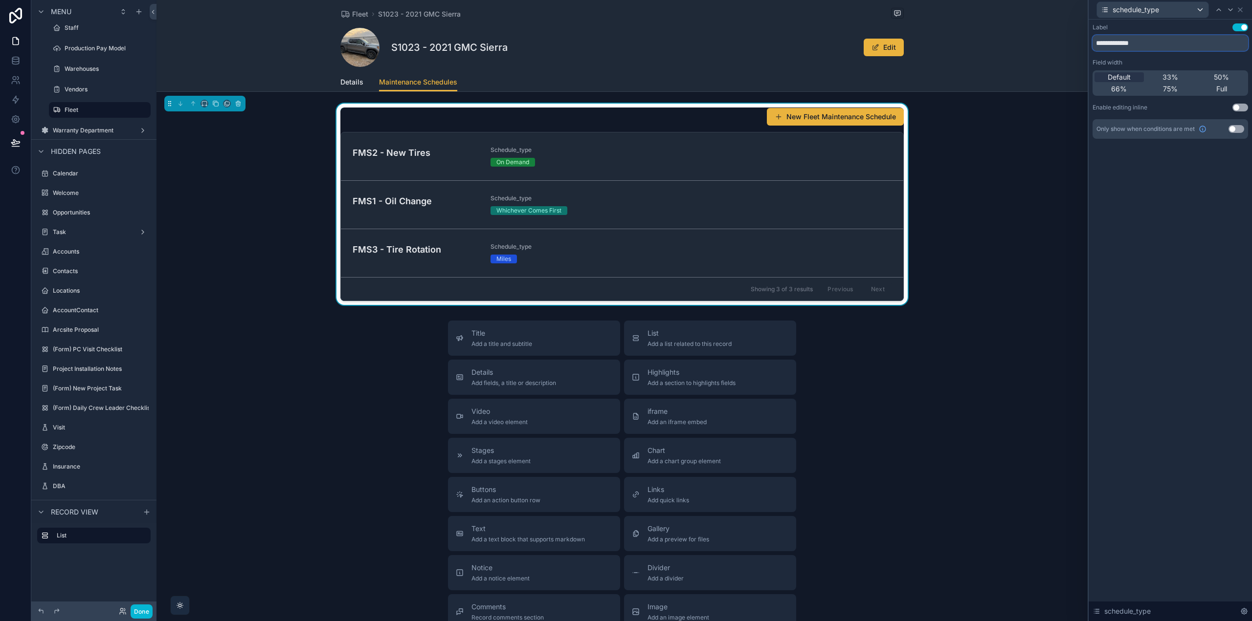
click at [1131, 43] on input "**********" at bounding box center [1169, 43] width 155 height 16
type input "**********"
click at [1243, 10] on icon at bounding box center [1240, 10] width 8 height 8
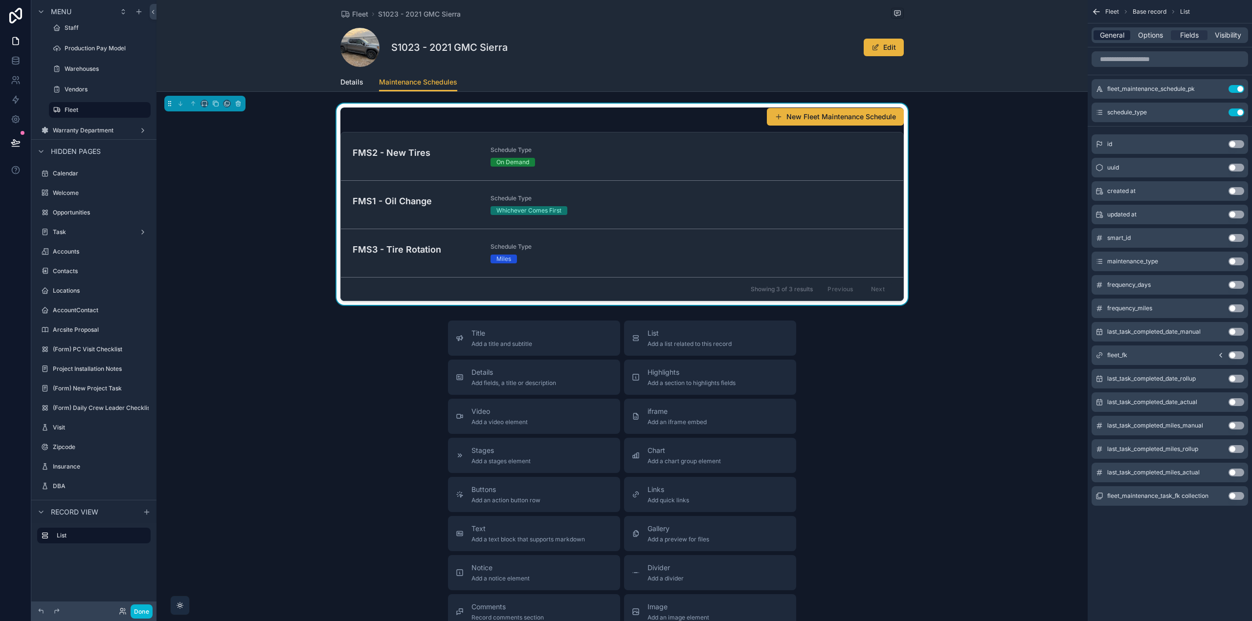
click at [1120, 34] on span "General" at bounding box center [1112, 35] width 24 height 10
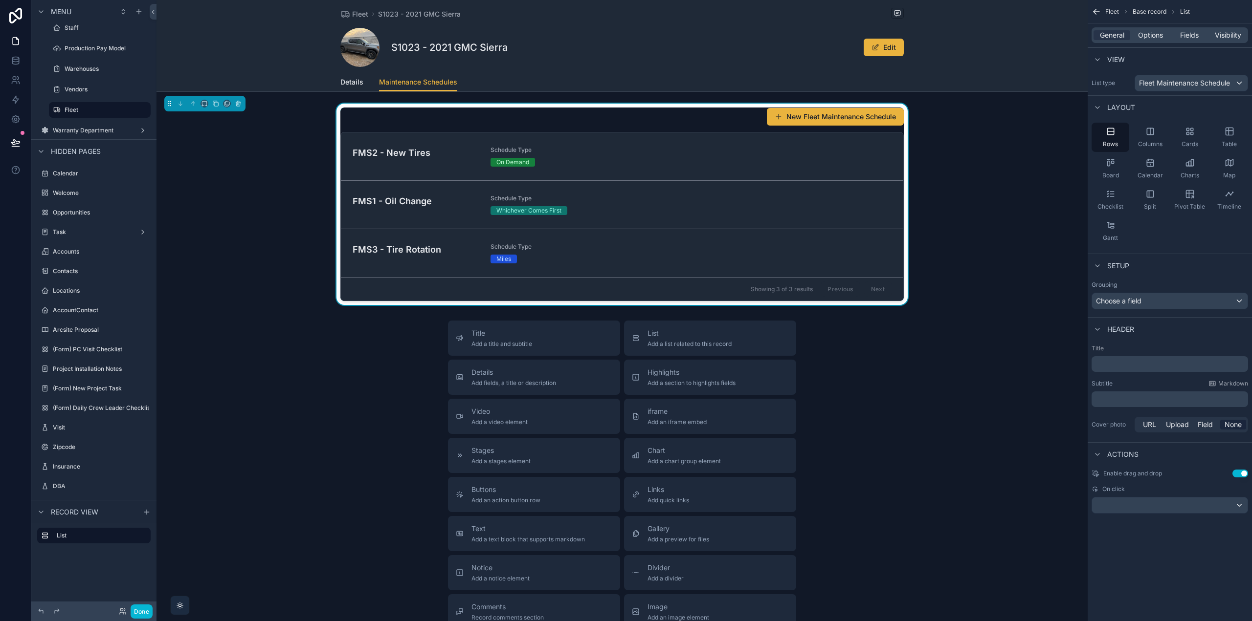
click at [1153, 364] on p "﻿" at bounding box center [1170, 364] width 151 height 10
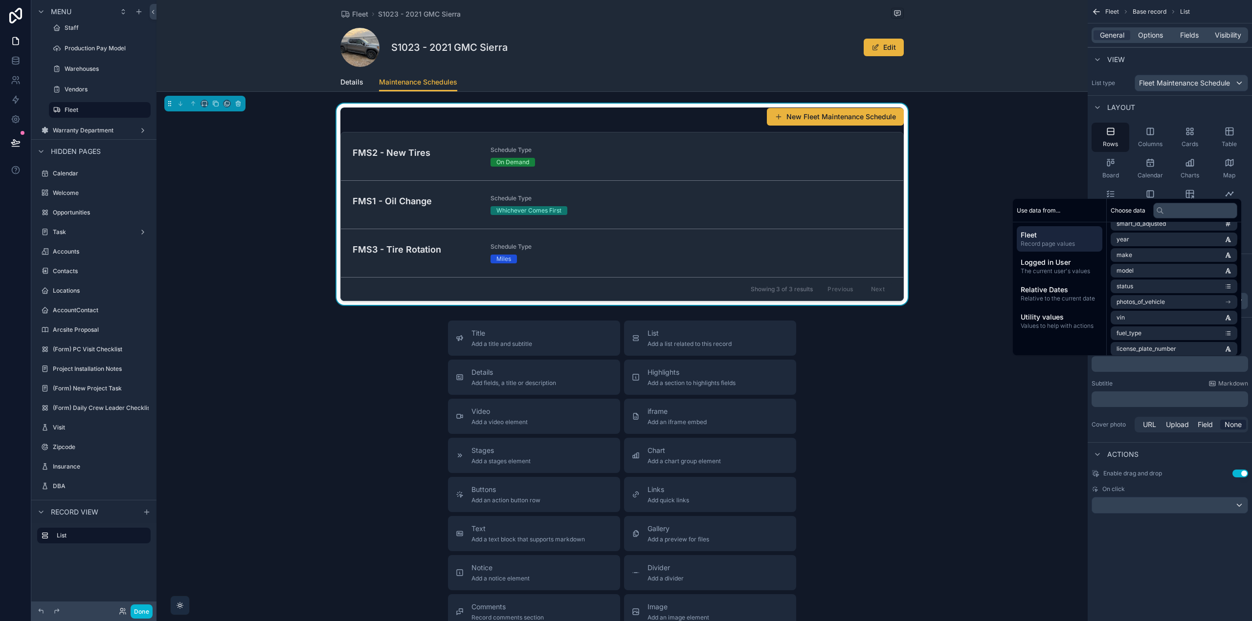
scroll to position [98, 0]
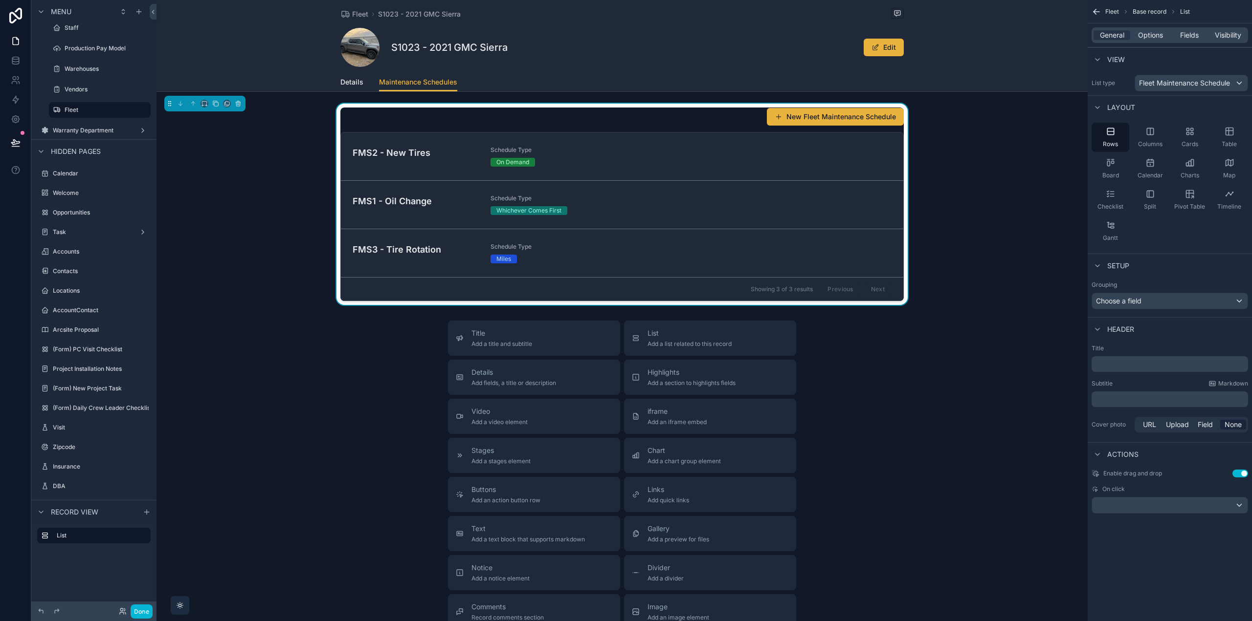
click at [1189, 553] on div "Fleet Base record List General Options Fields Visibility View List type Fleet M…" at bounding box center [1169, 310] width 164 height 621
click at [1144, 41] on div "General Options Fields Visibility" at bounding box center [1169, 35] width 156 height 16
click at [1145, 34] on span "Options" at bounding box center [1150, 35] width 25 height 10
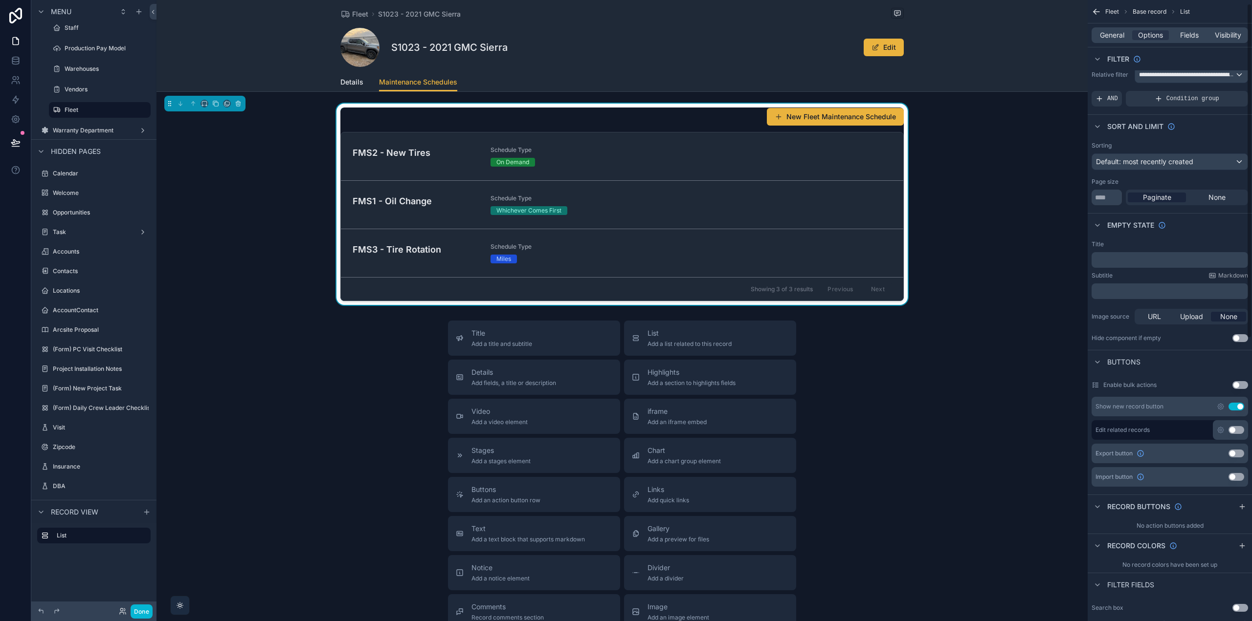
scroll to position [0, 0]
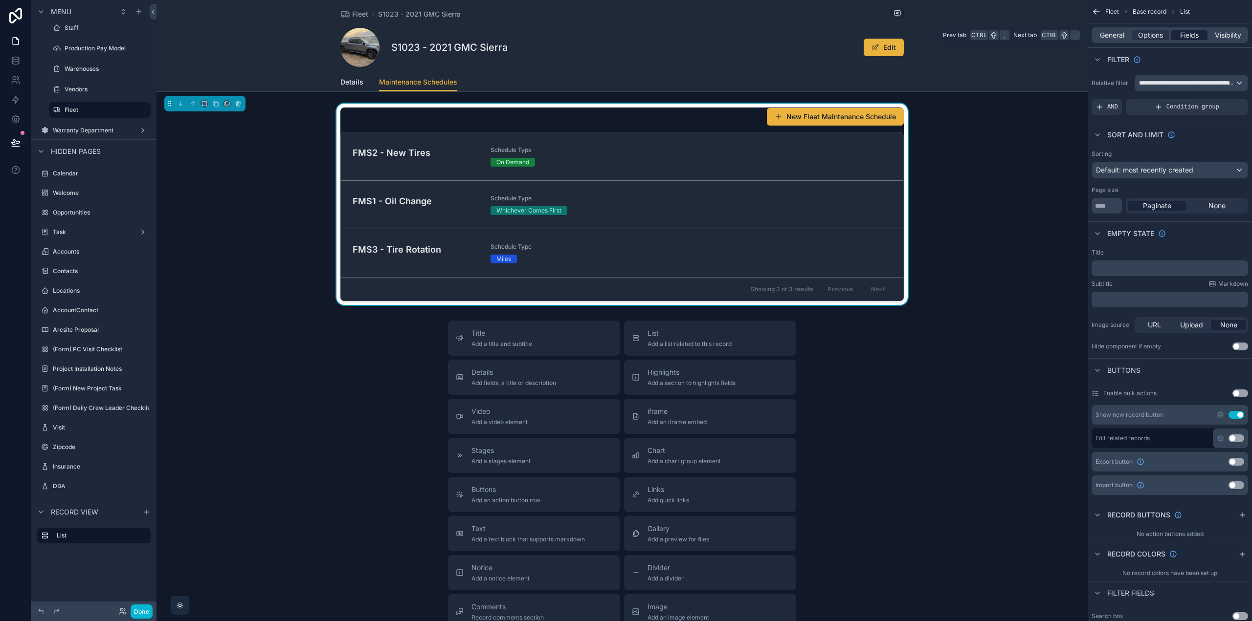
click at [1180, 35] on span "Fields" at bounding box center [1189, 35] width 19 height 10
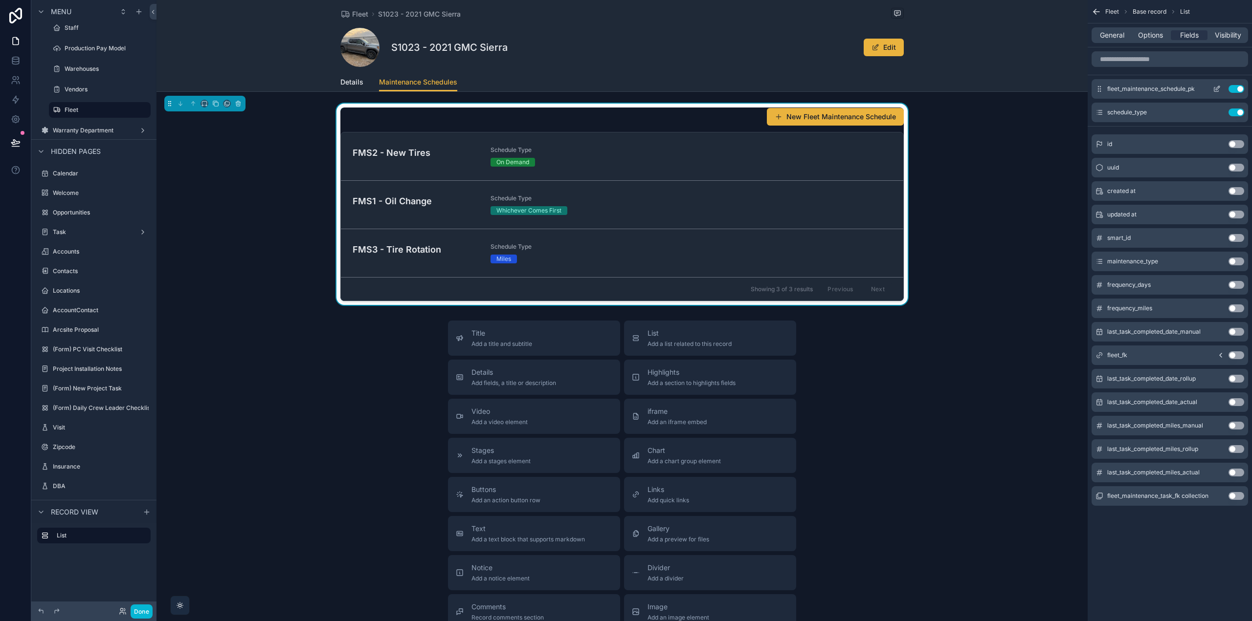
click at [1218, 87] on icon "scrollable content" at bounding box center [1218, 87] width 1 height 1
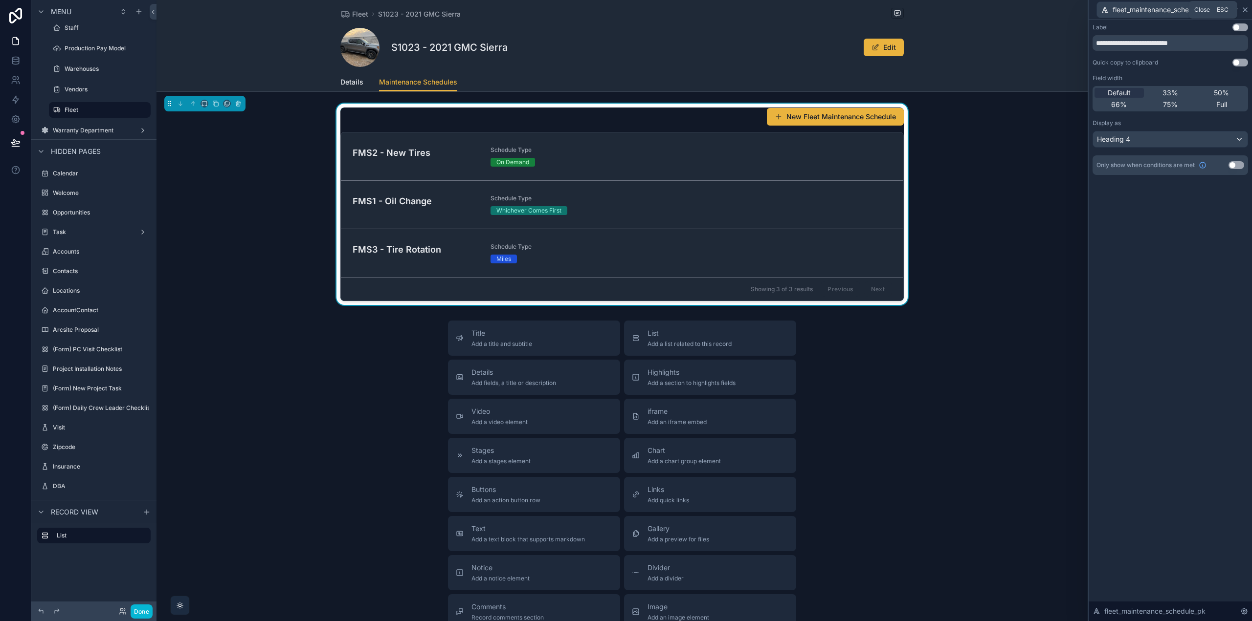
click at [1246, 10] on icon at bounding box center [1245, 10] width 8 height 8
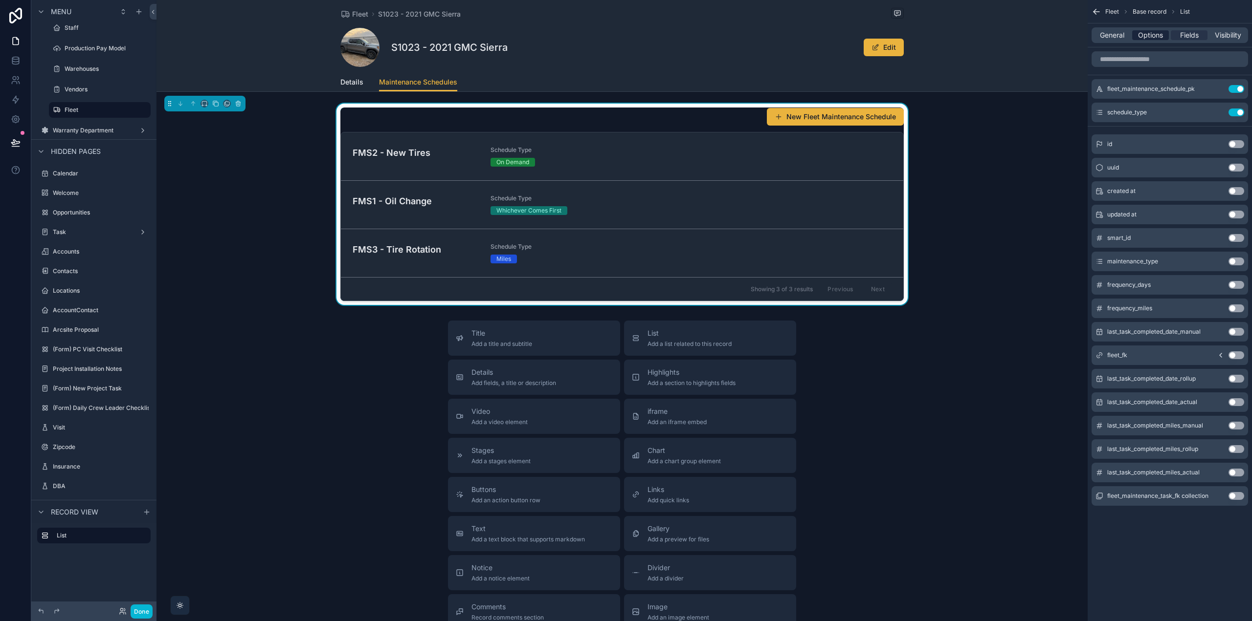
click at [1149, 37] on span "Options" at bounding box center [1150, 35] width 25 height 10
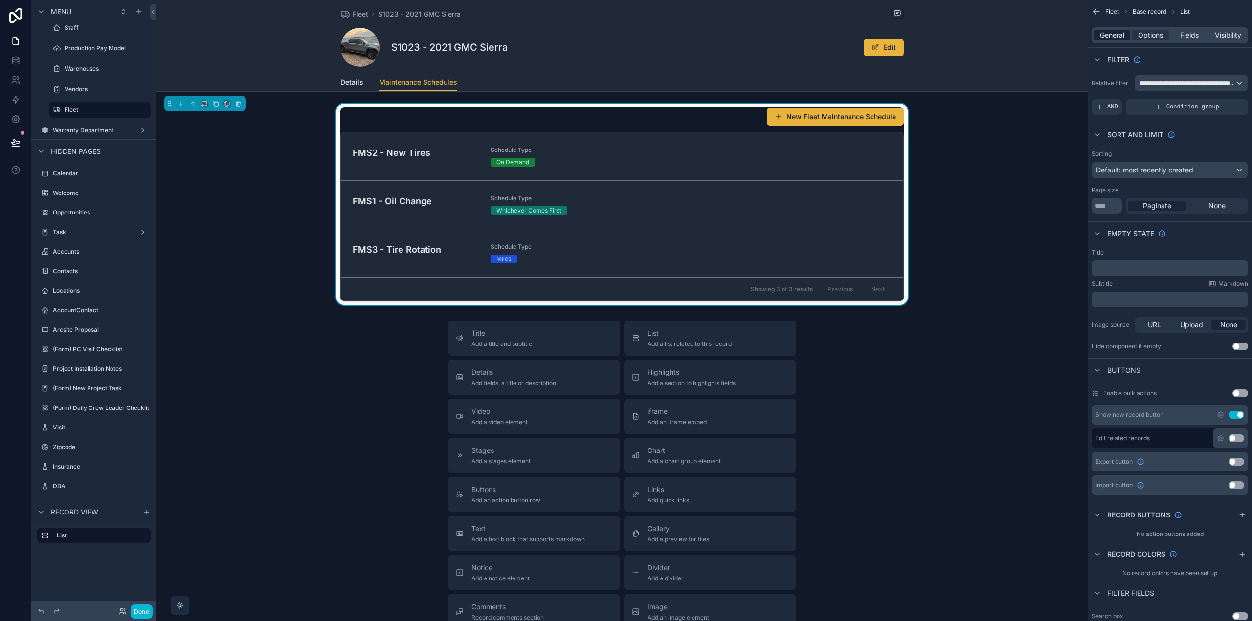
click at [1120, 34] on span "General" at bounding box center [1112, 35] width 24 height 10
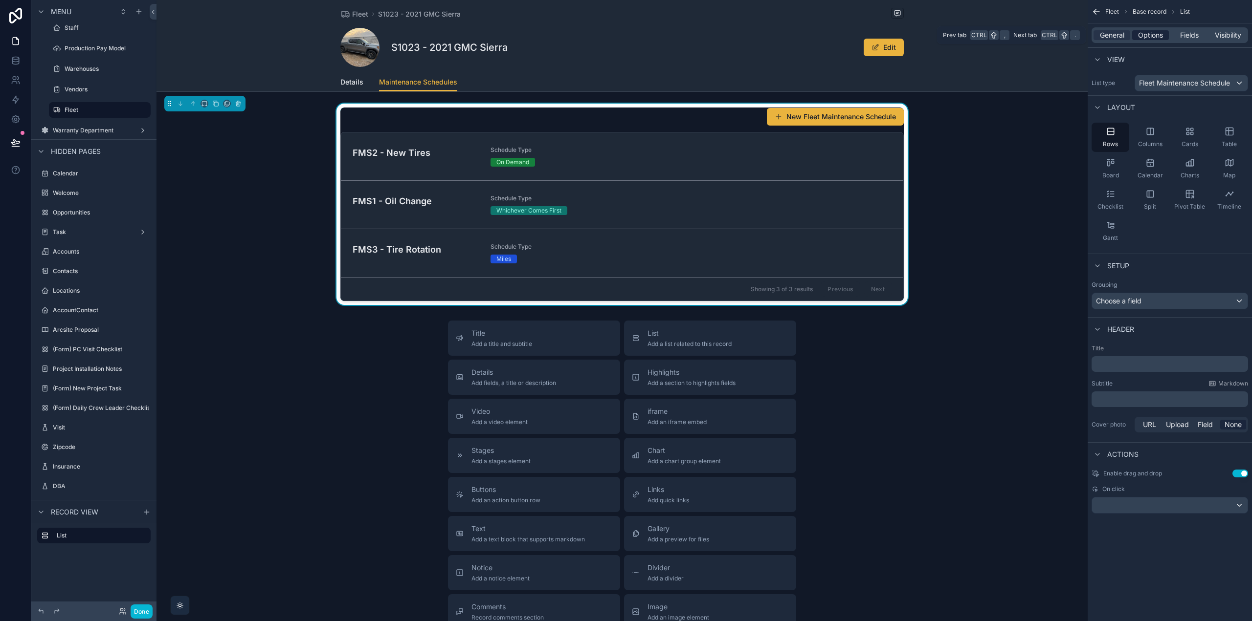
click at [1147, 33] on span "Options" at bounding box center [1150, 35] width 25 height 10
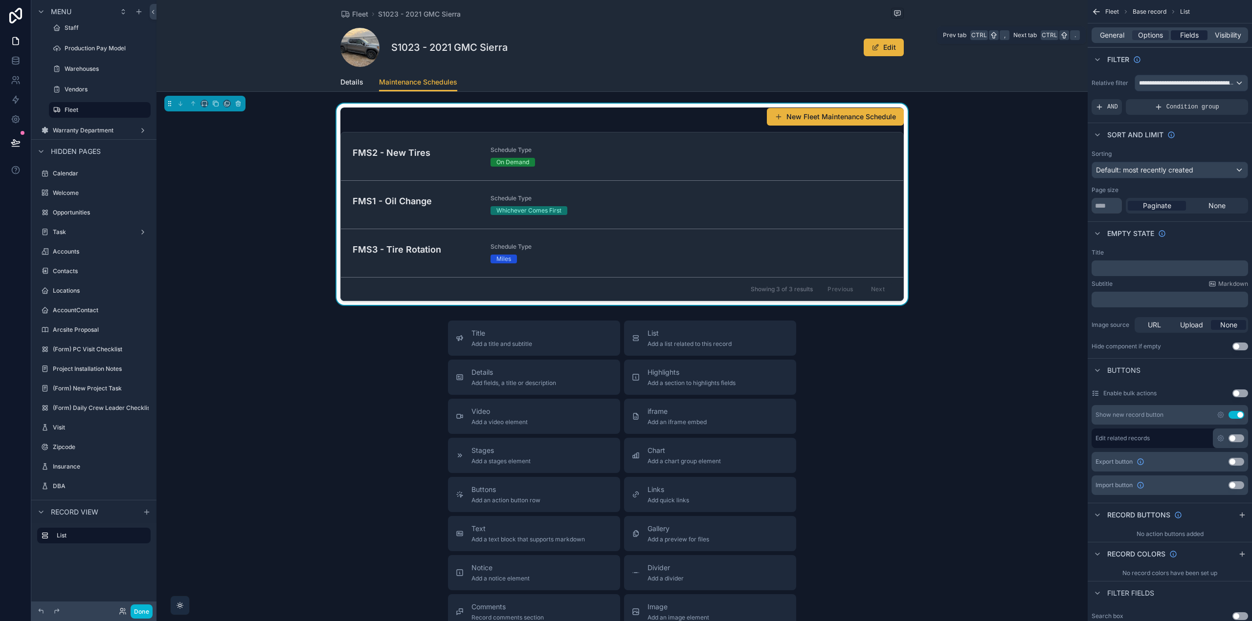
click at [1178, 34] on div "Fields" at bounding box center [1188, 35] width 37 height 10
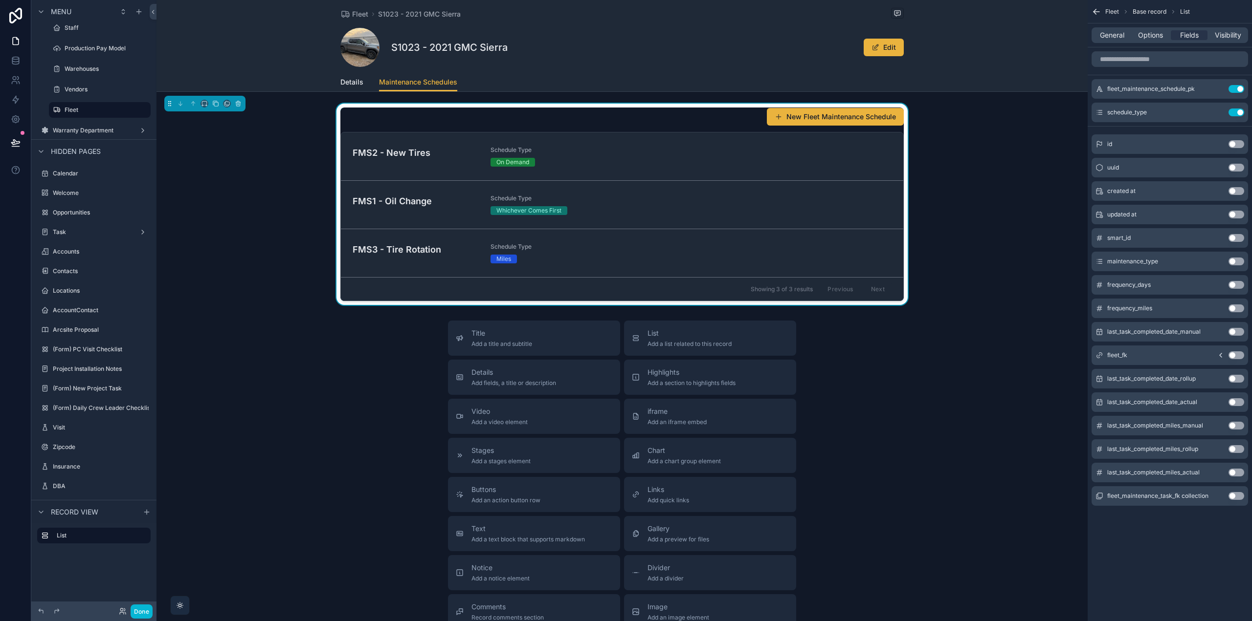
click at [1236, 285] on button "Use setting" at bounding box center [1236, 285] width 16 height 8
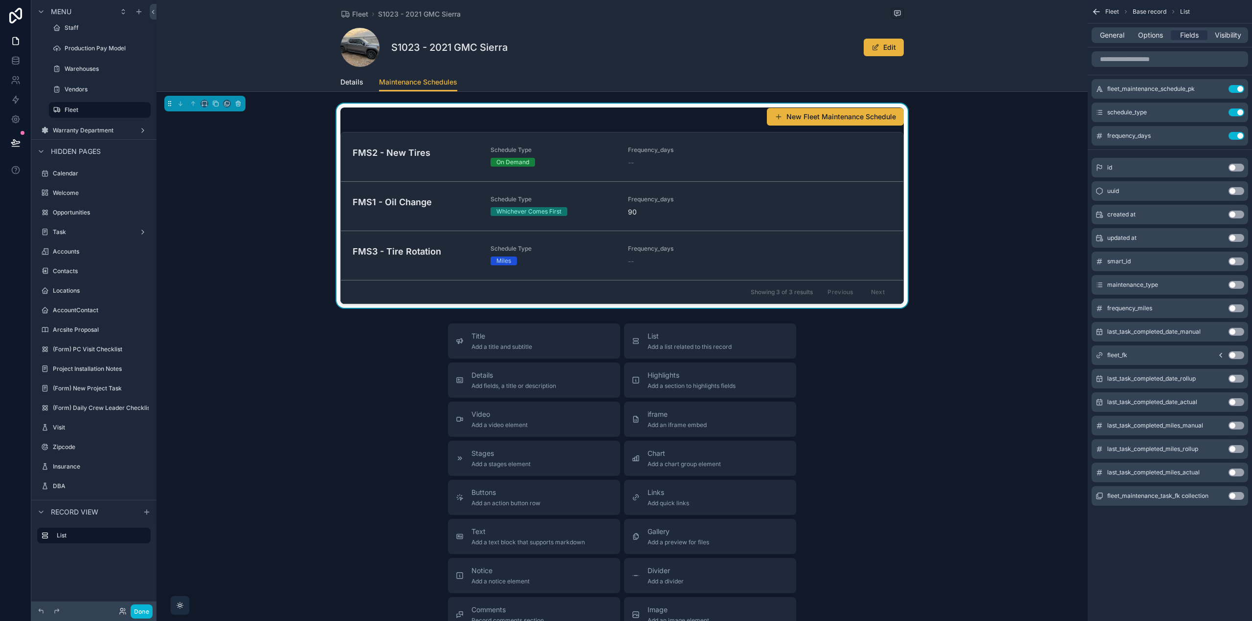
click at [1236, 310] on button "Use setting" at bounding box center [1236, 309] width 16 height 8
click at [1214, 135] on icon "scrollable content" at bounding box center [1216, 136] width 4 height 4
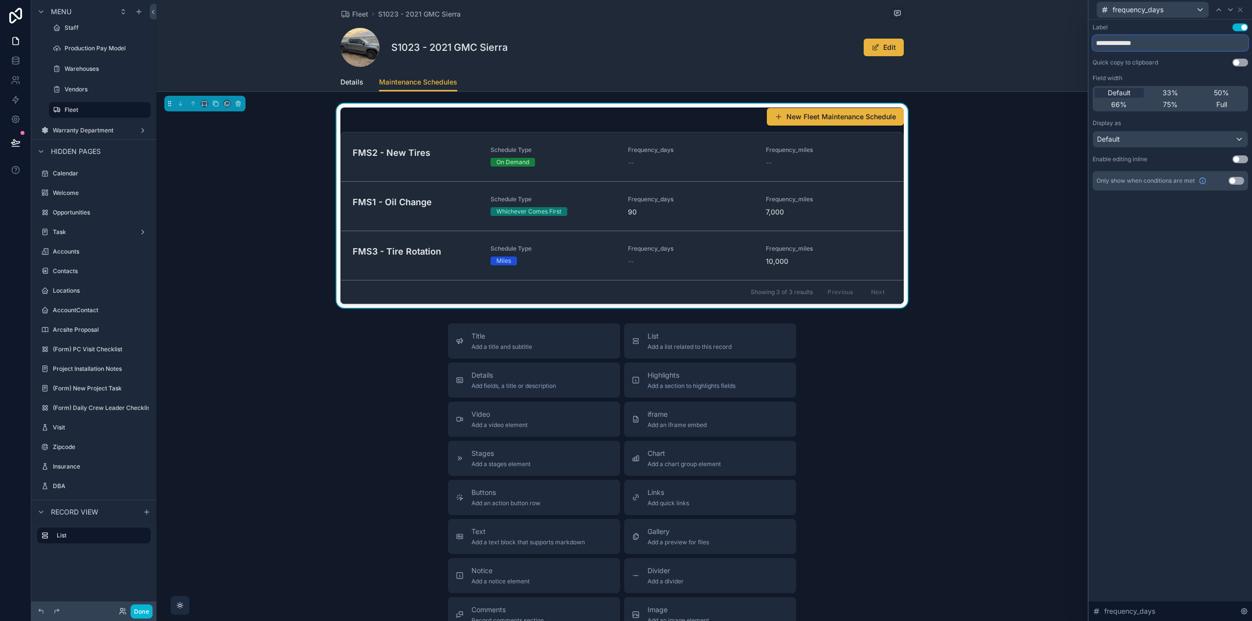
drag, startPoint x: 1161, startPoint y: 41, endPoint x: 1131, endPoint y: 44, distance: 30.0
click at [1131, 44] on input "**********" at bounding box center [1169, 43] width 155 height 16
type input "**********"
click at [1237, 179] on button "Use setting" at bounding box center [1236, 181] width 16 height 8
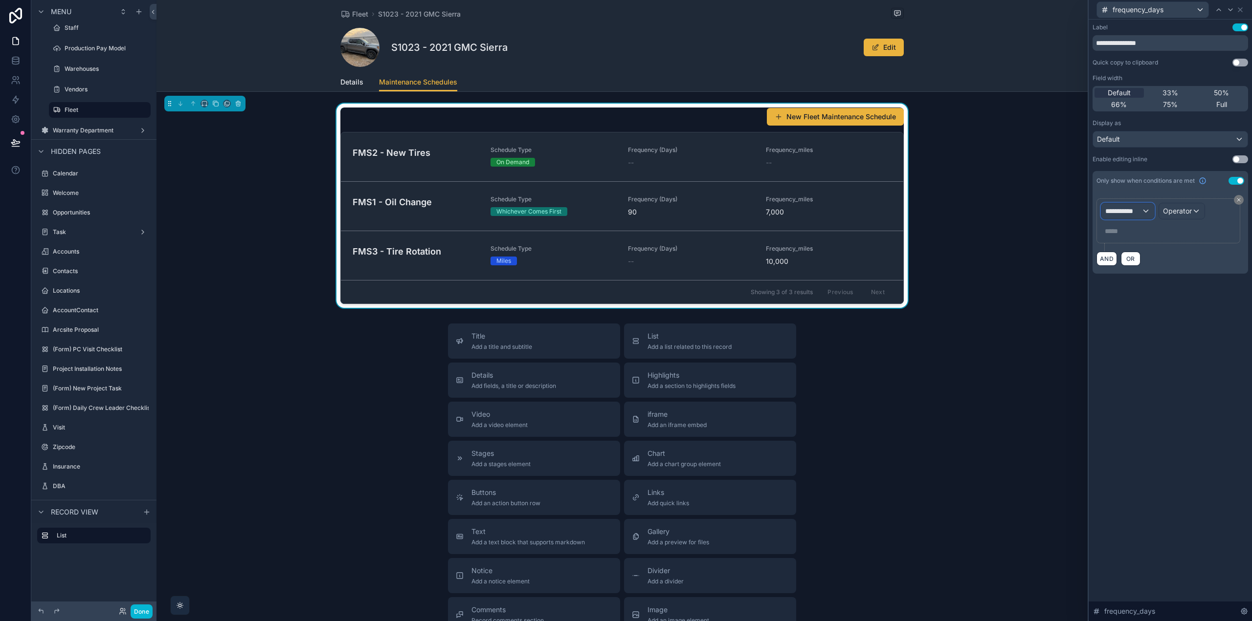
click at [1136, 213] on span "**********" at bounding box center [1123, 211] width 36 height 10
click at [1137, 262] on span "Fleet Maintenance Schedule" at bounding box center [1154, 264] width 91 height 12
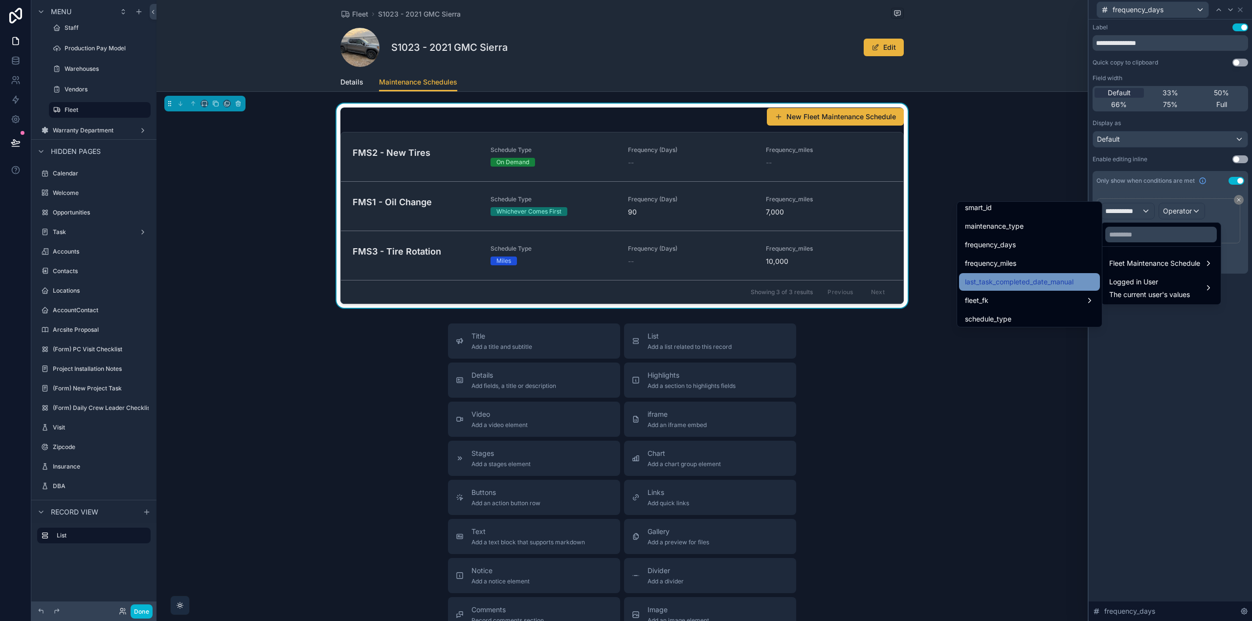
scroll to position [147, 0]
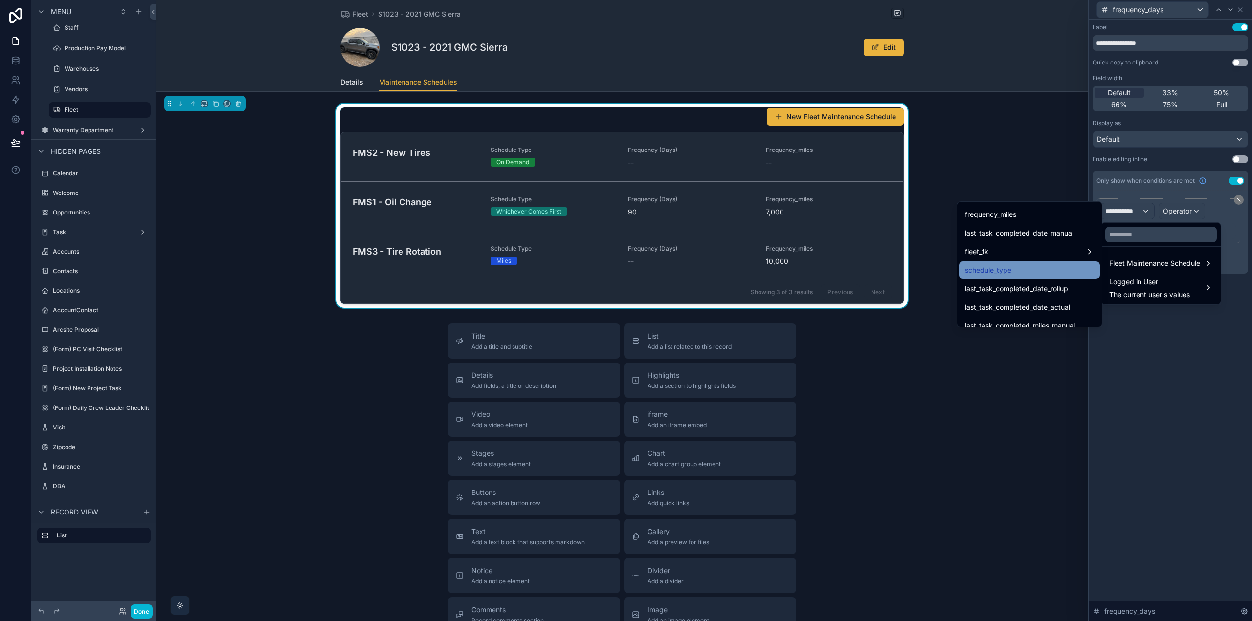
click at [1014, 273] on div "schedule_type" at bounding box center [1029, 271] width 129 height 12
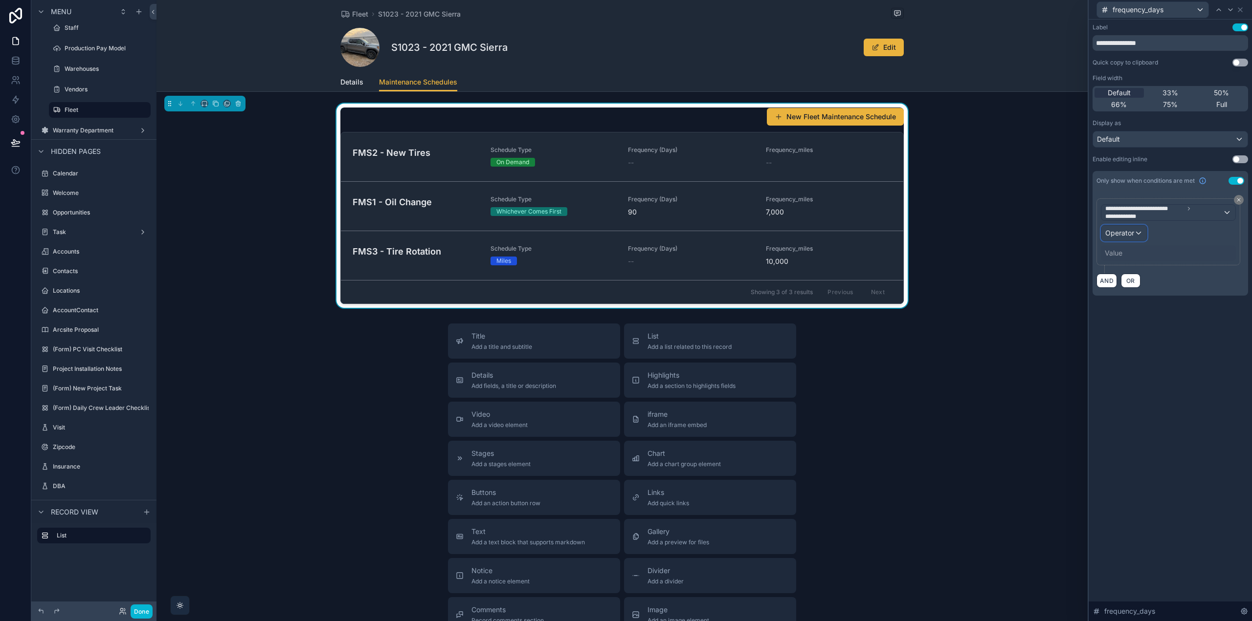
click at [1137, 234] on div "Operator" at bounding box center [1123, 233] width 45 height 16
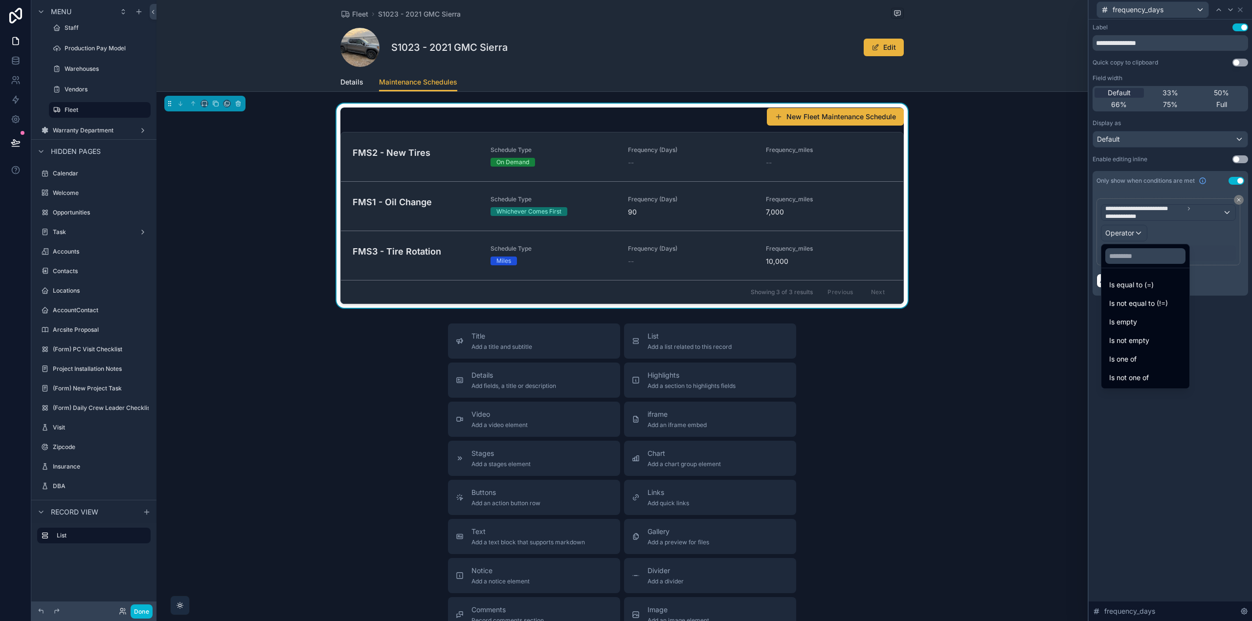
click at [1126, 364] on span "Is one of" at bounding box center [1122, 359] width 27 height 12
click at [1126, 363] on div "**********" at bounding box center [1169, 321] width 163 height 602
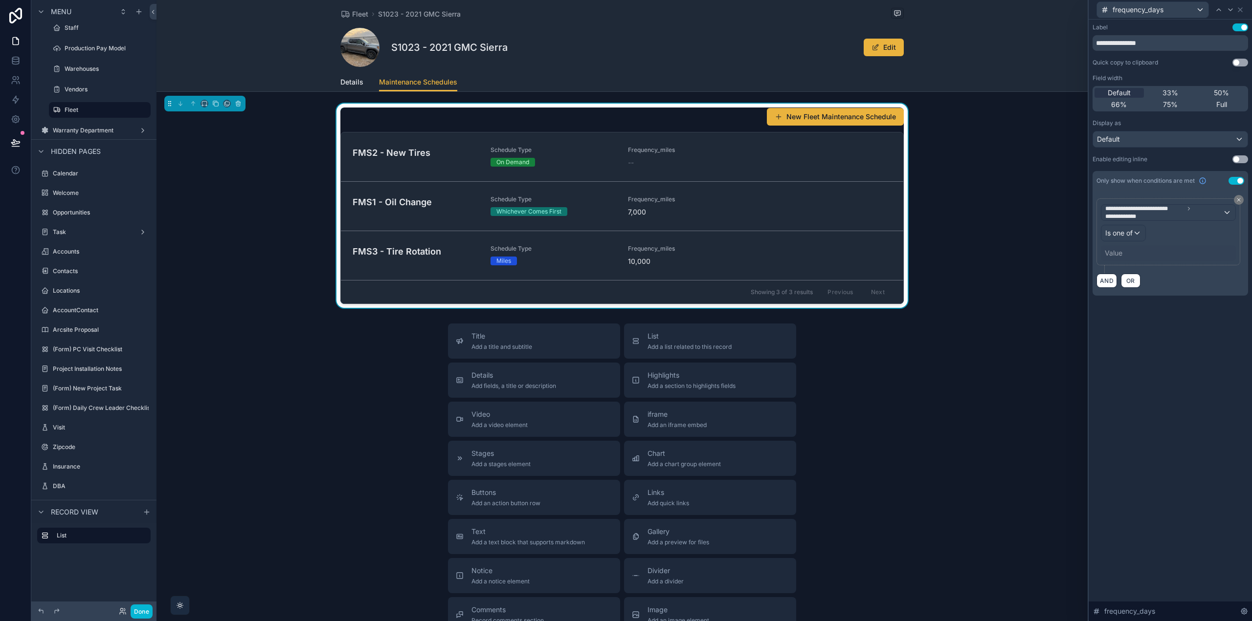
click at [1124, 252] on div "Value" at bounding box center [1168, 253] width 135 height 16
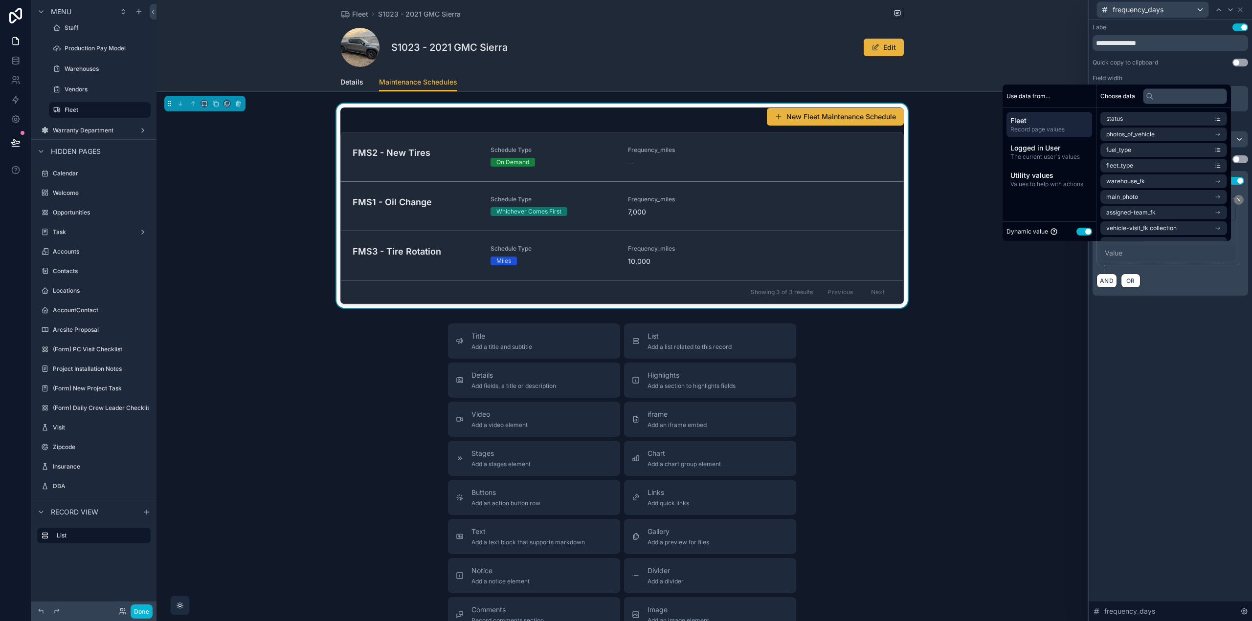
click at [1084, 231] on button "Use setting" at bounding box center [1084, 232] width 16 height 8
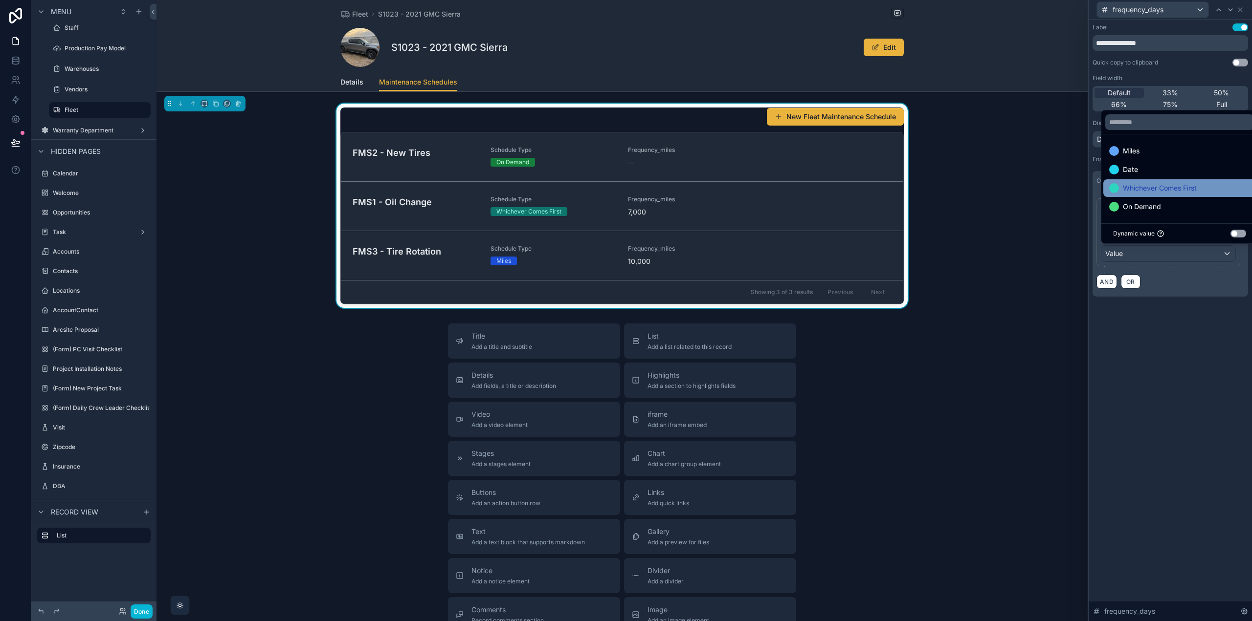
click at [1143, 188] on span "Whichever Comes First" at bounding box center [1160, 188] width 74 height 12
click at [1140, 189] on div "Date" at bounding box center [1179, 188] width 141 height 12
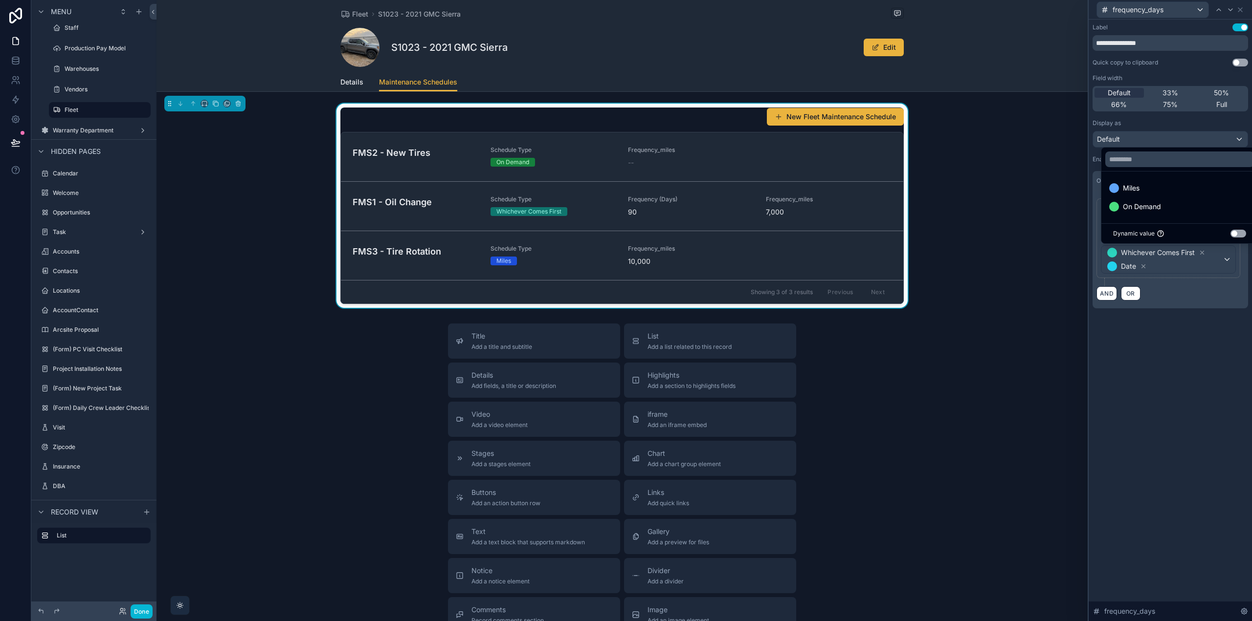
click at [1160, 386] on div "**********" at bounding box center [1169, 321] width 163 height 602
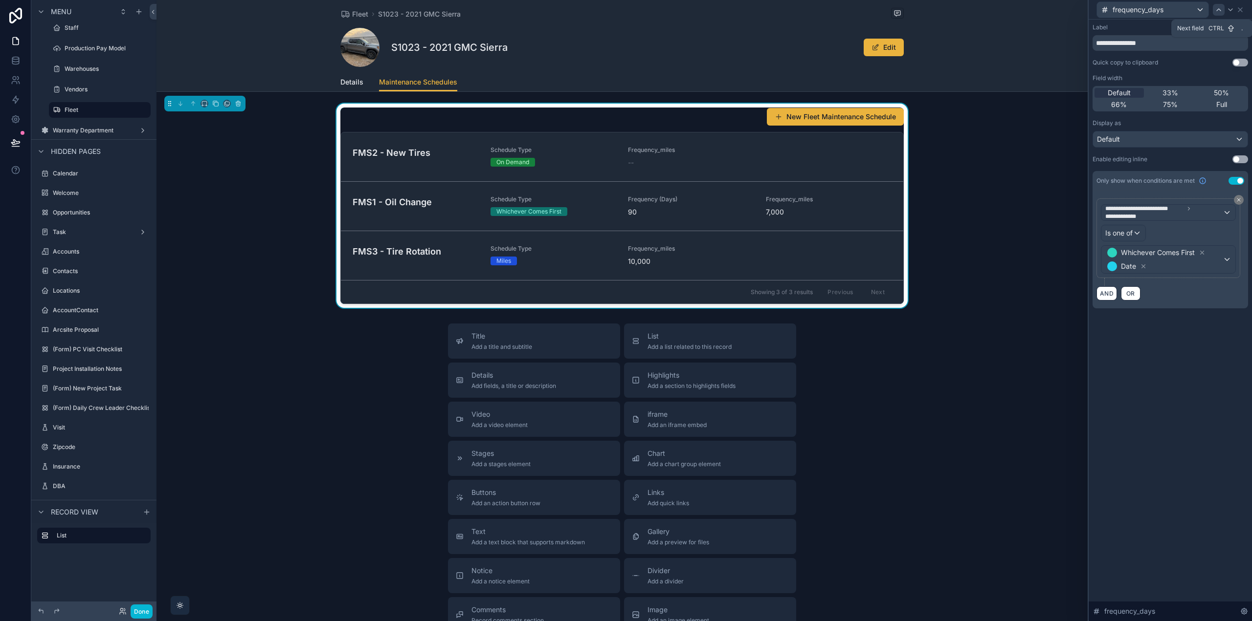
click at [1223, 9] on div at bounding box center [1219, 10] width 12 height 12
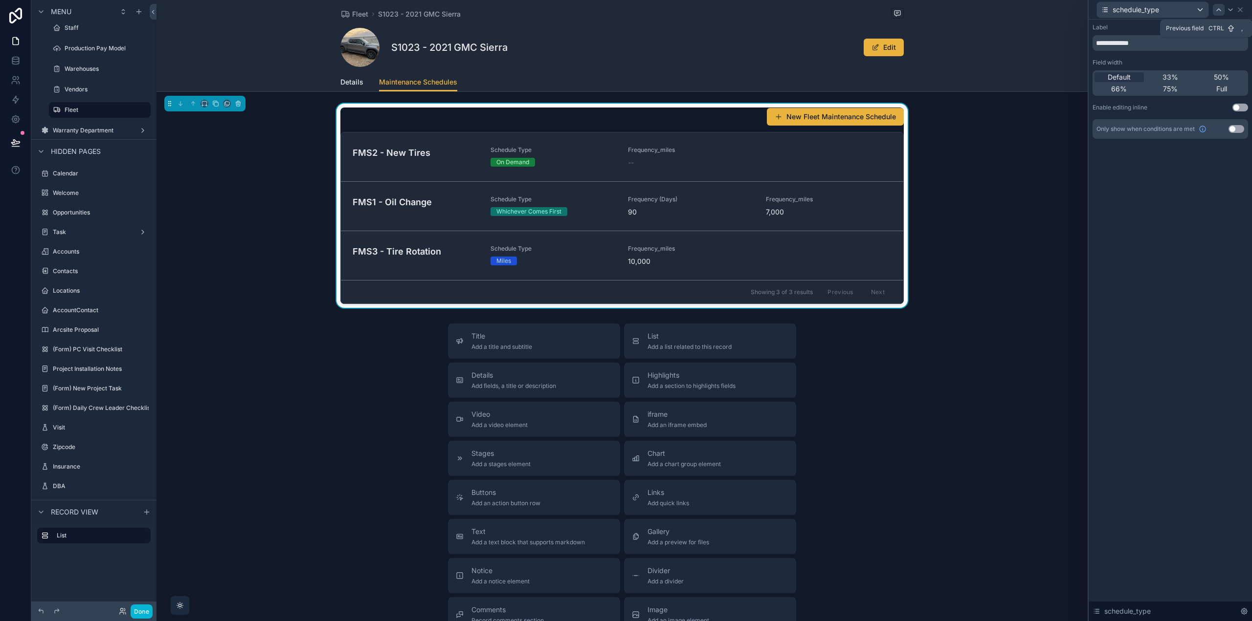
click at [1220, 10] on icon at bounding box center [1218, 10] width 8 height 8
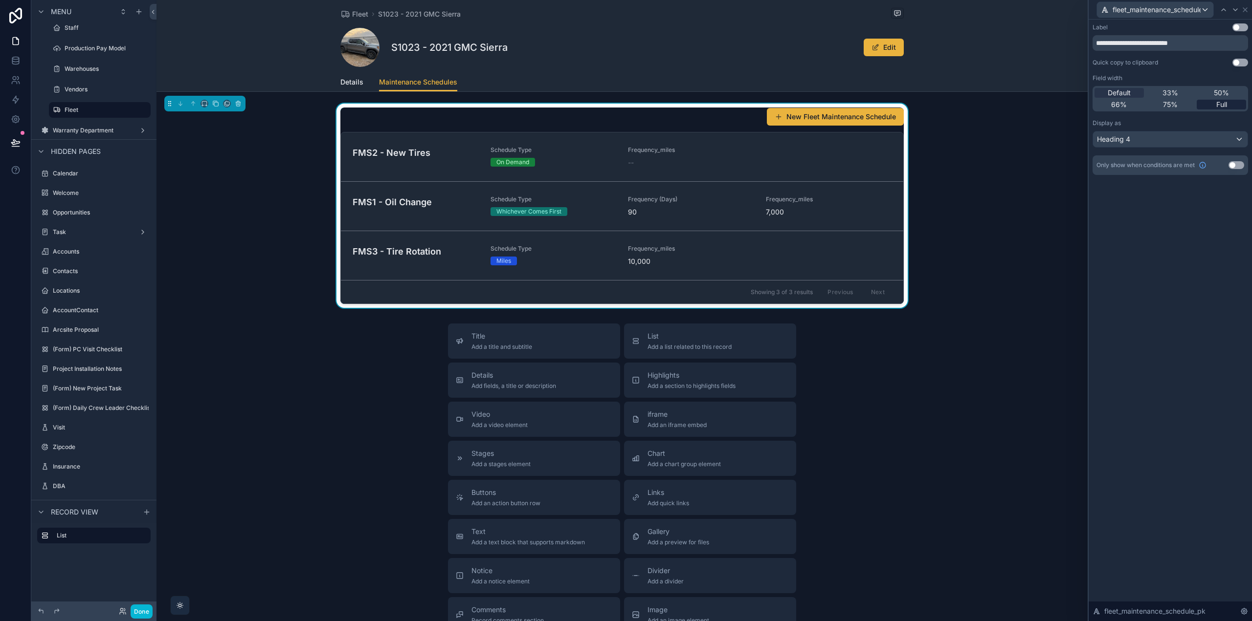
click at [1217, 108] on span "Full" at bounding box center [1221, 105] width 11 height 10
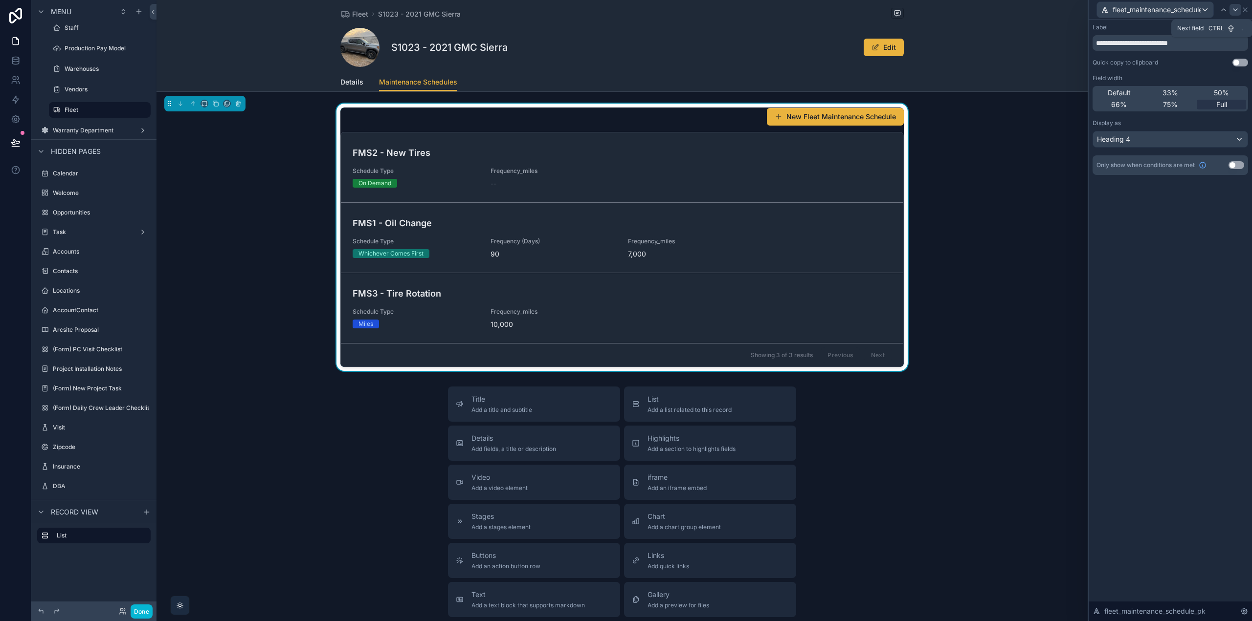
click at [1236, 7] on icon at bounding box center [1235, 10] width 8 height 8
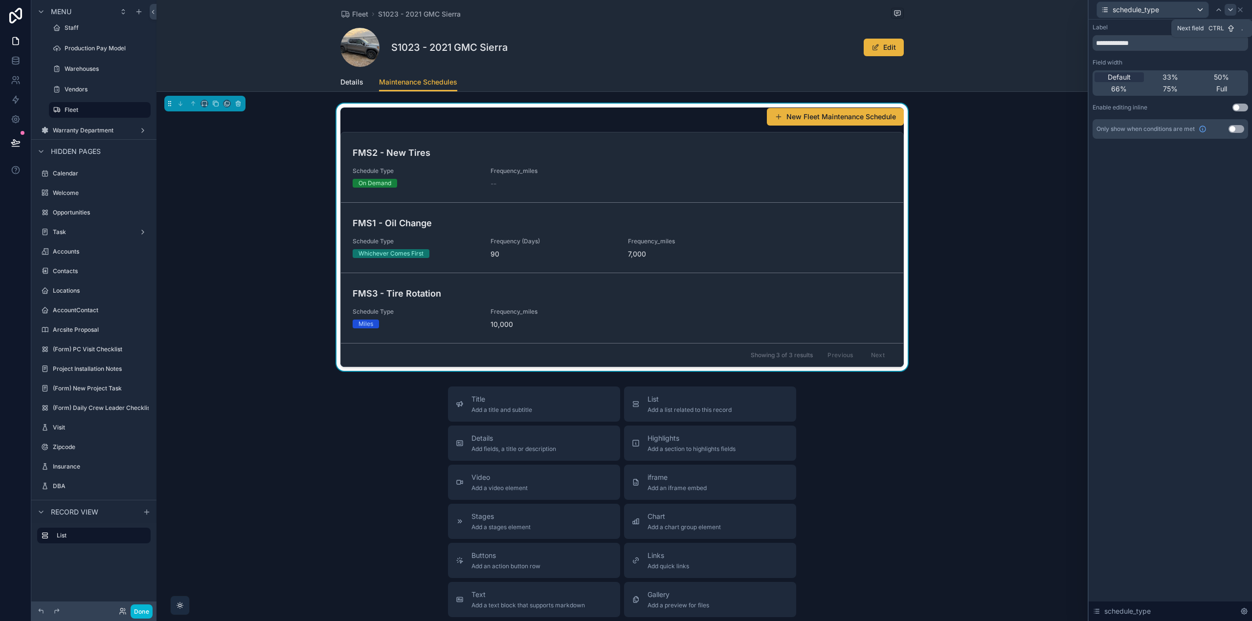
click at [1228, 9] on icon at bounding box center [1230, 10] width 8 height 8
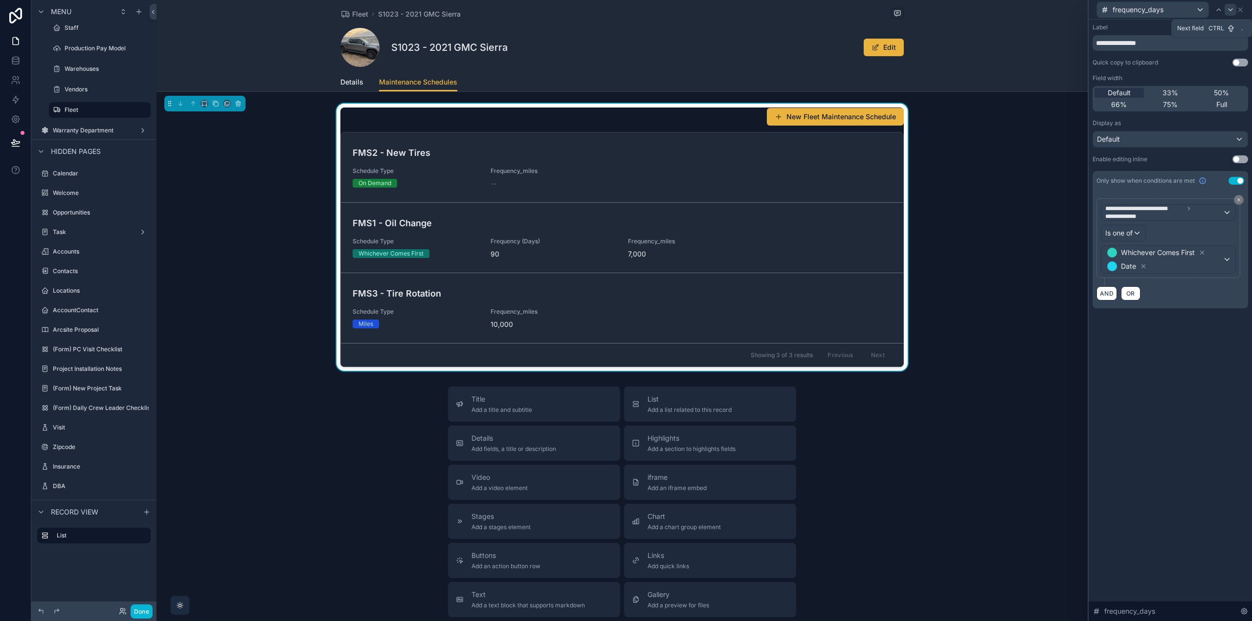
click at [1228, 10] on icon at bounding box center [1230, 10] width 8 height 8
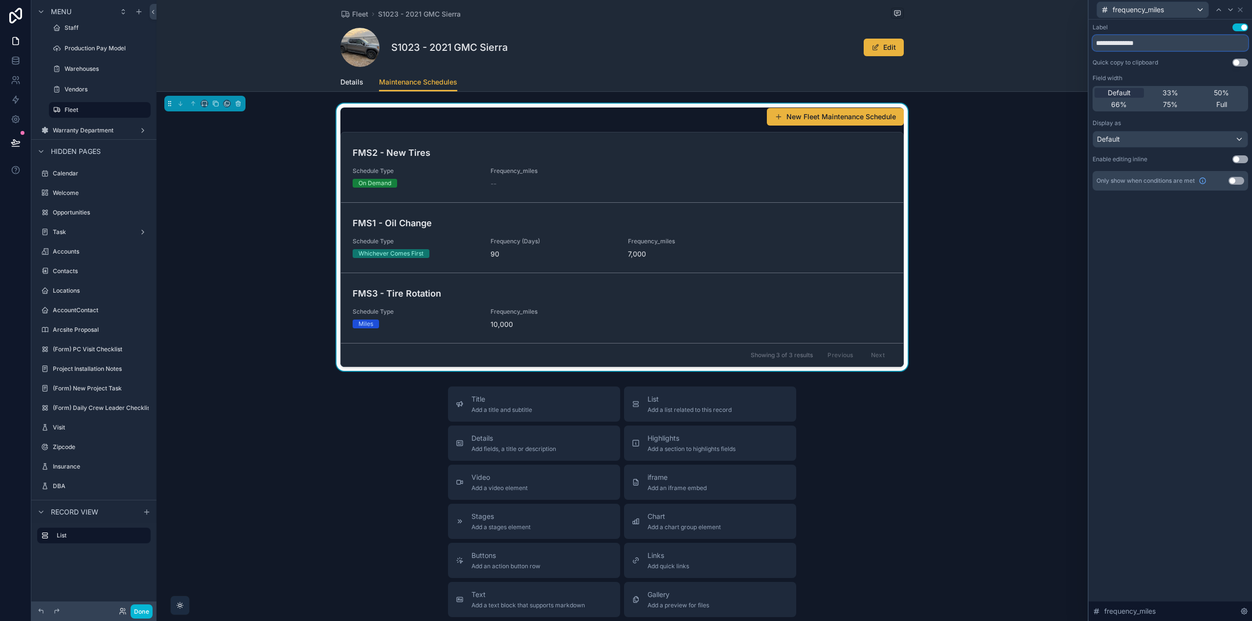
drag, startPoint x: 1155, startPoint y: 41, endPoint x: 1159, endPoint y: 37, distance: 5.6
click at [1158, 39] on input "**********" at bounding box center [1169, 43] width 155 height 16
type input "**********"
click at [1237, 181] on button "Use setting" at bounding box center [1236, 181] width 16 height 8
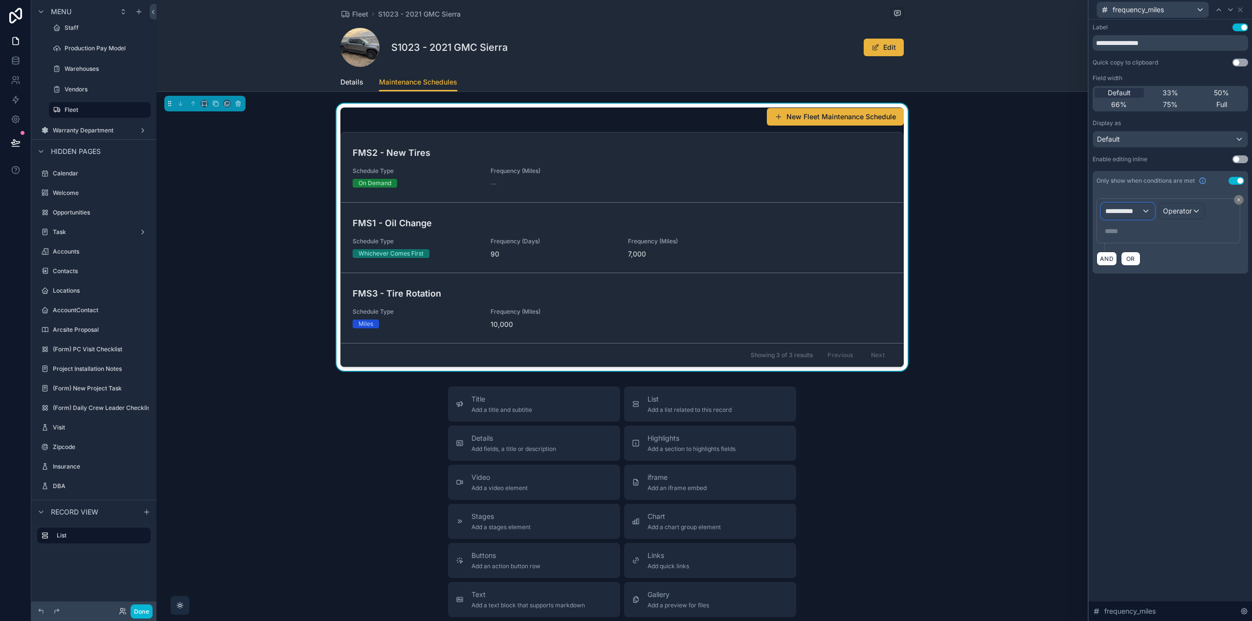
click at [1143, 210] on div "**********" at bounding box center [1127, 211] width 53 height 16
click at [1158, 268] on span "Fleet Maintenance Schedule" at bounding box center [1154, 264] width 91 height 12
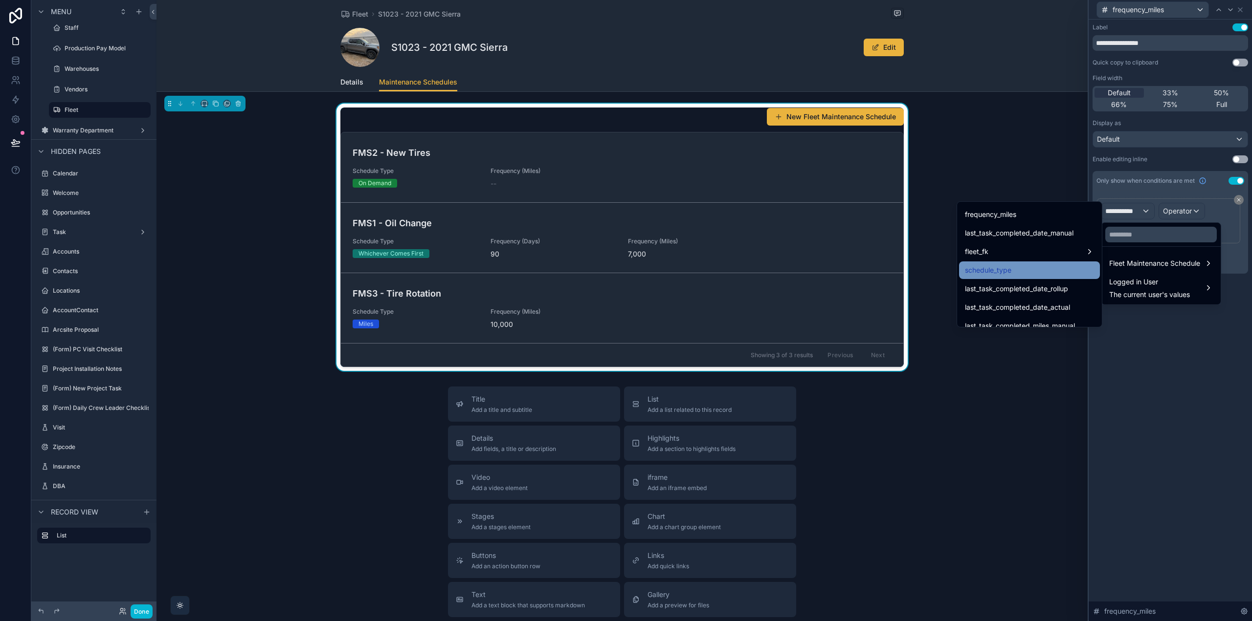
click at [1042, 272] on div "schedule_type" at bounding box center [1029, 271] width 129 height 12
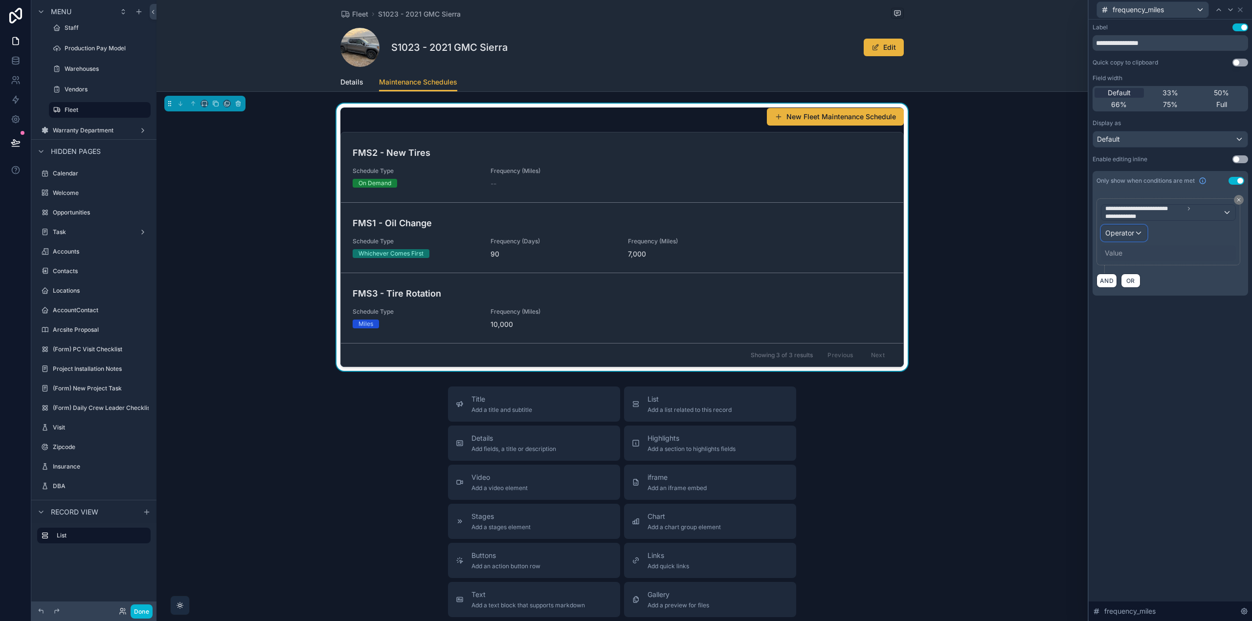
click at [1129, 235] on span "Operator" at bounding box center [1119, 233] width 29 height 8
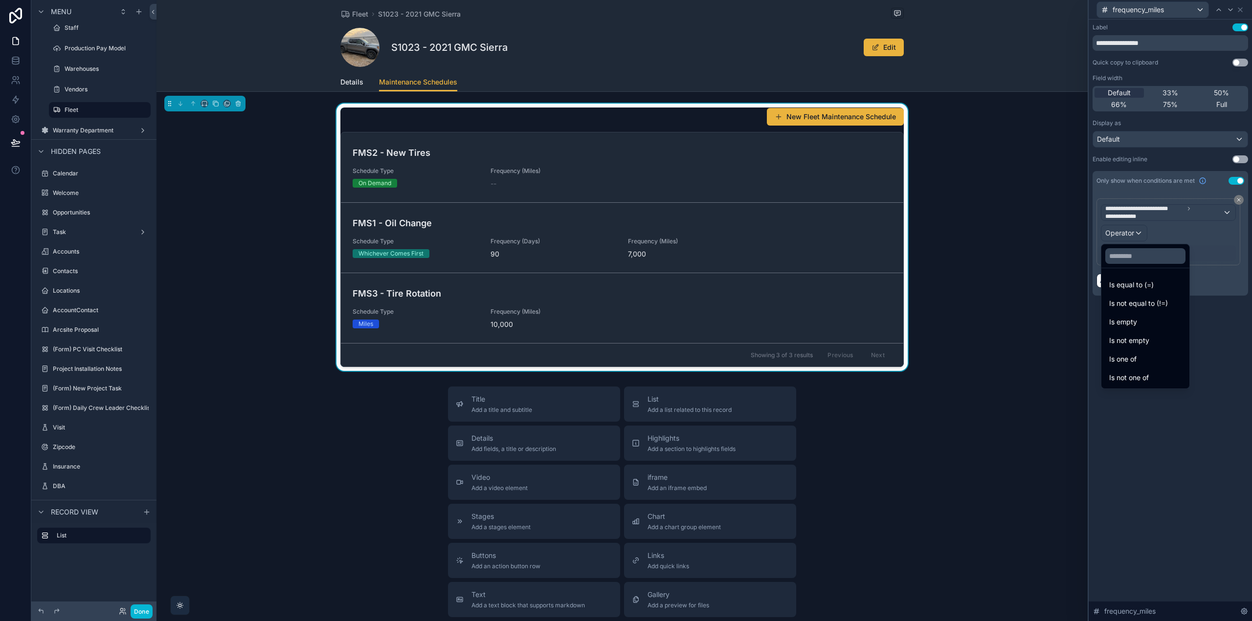
click at [1140, 353] on div "Is one of" at bounding box center [1145, 360] width 84 height 18
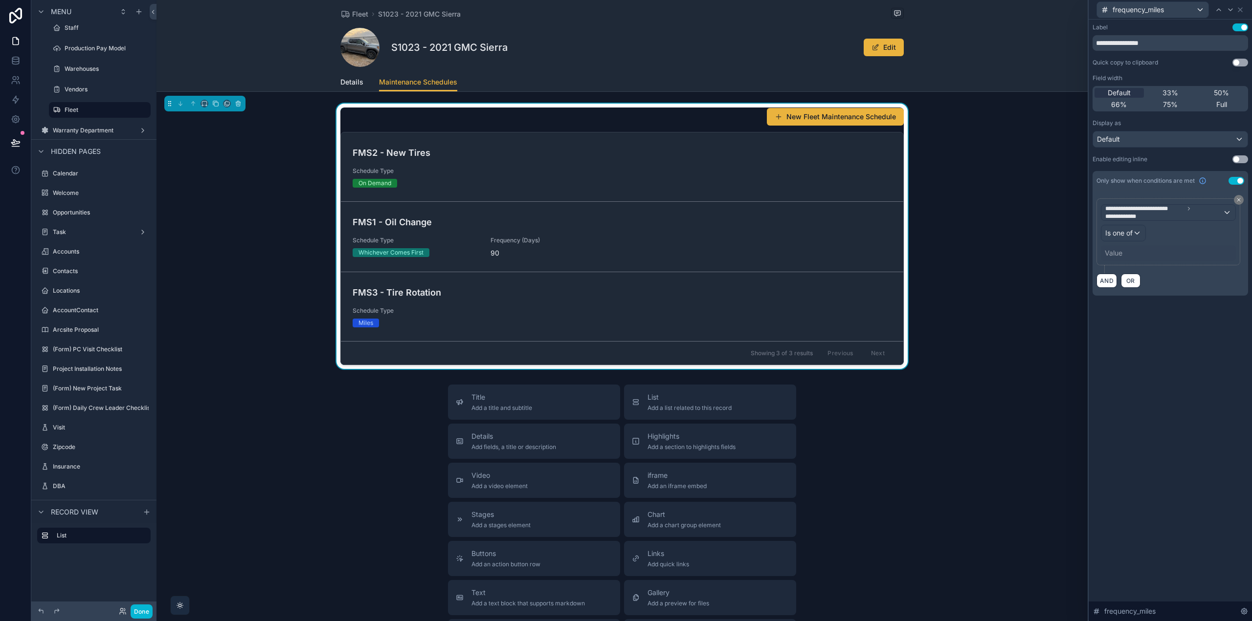
click at [1110, 256] on div "Value" at bounding box center [1113, 253] width 18 height 10
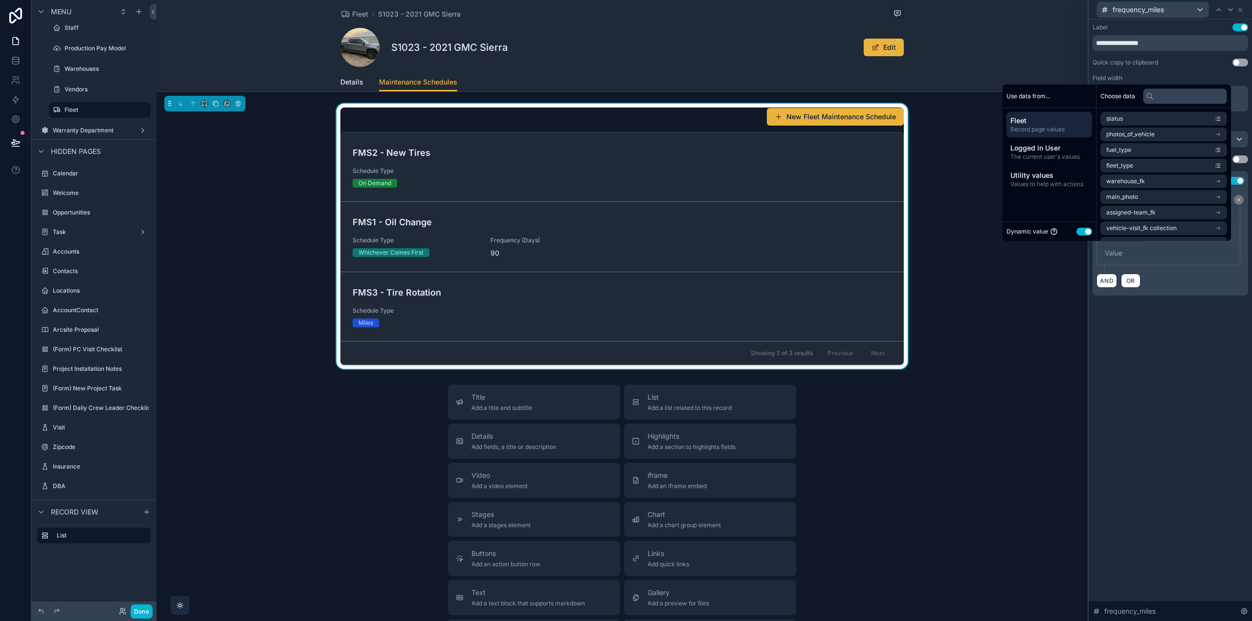
click at [1079, 230] on button "Use setting" at bounding box center [1084, 232] width 16 height 8
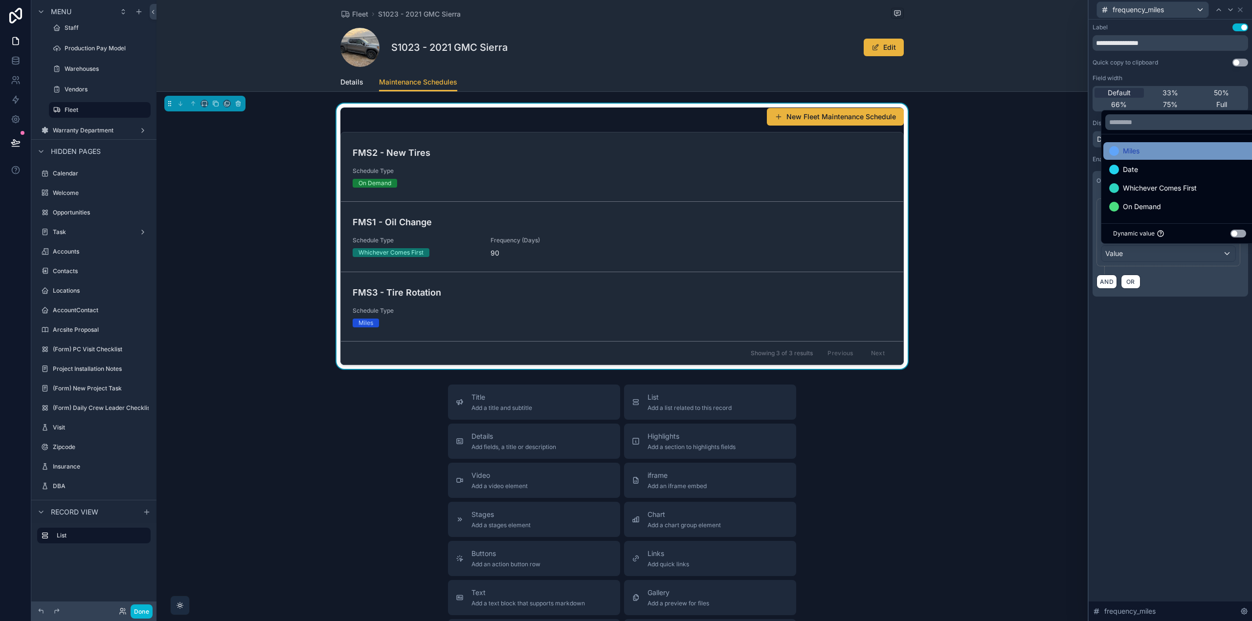
click at [1138, 152] on span "Miles" at bounding box center [1131, 151] width 17 height 12
click at [1144, 188] on span "Whichever Comes First" at bounding box center [1160, 188] width 74 height 12
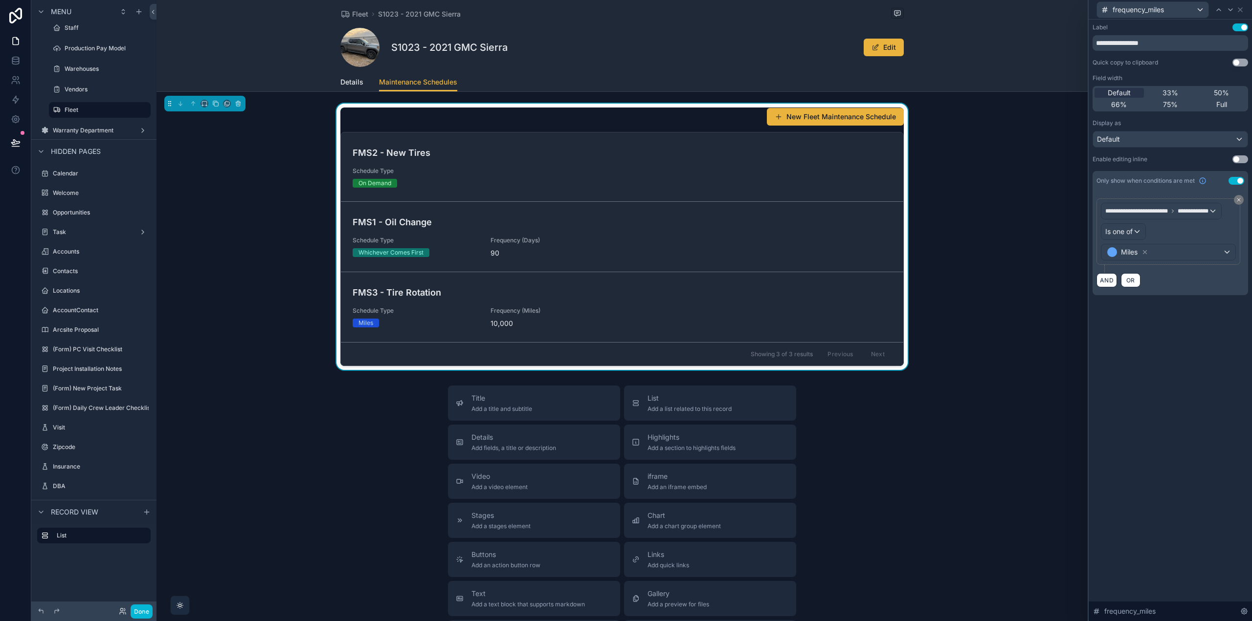
click at [1144, 379] on div "**********" at bounding box center [1169, 321] width 163 height 602
click at [1241, 11] on icon at bounding box center [1240, 10] width 4 height 4
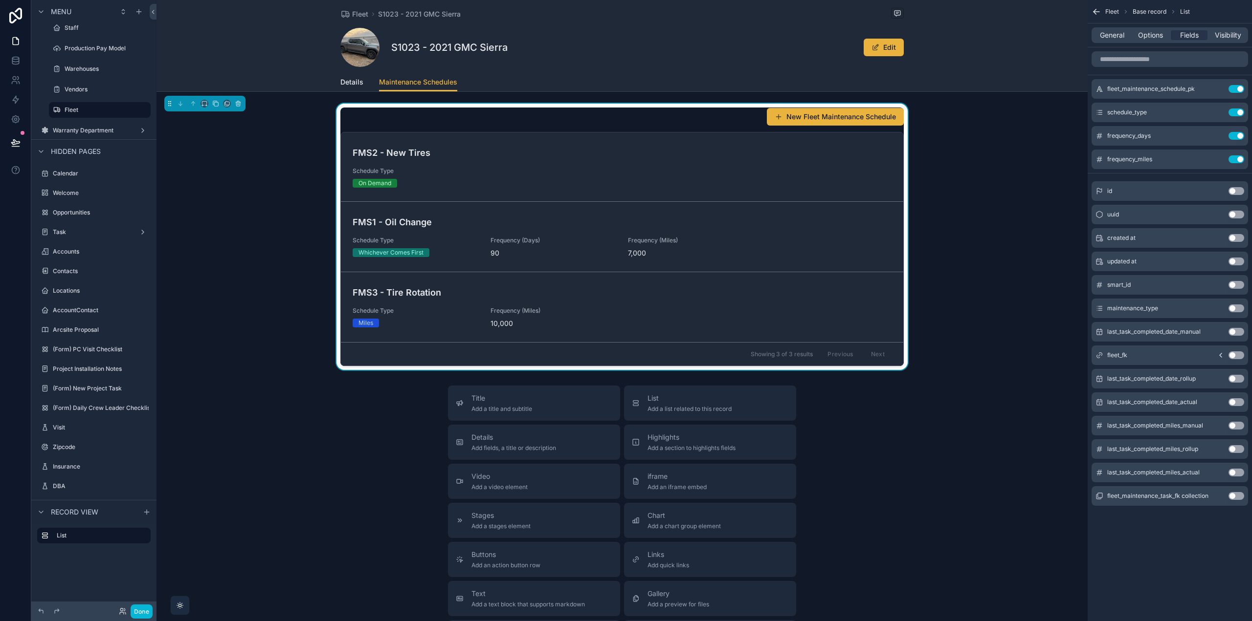
click at [1230, 497] on button "Use setting" at bounding box center [1236, 496] width 16 height 8
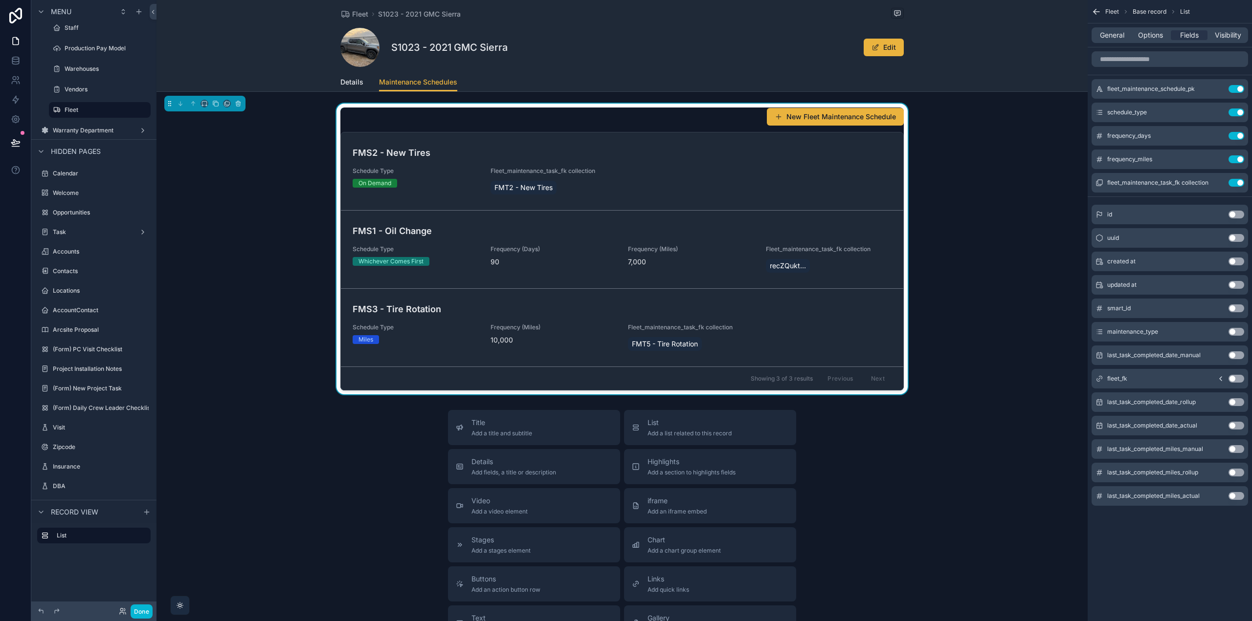
click at [1230, 497] on button "Use setting" at bounding box center [1236, 496] width 16 height 8
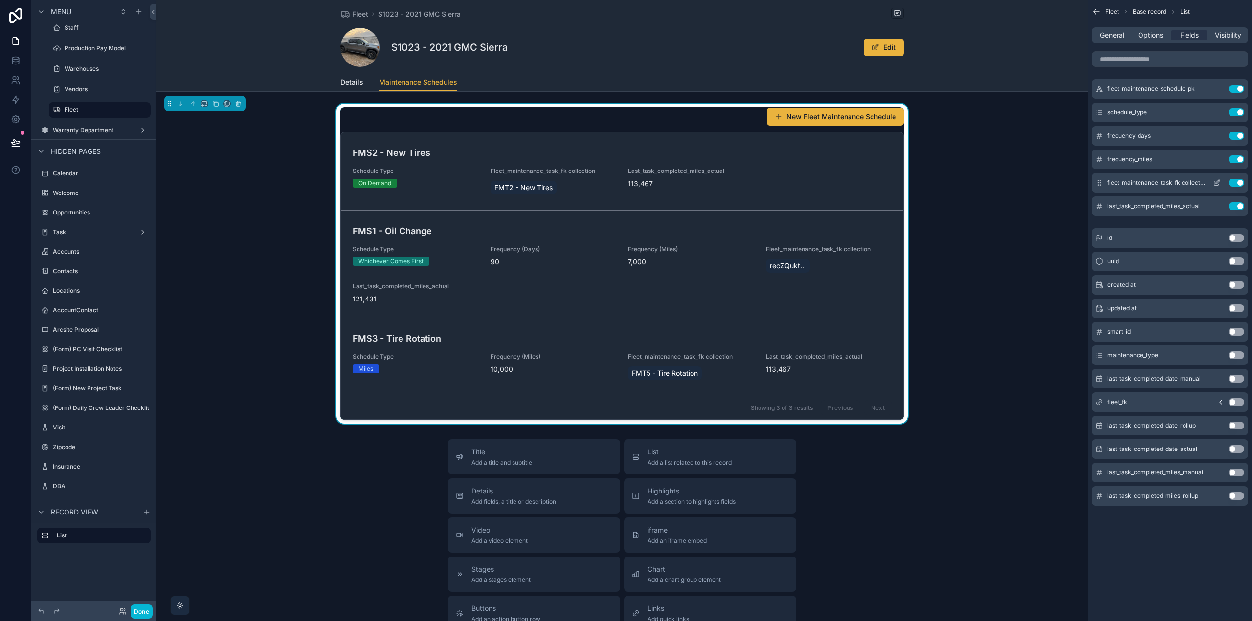
click at [1233, 182] on button "Use setting" at bounding box center [1236, 183] width 16 height 8
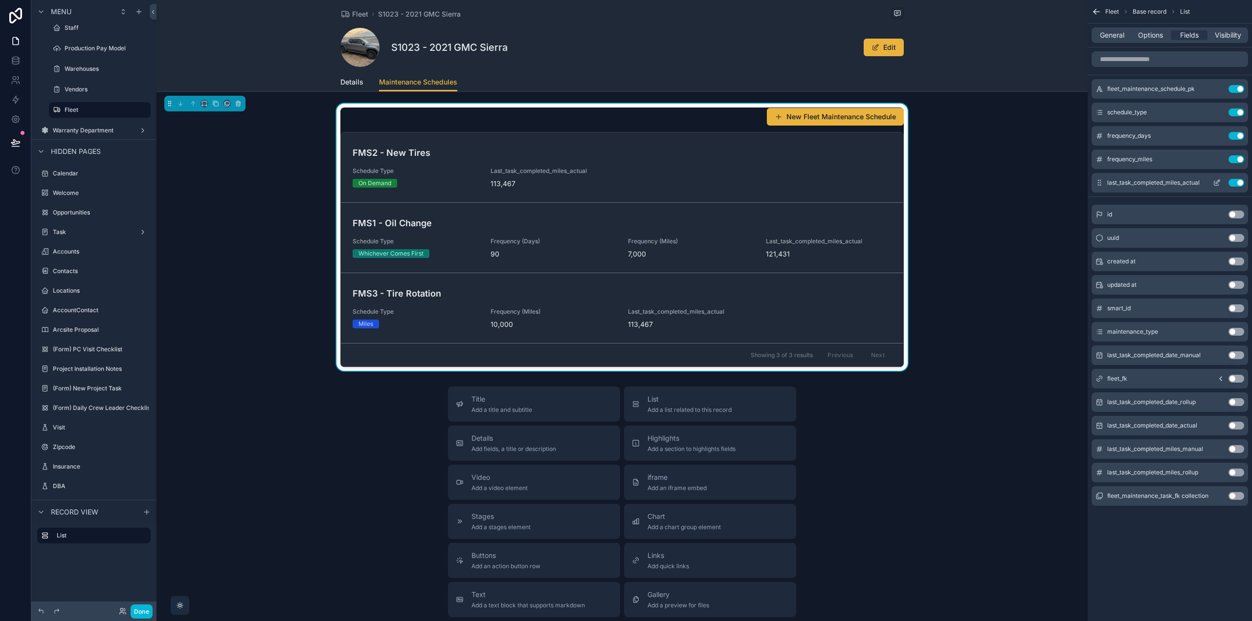
click at [1236, 181] on button "Use setting" at bounding box center [1236, 183] width 16 height 8
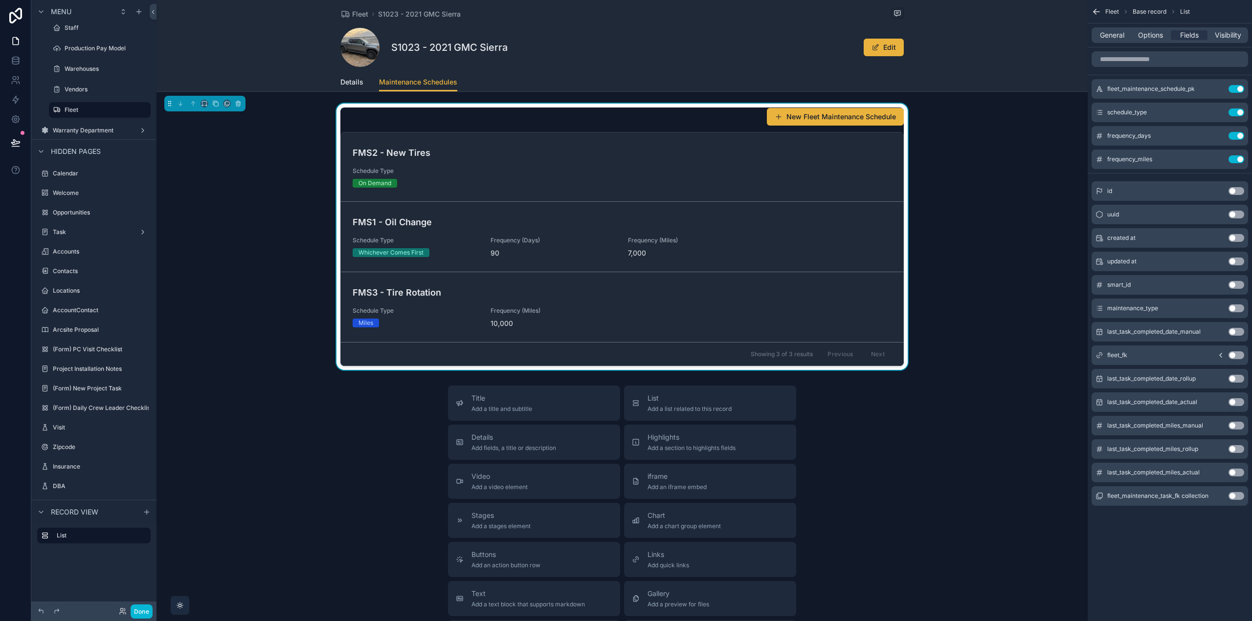
click at [1236, 401] on button "Use setting" at bounding box center [1236, 402] width 16 height 8
click at [1234, 470] on button "Use setting" at bounding box center [1236, 473] width 16 height 8
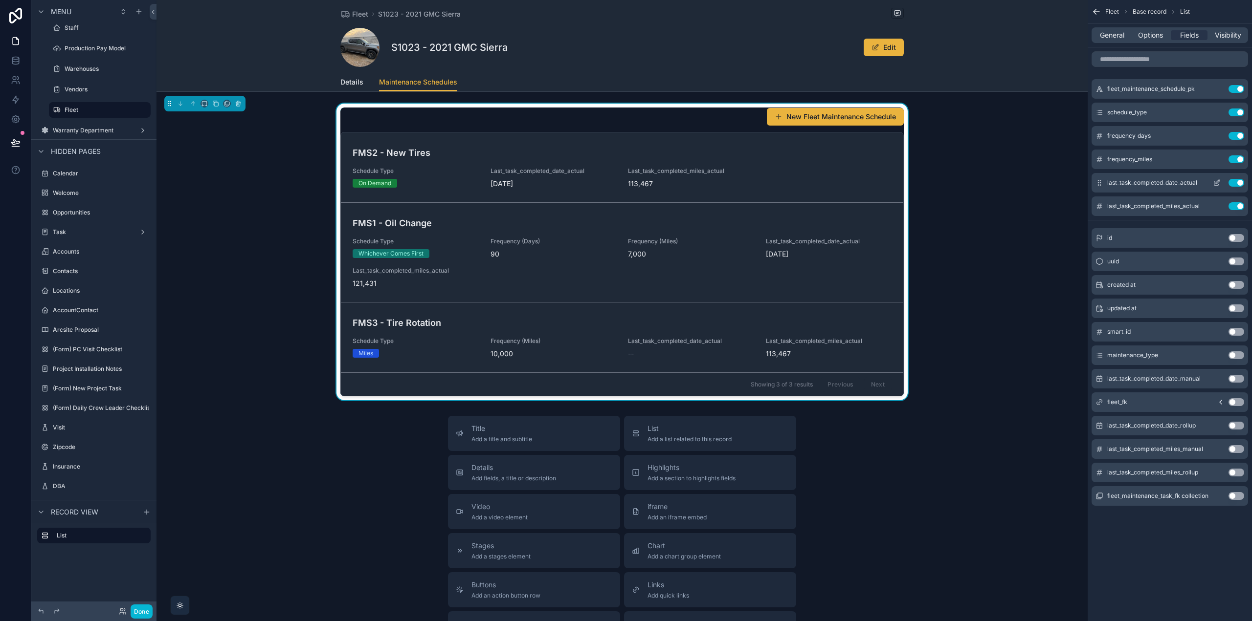
click at [1216, 182] on icon "scrollable content" at bounding box center [1217, 182] width 4 height 4
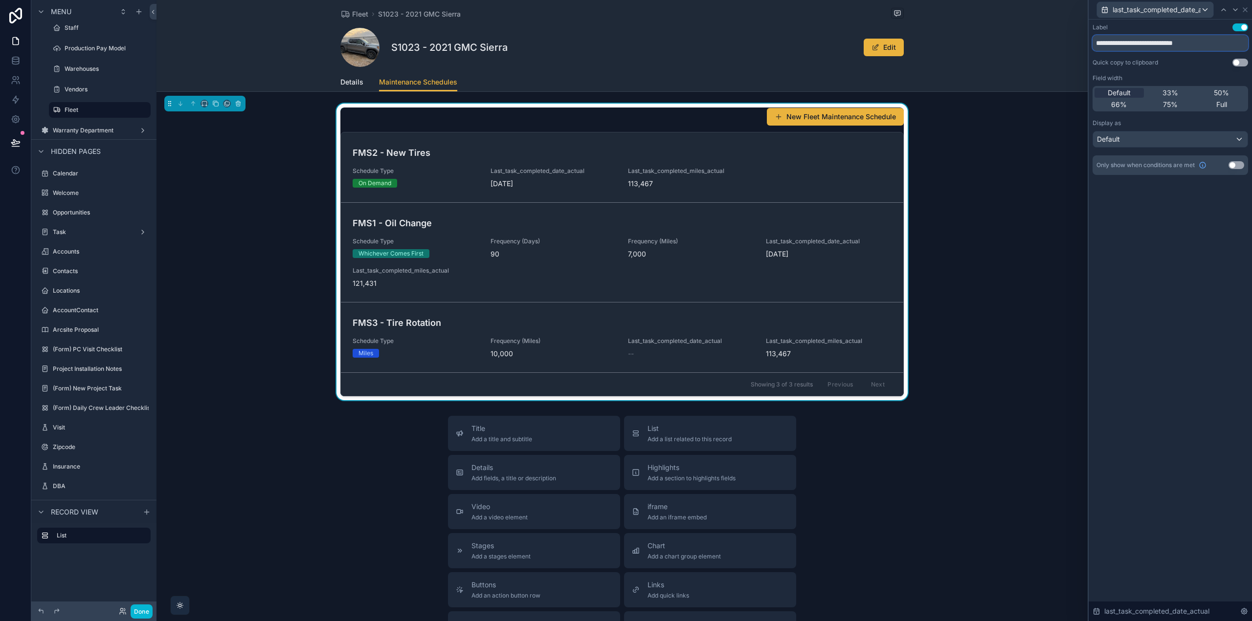
drag, startPoint x: 1224, startPoint y: 44, endPoint x: 1040, endPoint y: 37, distance: 184.0
click at [1040, 37] on div "**********" at bounding box center [626, 310] width 1252 height 621
type input "**********"
click at [1223, 11] on icon at bounding box center [1223, 10] width 8 height 8
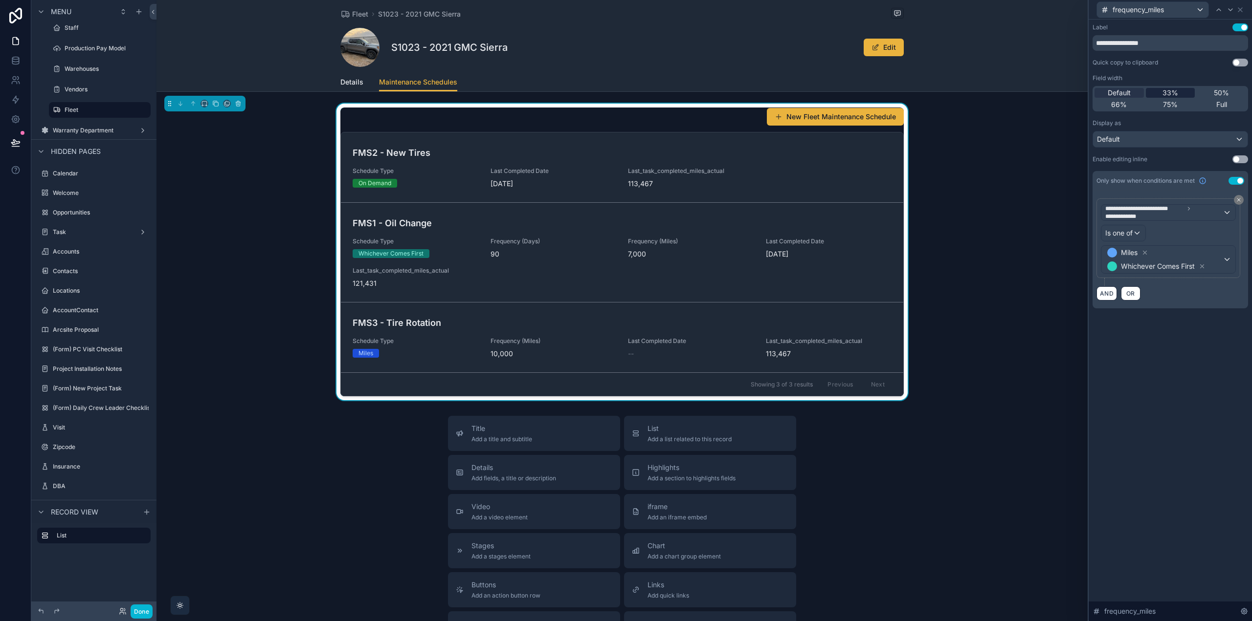
click at [1178, 93] on div "33%" at bounding box center [1170, 93] width 49 height 10
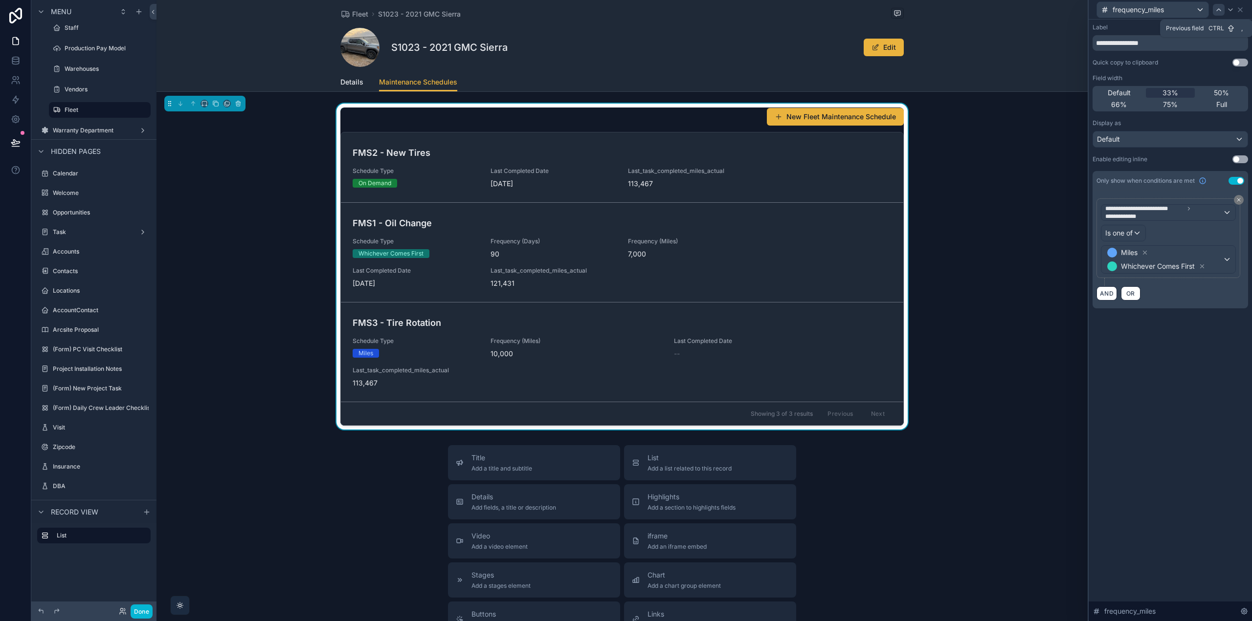
click at [1219, 10] on icon at bounding box center [1218, 10] width 8 height 8
click at [1168, 91] on span "33%" at bounding box center [1170, 93] width 16 height 10
click at [1219, 9] on icon at bounding box center [1218, 10] width 4 height 2
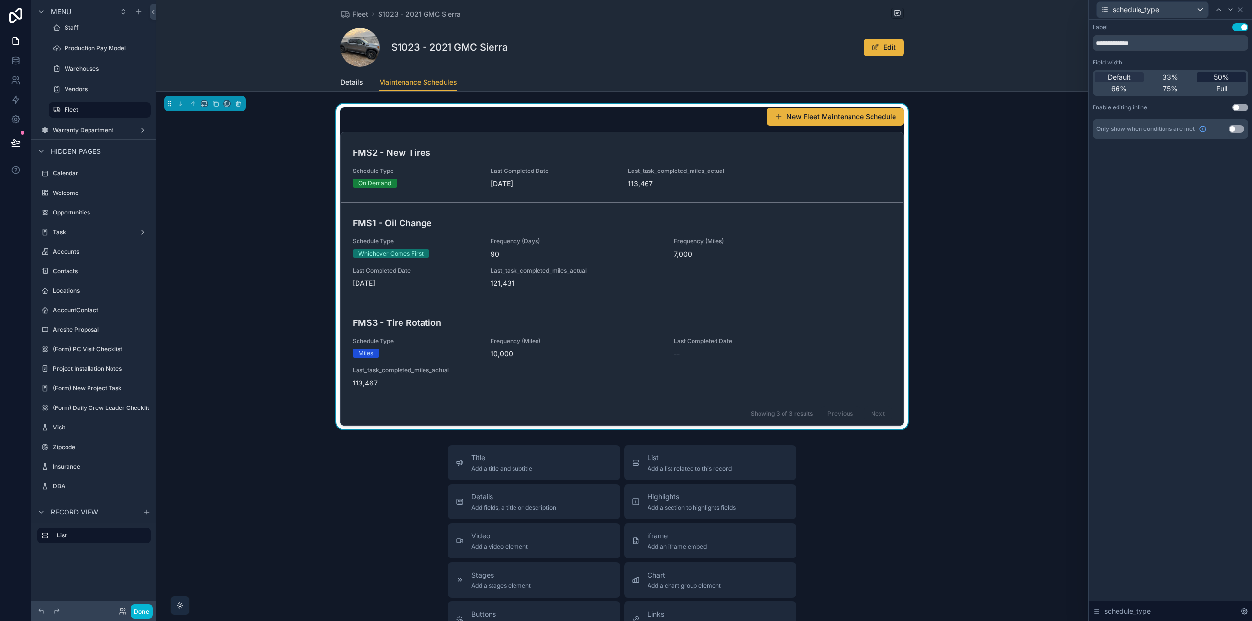
click at [1209, 78] on div "50%" at bounding box center [1220, 77] width 49 height 10
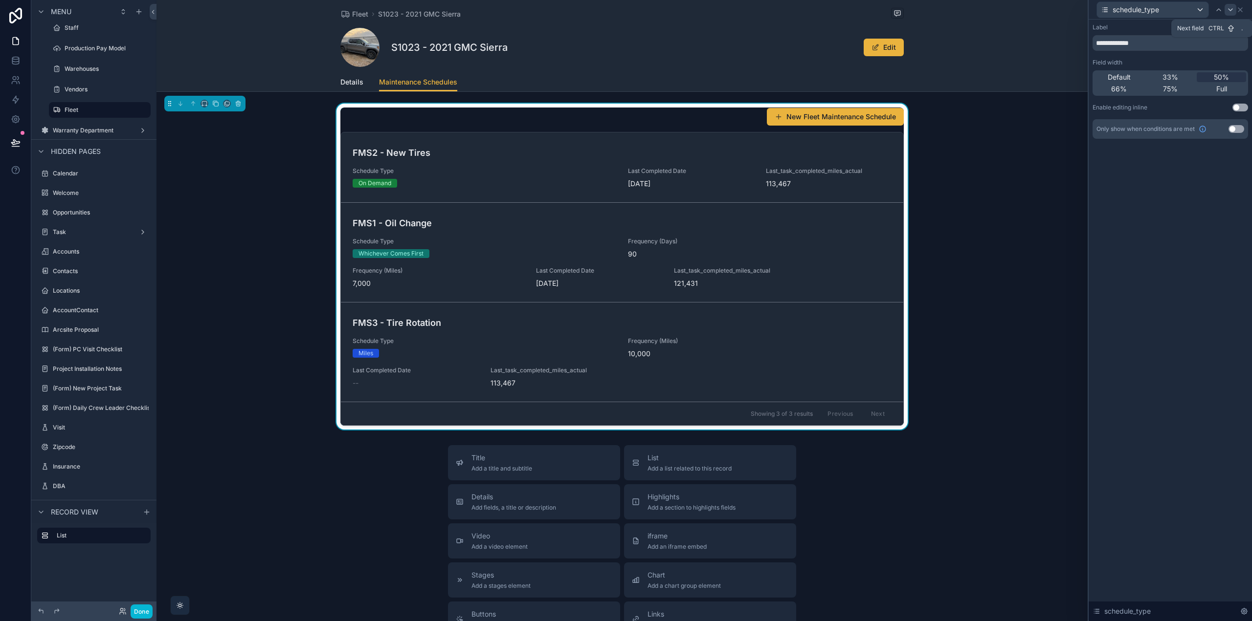
click at [1230, 8] on icon at bounding box center [1230, 10] width 8 height 8
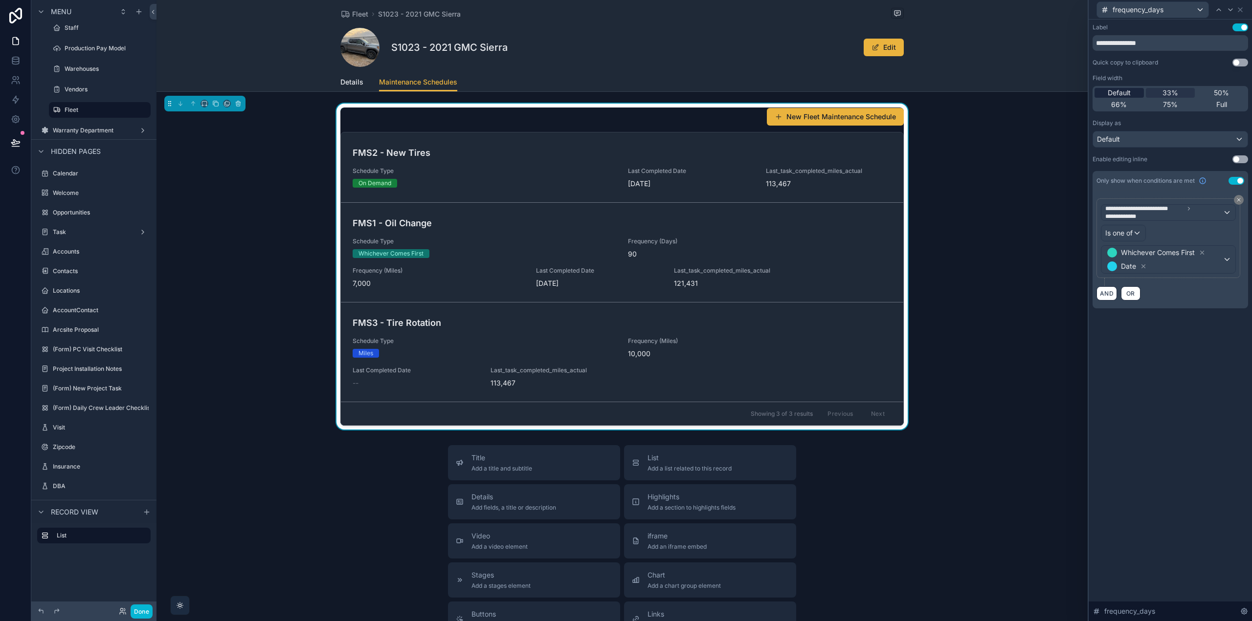
click at [1132, 92] on div "Default" at bounding box center [1118, 93] width 49 height 10
click at [1233, 12] on icon at bounding box center [1230, 10] width 8 height 8
click at [1120, 94] on span "Default" at bounding box center [1118, 93] width 23 height 10
click at [1234, 10] on div at bounding box center [1230, 10] width 12 height 12
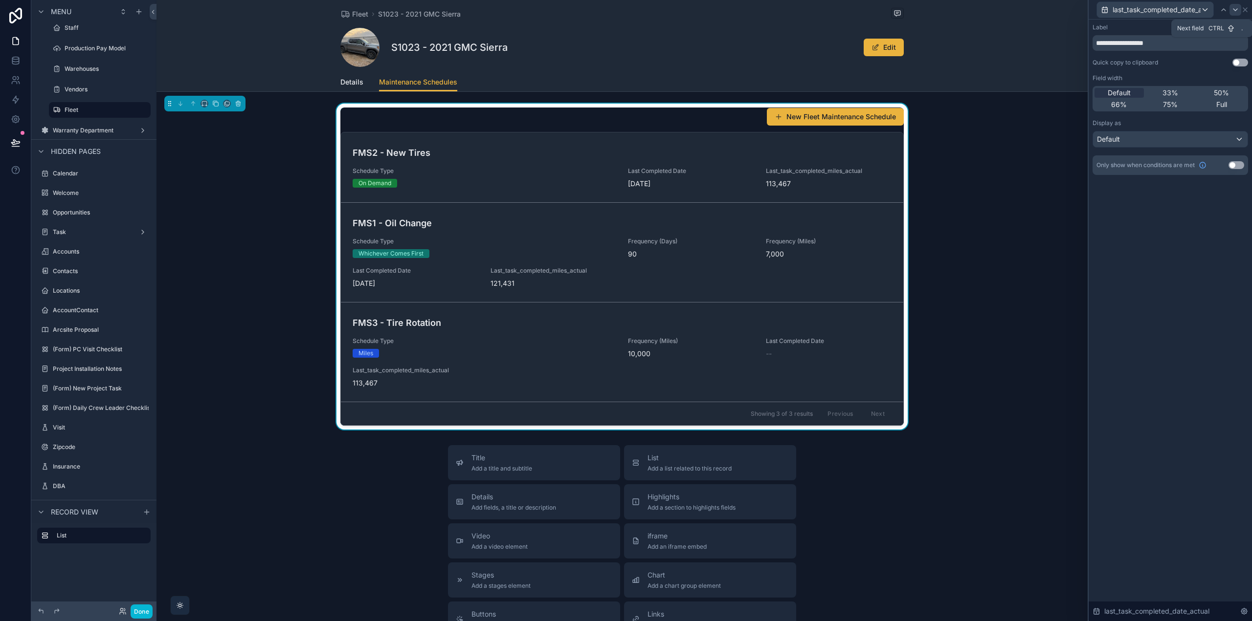
click at [1235, 10] on icon at bounding box center [1235, 10] width 4 height 2
drag, startPoint x: 1222, startPoint y: 43, endPoint x: 1071, endPoint y: 42, distance: 151.6
click at [1071, 42] on div "**********" at bounding box center [626, 310] width 1252 height 621
type input "**********"
click at [1246, 10] on icon at bounding box center [1245, 10] width 8 height 8
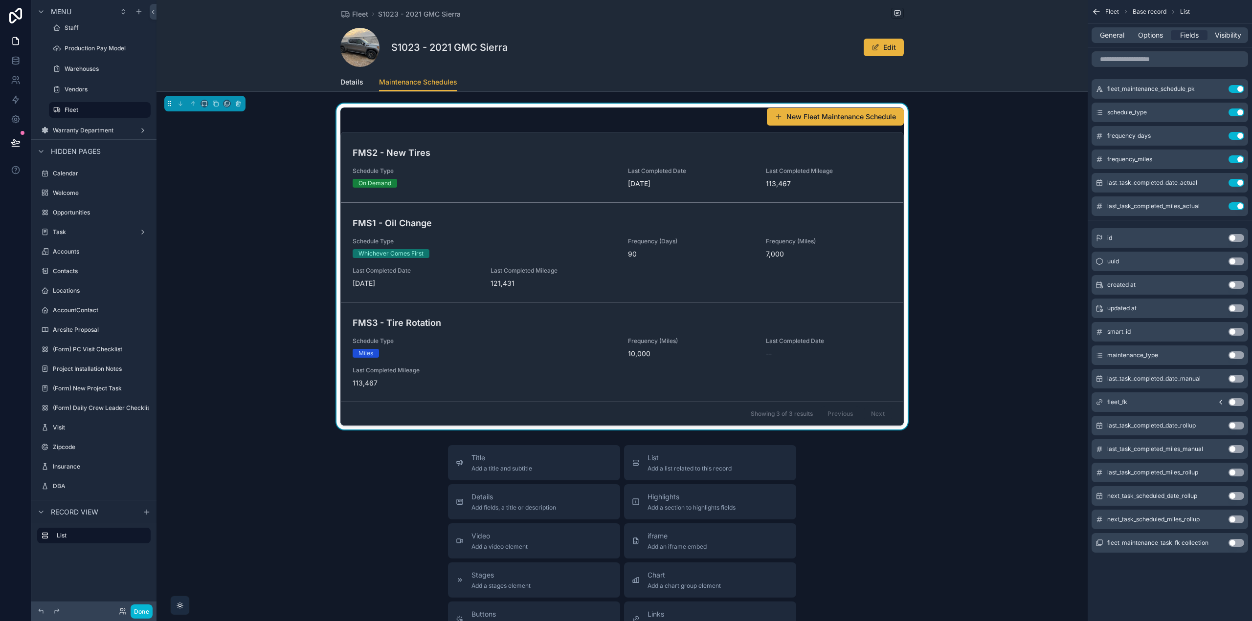
click at [1232, 496] on button "Use setting" at bounding box center [1236, 496] width 16 height 8
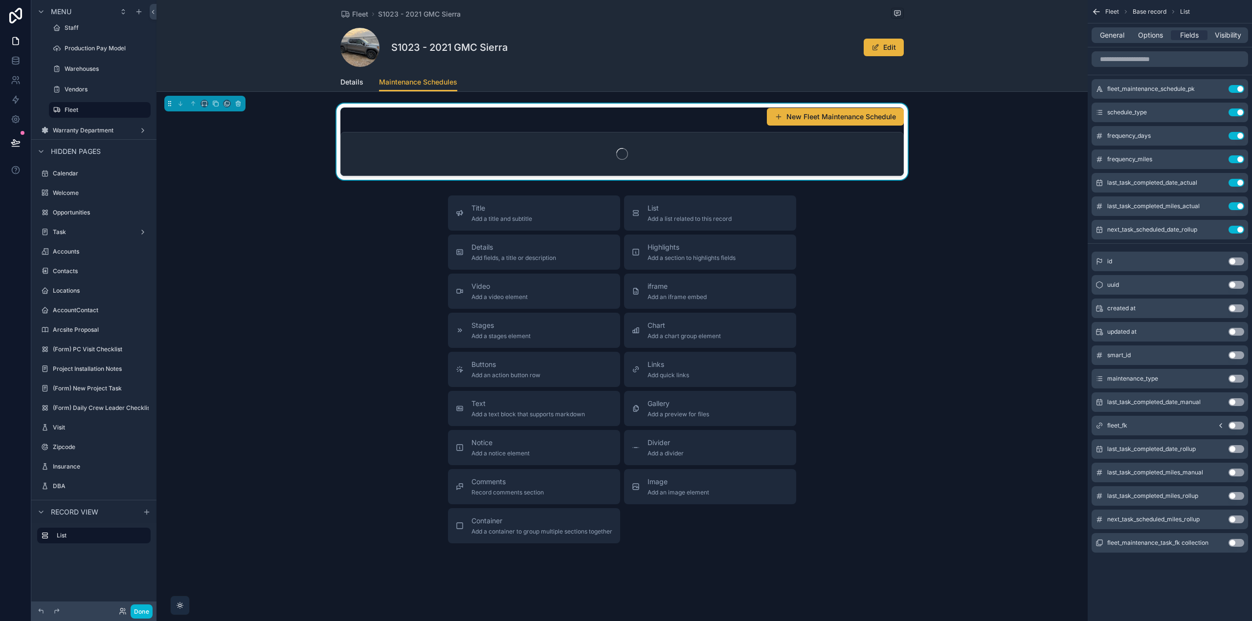
click at [1235, 518] on button "Use setting" at bounding box center [1236, 520] width 16 height 8
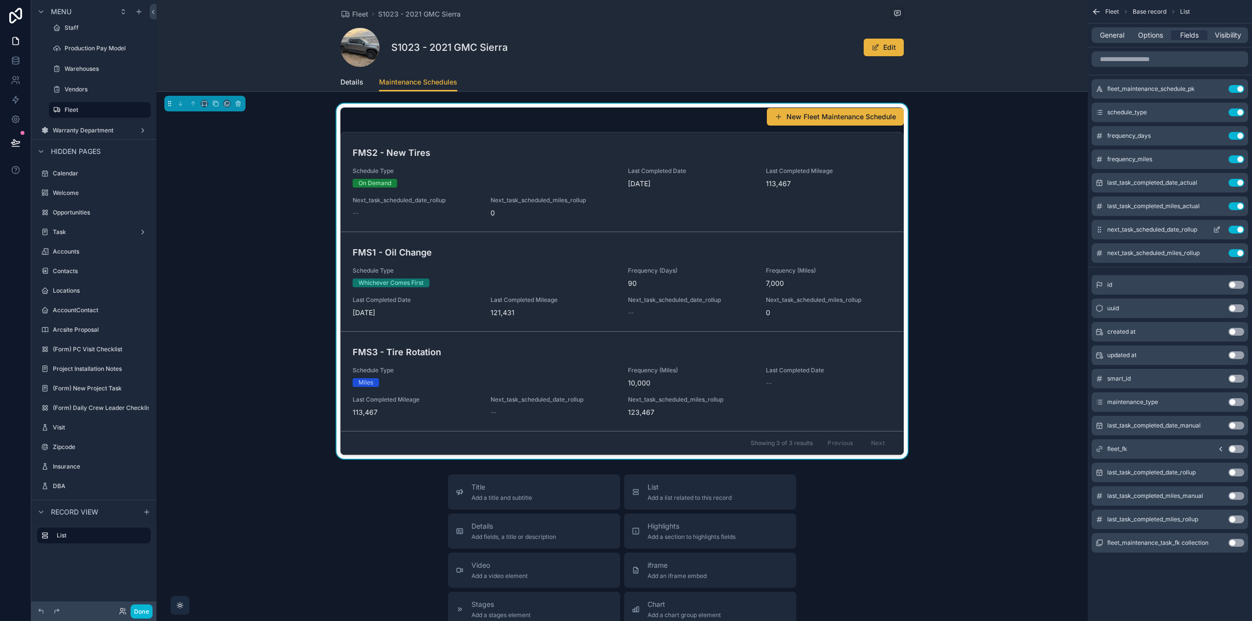
click at [1215, 230] on icon "scrollable content" at bounding box center [1217, 230] width 8 height 8
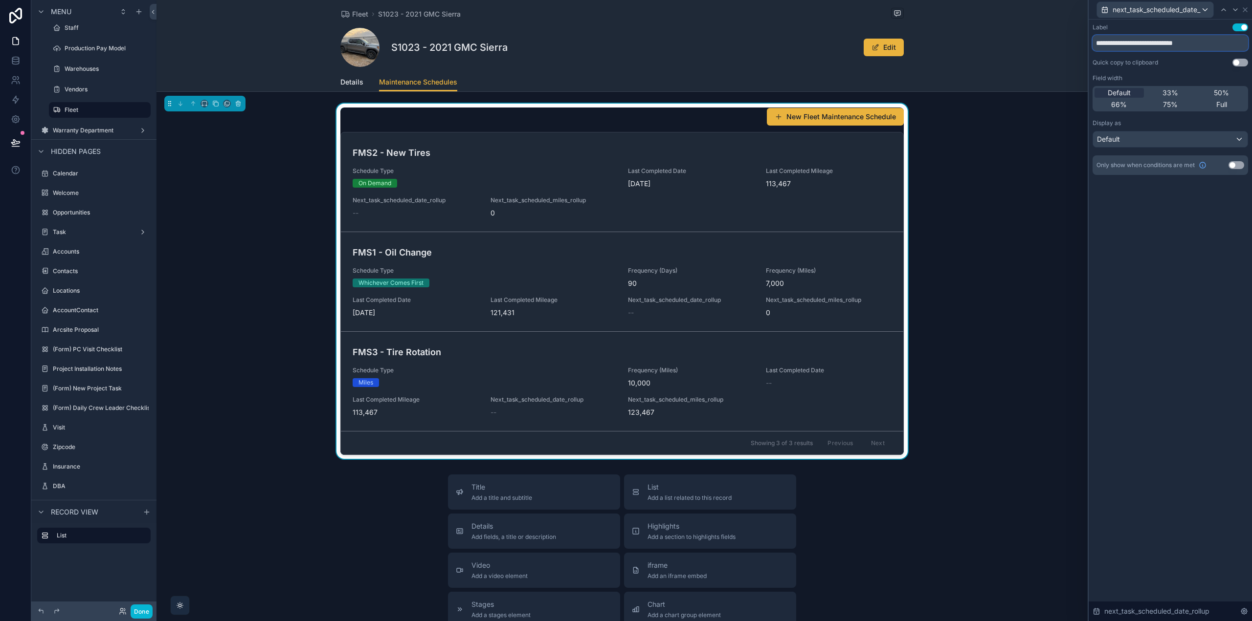
drag, startPoint x: 1222, startPoint y: 42, endPoint x: 1005, endPoint y: 34, distance: 217.2
click at [1005, 34] on div "**********" at bounding box center [626, 310] width 1252 height 621
type input "**********"
click at [1232, 11] on icon at bounding box center [1235, 10] width 8 height 8
drag, startPoint x: 1216, startPoint y: 44, endPoint x: 1066, endPoint y: 39, distance: 149.7
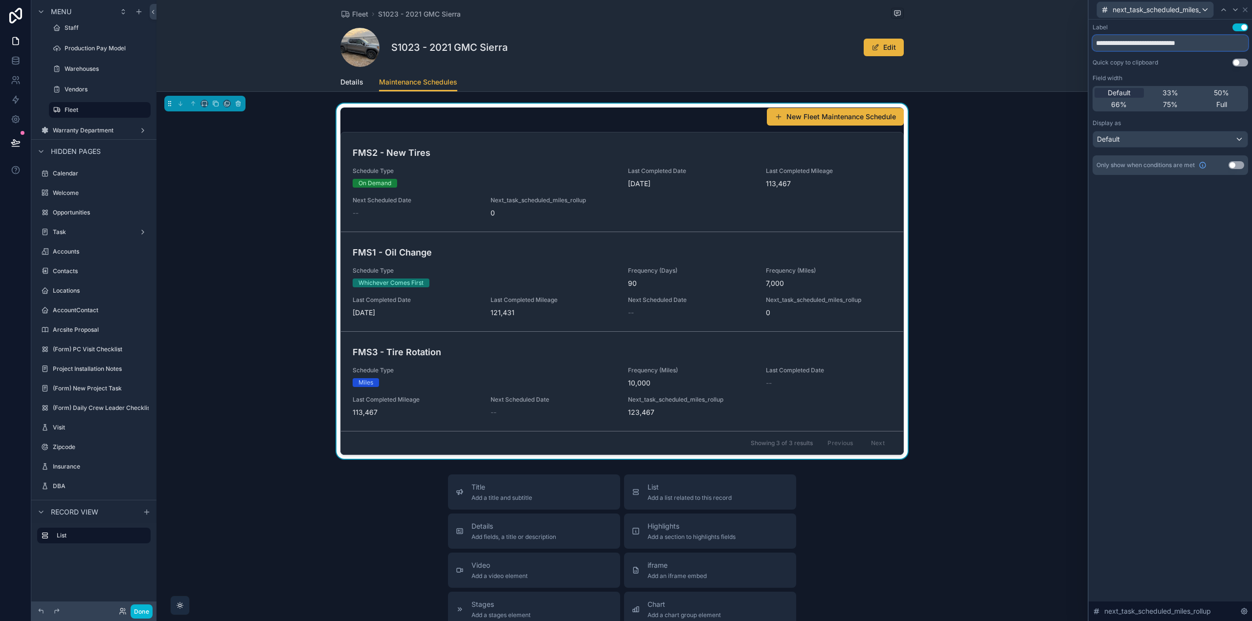
click at [1067, 39] on div "**********" at bounding box center [626, 310] width 1252 height 621
type input "**********"
click at [1246, 8] on icon at bounding box center [1245, 10] width 4 height 4
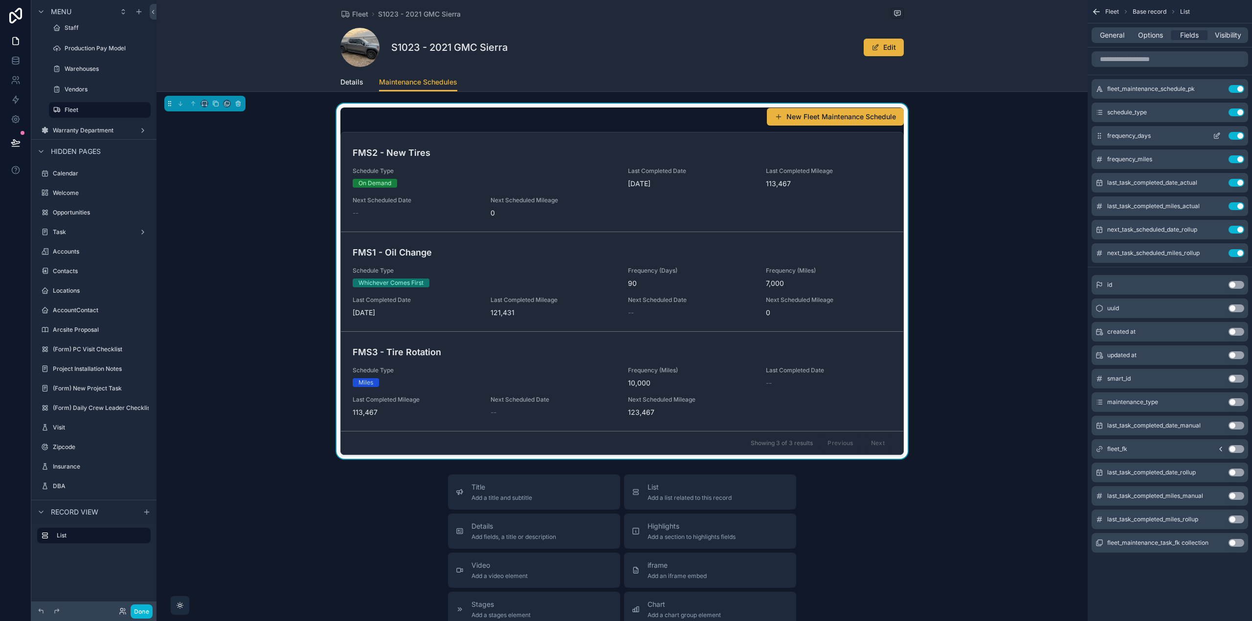
click at [1218, 133] on icon "scrollable content" at bounding box center [1217, 136] width 8 height 8
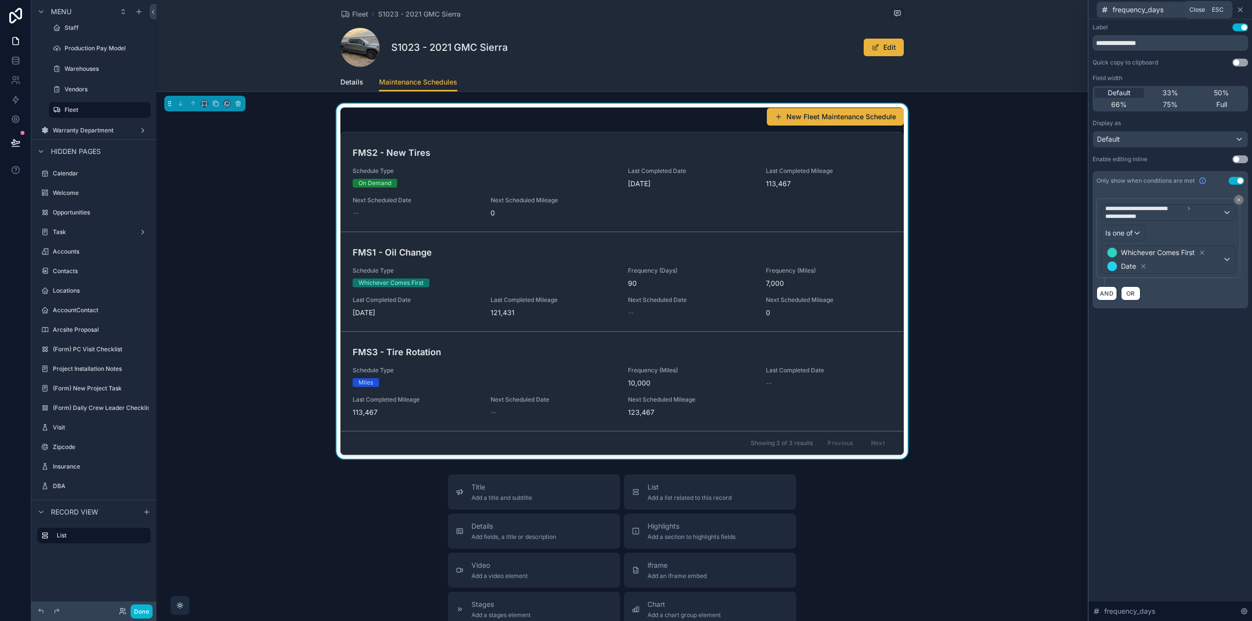
click at [1241, 9] on icon at bounding box center [1240, 10] width 8 height 8
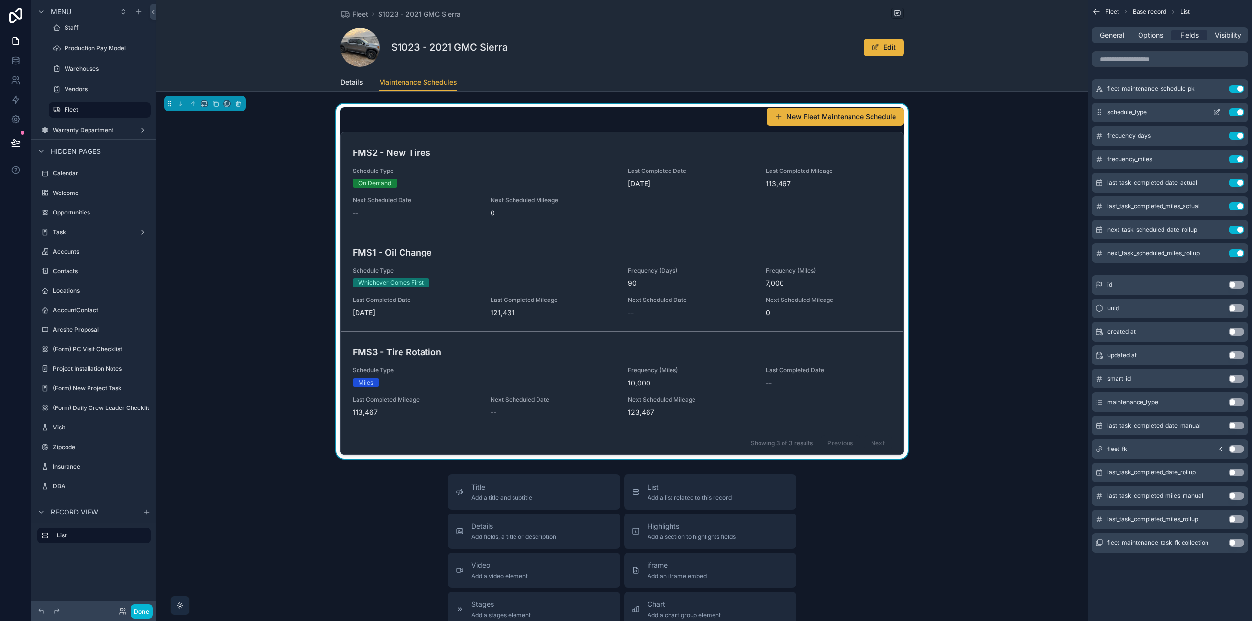
click at [1215, 112] on icon "scrollable content" at bounding box center [1217, 113] width 8 height 8
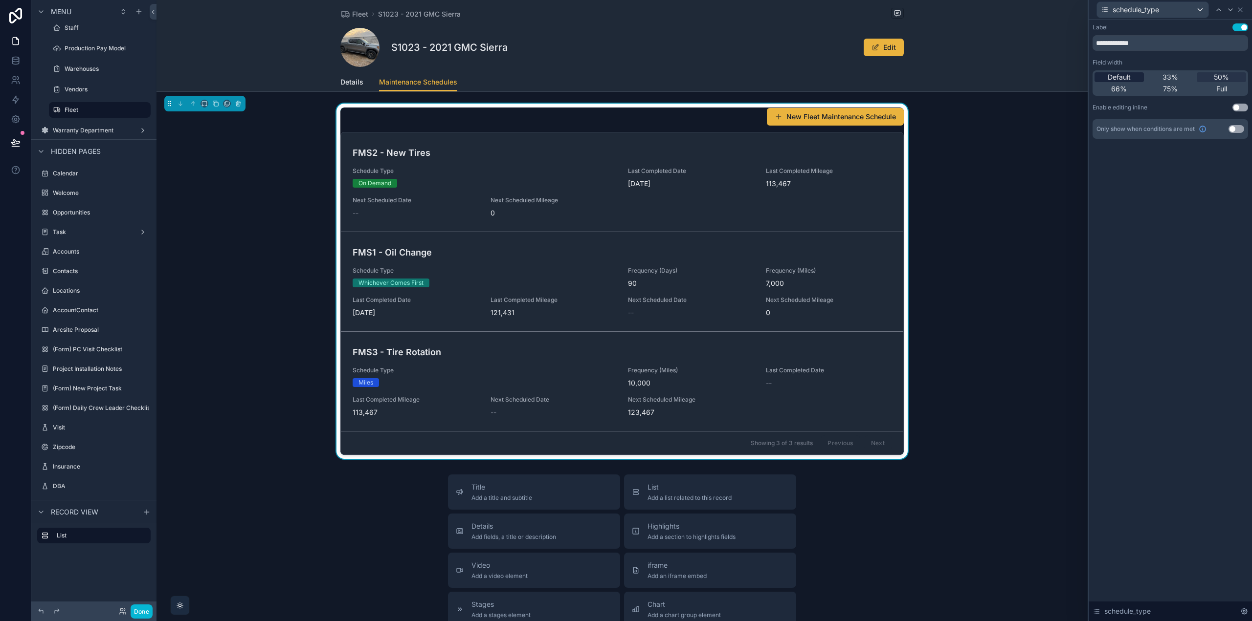
click at [1108, 81] on span "Default" at bounding box center [1118, 77] width 23 height 10
click at [1233, 9] on icon at bounding box center [1230, 10] width 8 height 8
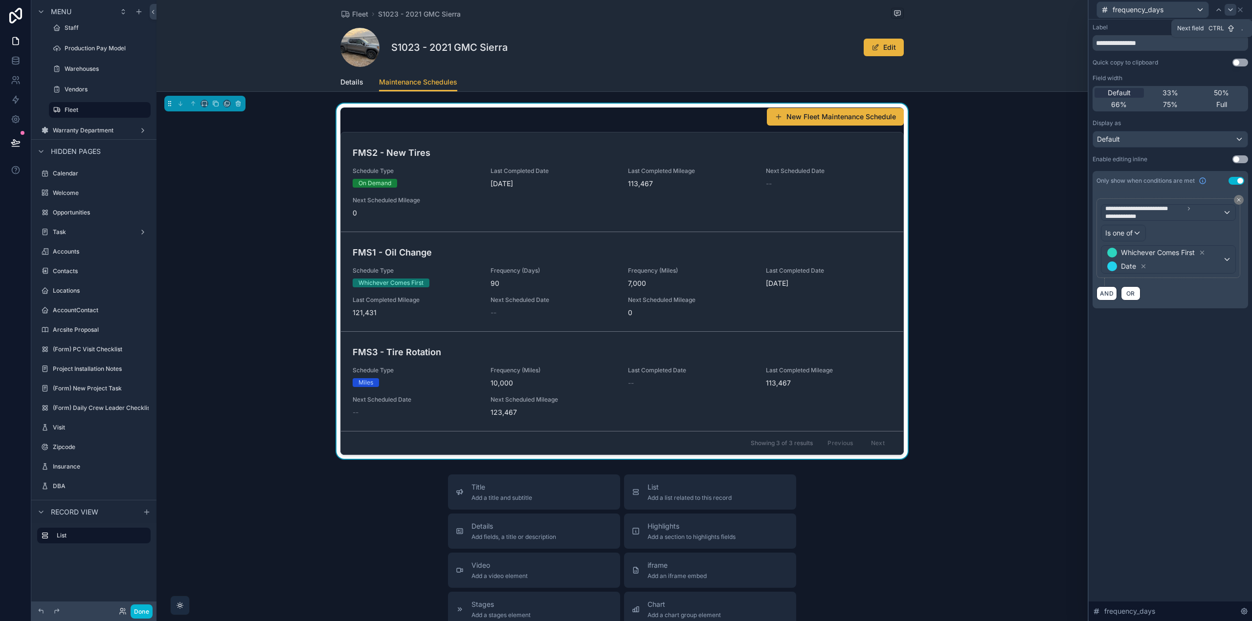
click at [1234, 13] on div at bounding box center [1230, 10] width 12 height 12
click at [1233, 11] on icon at bounding box center [1230, 10] width 8 height 8
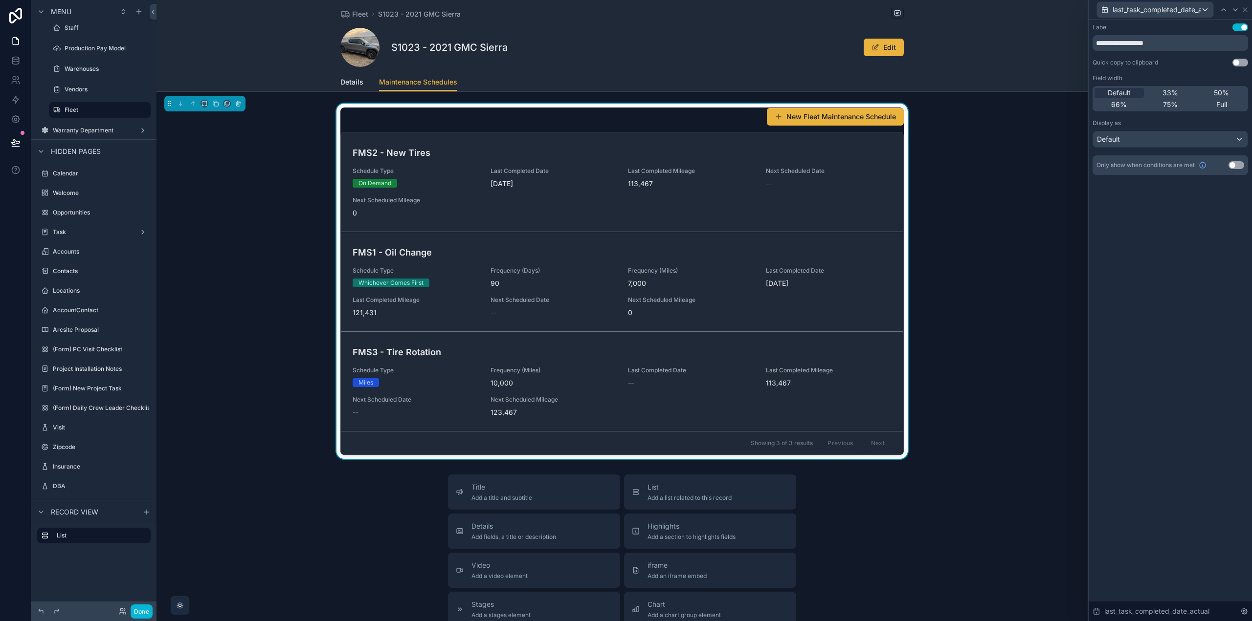
click at [1233, 11] on icon at bounding box center [1235, 10] width 8 height 8
click at [1244, 8] on icon at bounding box center [1245, 10] width 8 height 8
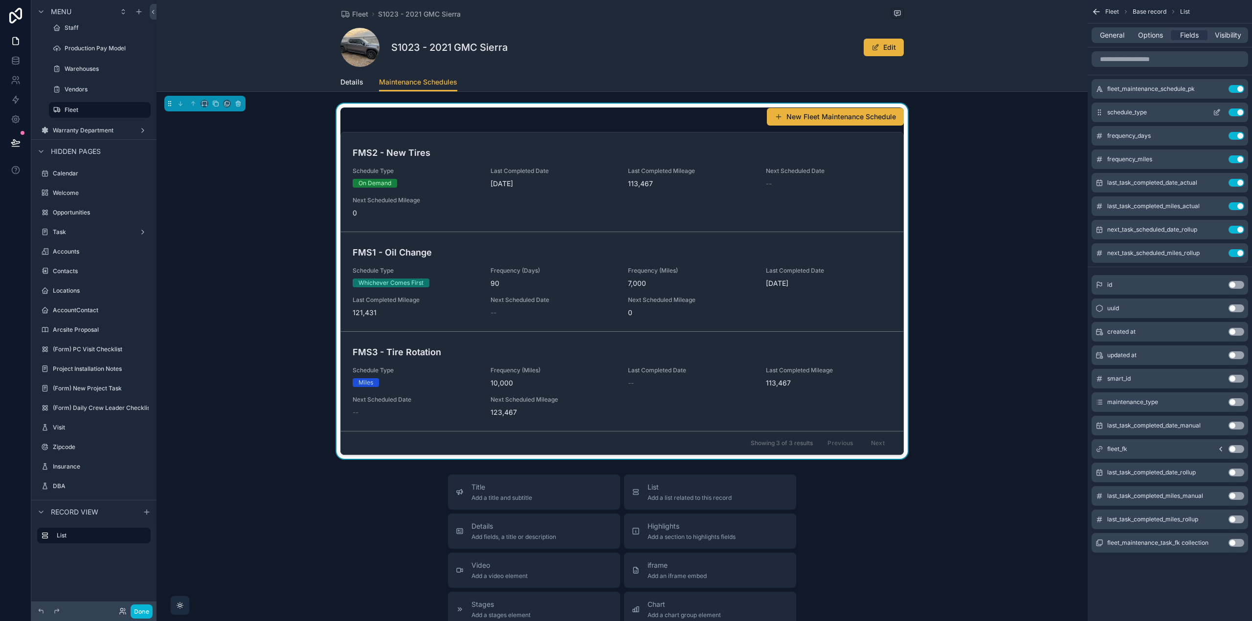
click at [1215, 111] on icon "scrollable content" at bounding box center [1217, 113] width 8 height 8
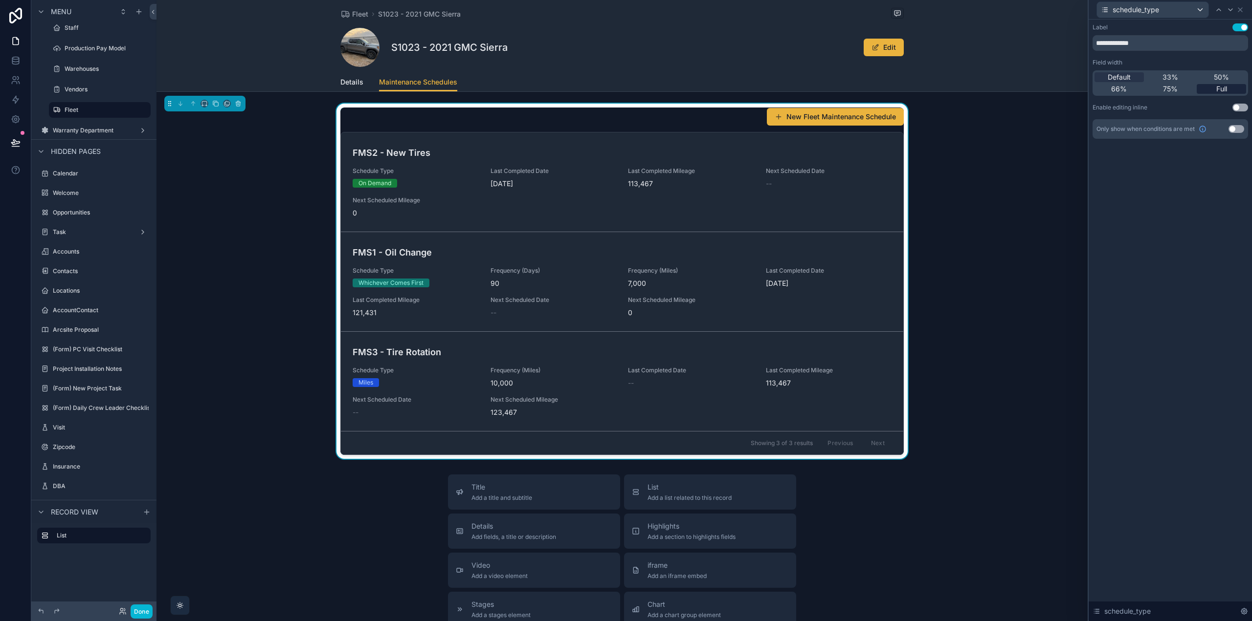
click at [1214, 87] on div "Full" at bounding box center [1220, 89] width 49 height 10
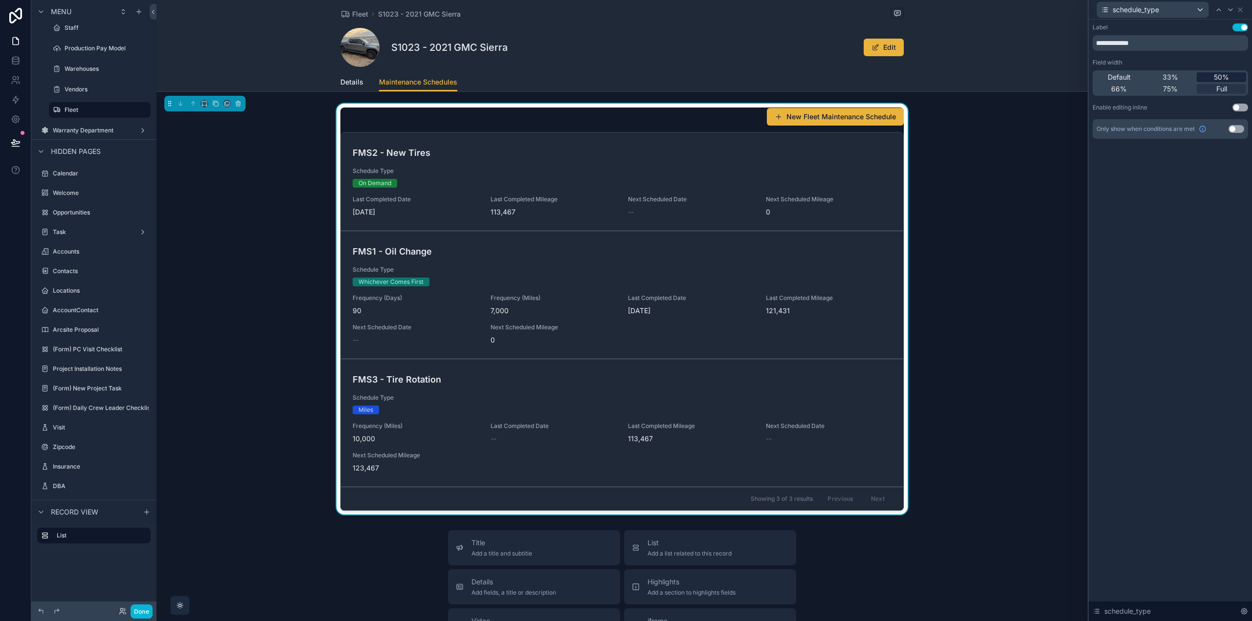
click at [1219, 77] on span "50%" at bounding box center [1221, 77] width 15 height 10
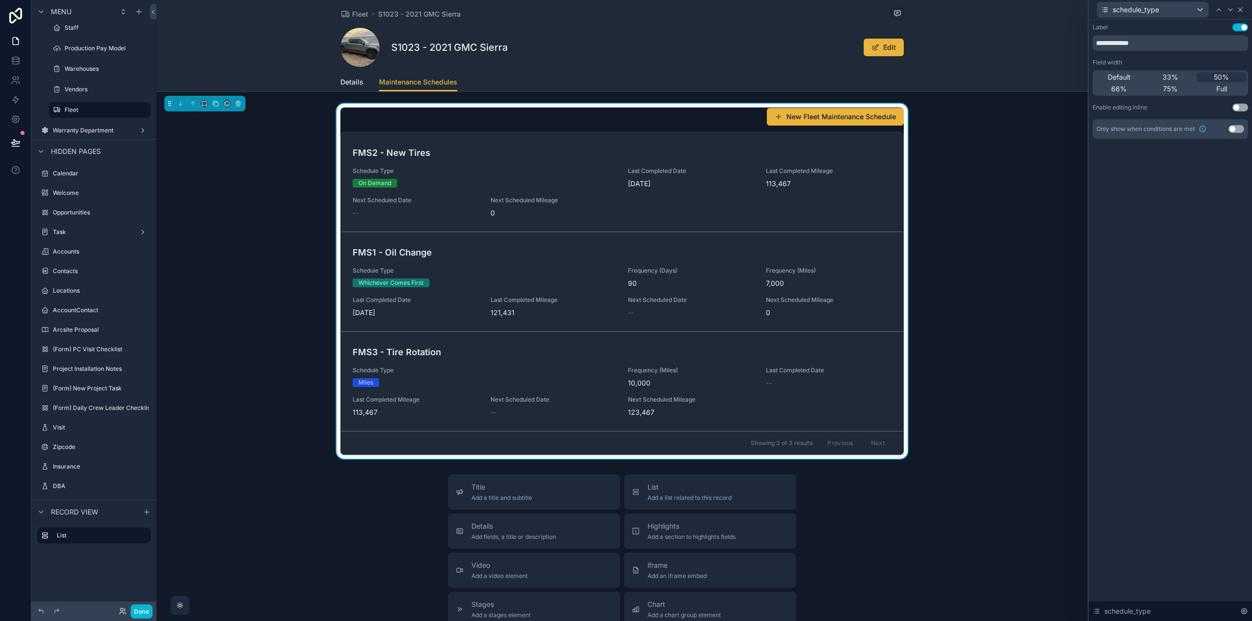
click at [1242, 9] on icon at bounding box center [1240, 10] width 8 height 8
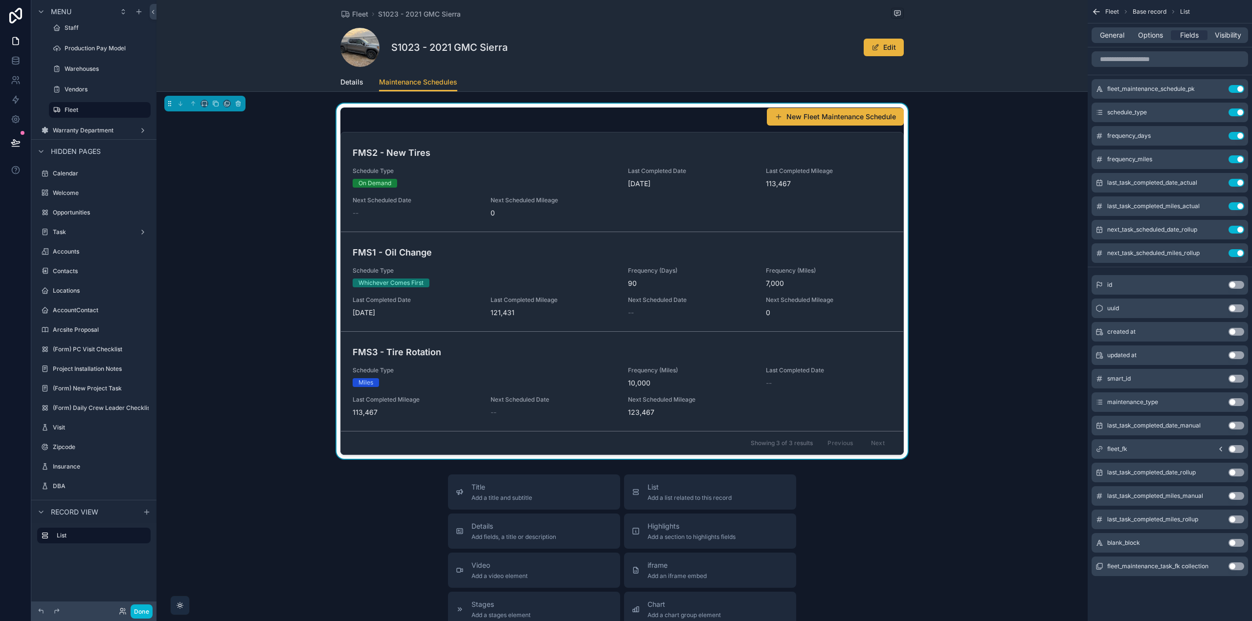
click at [1238, 545] on button "Use setting" at bounding box center [1236, 543] width 16 height 8
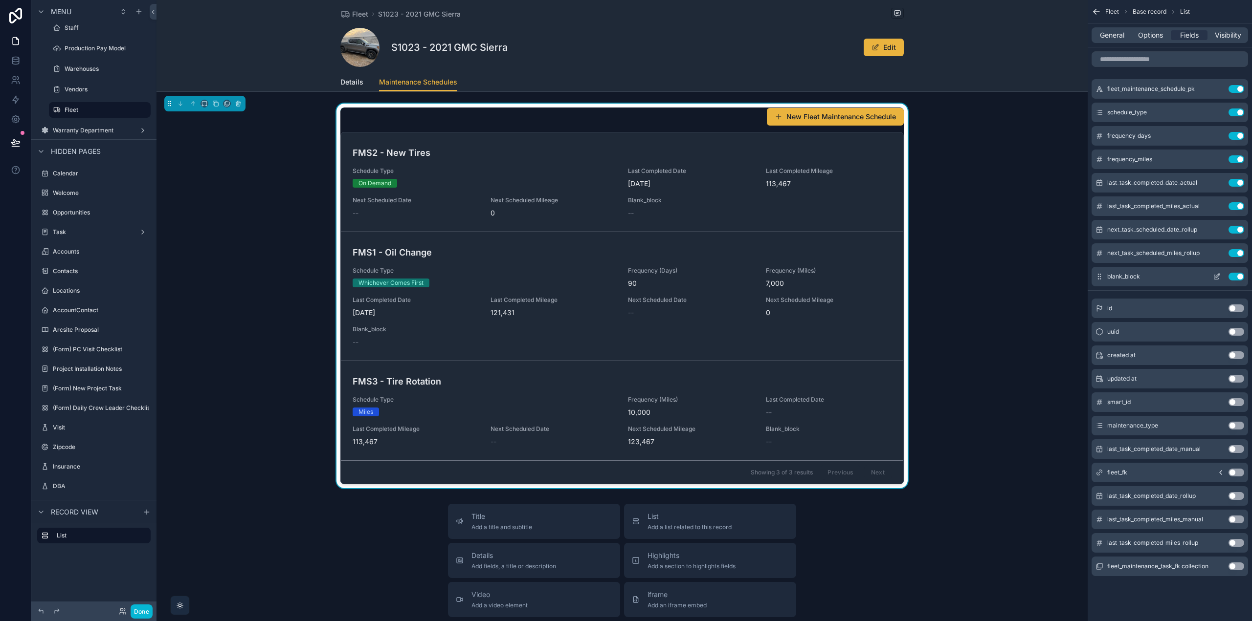
click at [1214, 275] on icon "scrollable content" at bounding box center [1217, 277] width 8 height 8
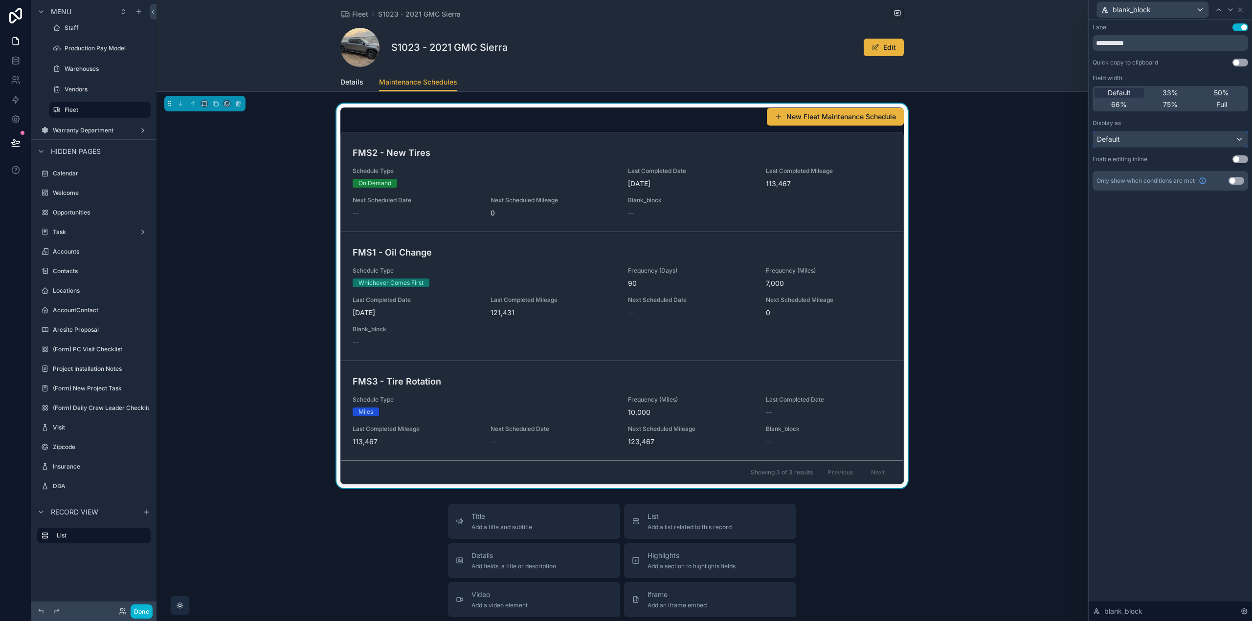
click at [1145, 139] on div "Default" at bounding box center [1170, 140] width 155 height 16
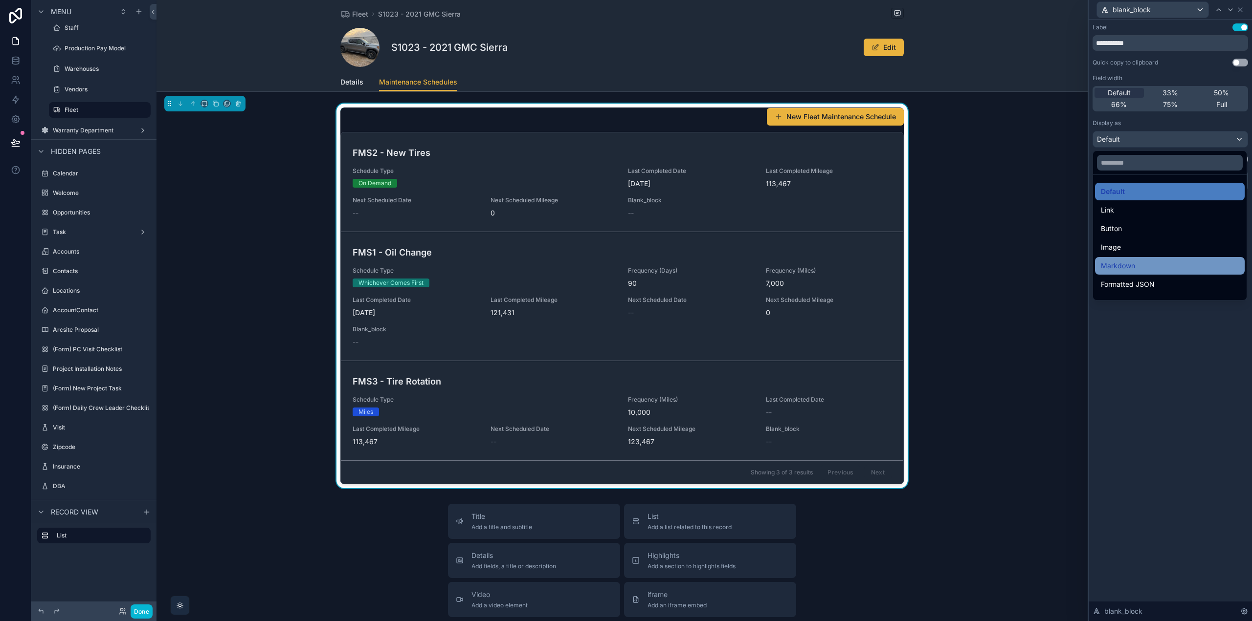
click at [1141, 261] on div "Markdown" at bounding box center [1170, 266] width 138 height 12
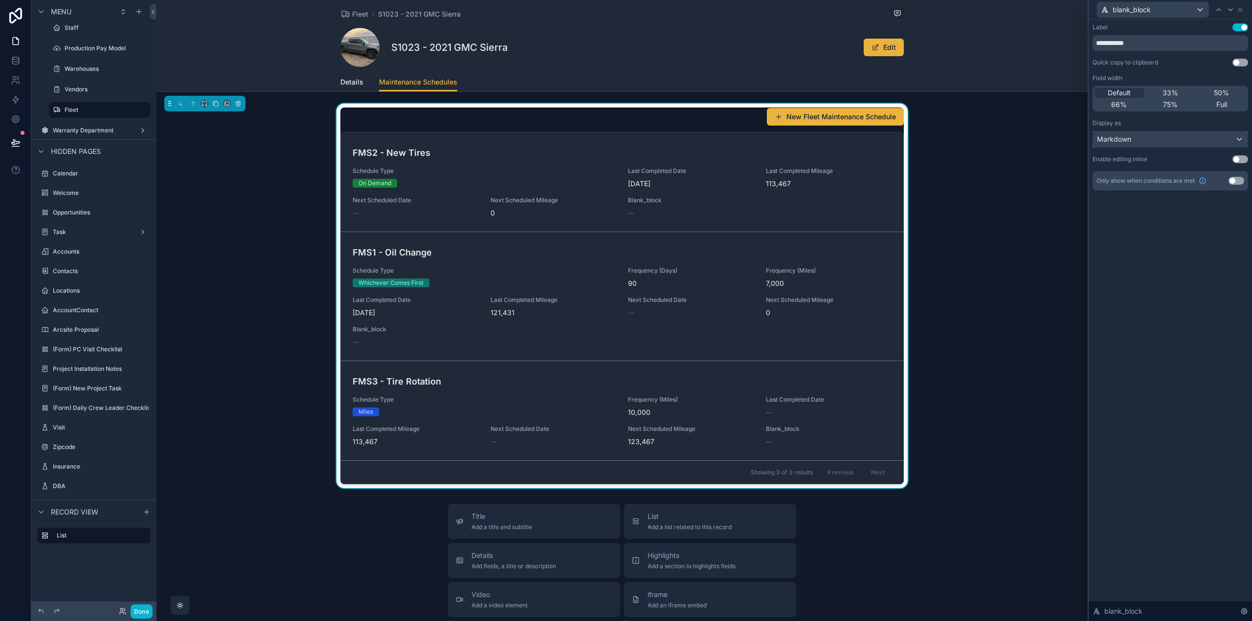
click at [1139, 141] on div "Markdown" at bounding box center [1170, 140] width 155 height 16
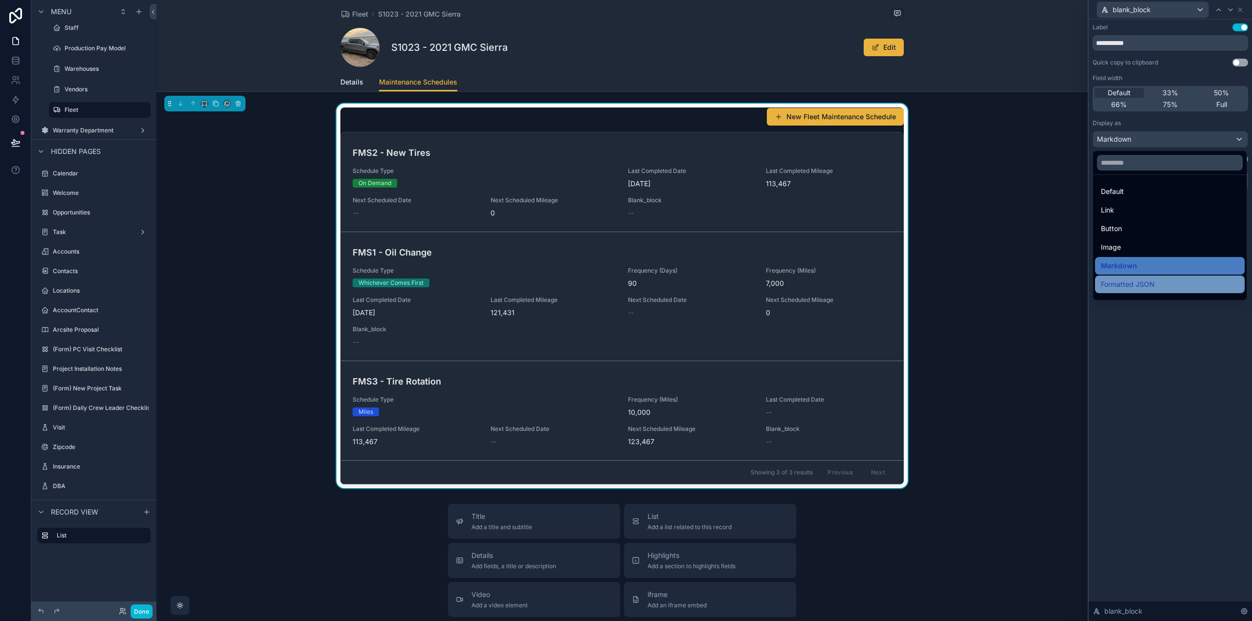
click at [1148, 285] on span "Formatted JSON" at bounding box center [1128, 285] width 54 height 12
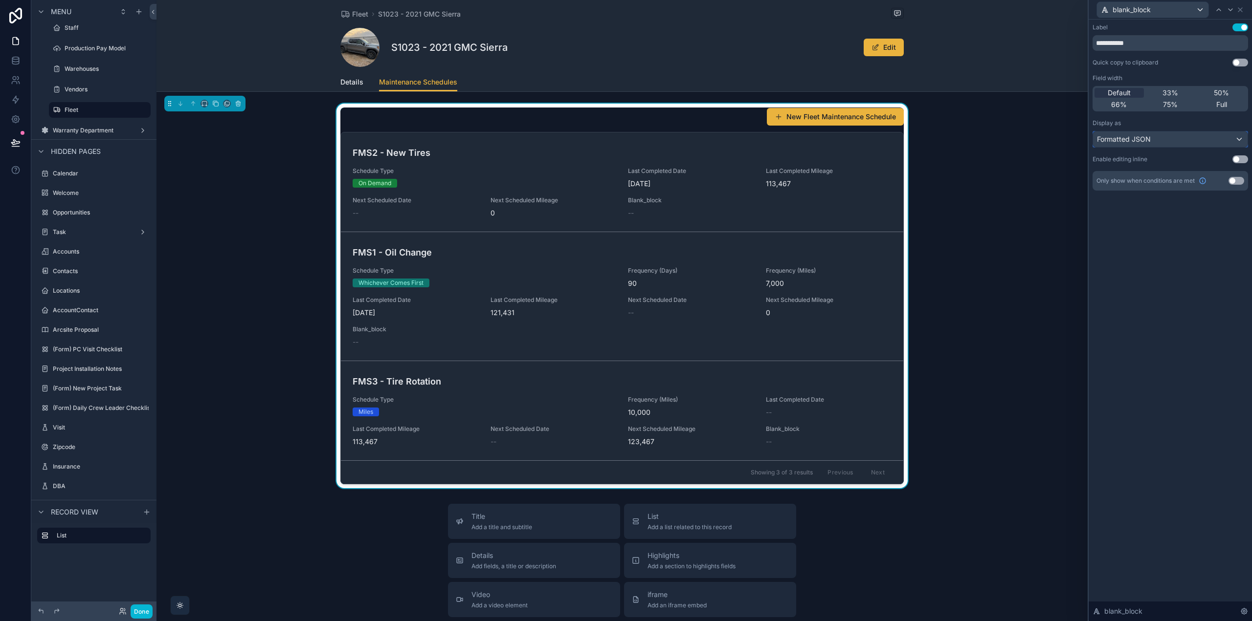
click at [1139, 138] on span "Formatted JSON" at bounding box center [1124, 139] width 54 height 10
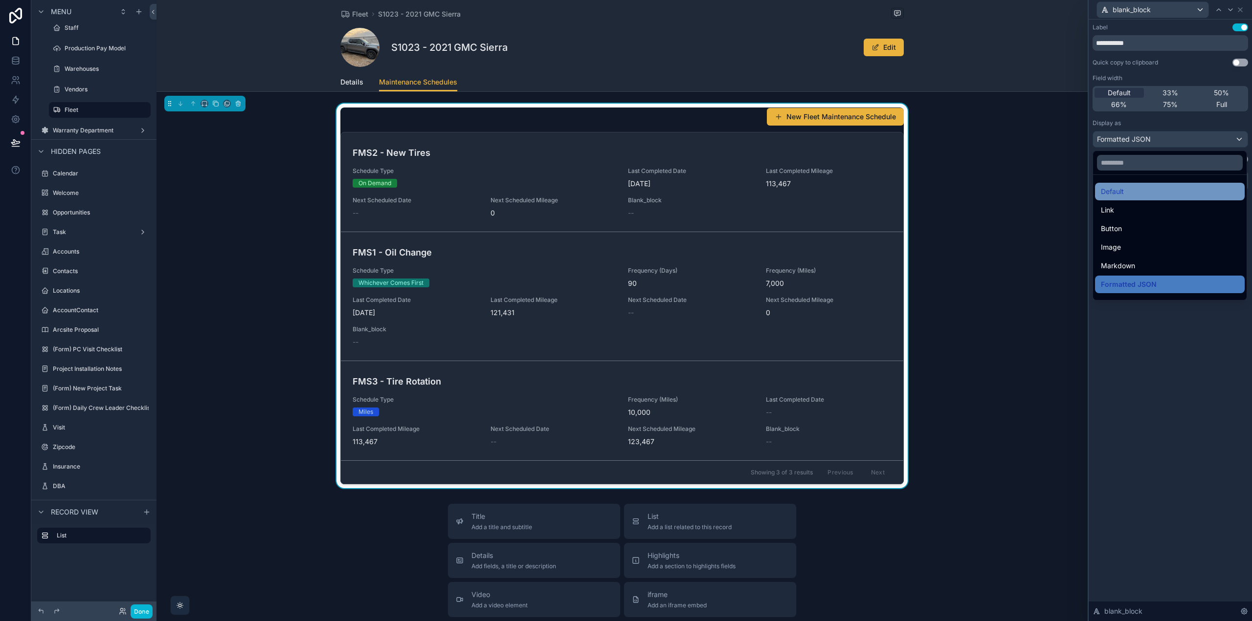
click at [1128, 191] on div "Default" at bounding box center [1170, 192] width 138 height 12
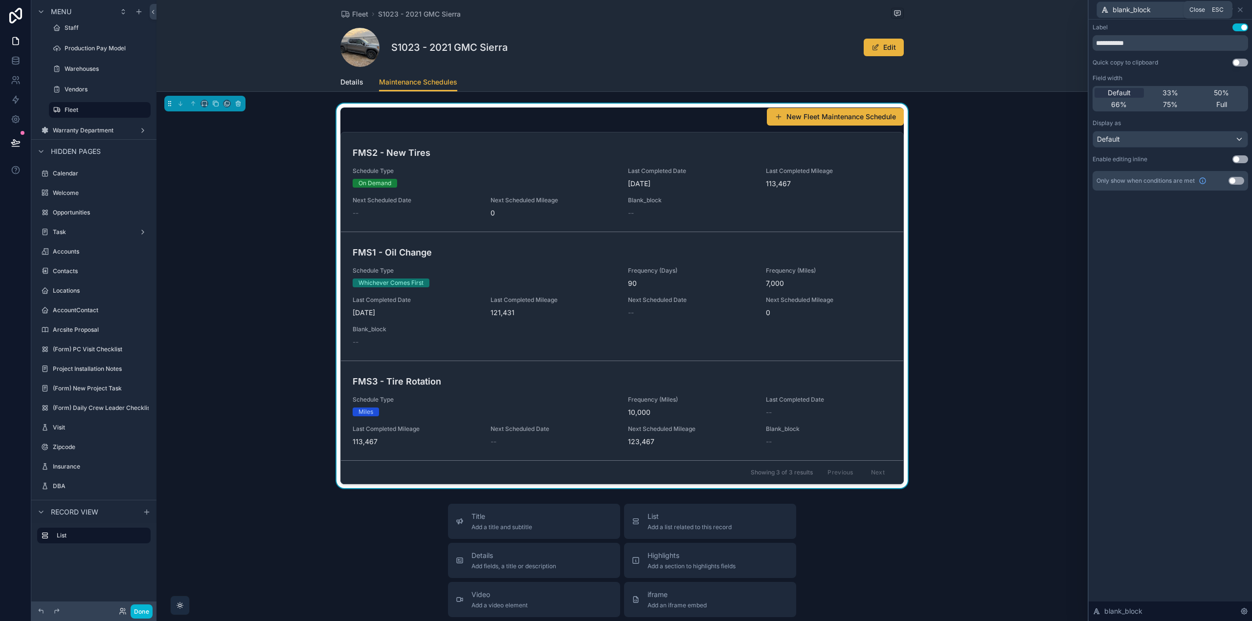
drag, startPoint x: 1241, startPoint y: 6, endPoint x: 1193, endPoint y: 53, distance: 67.4
click at [1241, 7] on icon at bounding box center [1240, 10] width 8 height 8
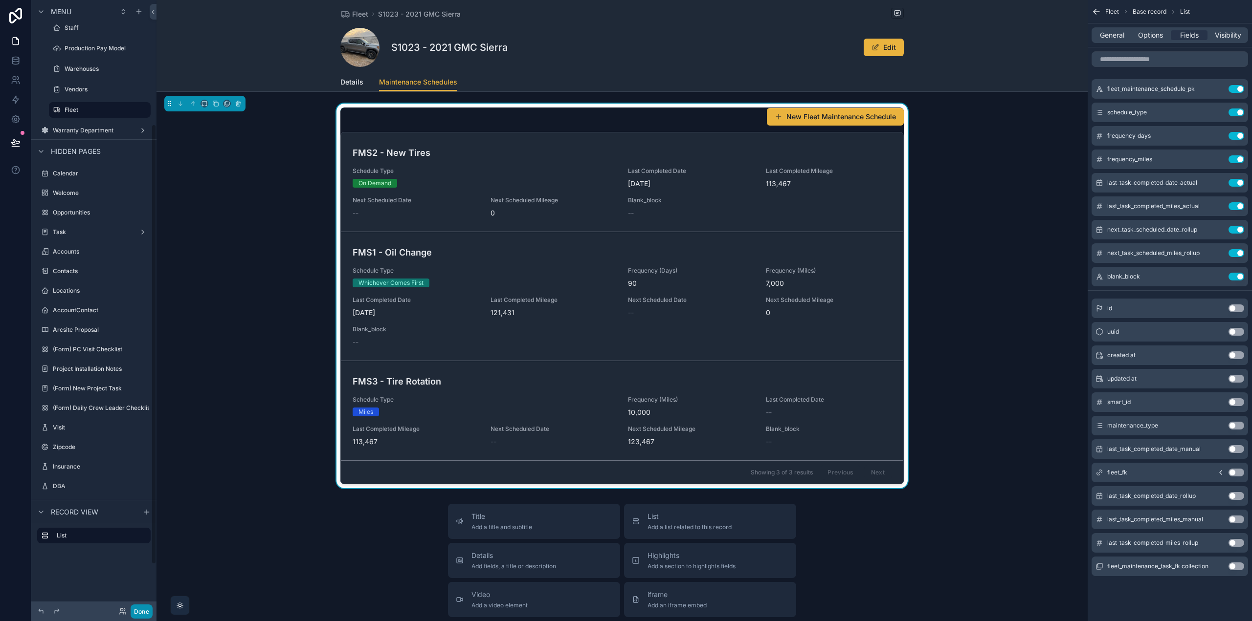
drag, startPoint x: 146, startPoint y: 615, endPoint x: 157, endPoint y: 589, distance: 27.8
click at [146, 615] on button "Done" at bounding box center [142, 612] width 22 height 14
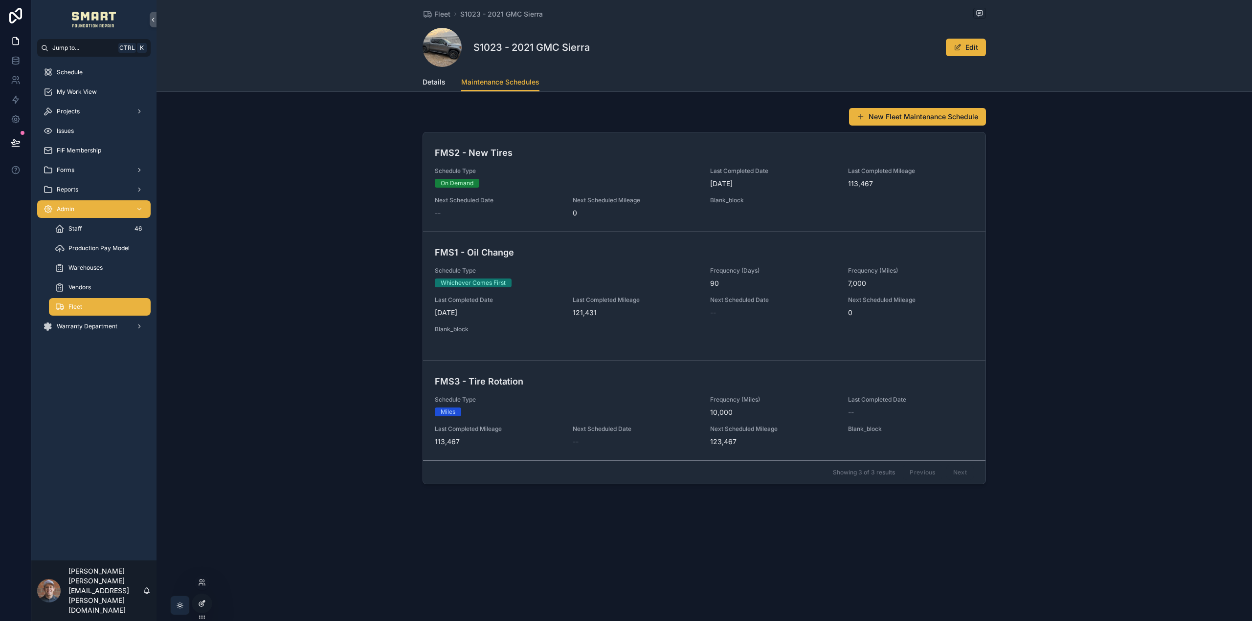
click at [201, 599] on div at bounding box center [202, 604] width 20 height 19
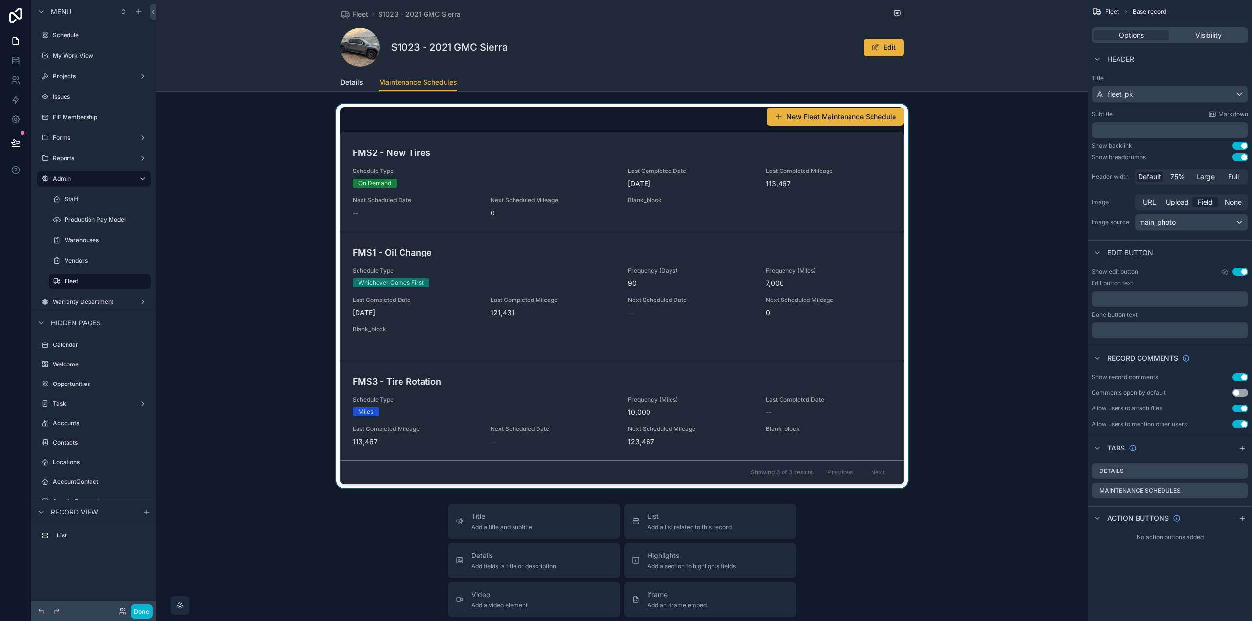
click at [715, 195] on div "scrollable content" at bounding box center [621, 296] width 931 height 385
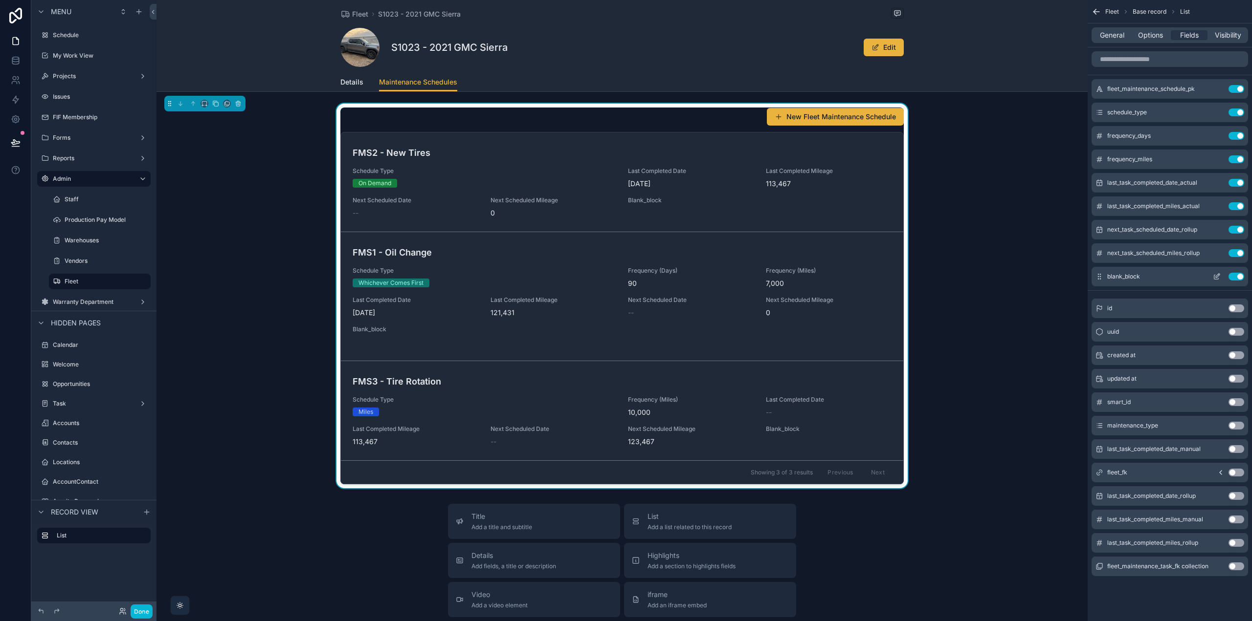
click at [1213, 273] on icon "scrollable content" at bounding box center [1217, 277] width 8 height 8
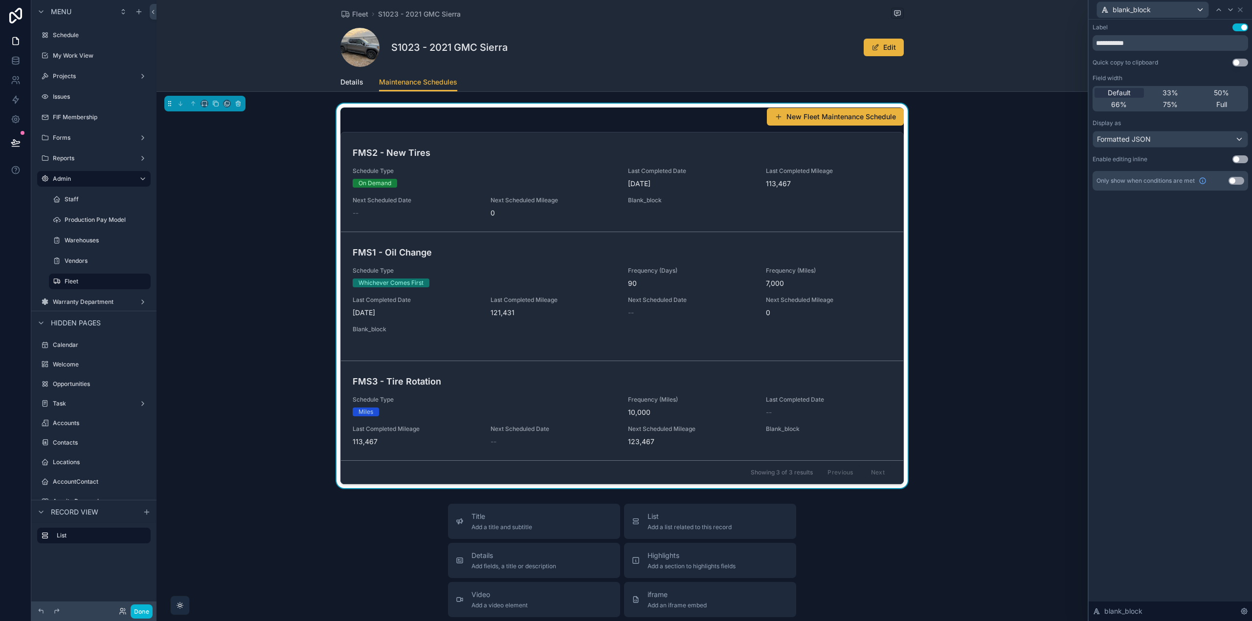
click at [1237, 26] on button "Use setting" at bounding box center [1240, 27] width 16 height 8
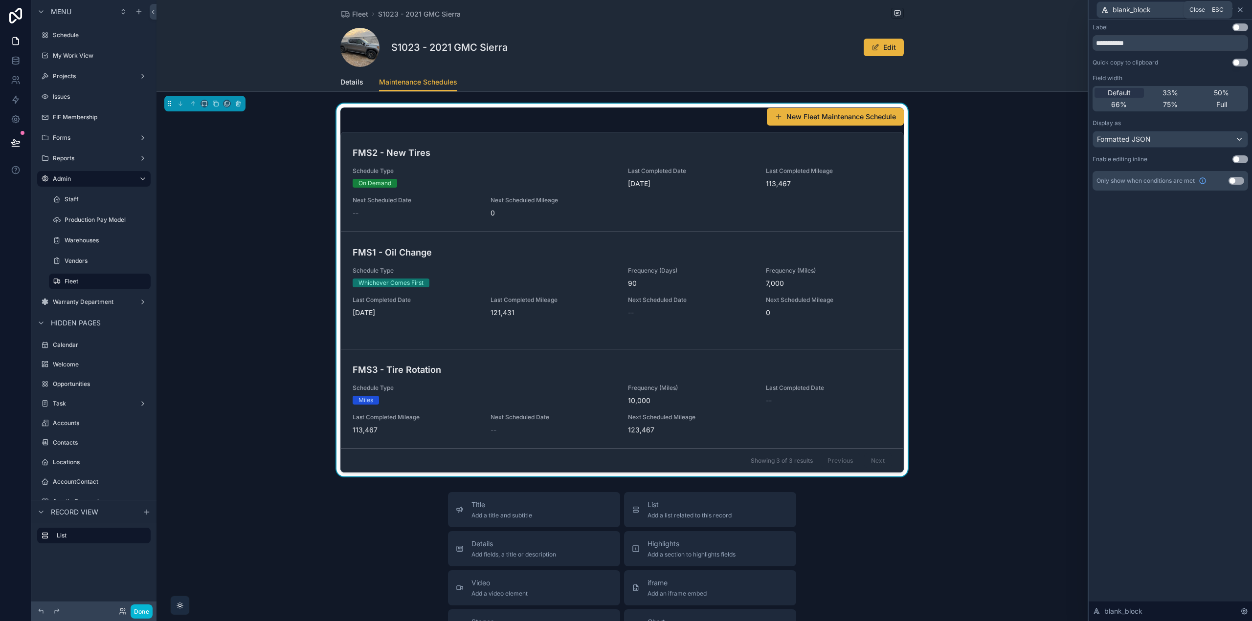
click at [1243, 9] on icon at bounding box center [1240, 10] width 8 height 8
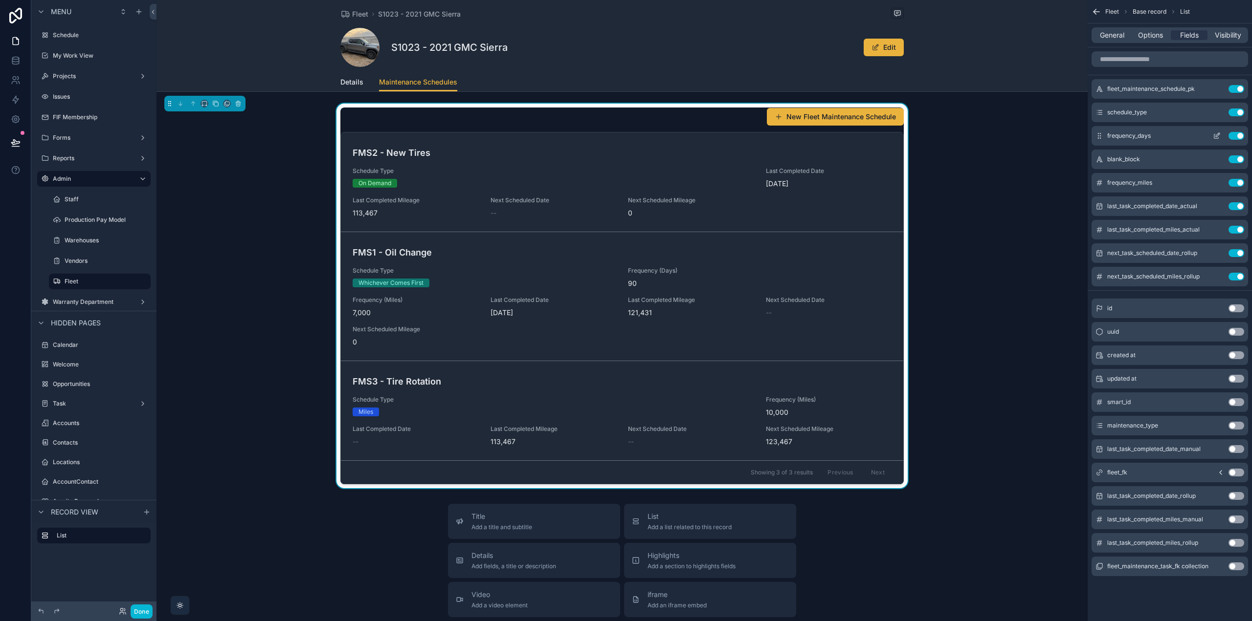
click at [1216, 135] on icon "scrollable content" at bounding box center [1217, 135] width 4 height 4
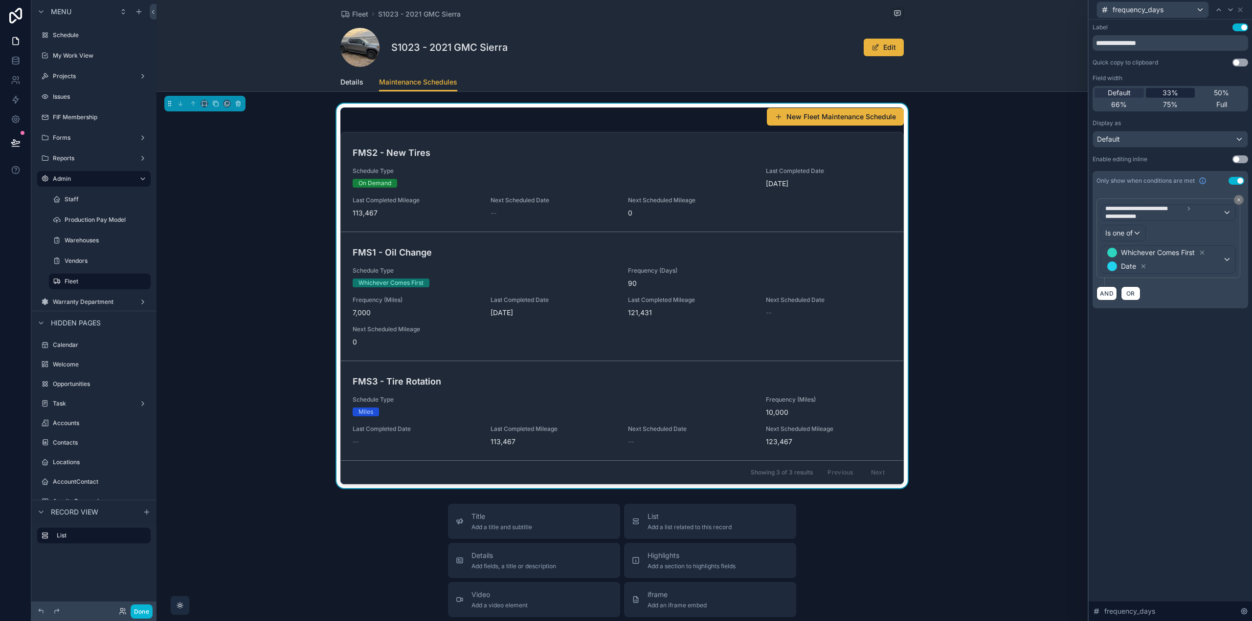
click at [1178, 91] on div "33%" at bounding box center [1170, 93] width 49 height 10
click at [1131, 91] on div "Default" at bounding box center [1118, 93] width 49 height 10
click at [1242, 8] on icon at bounding box center [1240, 10] width 8 height 8
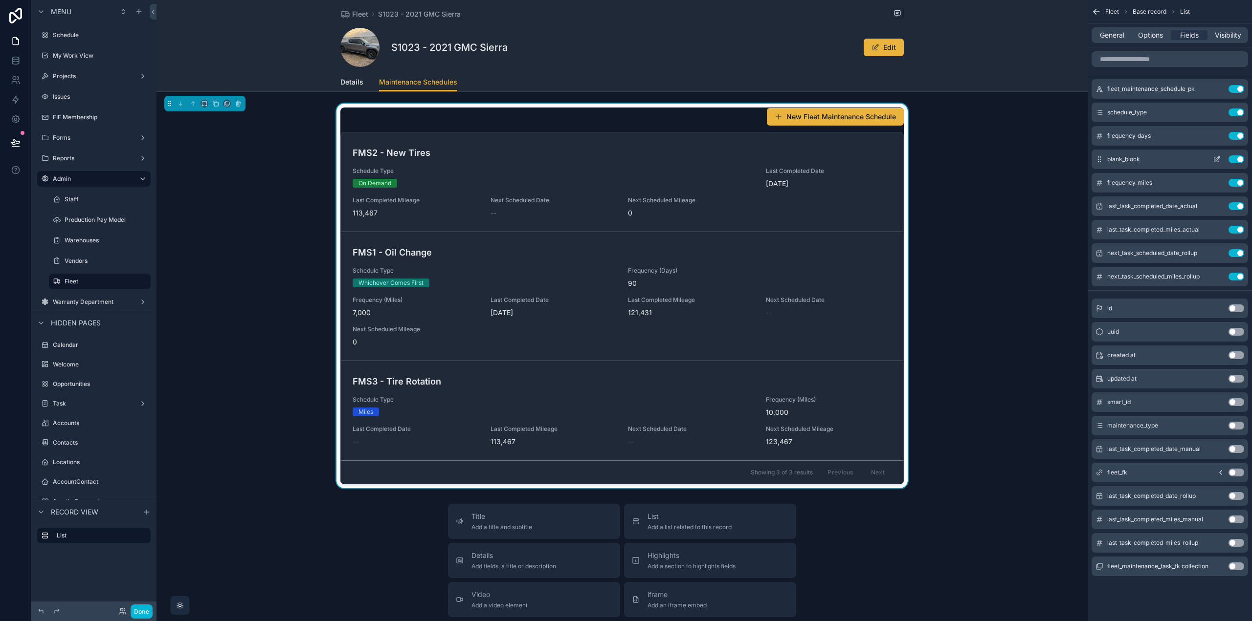
click at [1215, 158] on icon "scrollable content" at bounding box center [1217, 159] width 8 height 8
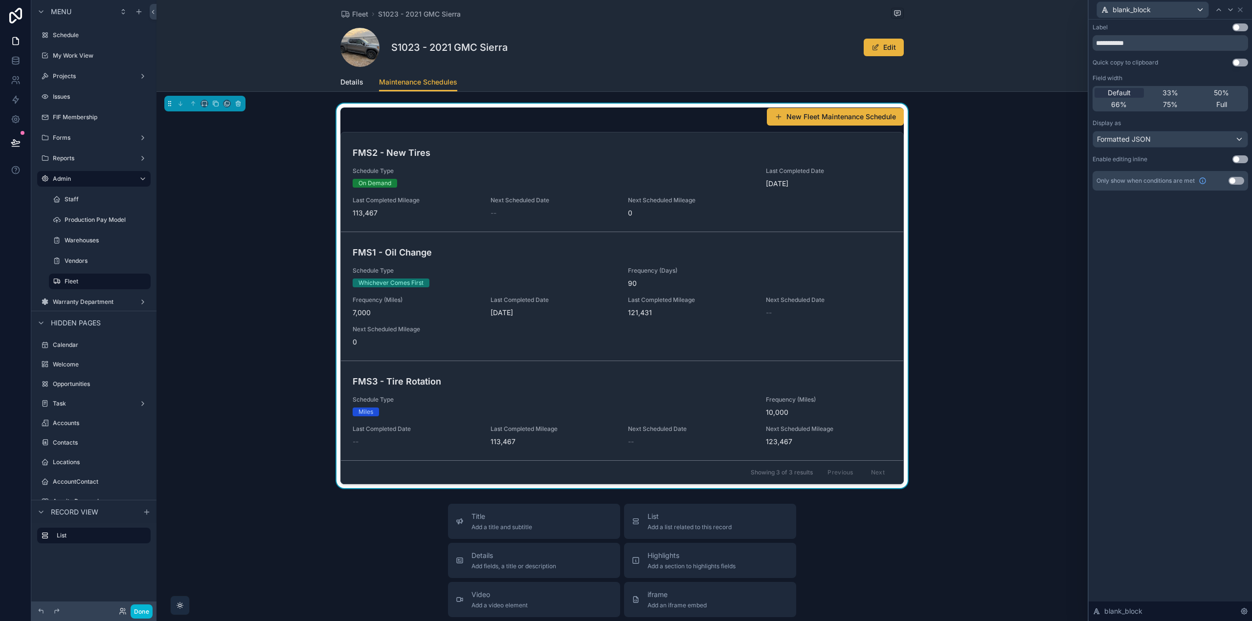
click at [1240, 180] on button "Use setting" at bounding box center [1236, 181] width 16 height 8
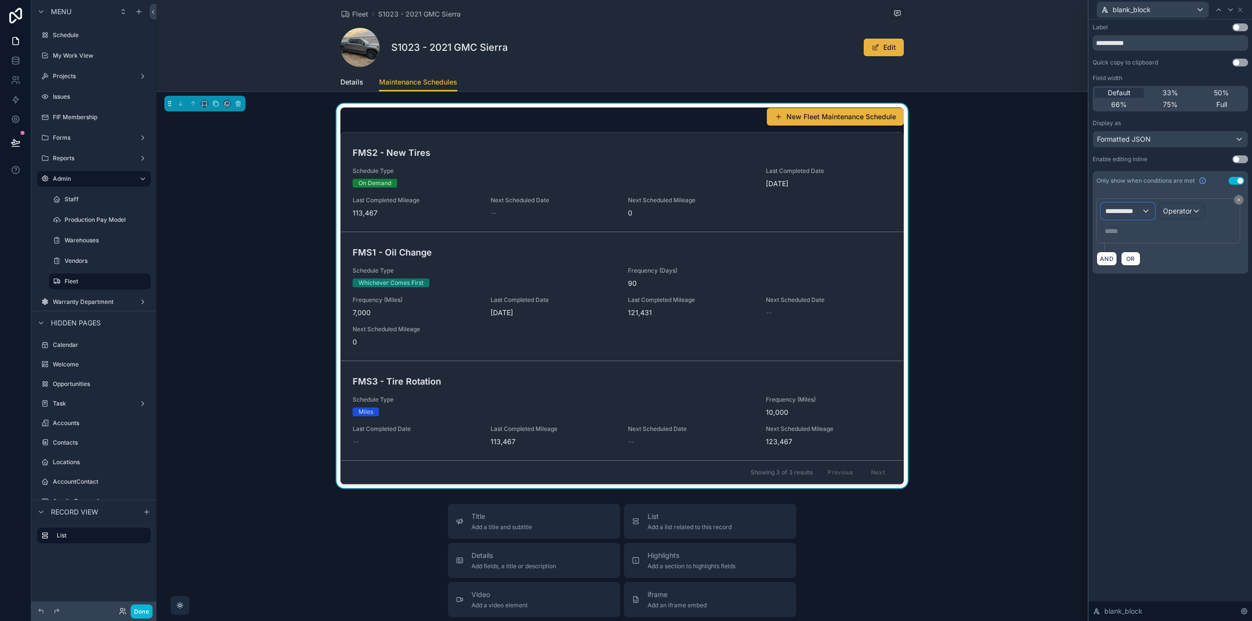
click at [1139, 212] on span "**********" at bounding box center [1123, 211] width 36 height 10
click at [1152, 260] on span "Fleet Maintenance Schedule" at bounding box center [1154, 264] width 91 height 12
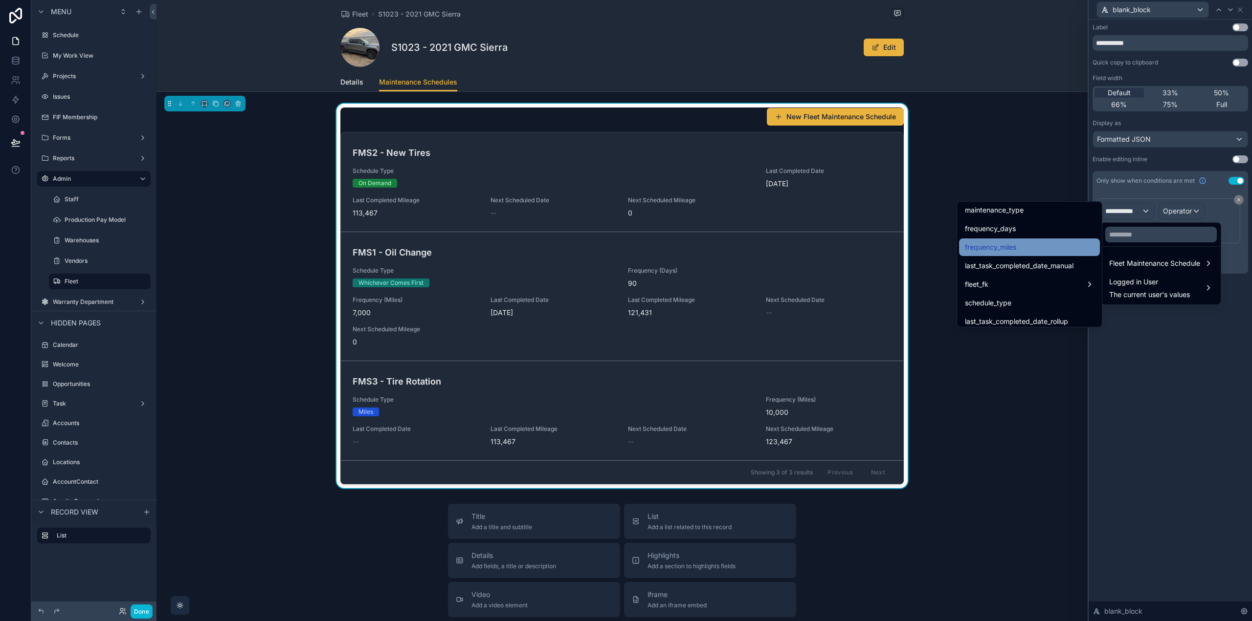
scroll to position [147, 0]
click at [1029, 269] on div "schedule_type" at bounding box center [1029, 271] width 129 height 12
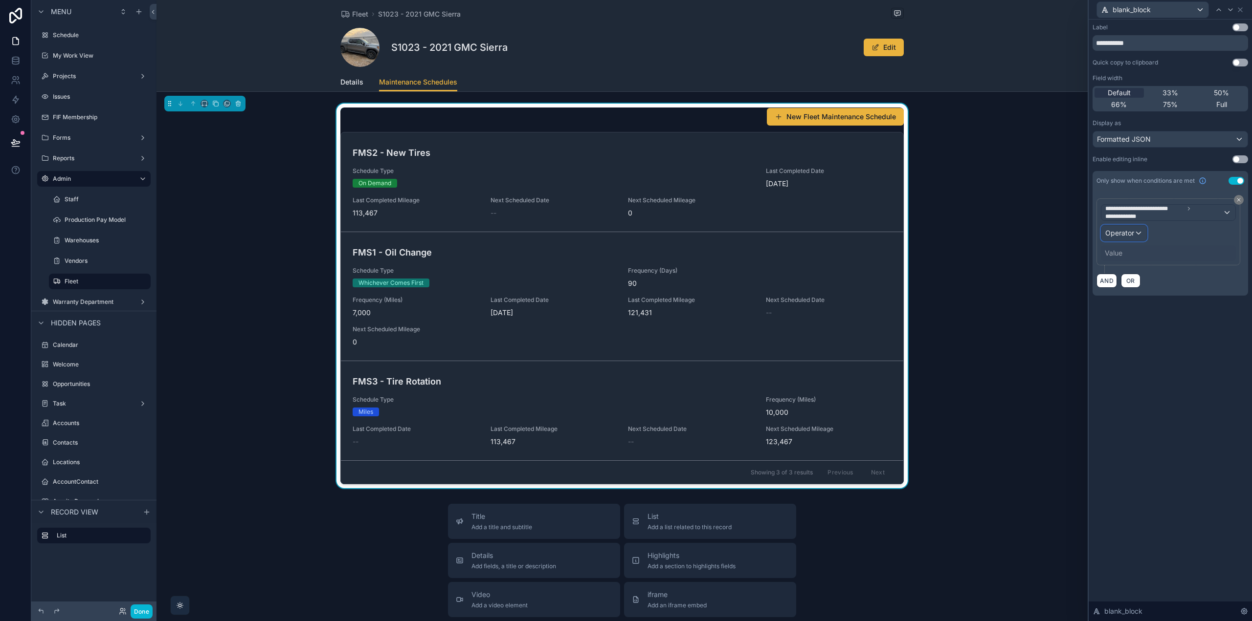
click at [1137, 232] on div "Operator" at bounding box center [1123, 233] width 45 height 16
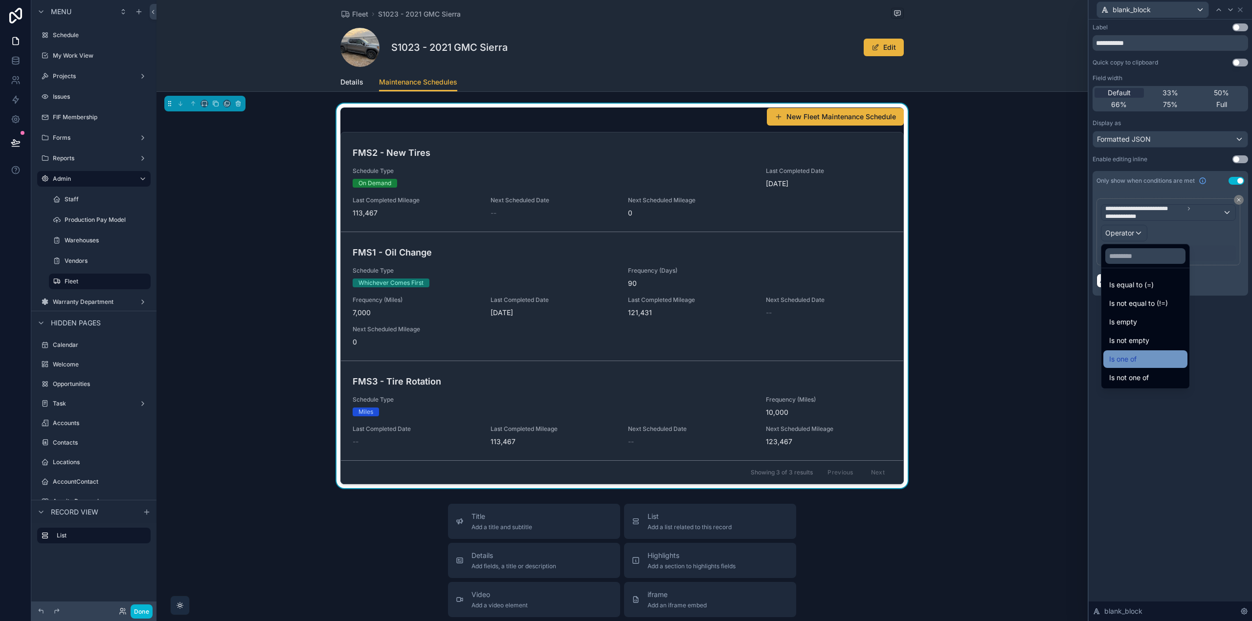
click at [1149, 363] on div "Is one of" at bounding box center [1145, 359] width 72 height 12
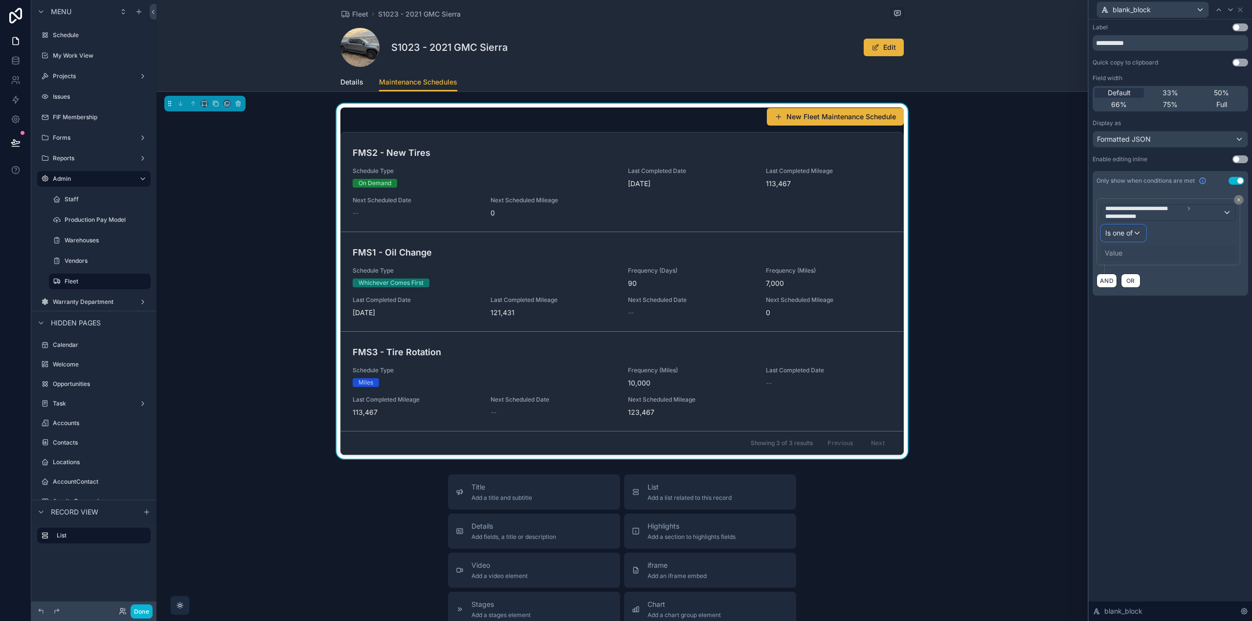
click at [1135, 235] on div "Is one of" at bounding box center [1123, 233] width 44 height 16
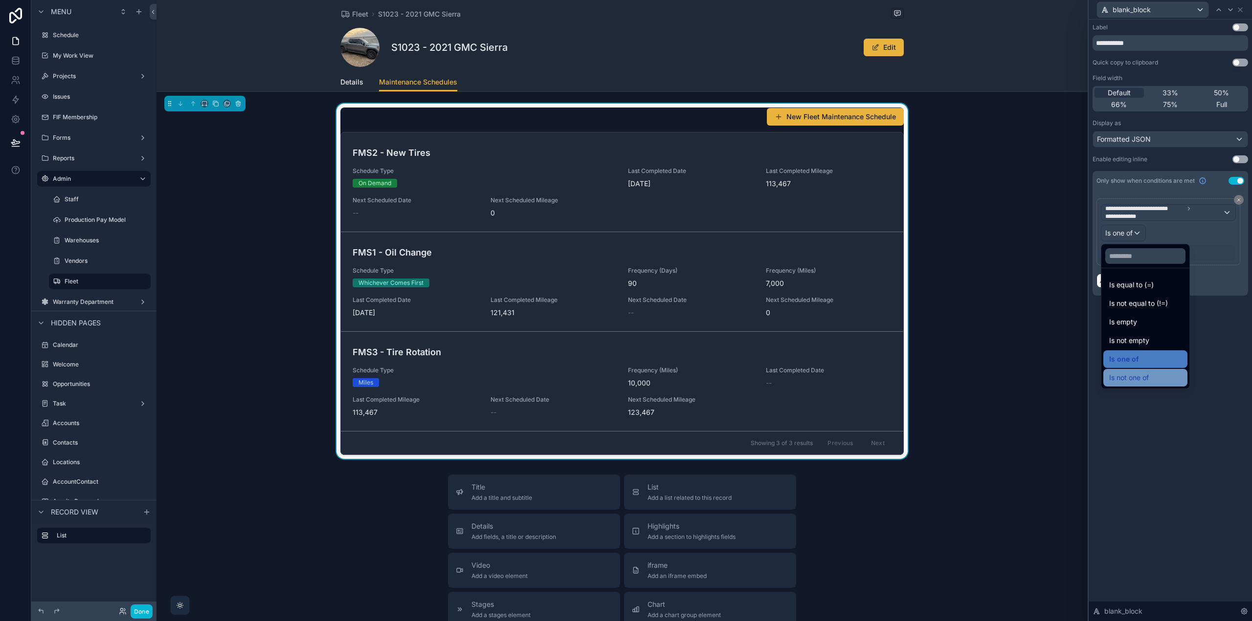
click at [1137, 372] on div "Is not one of" at bounding box center [1145, 378] width 84 height 18
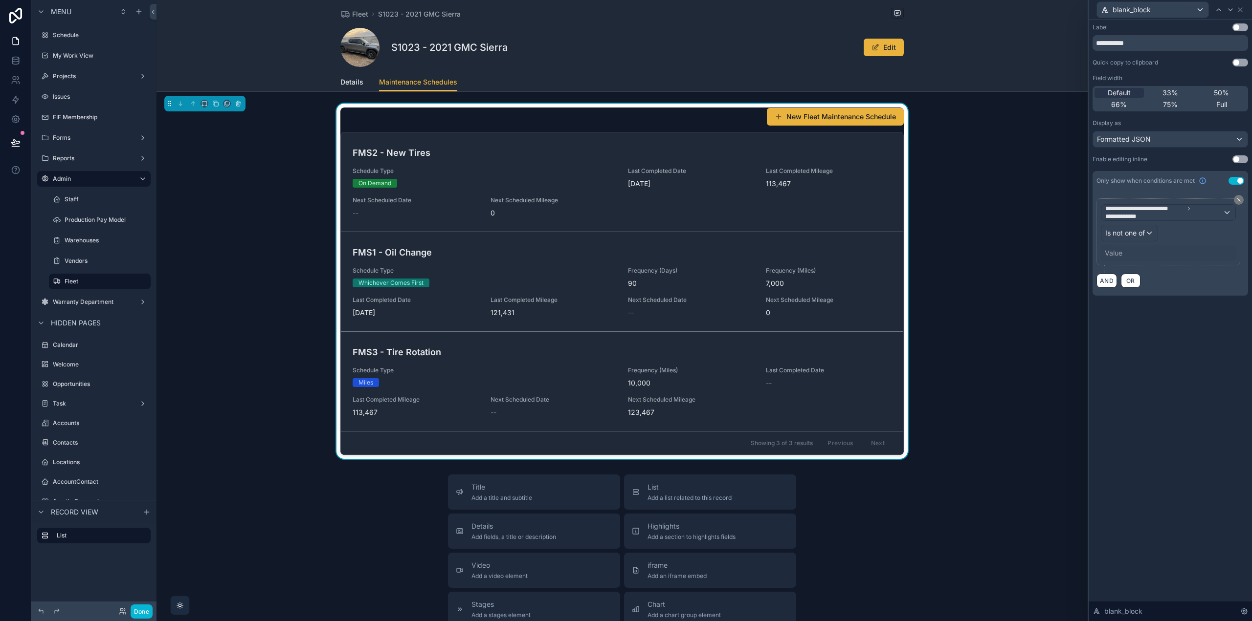
click at [1126, 251] on div "Value" at bounding box center [1168, 253] width 135 height 16
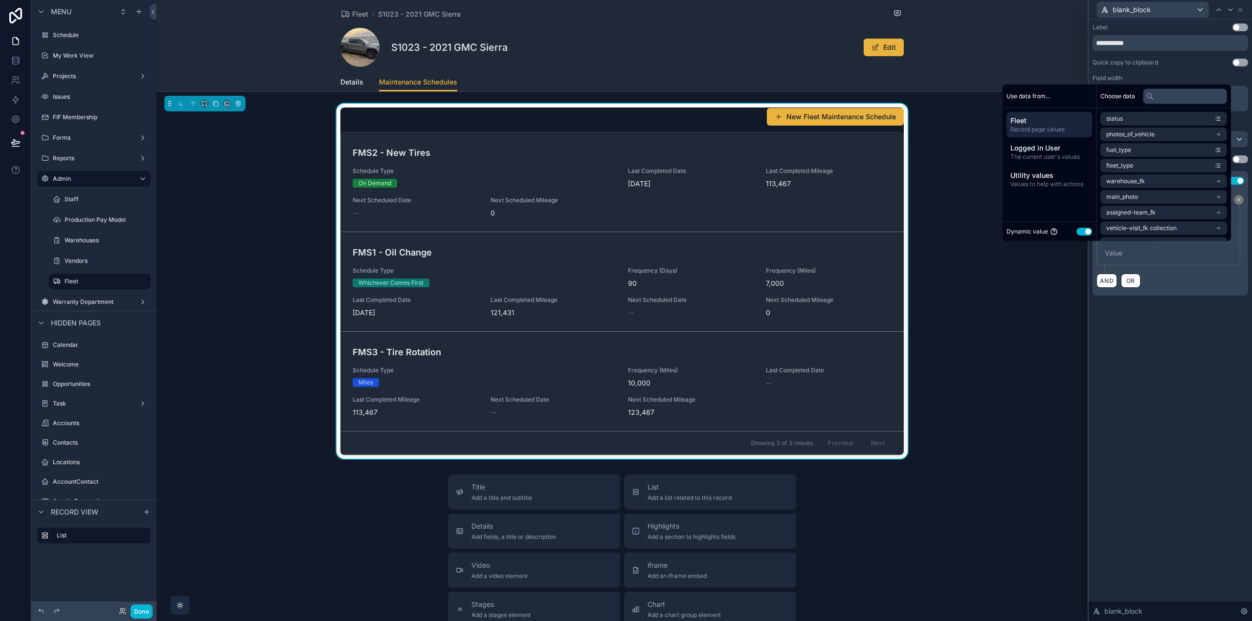
click at [1079, 230] on button "Use setting" at bounding box center [1084, 232] width 16 height 8
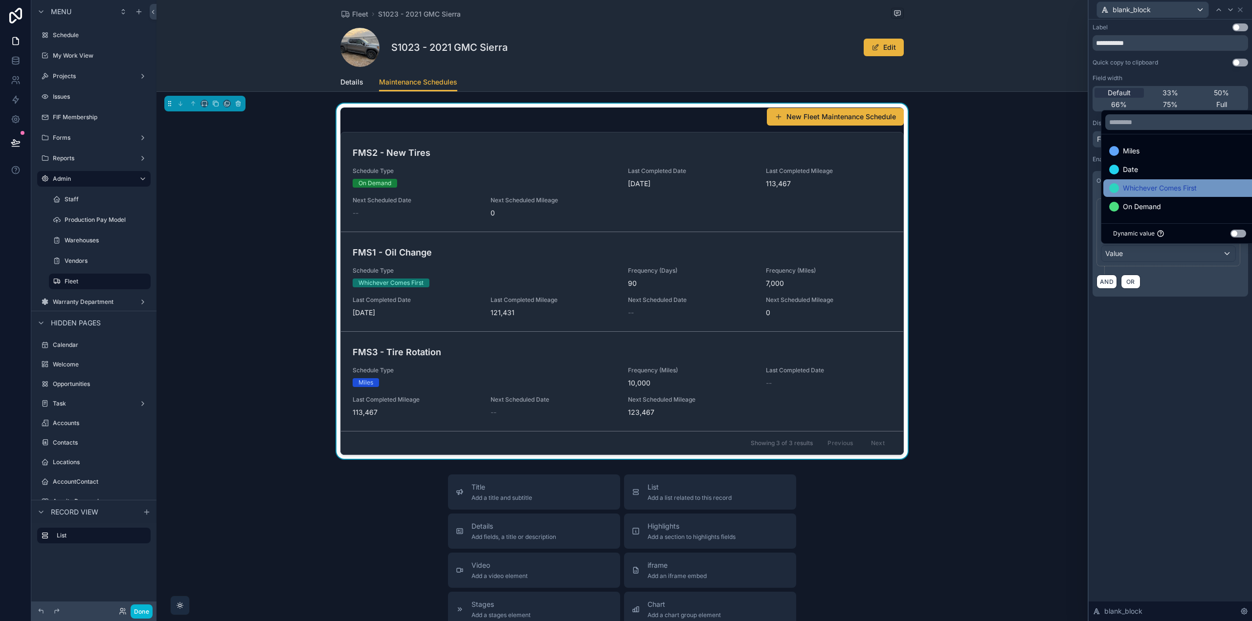
click at [1149, 190] on span "Whichever Comes First" at bounding box center [1160, 188] width 74 height 12
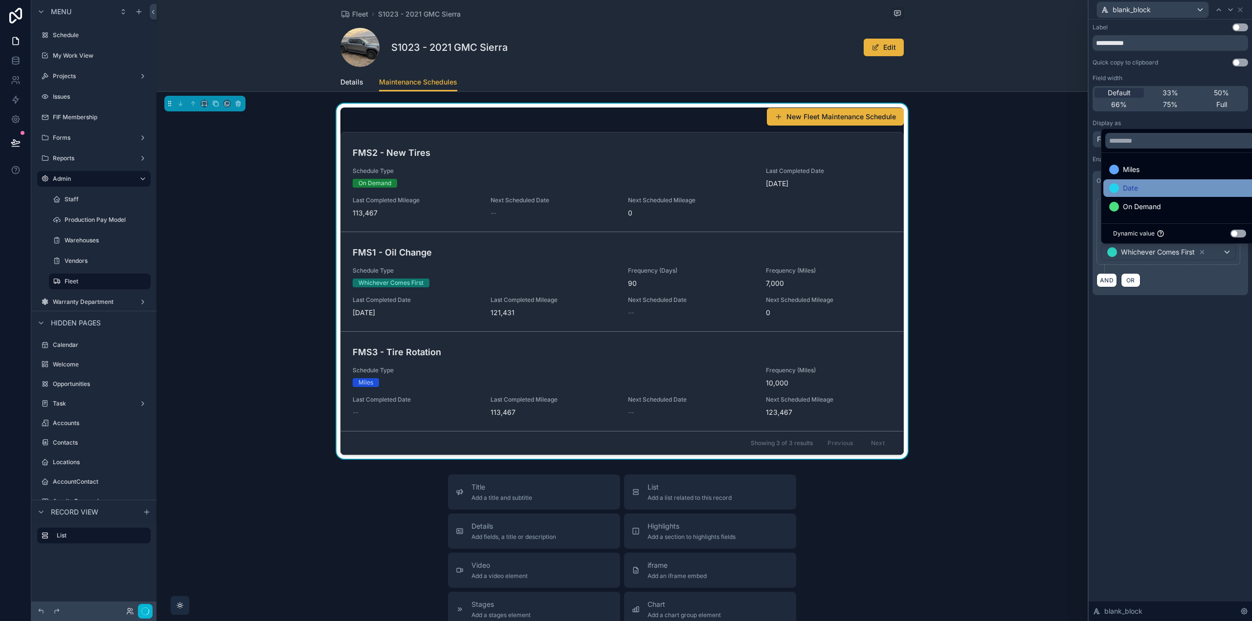
click at [1143, 187] on div "Date" at bounding box center [1179, 188] width 141 height 12
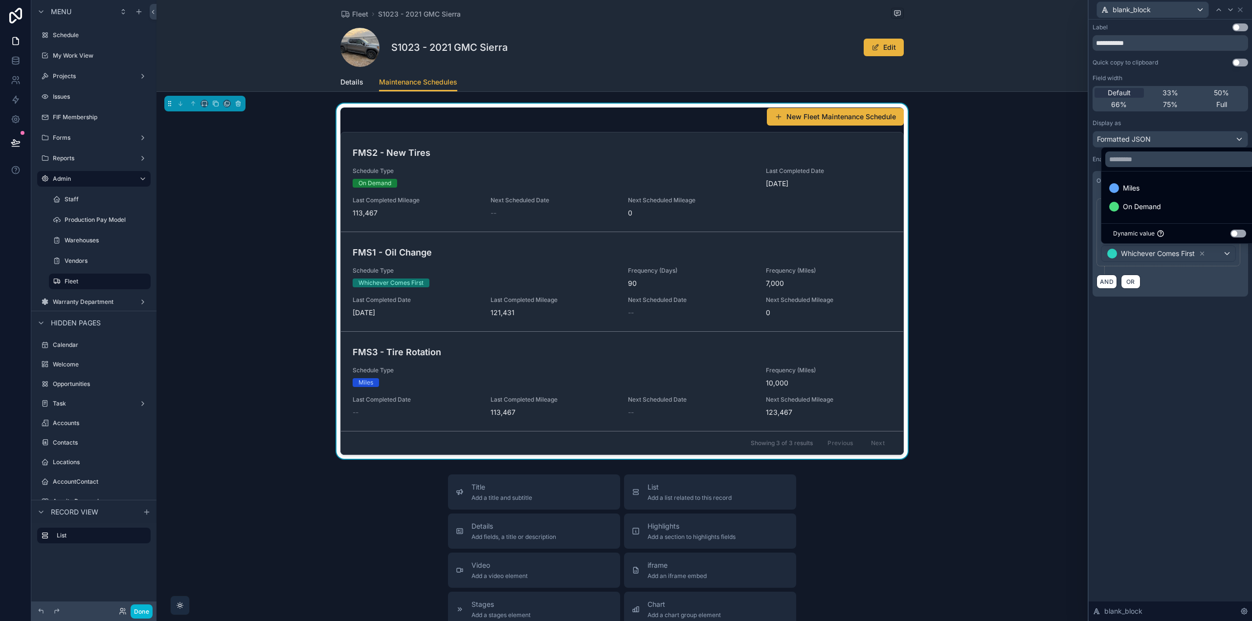
click at [1186, 369] on div "**********" at bounding box center [1169, 321] width 163 height 602
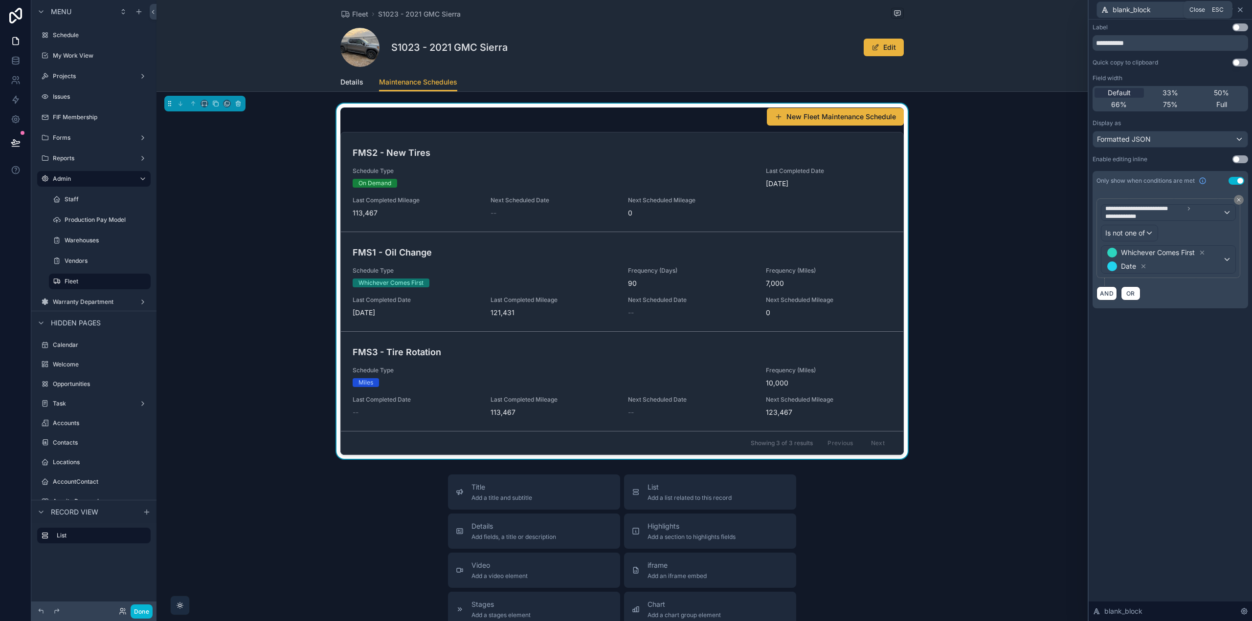
click at [1241, 11] on icon at bounding box center [1240, 10] width 4 height 4
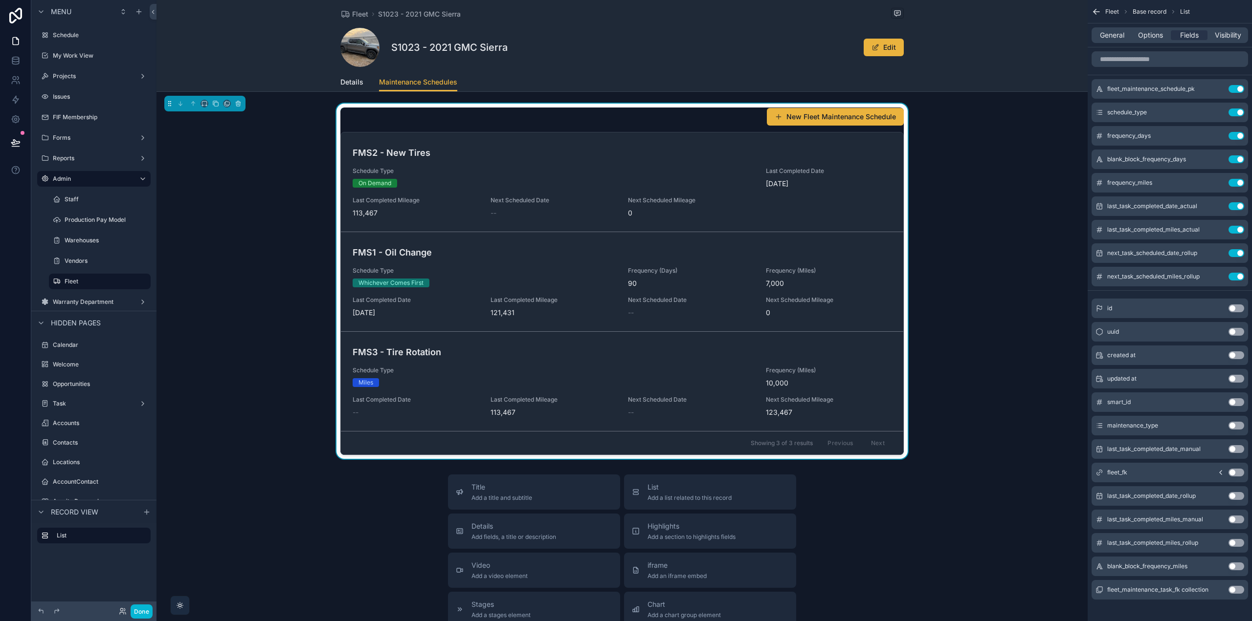
click at [1233, 569] on button "Use setting" at bounding box center [1236, 567] width 16 height 8
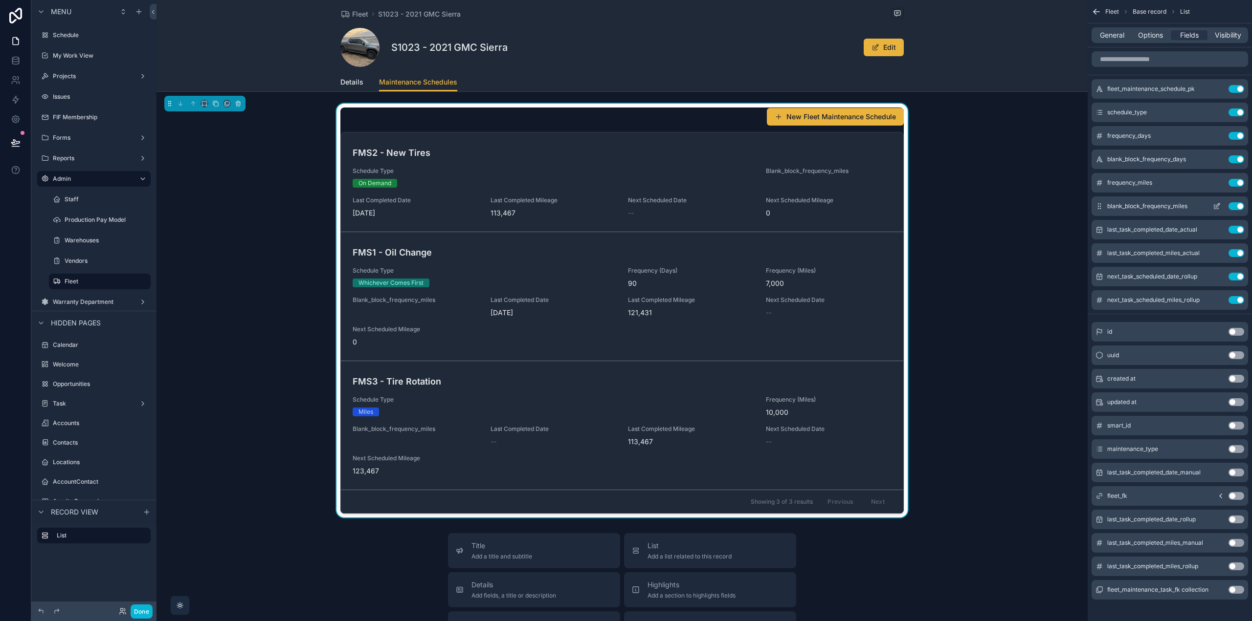
click at [1217, 207] on icon "scrollable content" at bounding box center [1217, 206] width 8 height 8
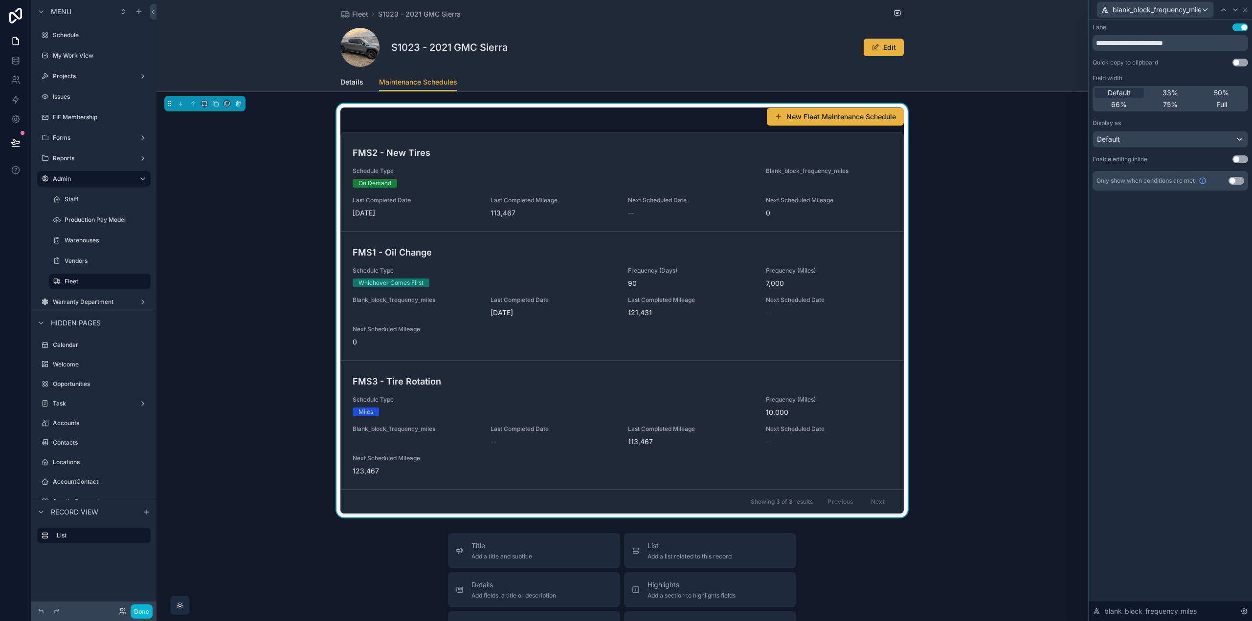
click at [1239, 29] on button "Use setting" at bounding box center [1240, 27] width 16 height 8
click at [1183, 128] on div "Display as Default" at bounding box center [1169, 133] width 155 height 28
click at [1179, 137] on div "Default" at bounding box center [1170, 140] width 155 height 16
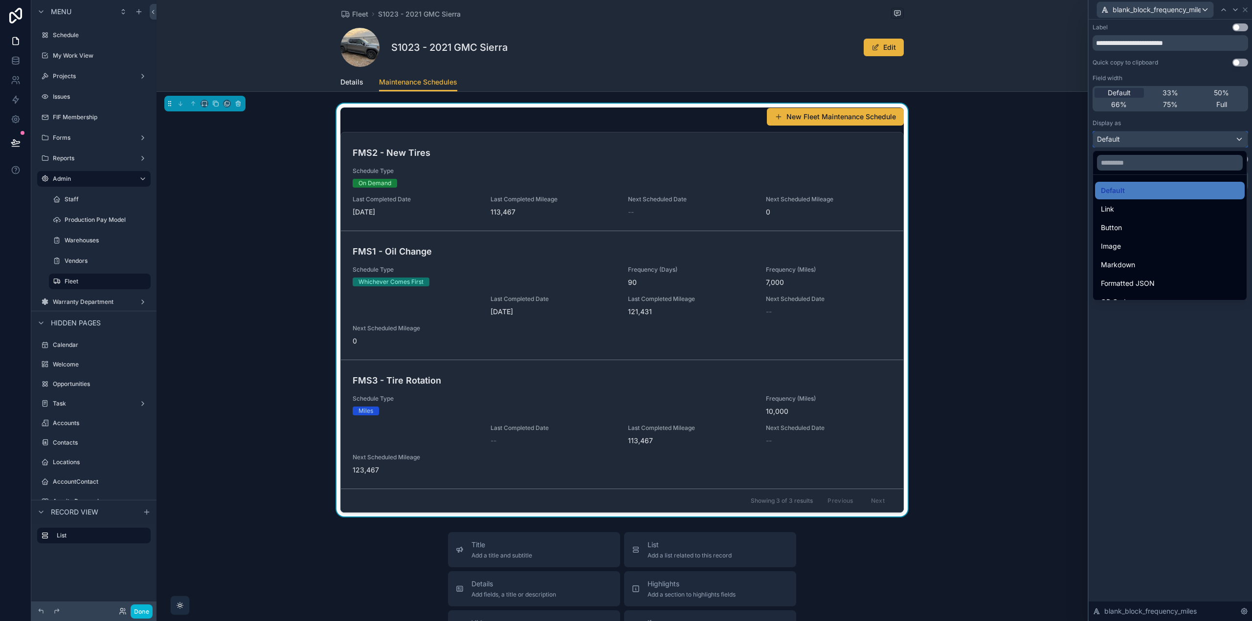
scroll to position [0, 0]
click at [1153, 345] on div at bounding box center [1169, 310] width 163 height 621
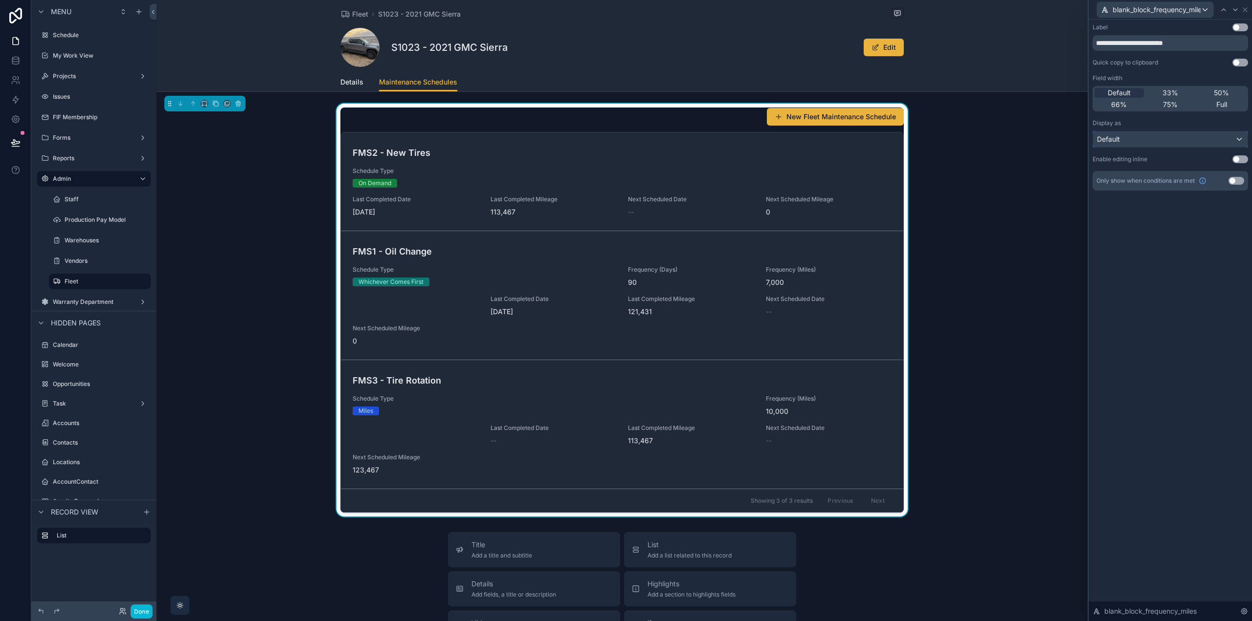
click at [1138, 140] on div "Default" at bounding box center [1170, 140] width 155 height 16
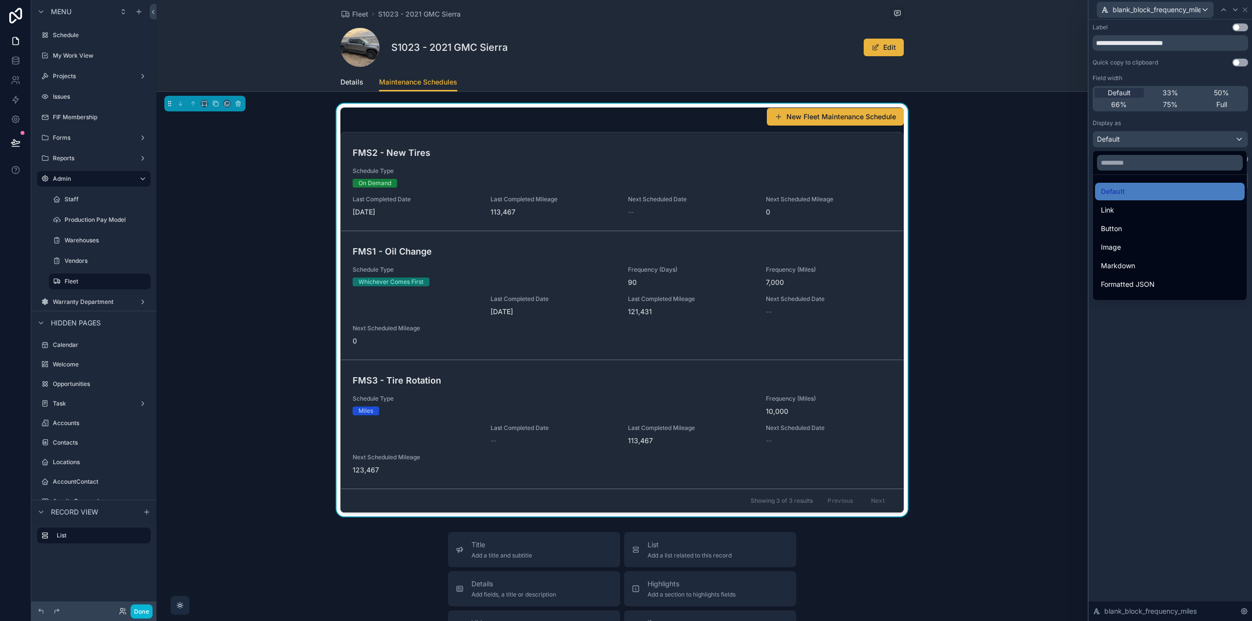
click at [1171, 364] on div at bounding box center [1169, 310] width 163 height 621
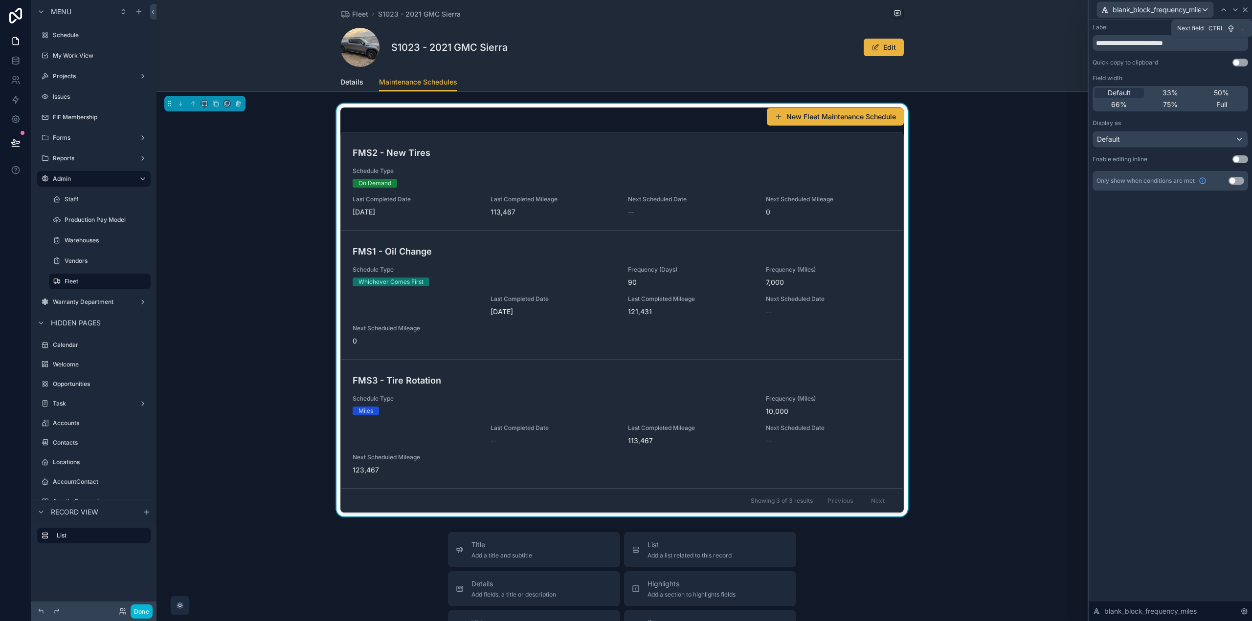
click at [1242, 9] on icon at bounding box center [1245, 10] width 8 height 8
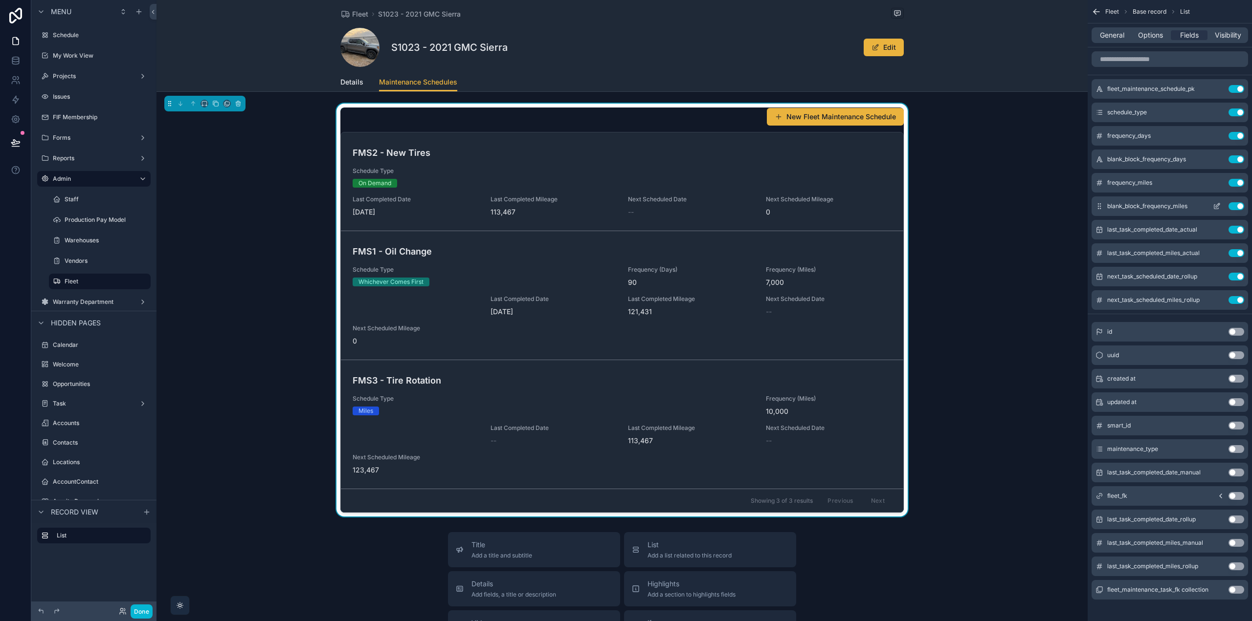
click at [1216, 205] on icon "scrollable content" at bounding box center [1217, 206] width 8 height 8
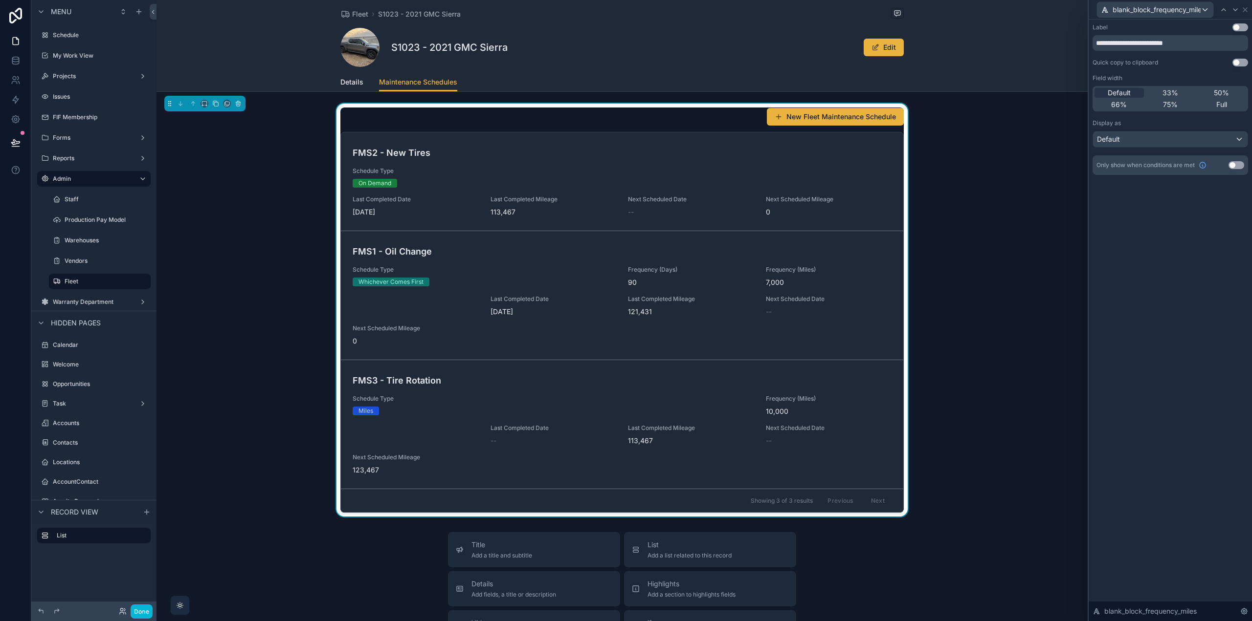
click at [1236, 166] on button "Use setting" at bounding box center [1236, 165] width 16 height 8
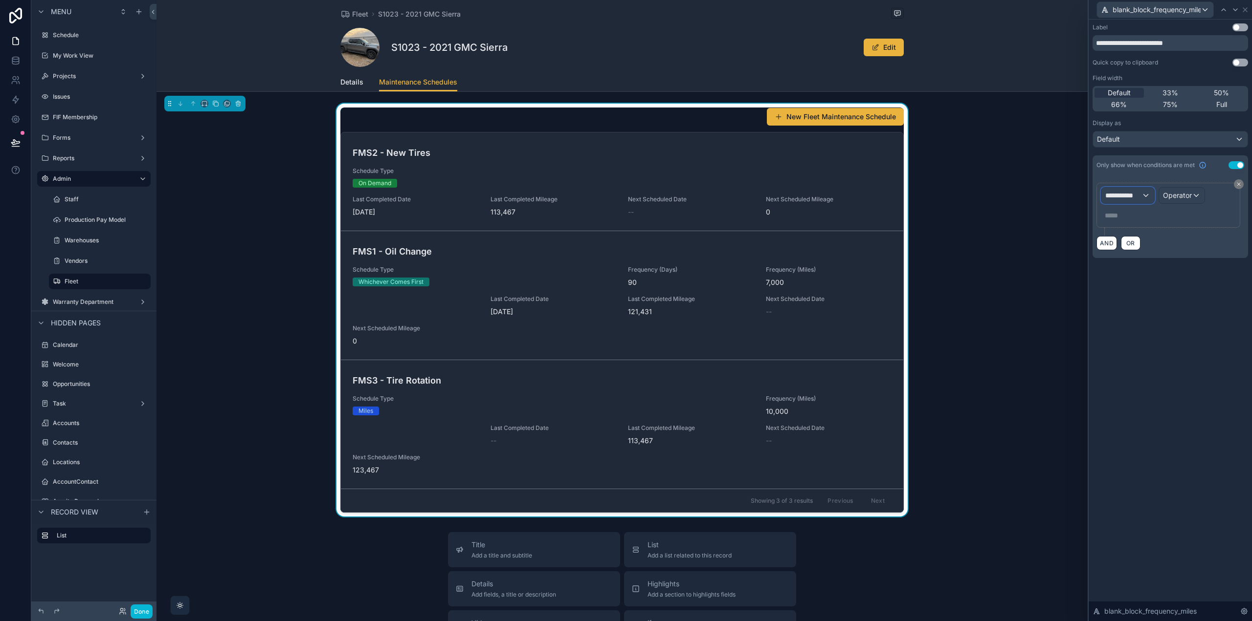
click at [1133, 195] on span "**********" at bounding box center [1123, 196] width 36 height 10
click at [1140, 248] on span "Fleet Maintenance Schedule" at bounding box center [1154, 248] width 91 height 12
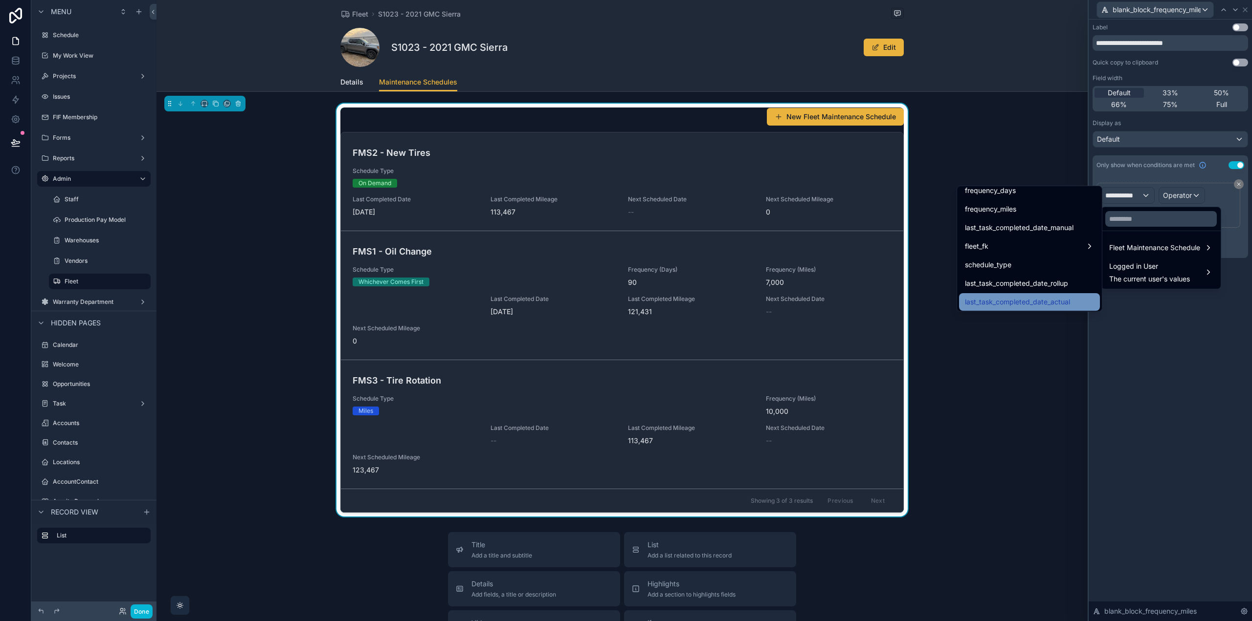
scroll to position [147, 0]
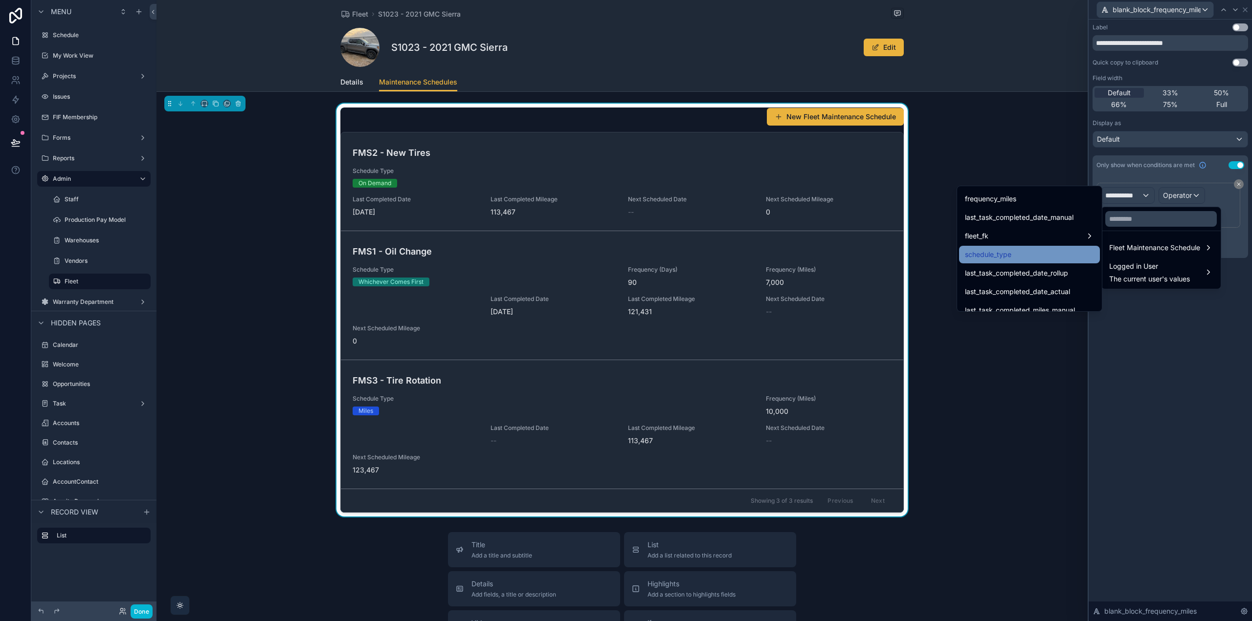
click at [997, 255] on span "schedule_type" at bounding box center [988, 255] width 46 height 12
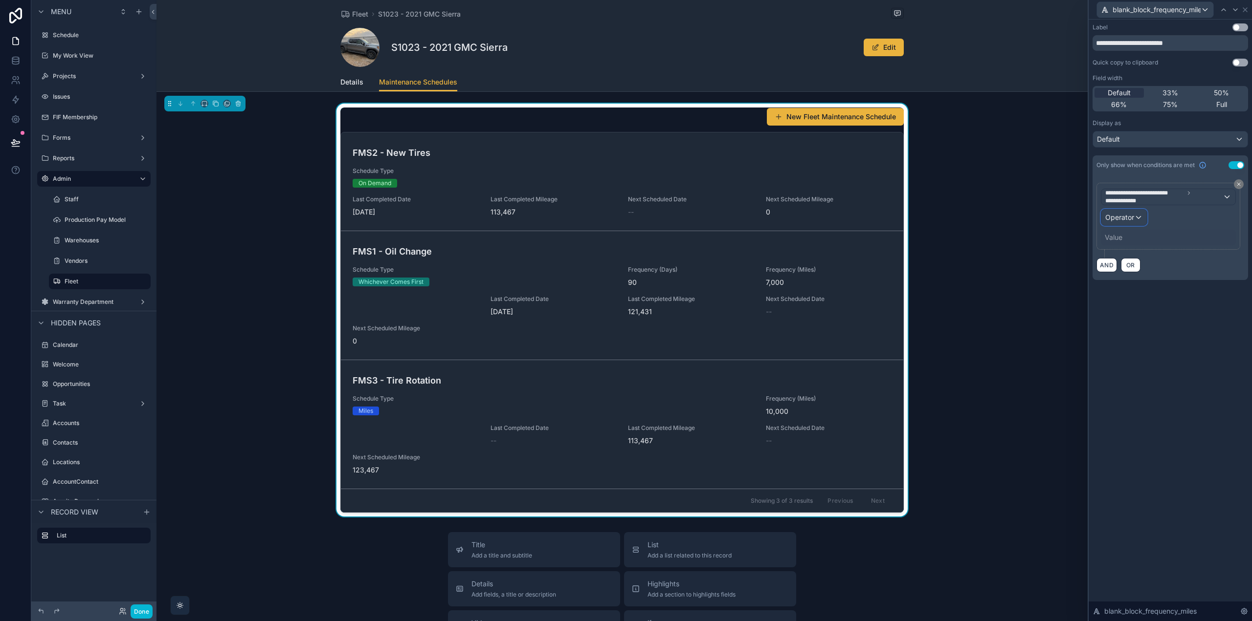
click at [1129, 214] on span "Operator" at bounding box center [1119, 217] width 29 height 8
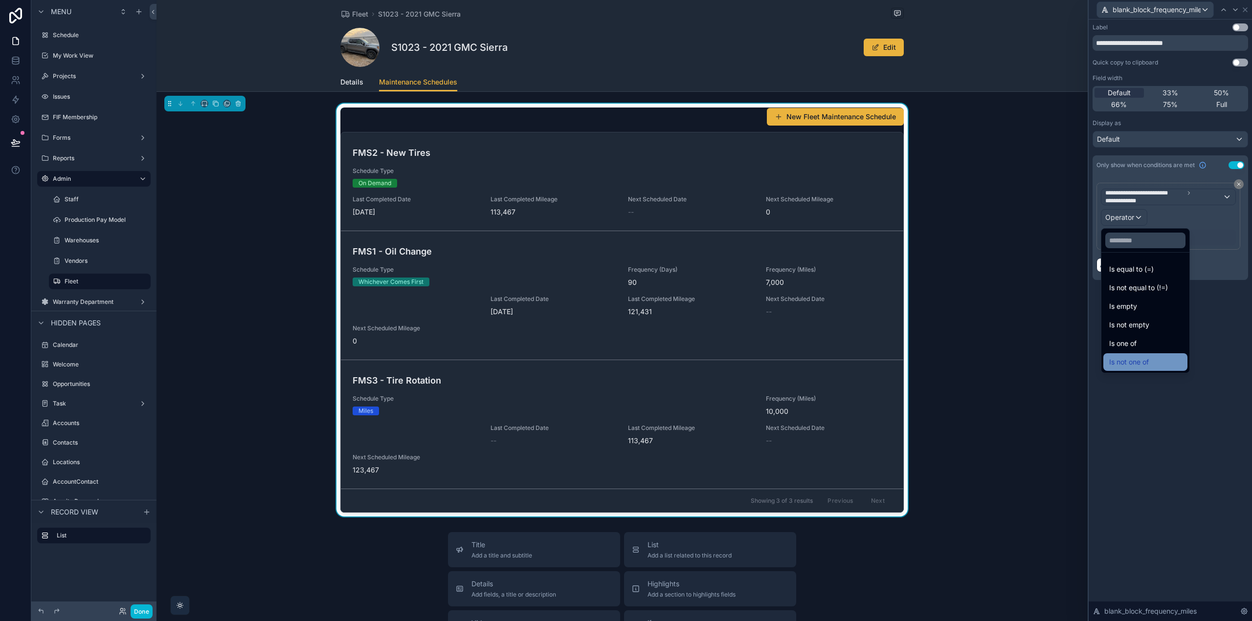
click at [1137, 358] on span "Is not one of" at bounding box center [1129, 362] width 40 height 12
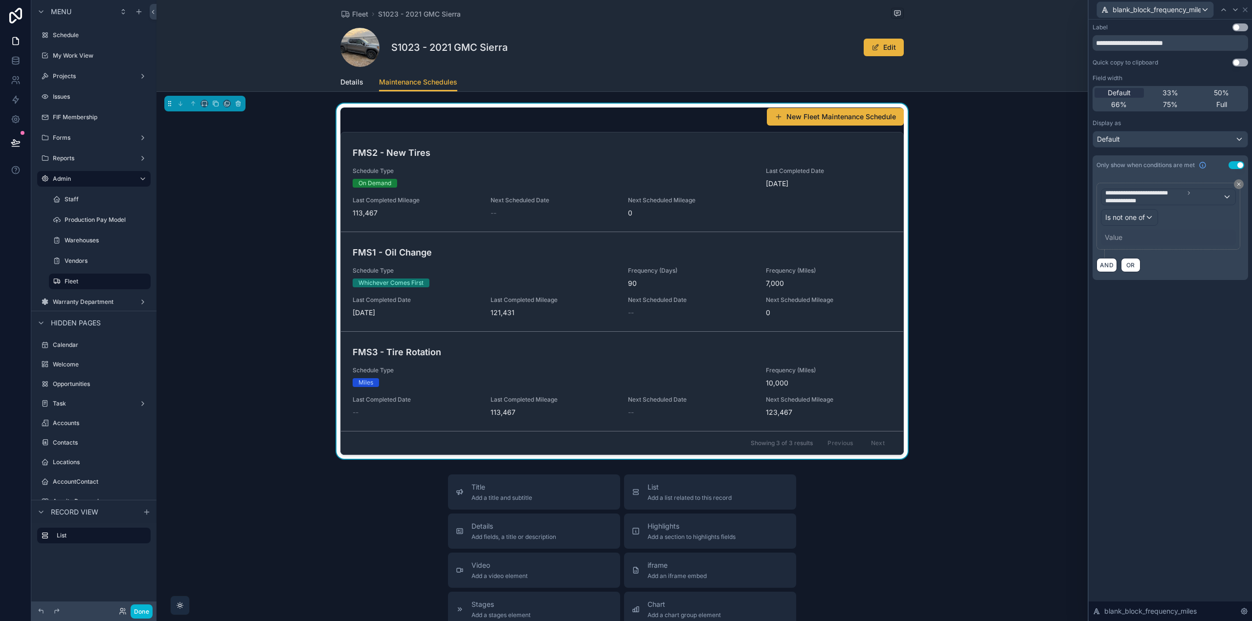
click at [1115, 235] on div "Value" at bounding box center [1113, 238] width 18 height 10
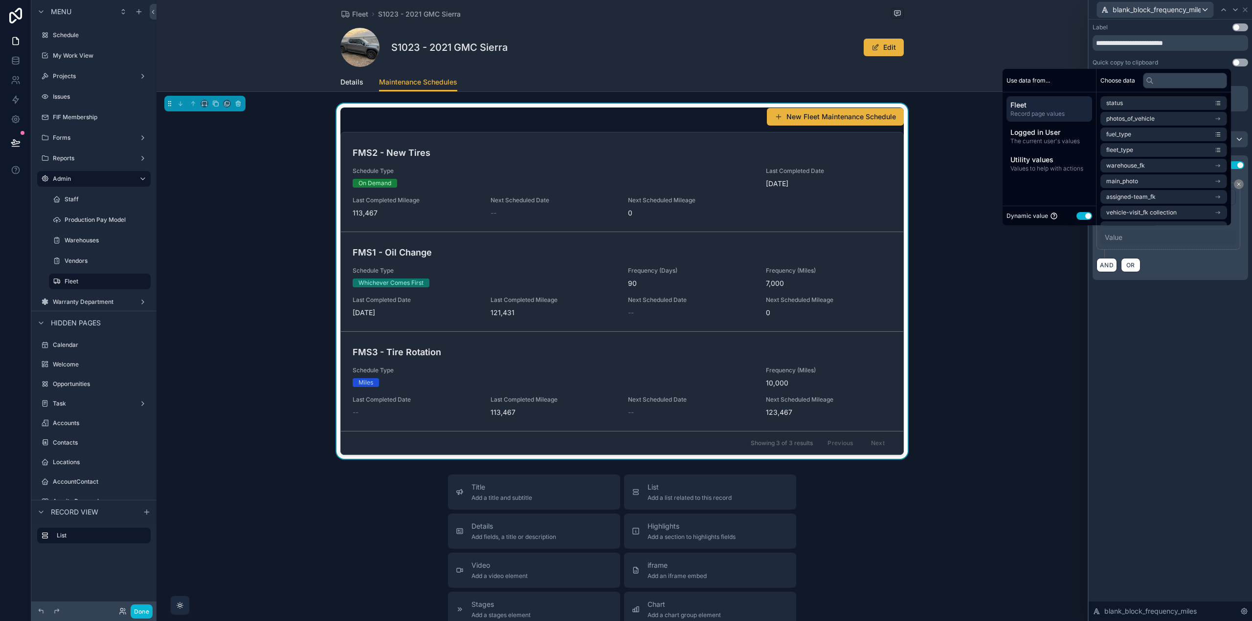
click at [1079, 217] on button "Use setting" at bounding box center [1084, 216] width 16 height 8
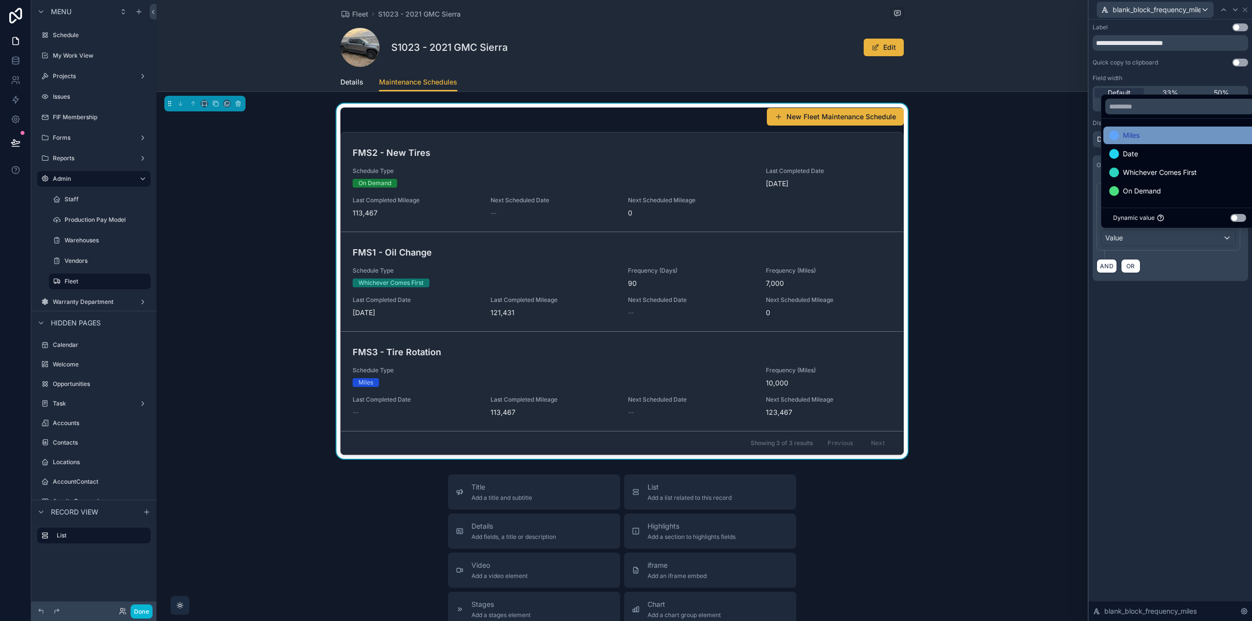
click at [1146, 138] on div "Miles" at bounding box center [1179, 136] width 141 height 12
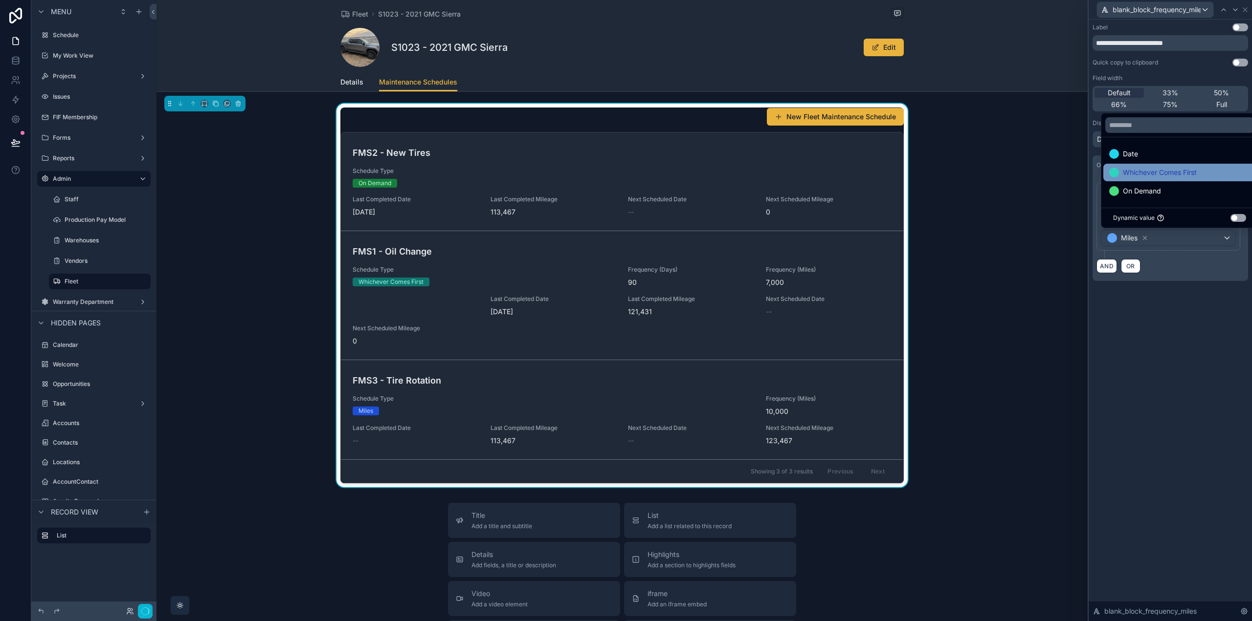
click at [1148, 168] on span "Whichever Comes First" at bounding box center [1160, 173] width 74 height 12
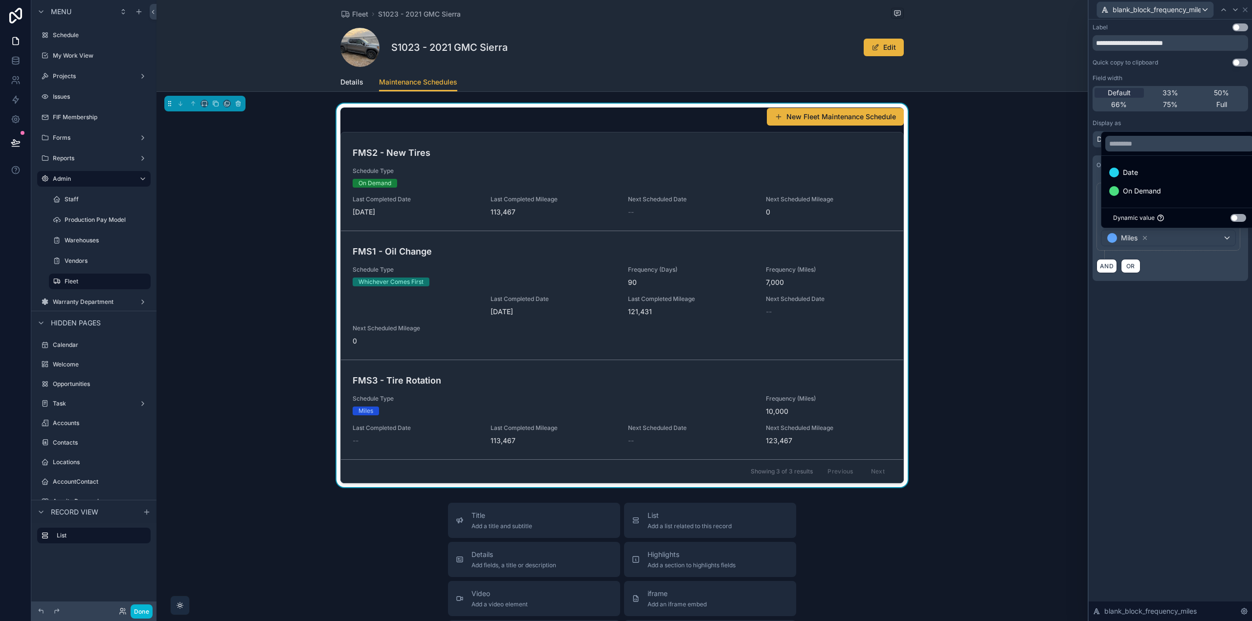
click at [1166, 342] on div "**********" at bounding box center [1169, 321] width 163 height 602
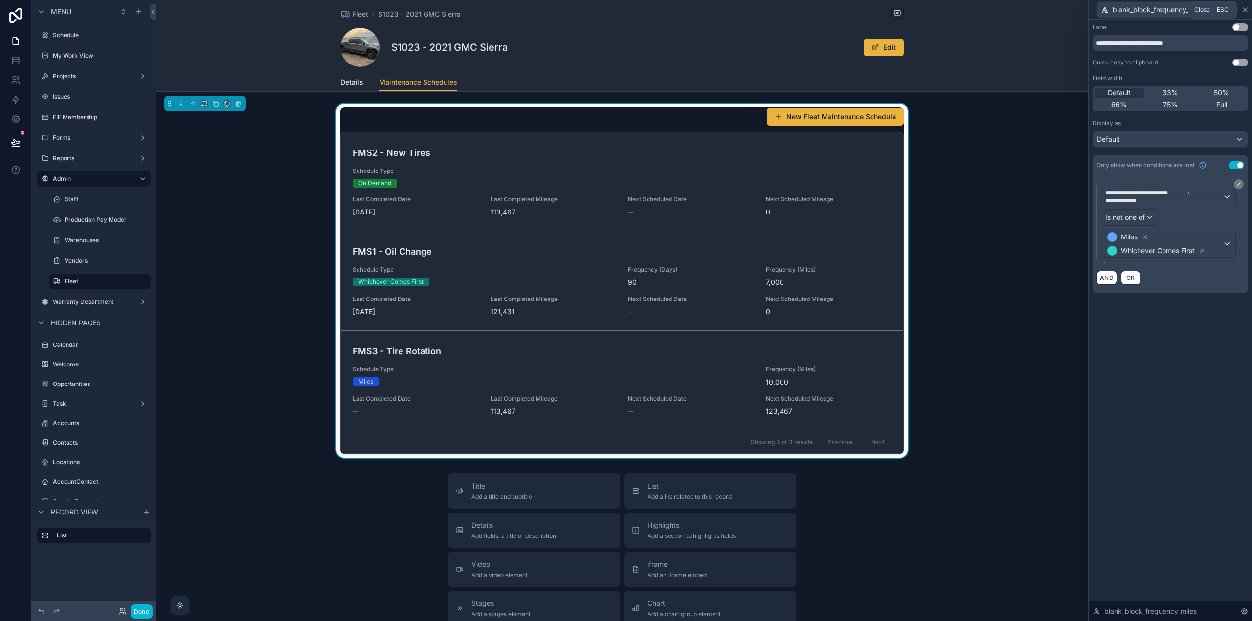
click at [1245, 8] on icon at bounding box center [1245, 10] width 8 height 8
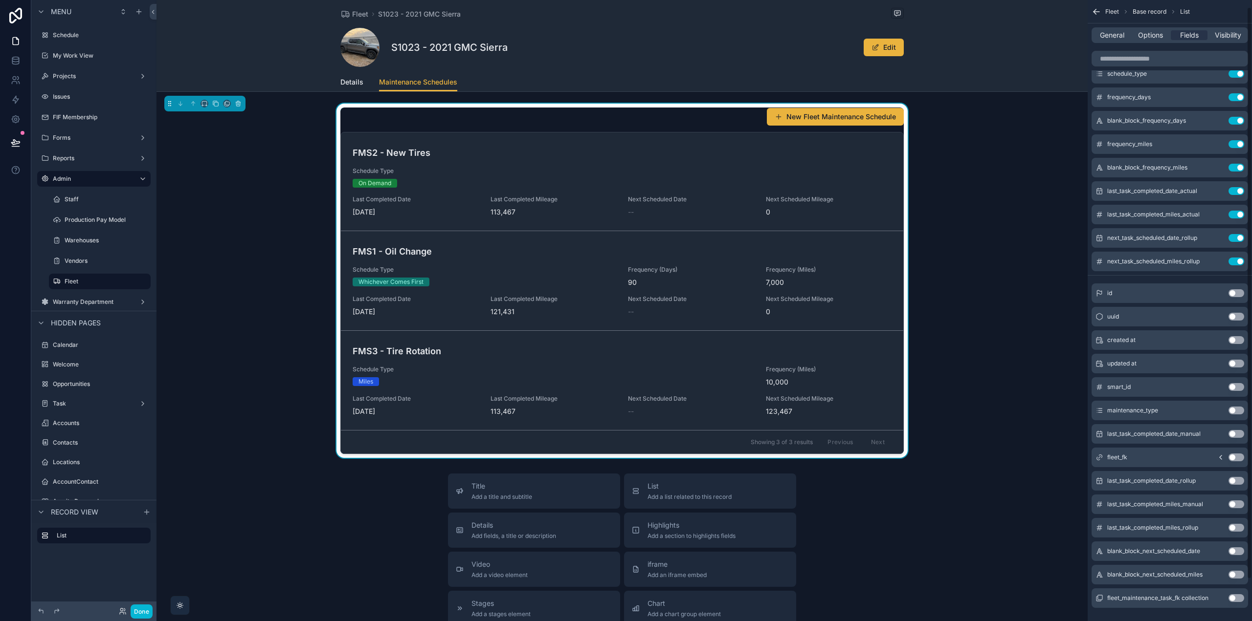
scroll to position [53, 0]
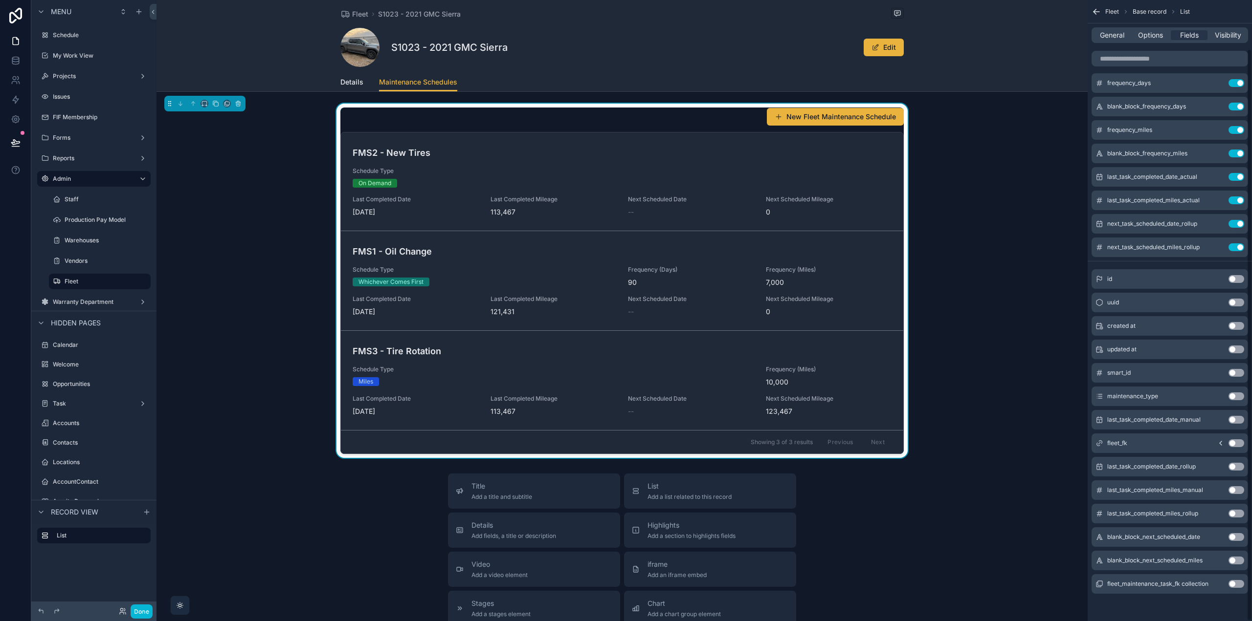
click at [1241, 537] on button "Use setting" at bounding box center [1236, 537] width 16 height 8
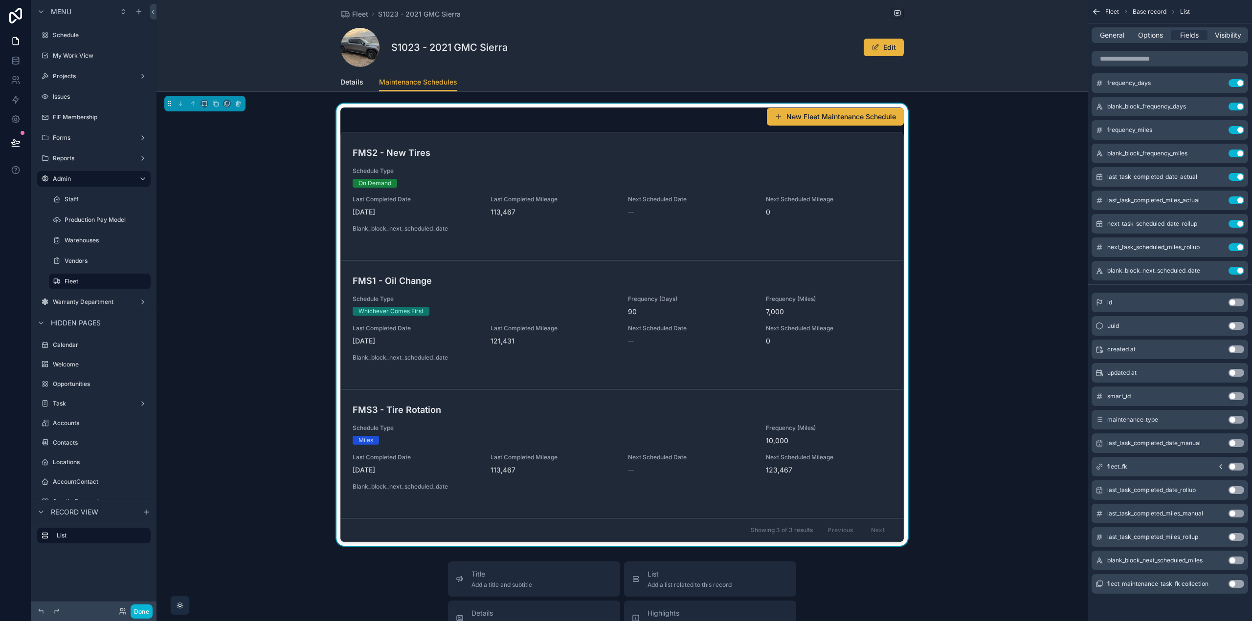
click at [1237, 560] on button "Use setting" at bounding box center [1236, 561] width 16 height 8
click at [1214, 224] on icon "scrollable content" at bounding box center [1216, 224] width 4 height 4
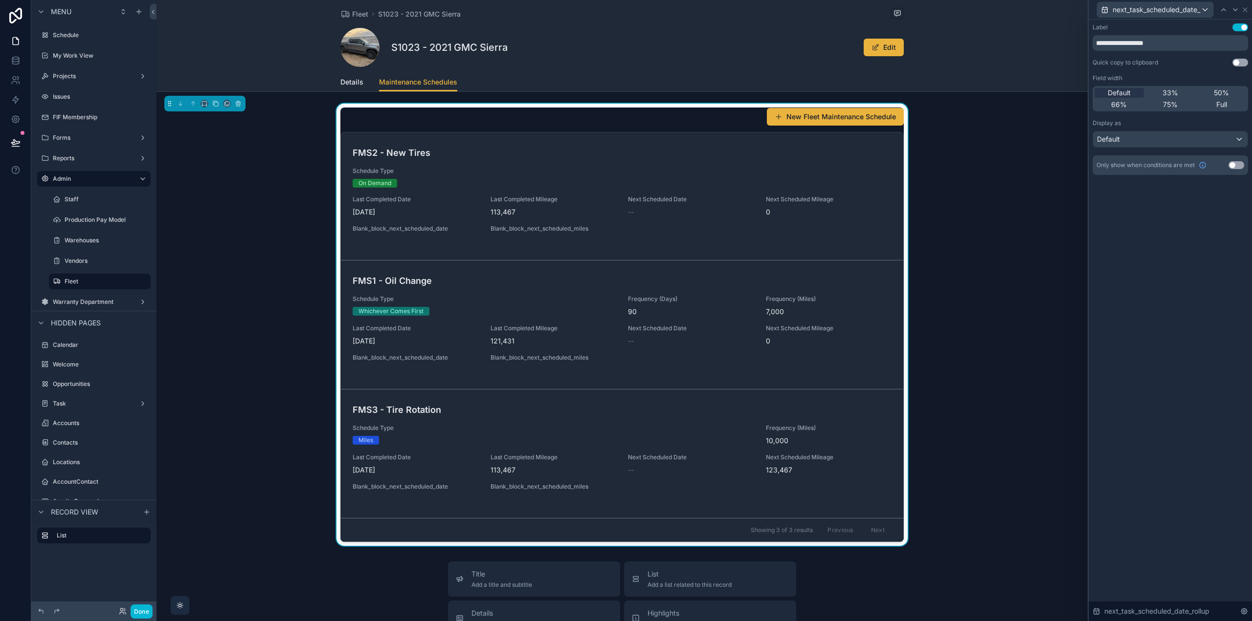
click at [1237, 163] on button "Use setting" at bounding box center [1236, 165] width 16 height 8
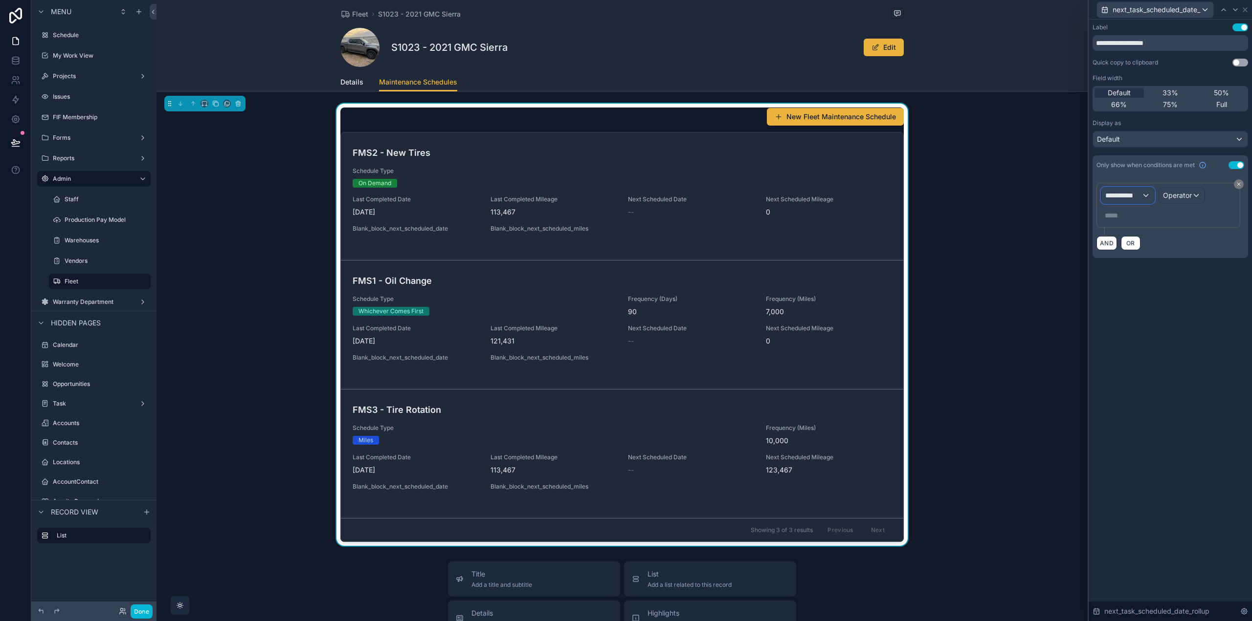
click at [1139, 197] on span "**********" at bounding box center [1123, 196] width 36 height 10
click at [1156, 252] on span "Fleet Maintenance Schedule" at bounding box center [1154, 248] width 91 height 12
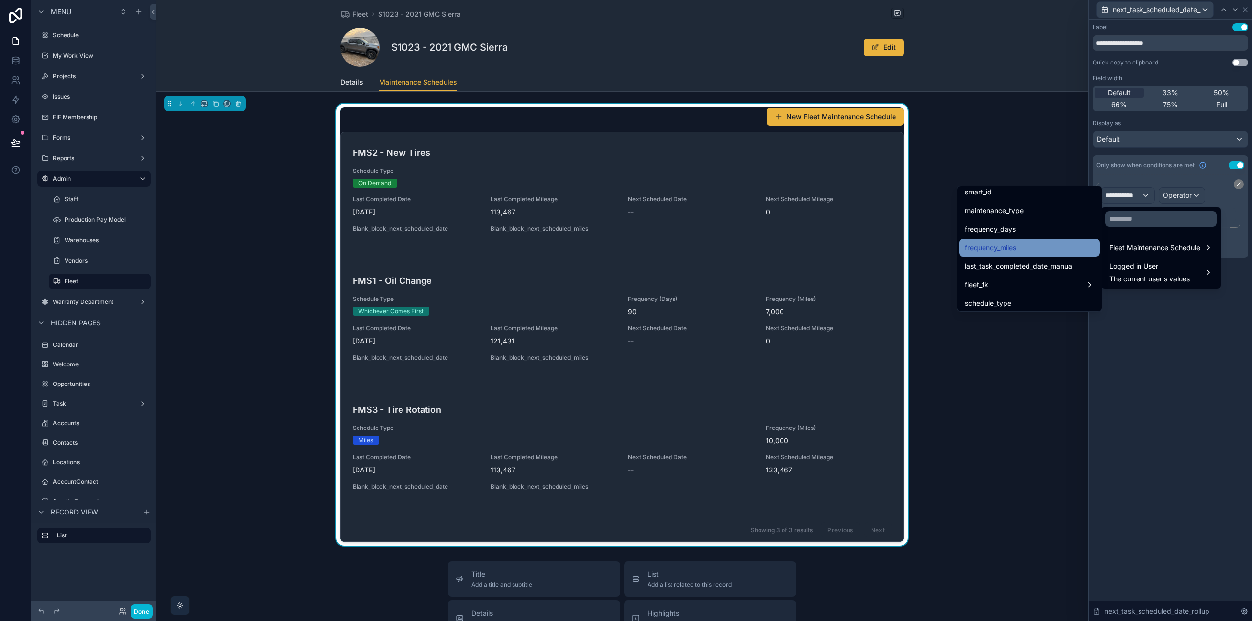
scroll to position [147, 0]
click at [1001, 252] on span "schedule_type" at bounding box center [988, 255] width 46 height 12
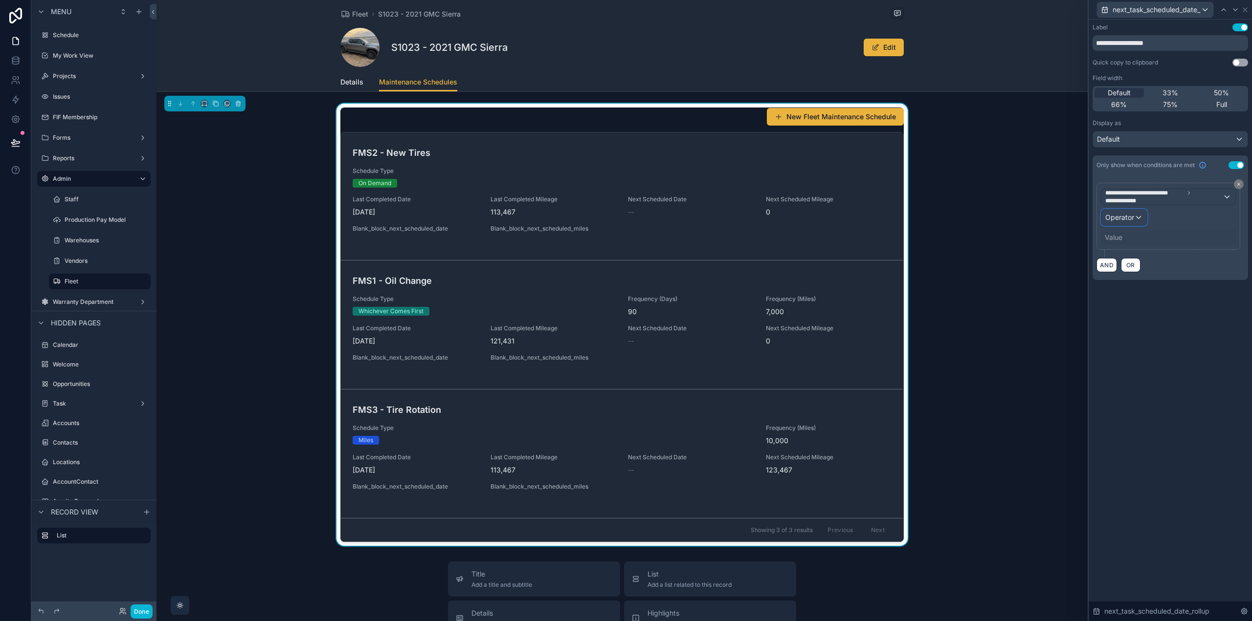
click at [1142, 216] on div "Operator" at bounding box center [1123, 218] width 45 height 16
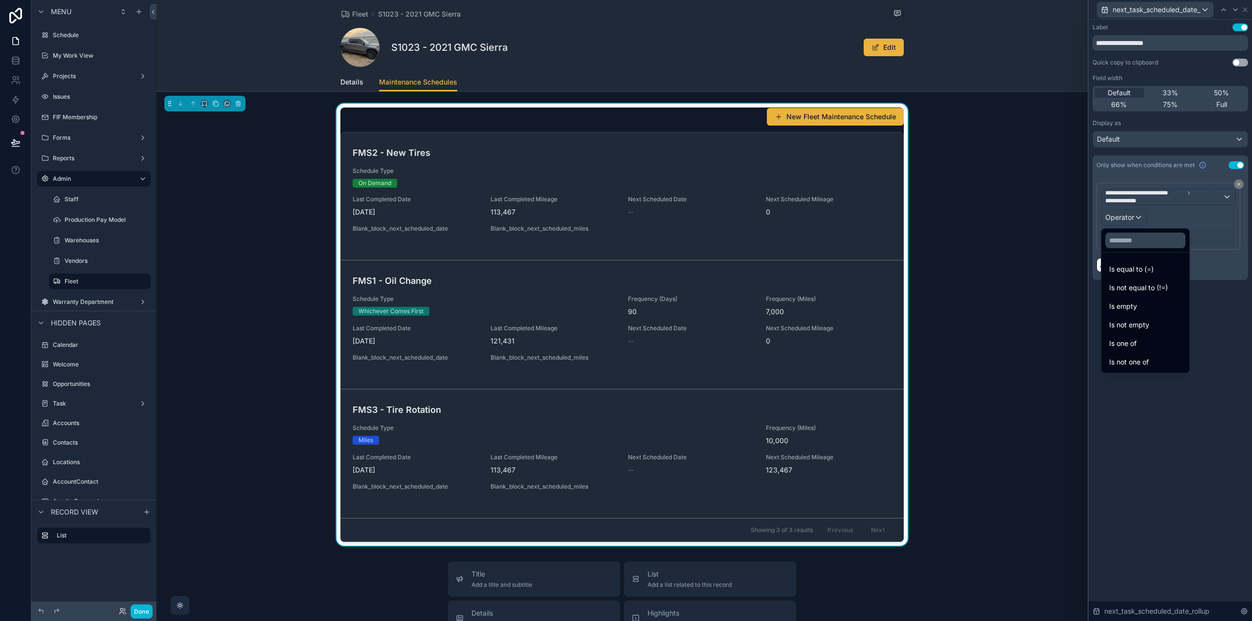
drag, startPoint x: 1145, startPoint y: 352, endPoint x: 1137, endPoint y: 254, distance: 98.1
click at [1145, 352] on div "Is one of" at bounding box center [1145, 344] width 84 height 18
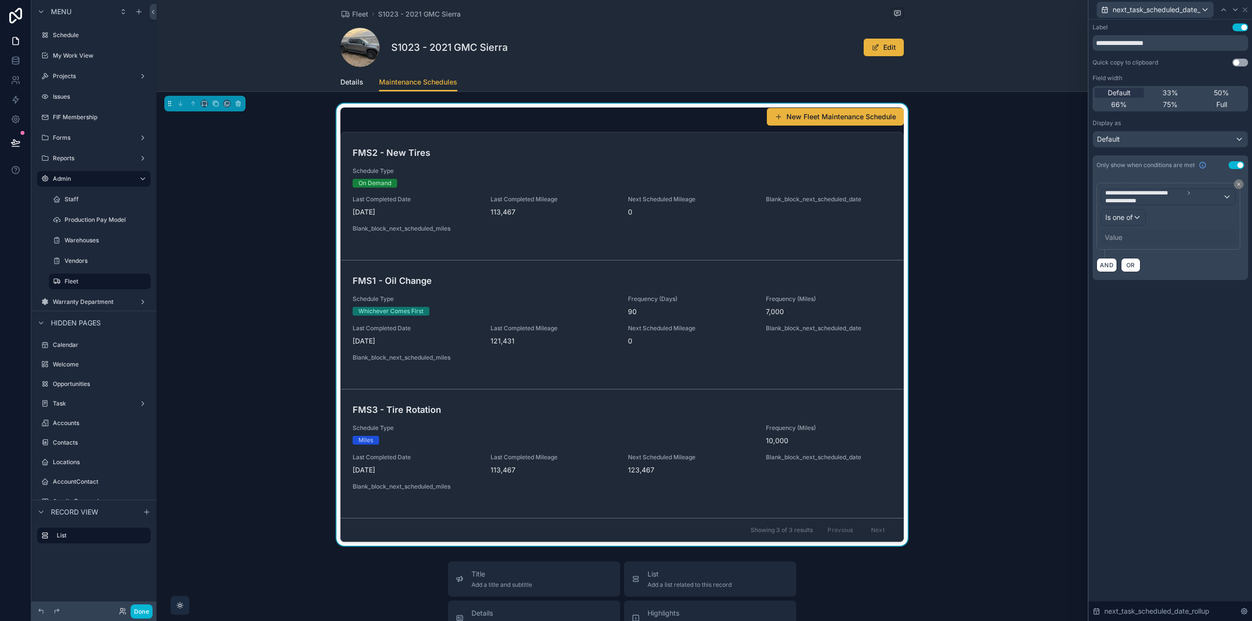
click at [1127, 240] on div "Value" at bounding box center [1168, 238] width 135 height 16
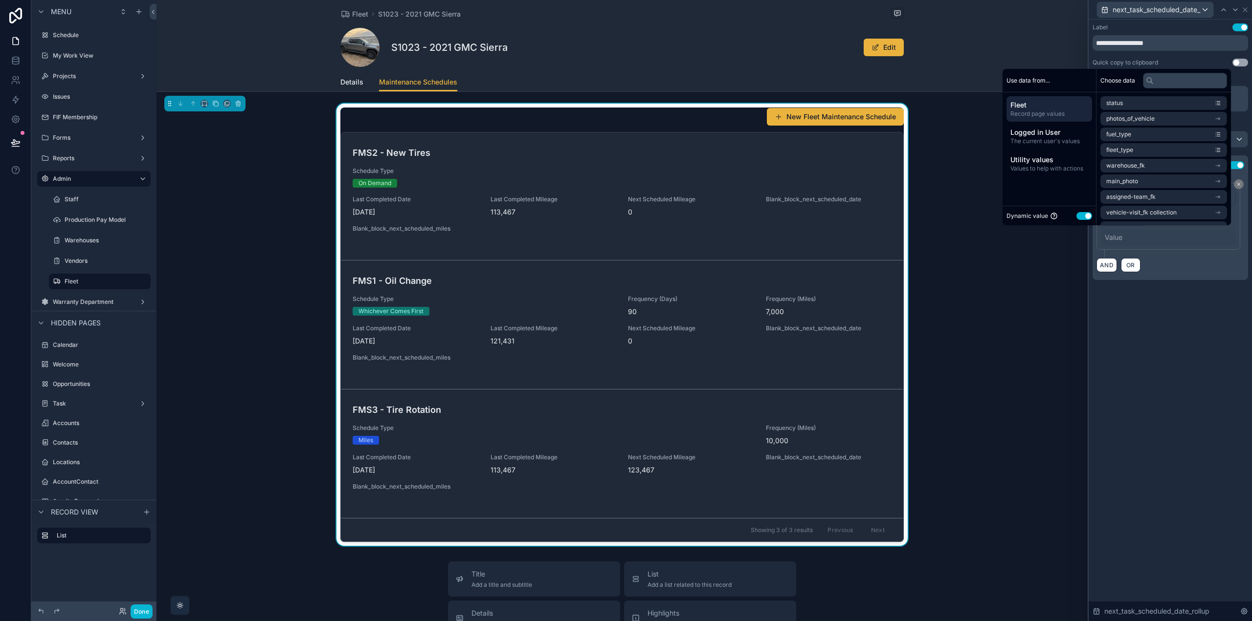
click at [1082, 216] on button "Use setting" at bounding box center [1084, 216] width 16 height 8
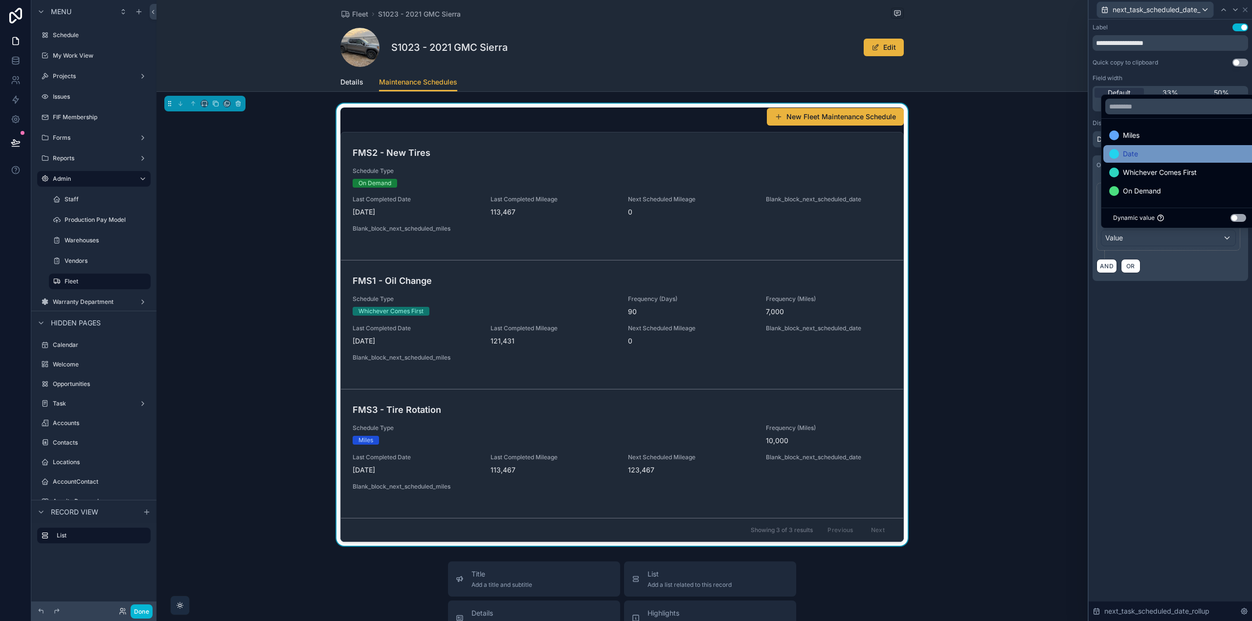
click at [1149, 155] on div "Date" at bounding box center [1179, 154] width 141 height 12
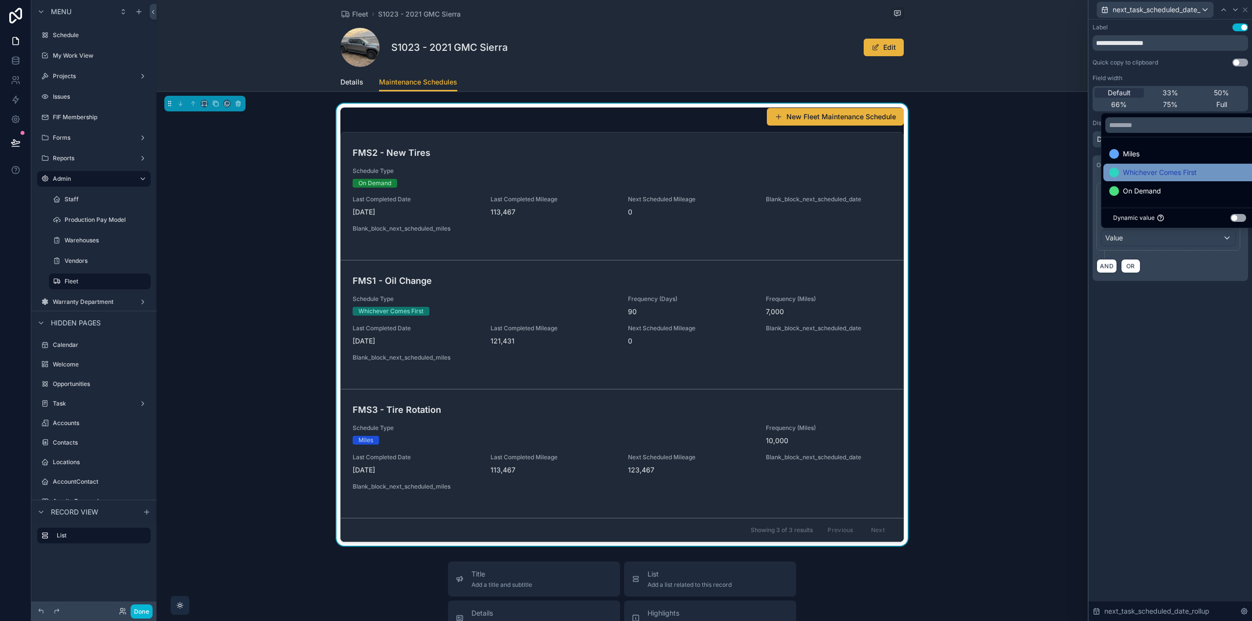
click at [1149, 170] on span "Whichever Comes First" at bounding box center [1160, 173] width 74 height 12
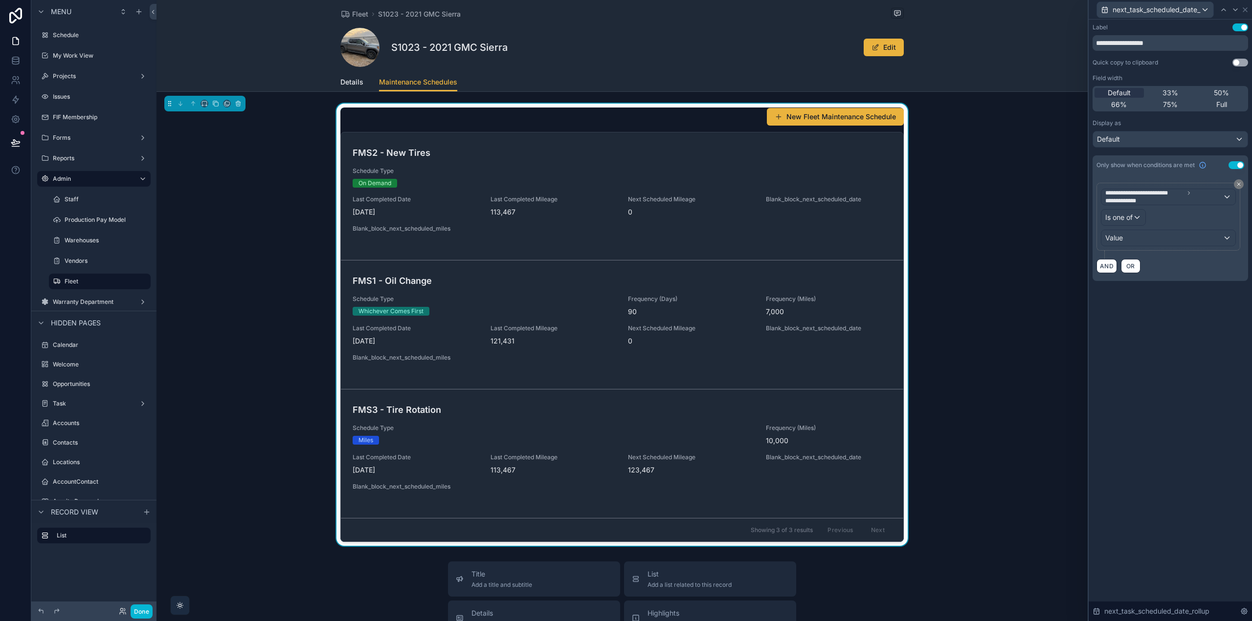
click at [1175, 344] on div "**********" at bounding box center [1169, 321] width 163 height 602
click at [1235, 12] on icon at bounding box center [1235, 10] width 8 height 8
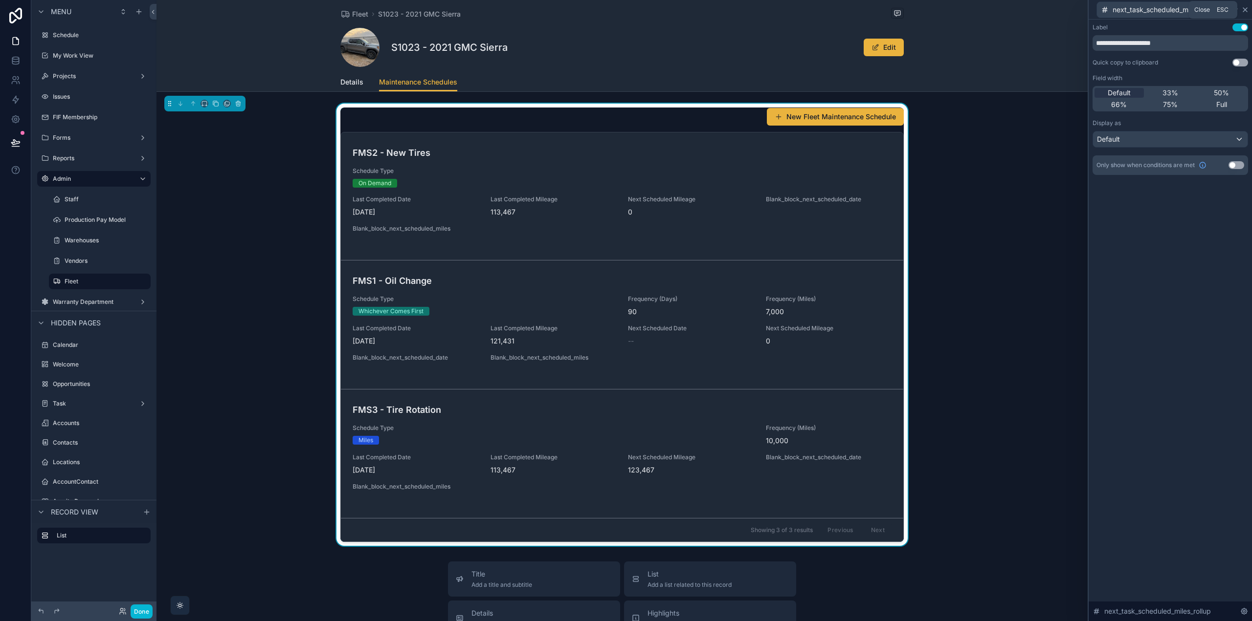
click at [1246, 9] on icon at bounding box center [1245, 10] width 8 height 8
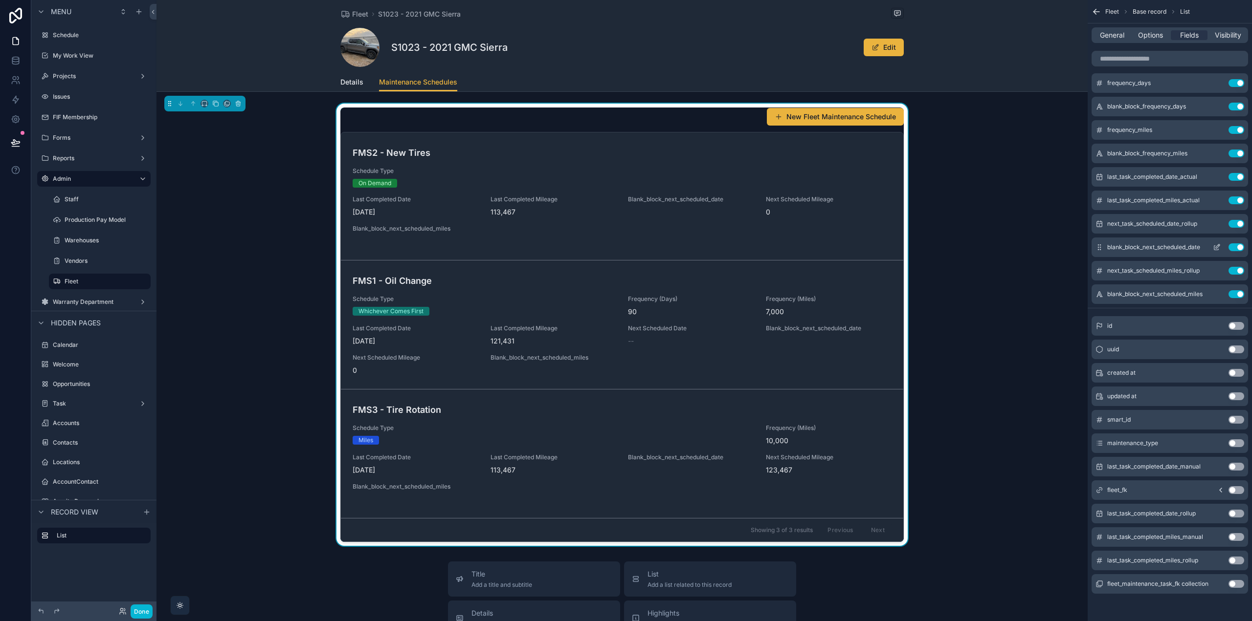
click at [1217, 247] on icon "scrollable content" at bounding box center [1217, 247] width 8 height 8
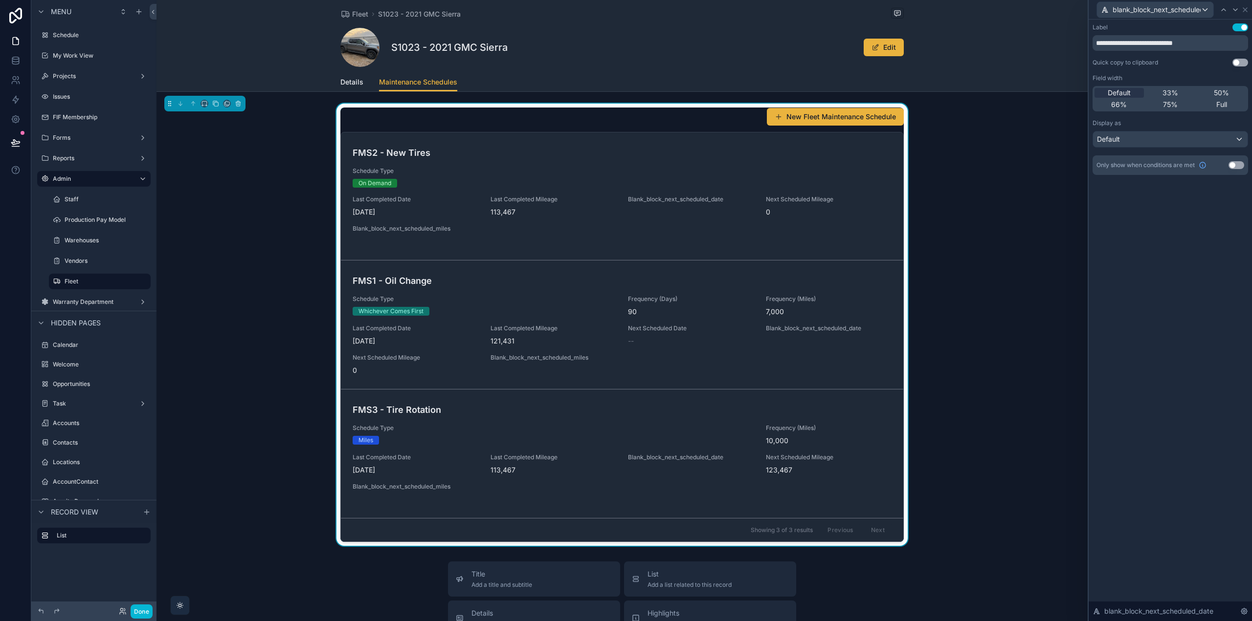
click at [1238, 164] on button "Use setting" at bounding box center [1236, 165] width 16 height 8
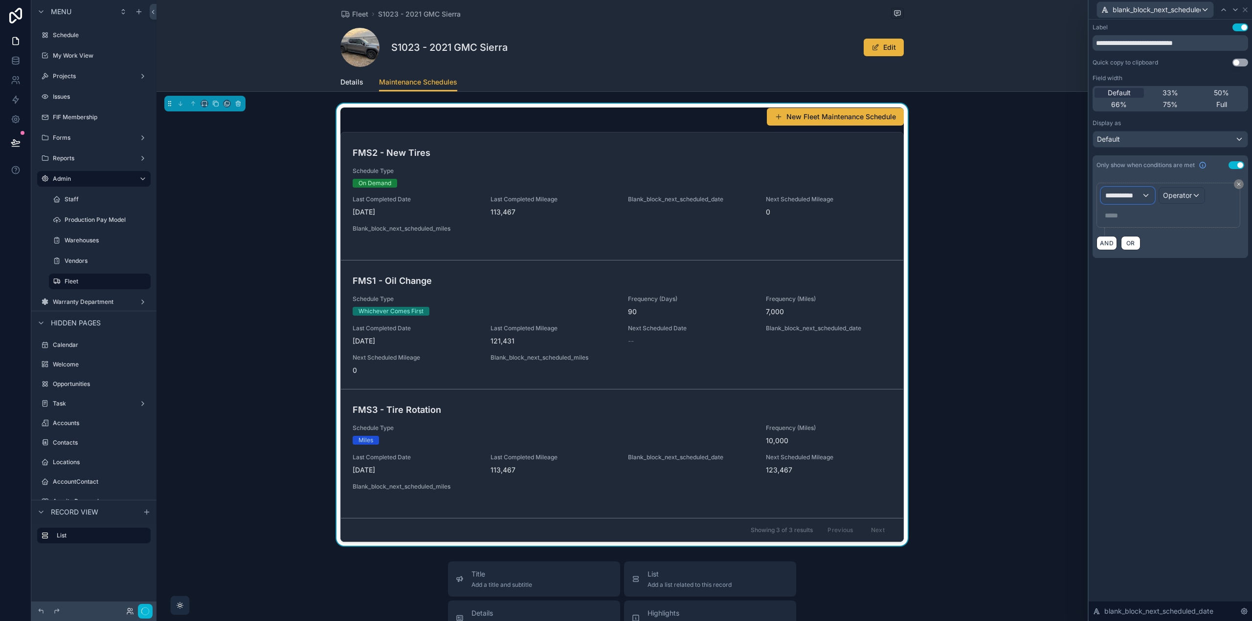
click at [1129, 191] on span "**********" at bounding box center [1123, 196] width 36 height 10
click at [1137, 252] on span "Fleet Maintenance Schedule" at bounding box center [1154, 248] width 91 height 12
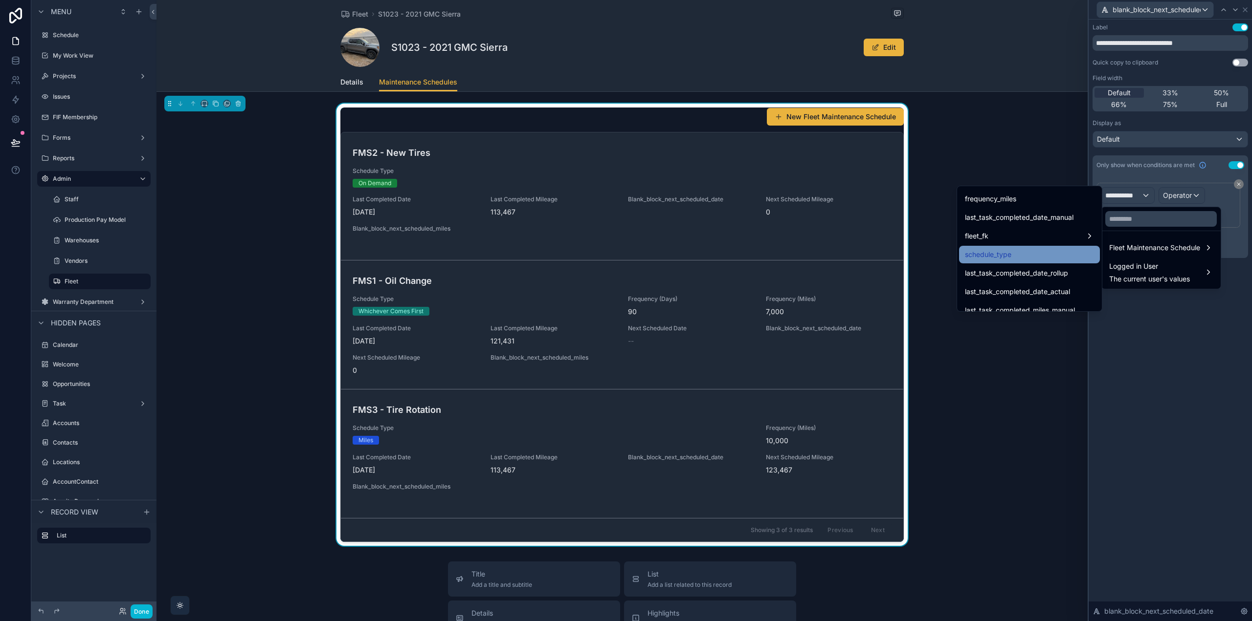
click at [1031, 255] on div "schedule_type" at bounding box center [1029, 255] width 129 height 12
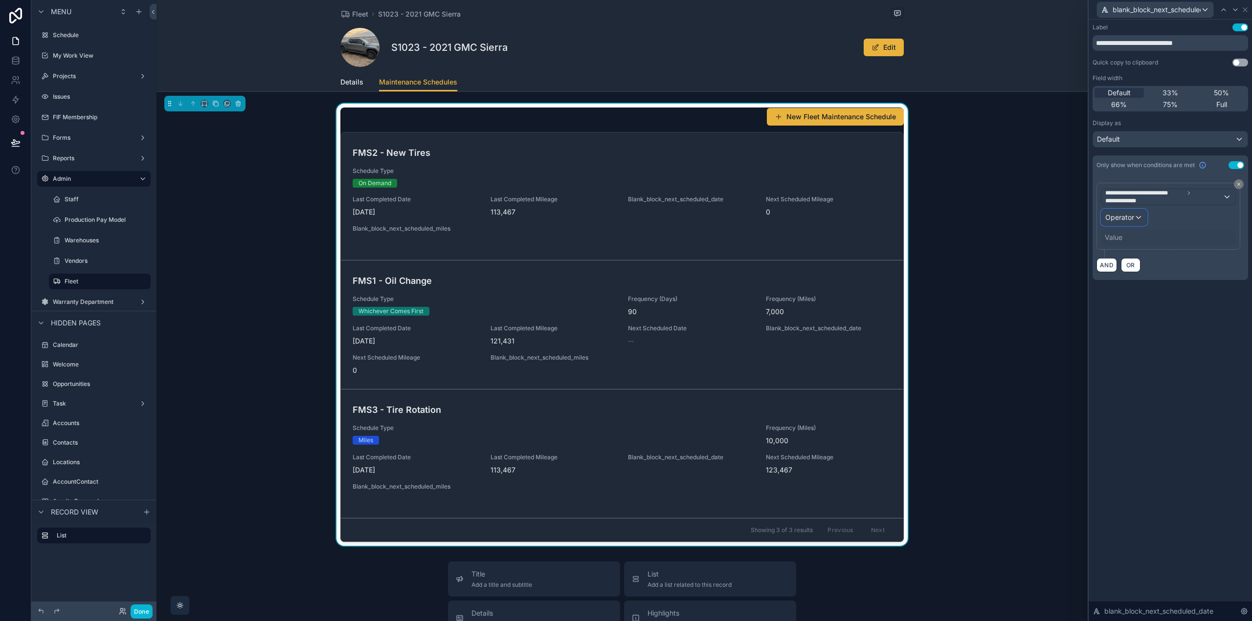
click at [1133, 218] on span "Operator" at bounding box center [1119, 217] width 29 height 8
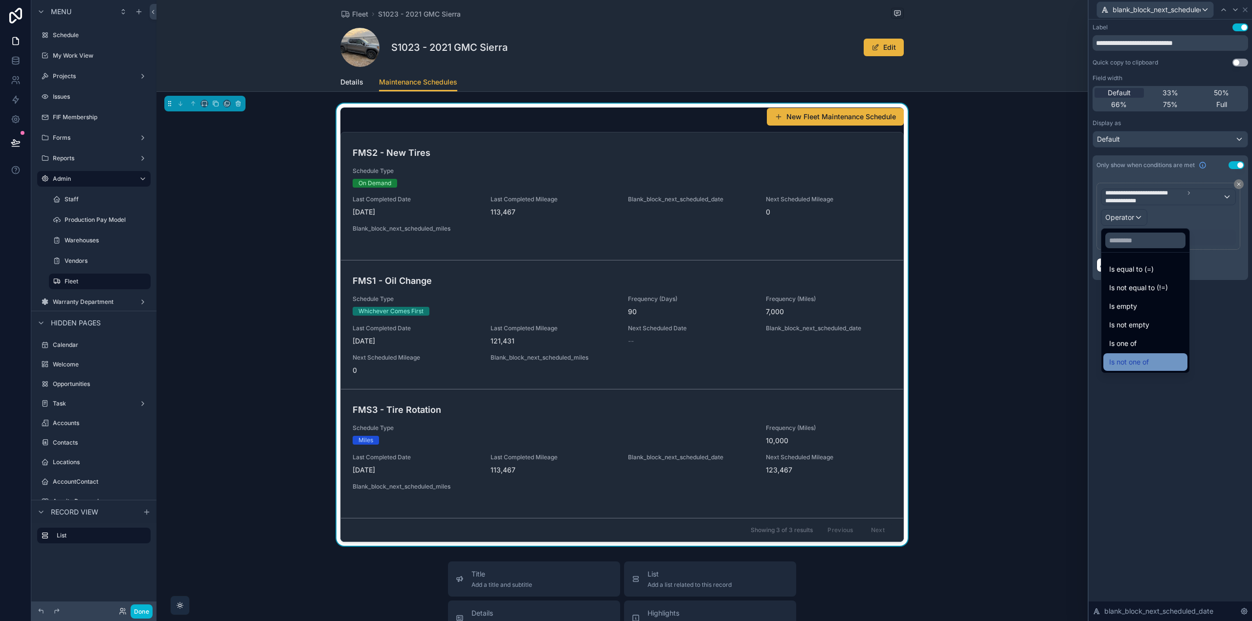
click at [1138, 358] on span "Is not one of" at bounding box center [1129, 362] width 40 height 12
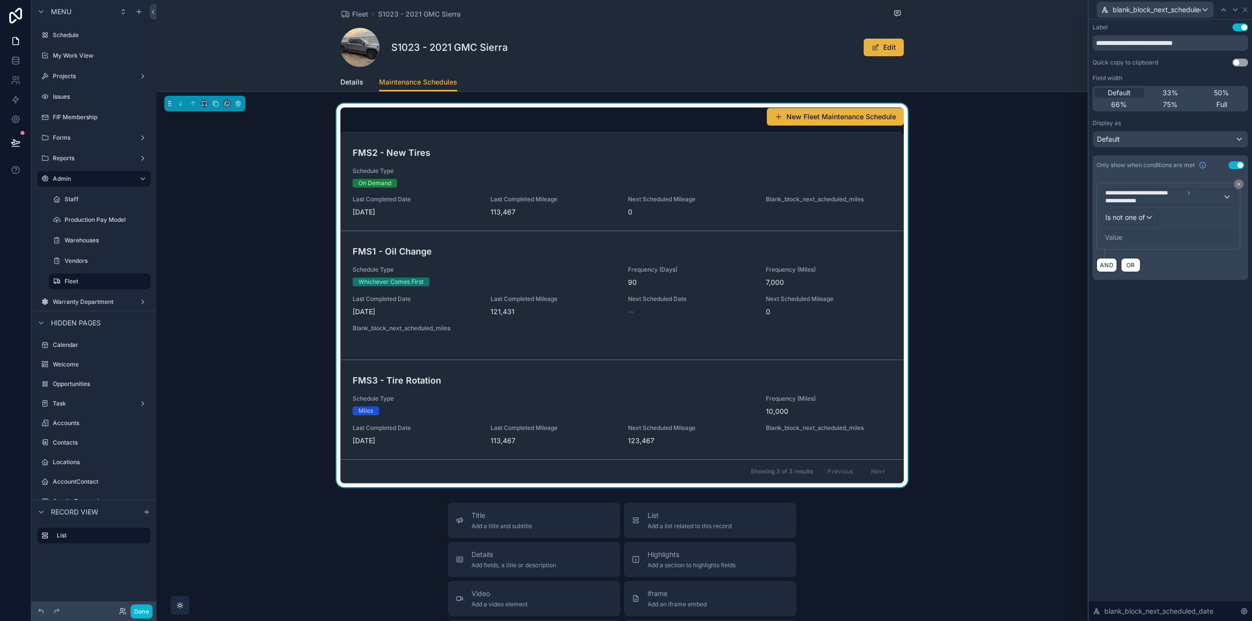
click at [1130, 240] on div "Value" at bounding box center [1168, 238] width 135 height 16
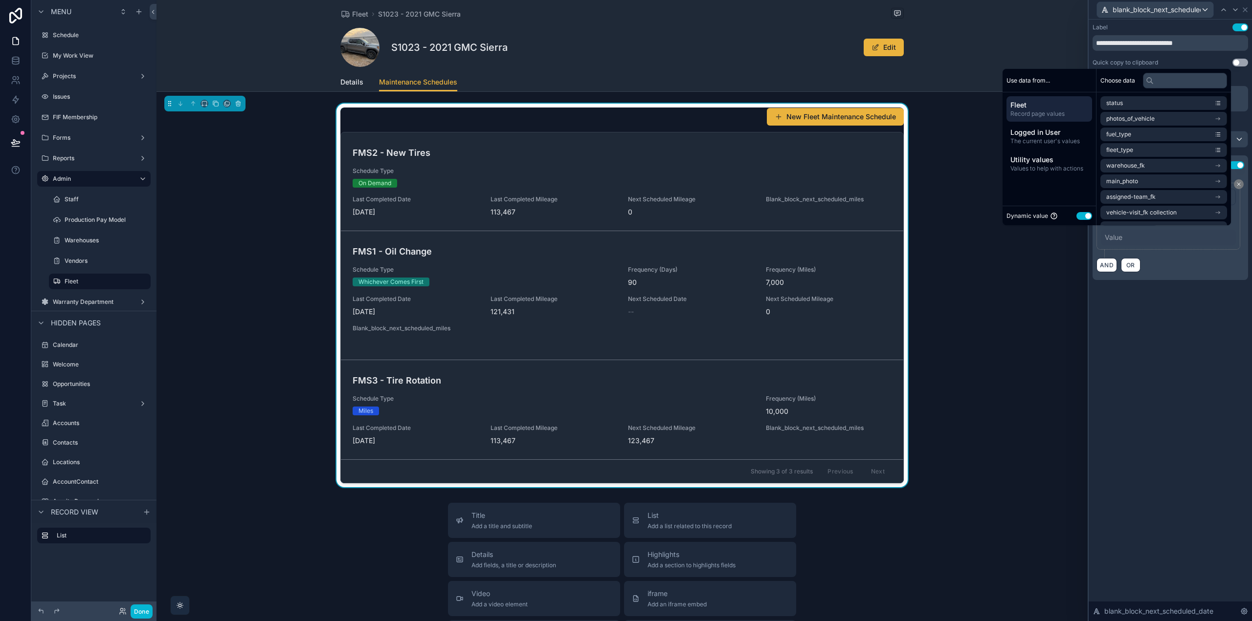
click at [1083, 214] on button "Use setting" at bounding box center [1084, 216] width 16 height 8
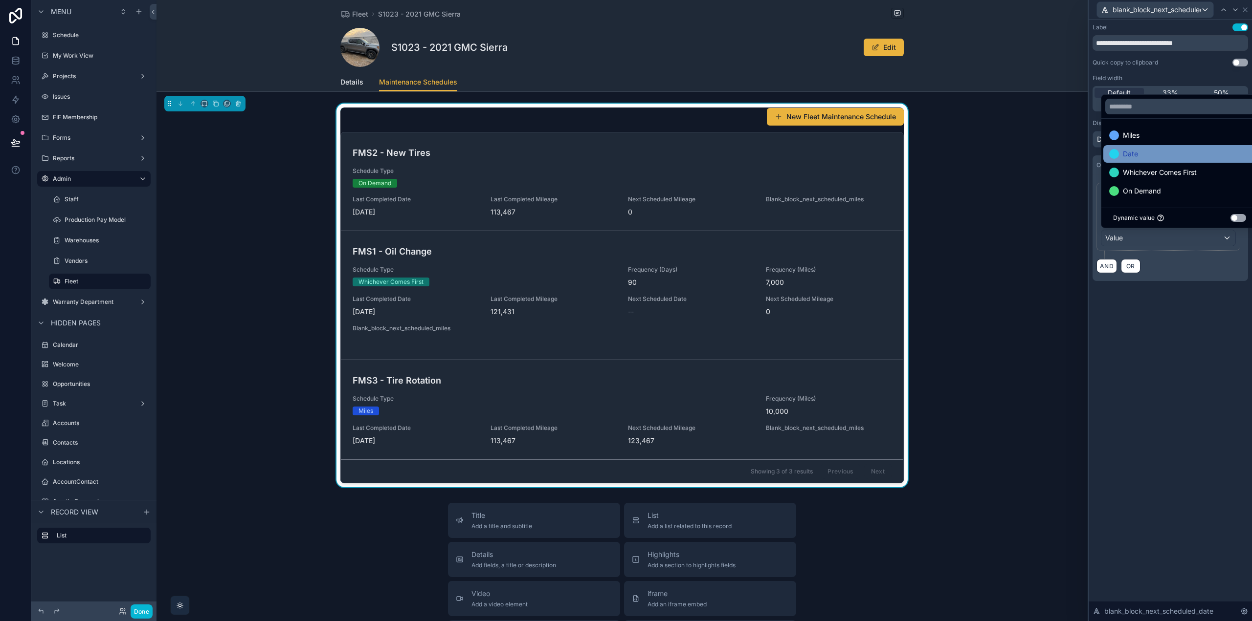
click at [1136, 152] on span "Date" at bounding box center [1130, 154] width 15 height 12
click at [1142, 169] on span "Whichever Comes First" at bounding box center [1160, 173] width 74 height 12
click at [1148, 351] on div "**********" at bounding box center [1169, 321] width 163 height 602
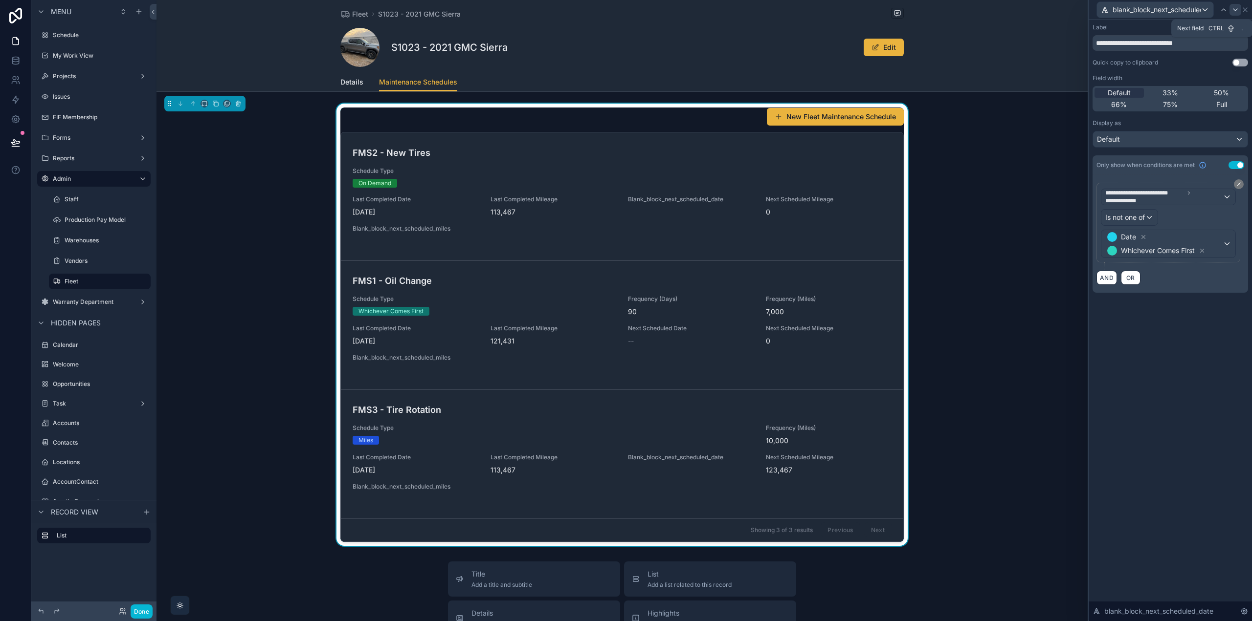
click at [1237, 10] on icon at bounding box center [1235, 10] width 8 height 8
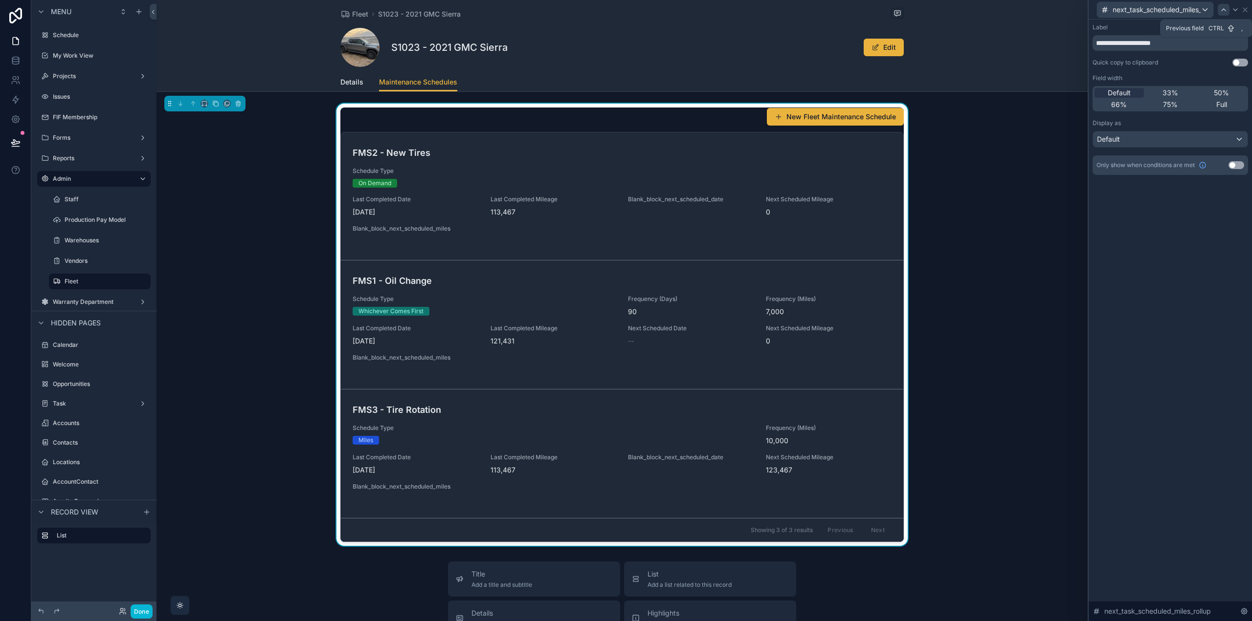
click at [1223, 10] on icon at bounding box center [1223, 10] width 8 height 8
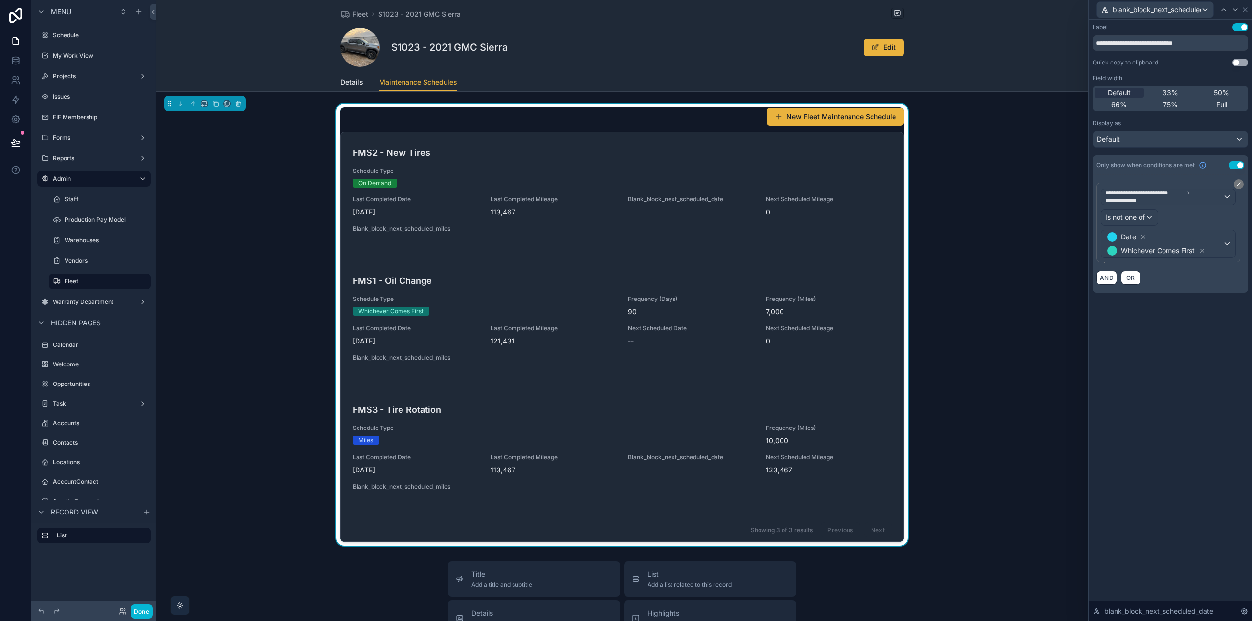
click at [1236, 31] on button "Use setting" at bounding box center [1240, 27] width 16 height 8
click at [1237, 11] on icon at bounding box center [1235, 10] width 8 height 8
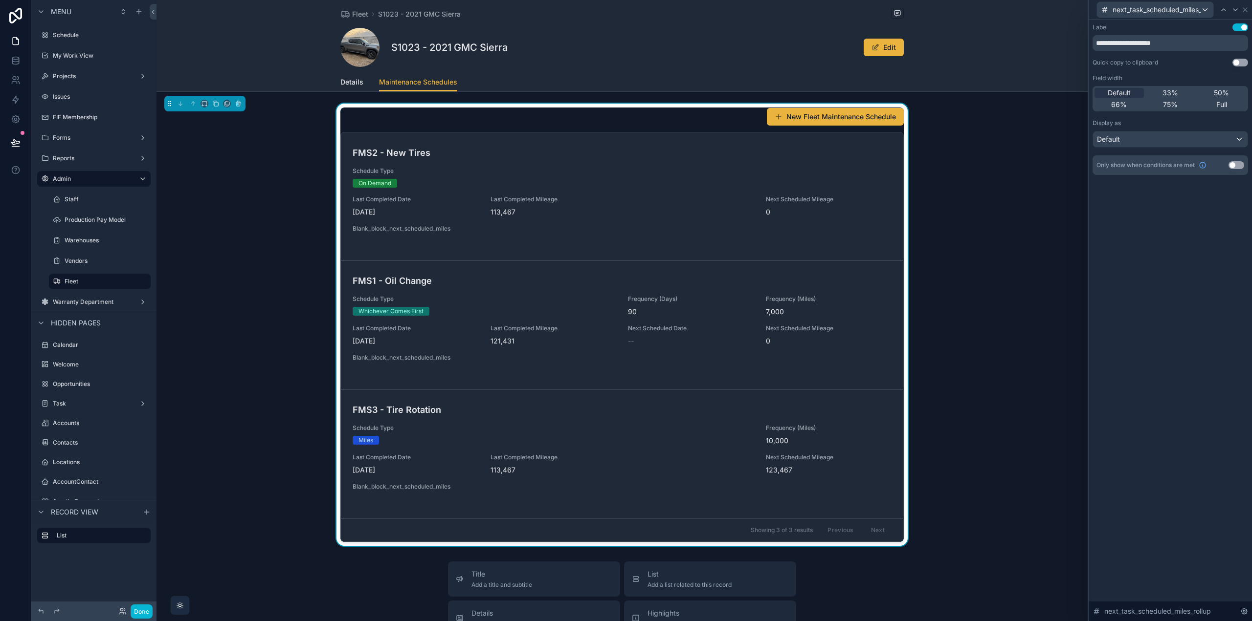
click at [1233, 167] on button "Use setting" at bounding box center [1236, 165] width 16 height 8
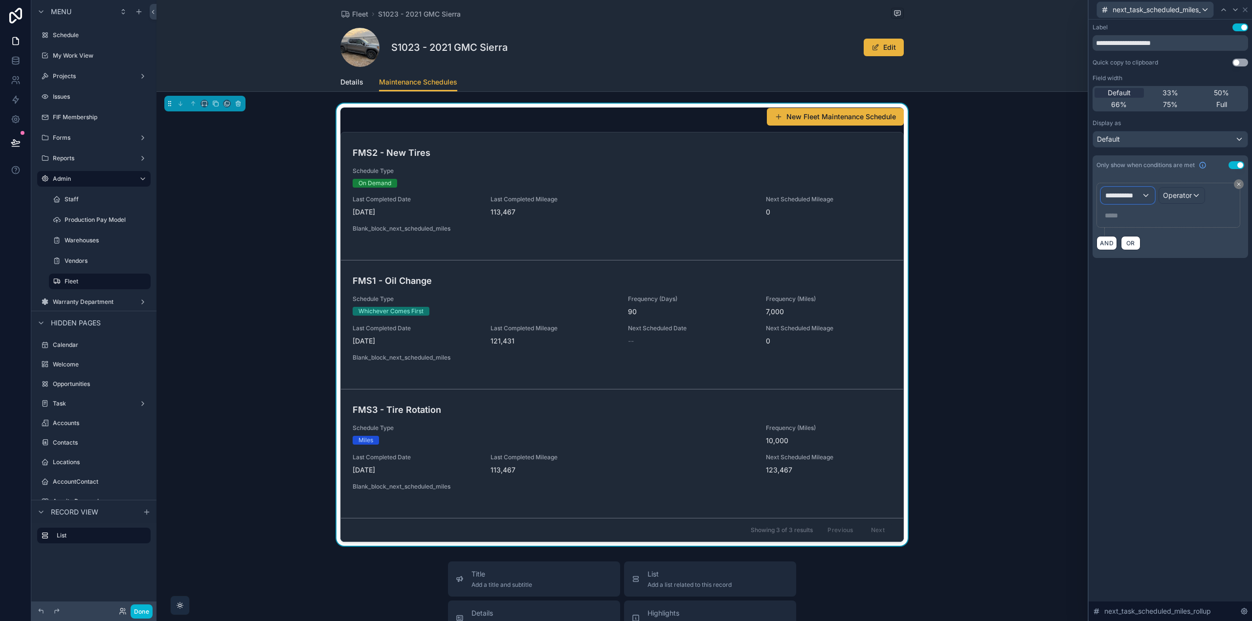
click at [1143, 194] on div "**********" at bounding box center [1127, 196] width 53 height 16
click at [1130, 246] on span "Fleet Maintenance Schedule" at bounding box center [1154, 248] width 91 height 12
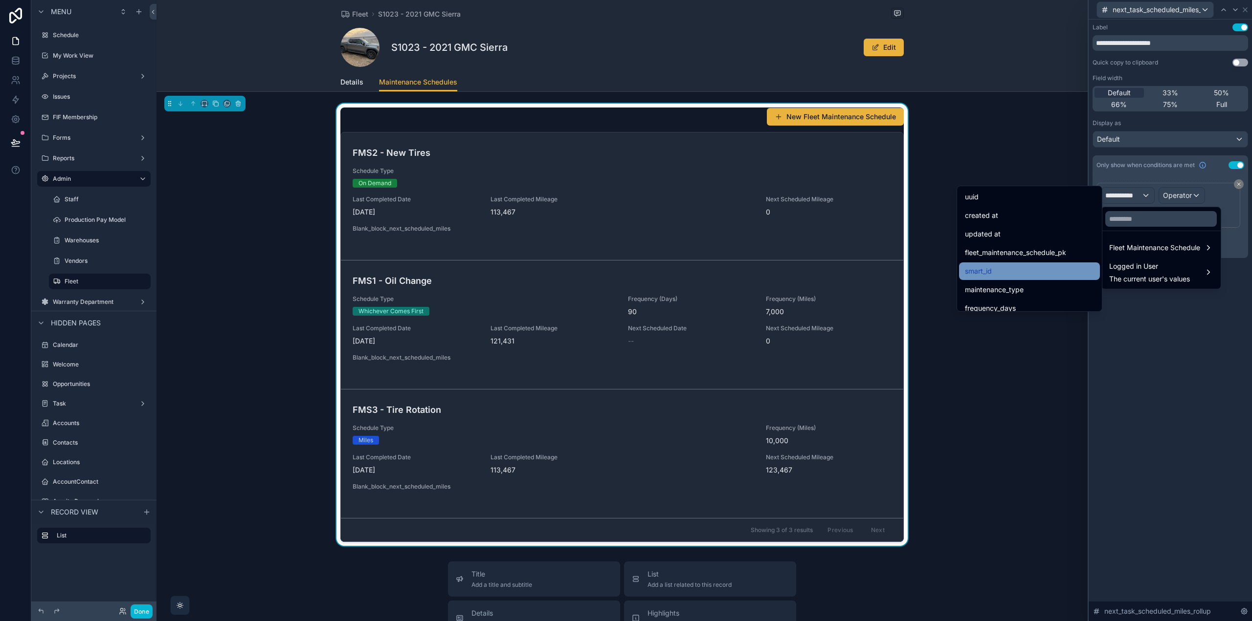
scroll to position [98, 0]
click at [1010, 296] on div "schedule_type" at bounding box center [1029, 304] width 141 height 18
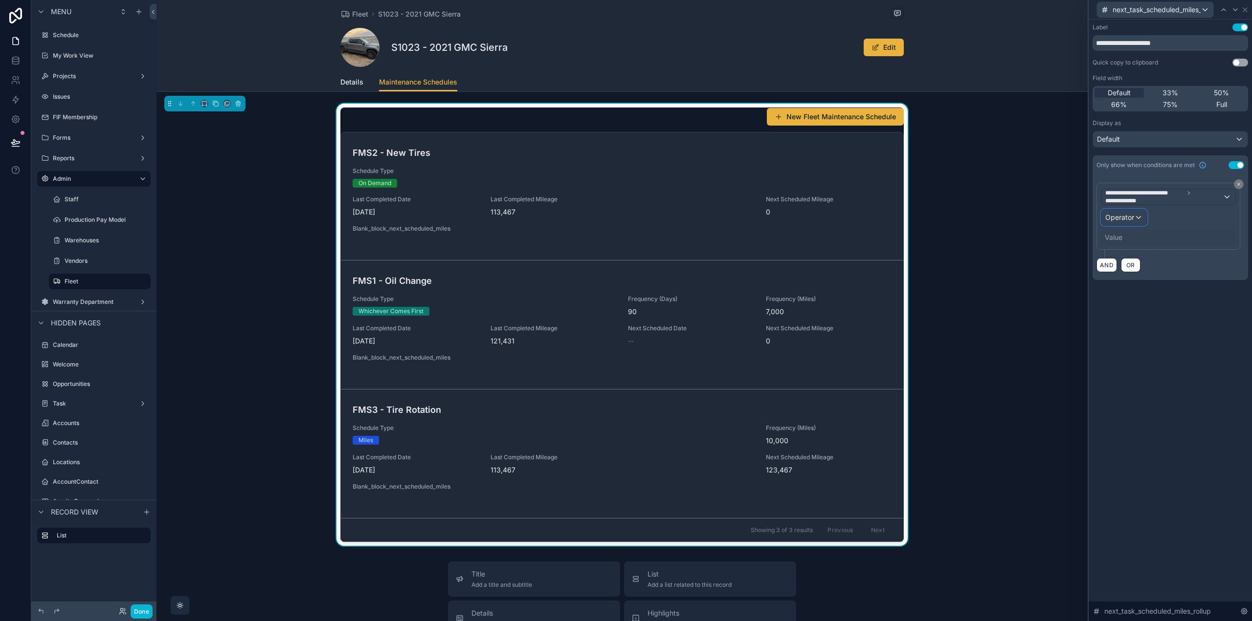
click at [1139, 219] on div "Operator" at bounding box center [1123, 218] width 45 height 16
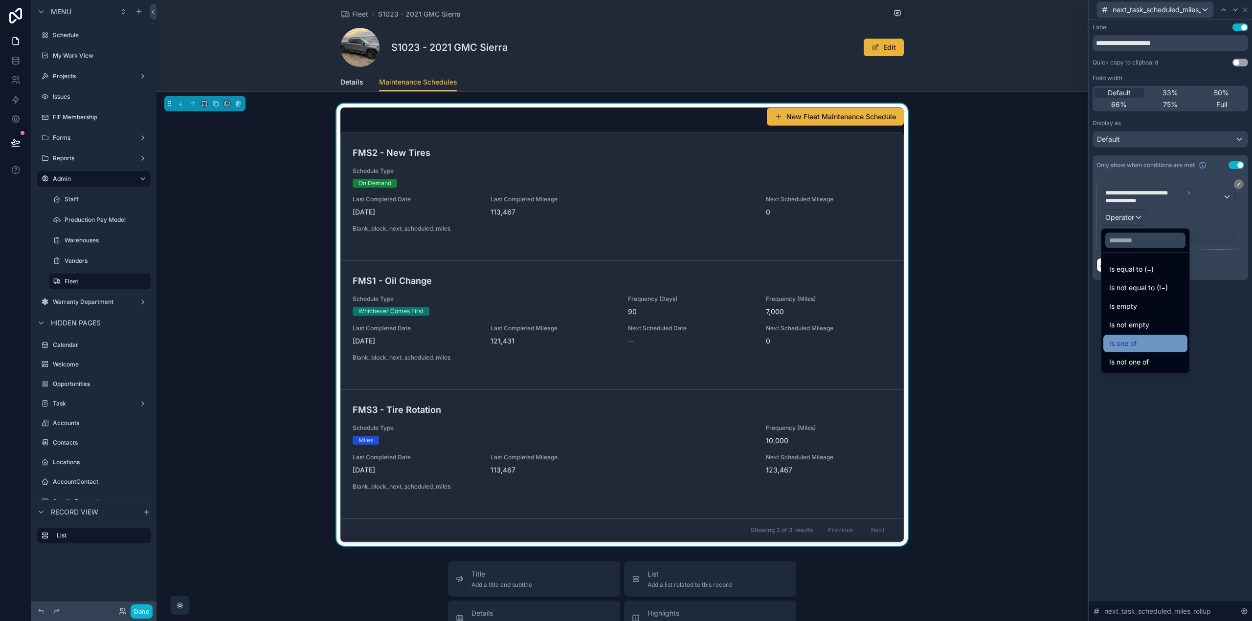
click at [1127, 338] on span "Is one of" at bounding box center [1122, 344] width 27 height 12
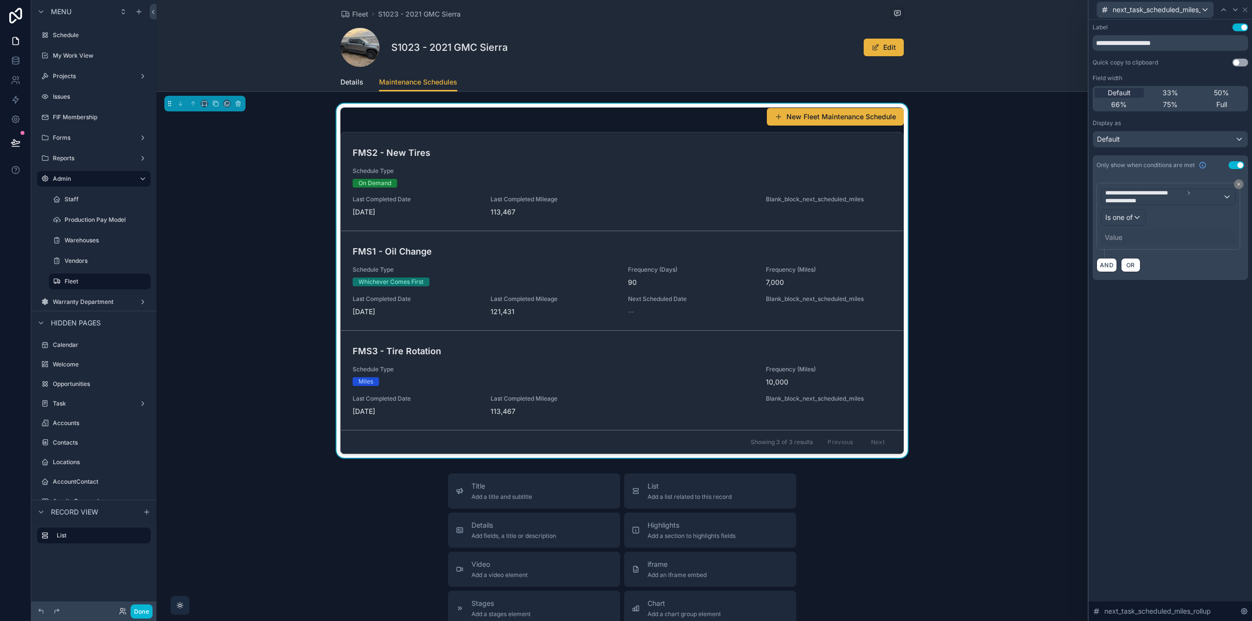
click at [1119, 236] on div "Value" at bounding box center [1113, 238] width 18 height 10
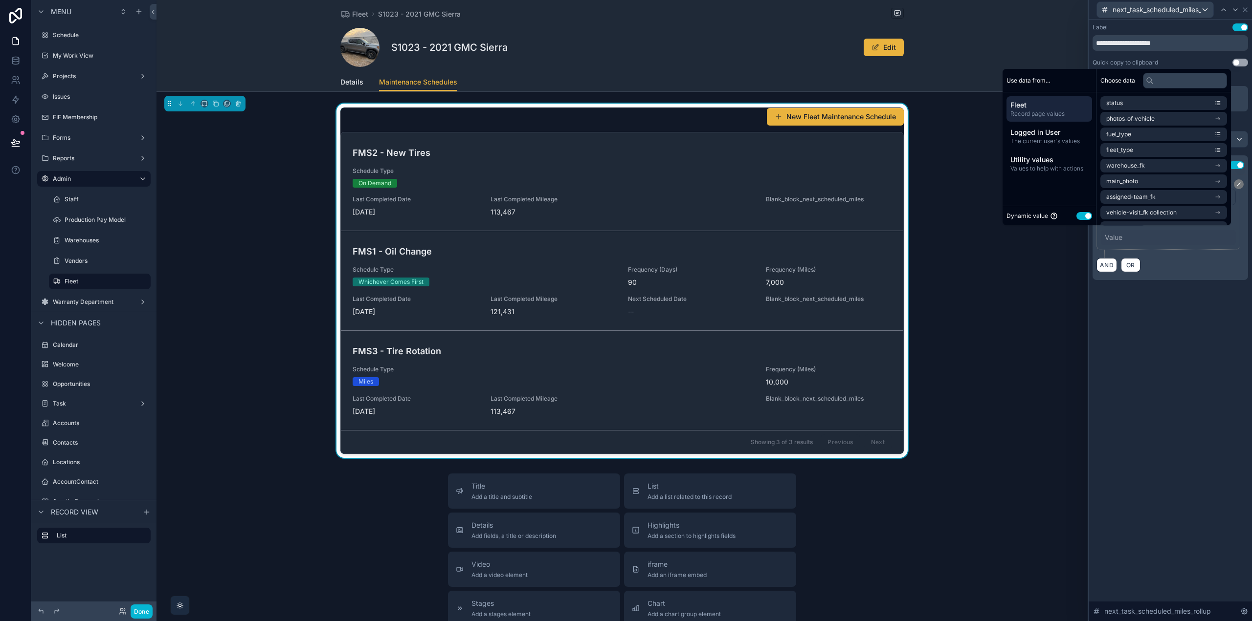
click at [1076, 213] on button "Use setting" at bounding box center [1084, 216] width 16 height 8
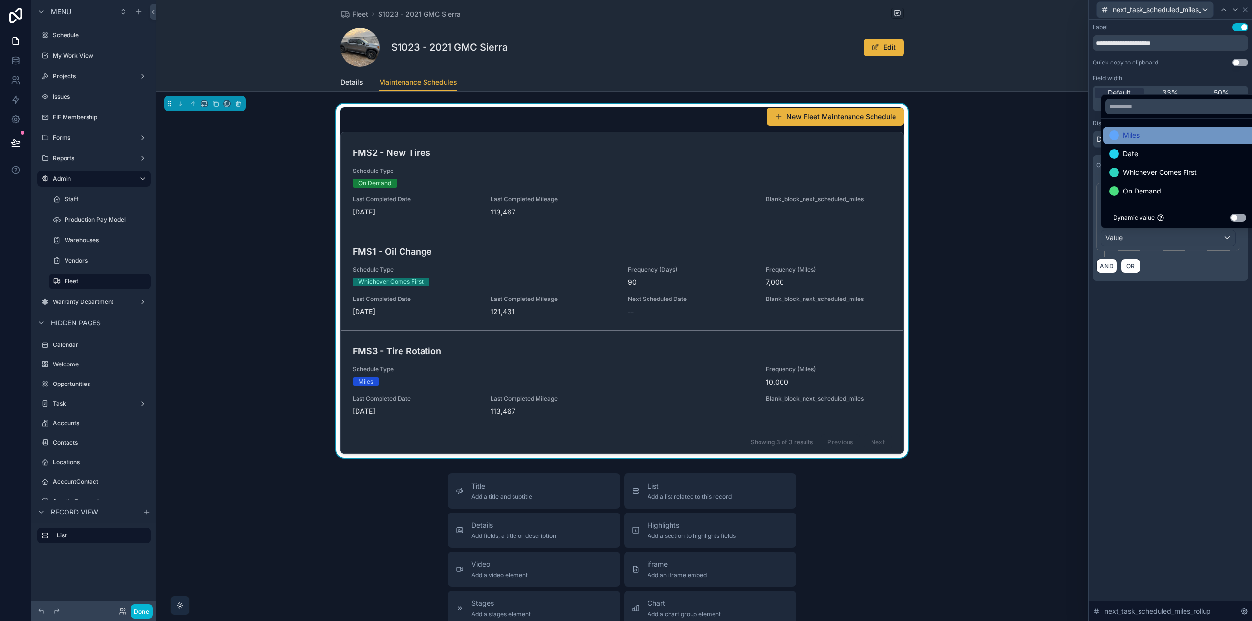
click at [1147, 138] on div "Miles" at bounding box center [1179, 136] width 141 height 12
click at [1150, 170] on span "Whichever Comes First" at bounding box center [1160, 173] width 74 height 12
click at [1159, 325] on div "**********" at bounding box center [1169, 321] width 163 height 602
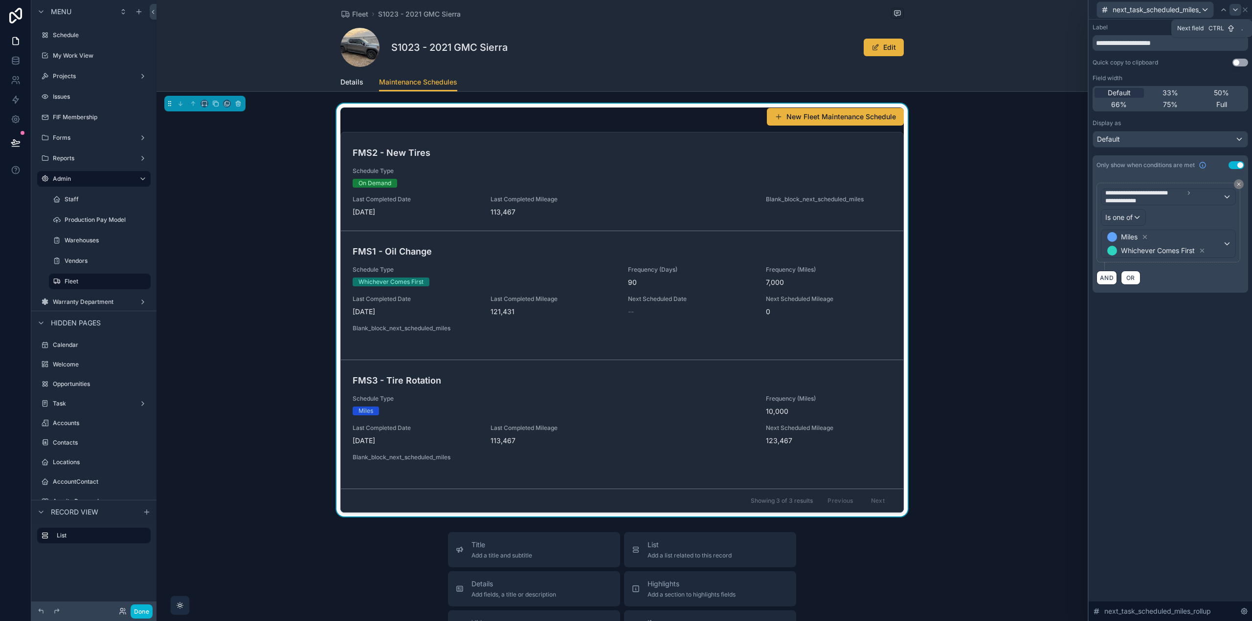
click at [1233, 8] on icon at bounding box center [1235, 10] width 8 height 8
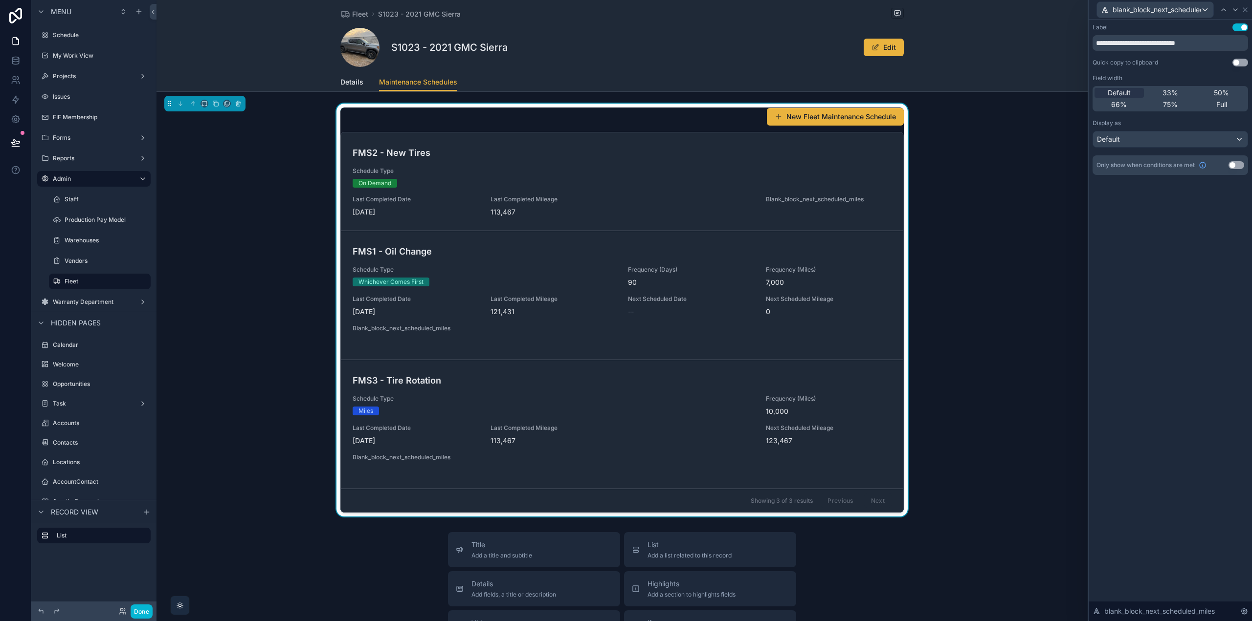
click at [1236, 167] on button "Use setting" at bounding box center [1236, 165] width 16 height 8
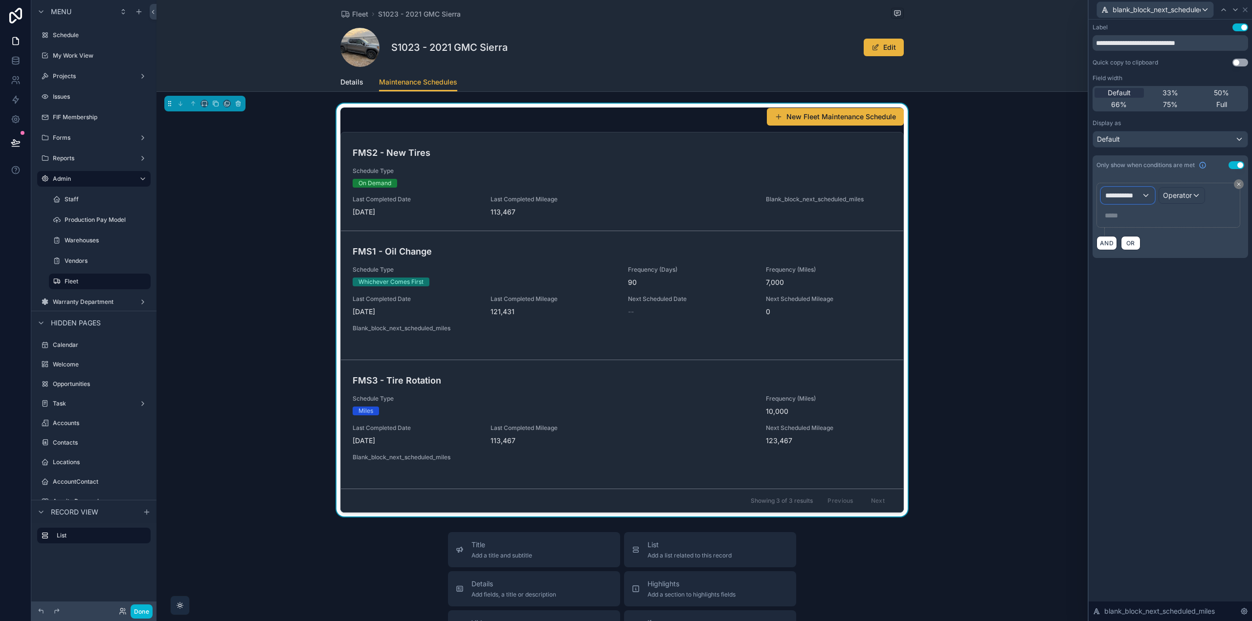
click at [1136, 196] on span "**********" at bounding box center [1123, 196] width 36 height 10
click at [1129, 242] on div "Fleet Maintenance Schedule" at bounding box center [1160, 248] width 115 height 18
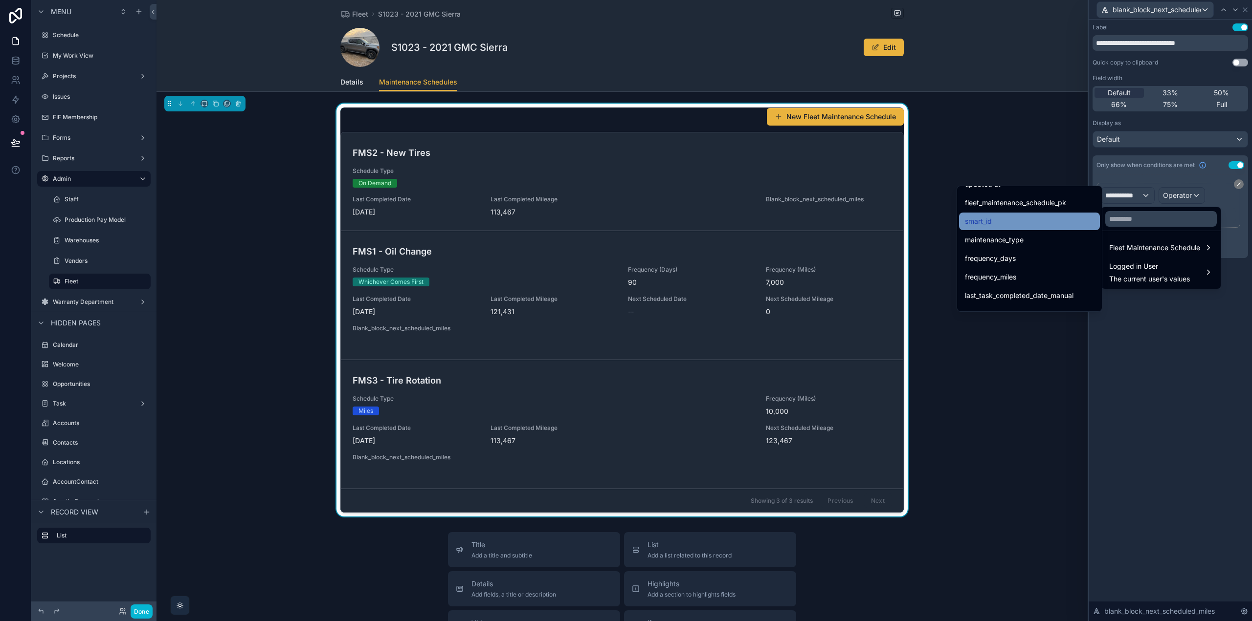
scroll to position [147, 0]
click at [1031, 257] on div "schedule_type" at bounding box center [1029, 255] width 129 height 12
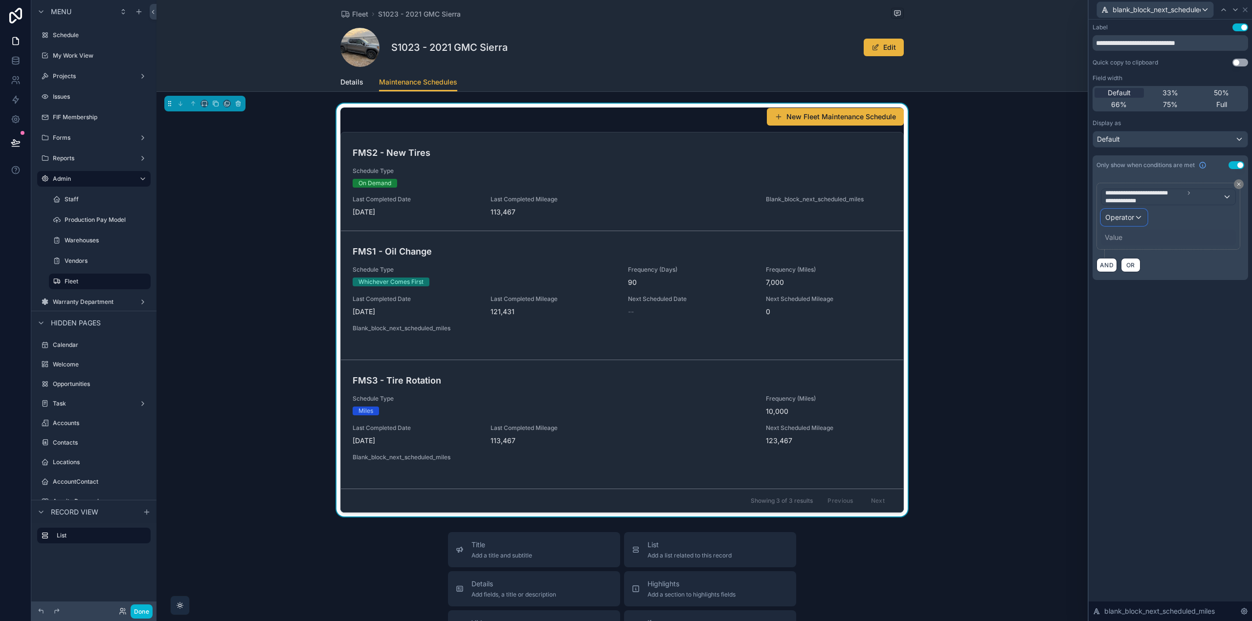
click at [1135, 214] on div "Operator" at bounding box center [1123, 218] width 45 height 16
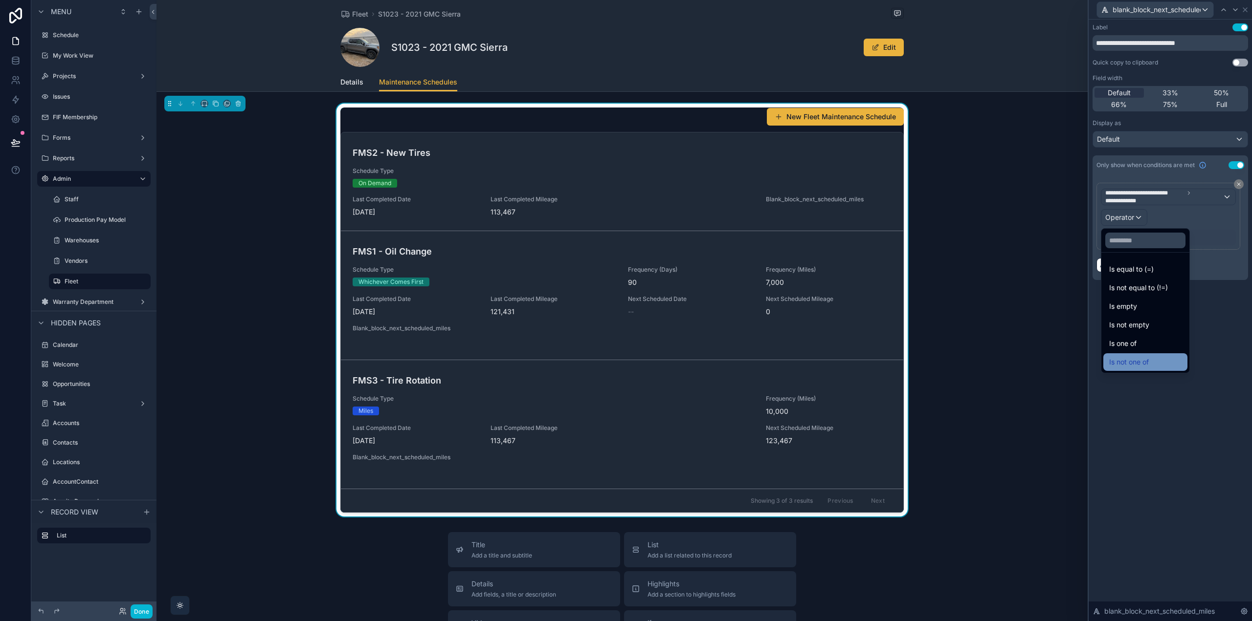
click at [1136, 361] on span "Is not one of" at bounding box center [1129, 362] width 40 height 12
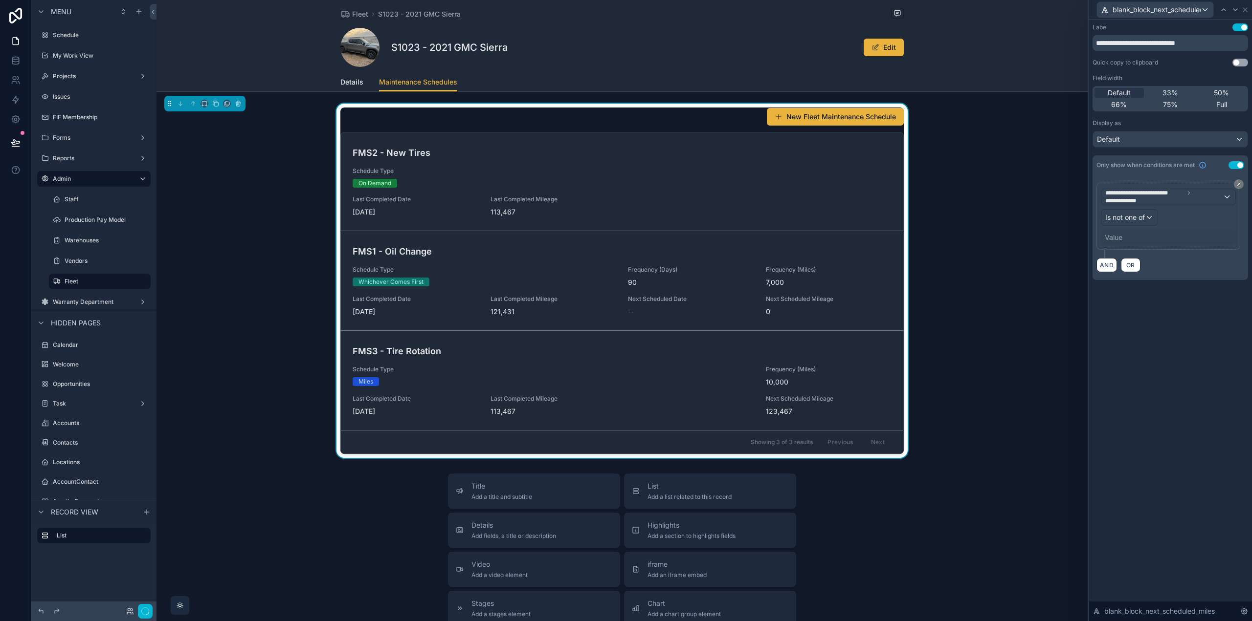
click at [1125, 240] on div "Value" at bounding box center [1168, 238] width 135 height 16
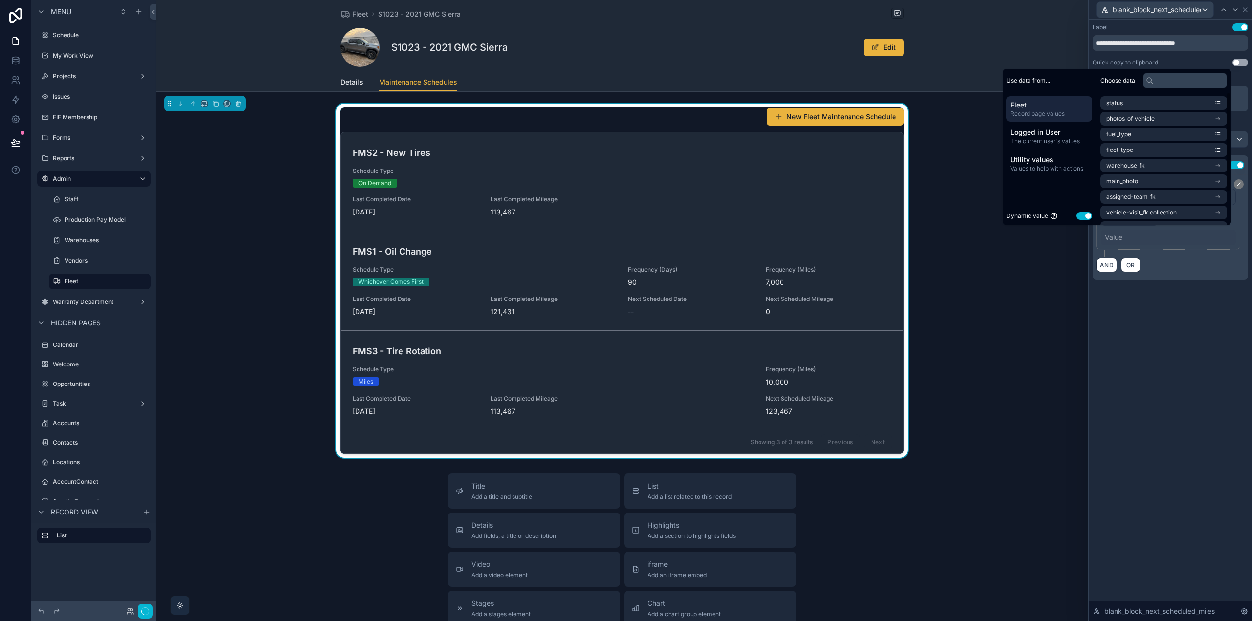
click at [1078, 214] on button "Use setting" at bounding box center [1084, 216] width 16 height 8
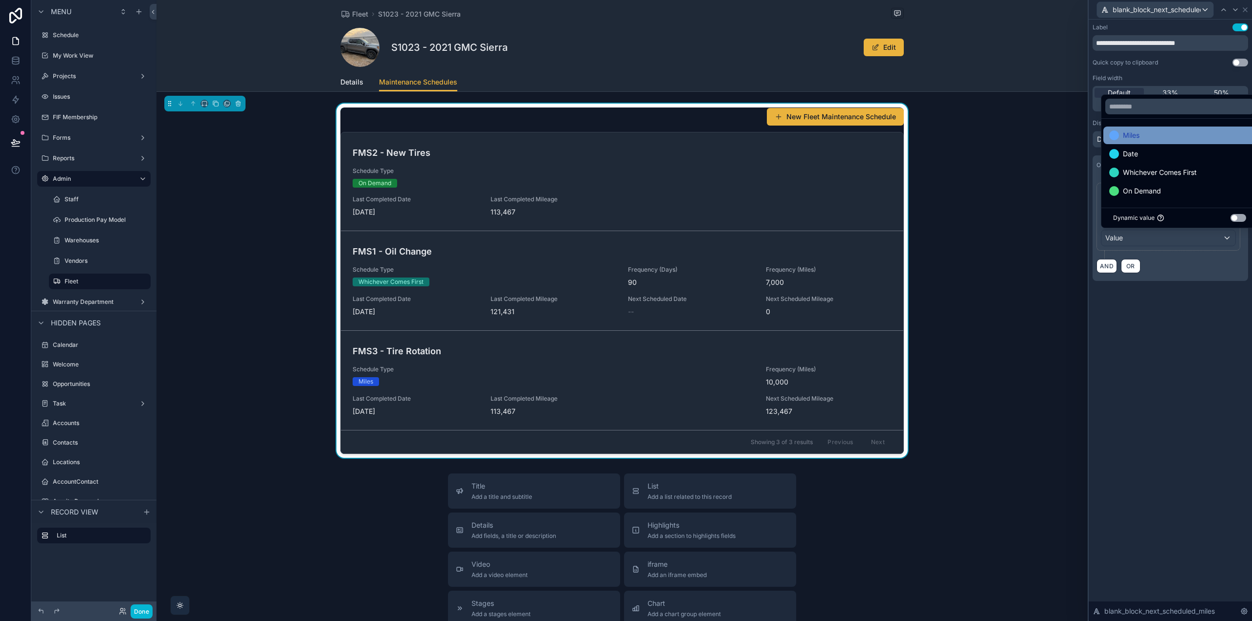
click at [1131, 138] on span "Miles" at bounding box center [1131, 136] width 17 height 12
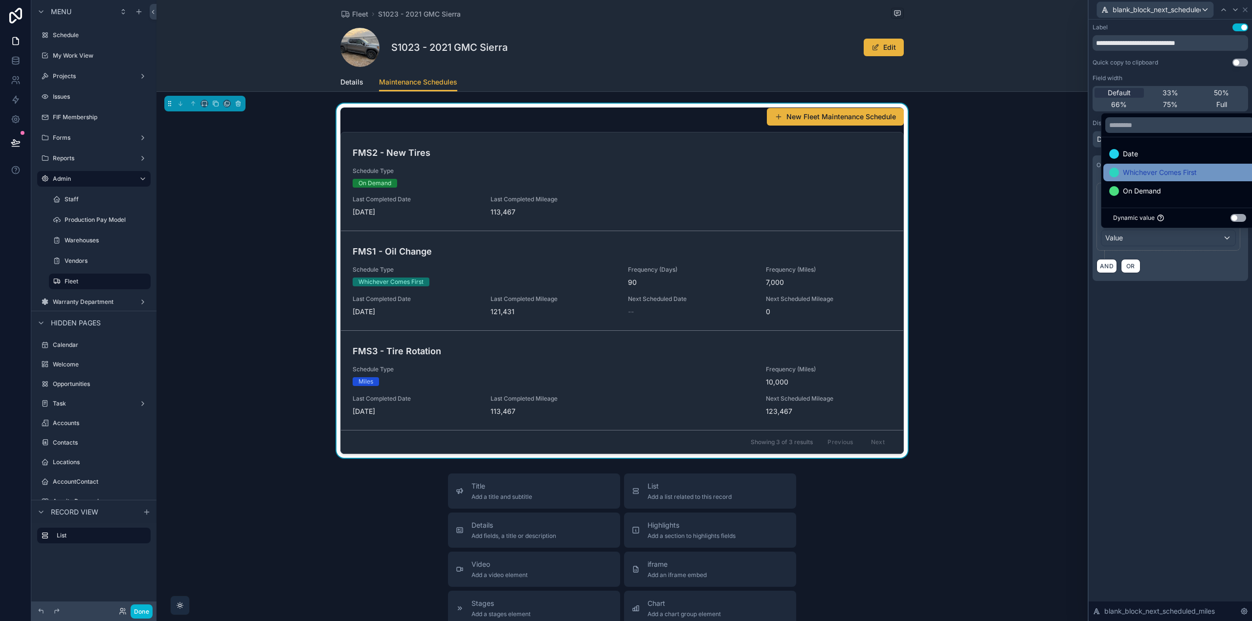
click at [1148, 175] on span "Whichever Comes First" at bounding box center [1160, 173] width 74 height 12
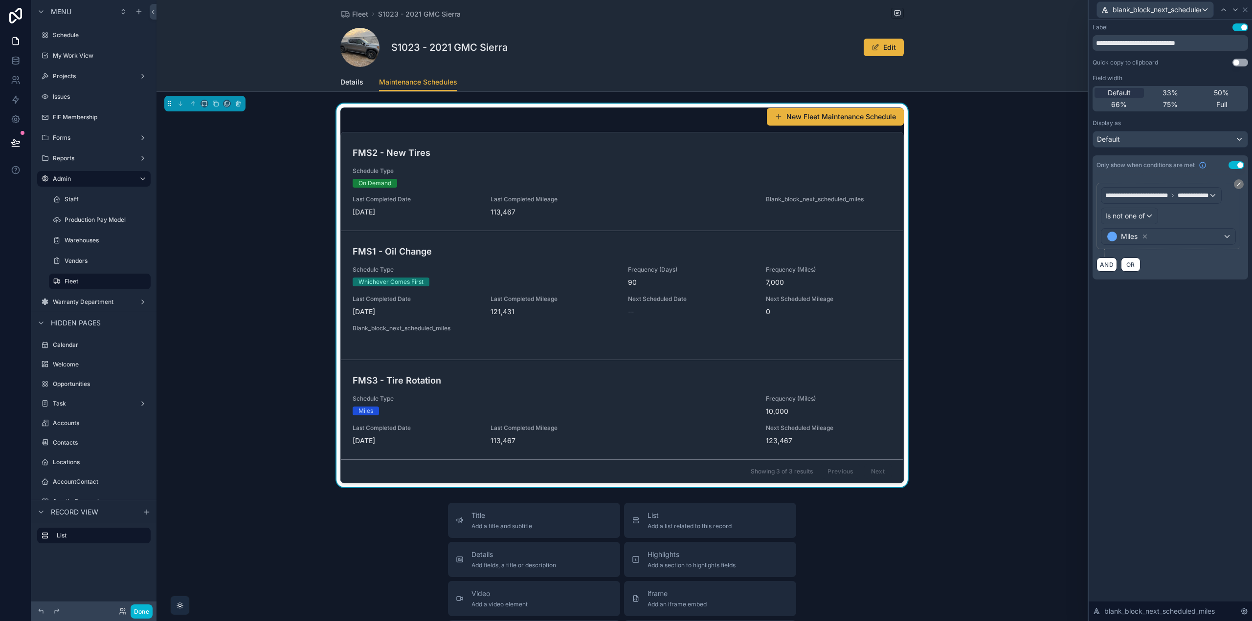
click at [1161, 351] on div "**********" at bounding box center [1169, 321] width 163 height 602
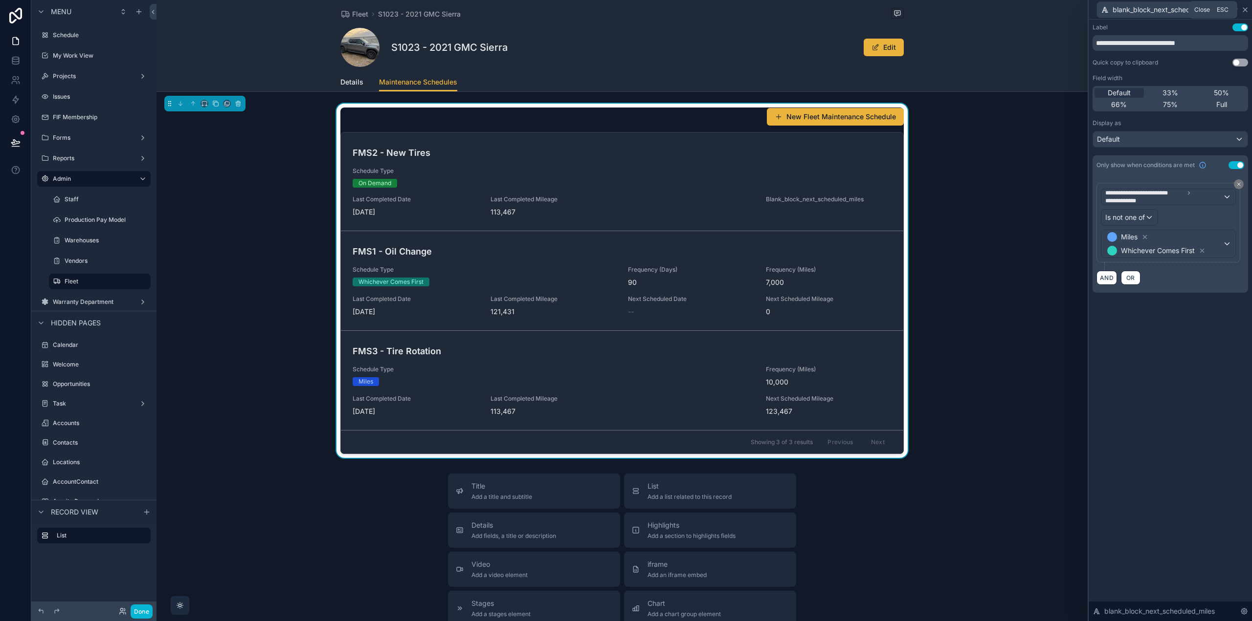
click at [1245, 8] on icon at bounding box center [1245, 10] width 8 height 8
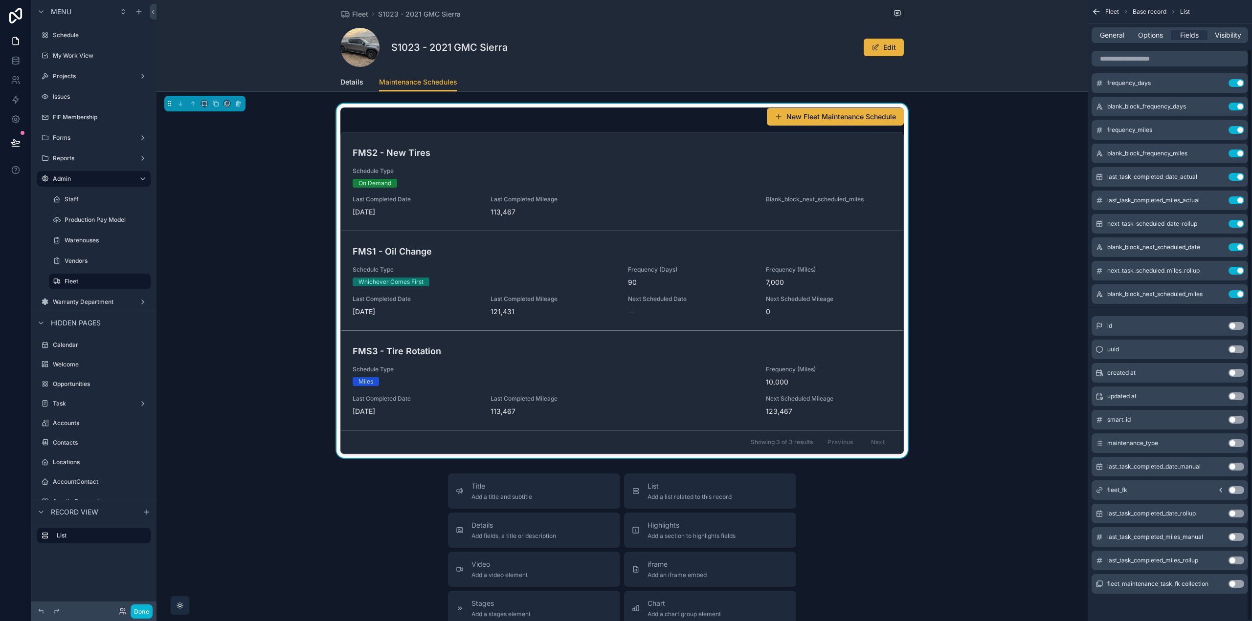
drag, startPoint x: 1215, startPoint y: 296, endPoint x: 1216, endPoint y: 281, distance: 14.7
click at [0, 0] on icon "scrollable content" at bounding box center [0, 0] width 0 height 0
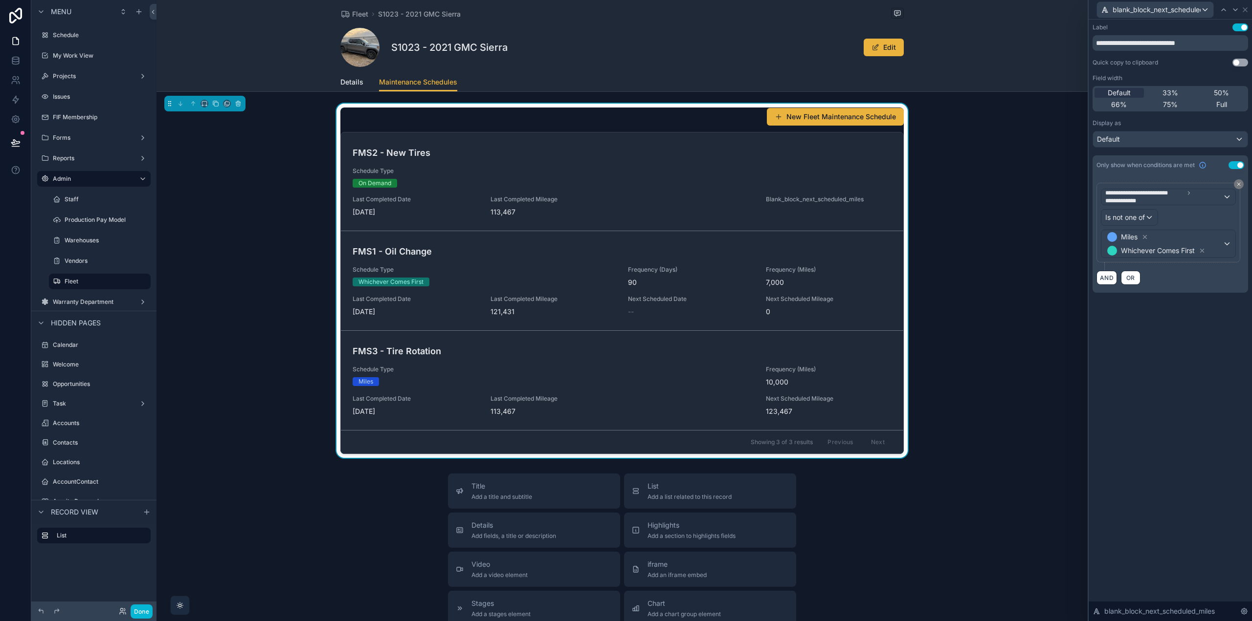
click at [1236, 23] on div "**********" at bounding box center [1169, 168] width 163 height 297
click at [1240, 26] on button "Use setting" at bounding box center [1240, 27] width 16 height 8
click at [1244, 9] on icon at bounding box center [1245, 10] width 4 height 4
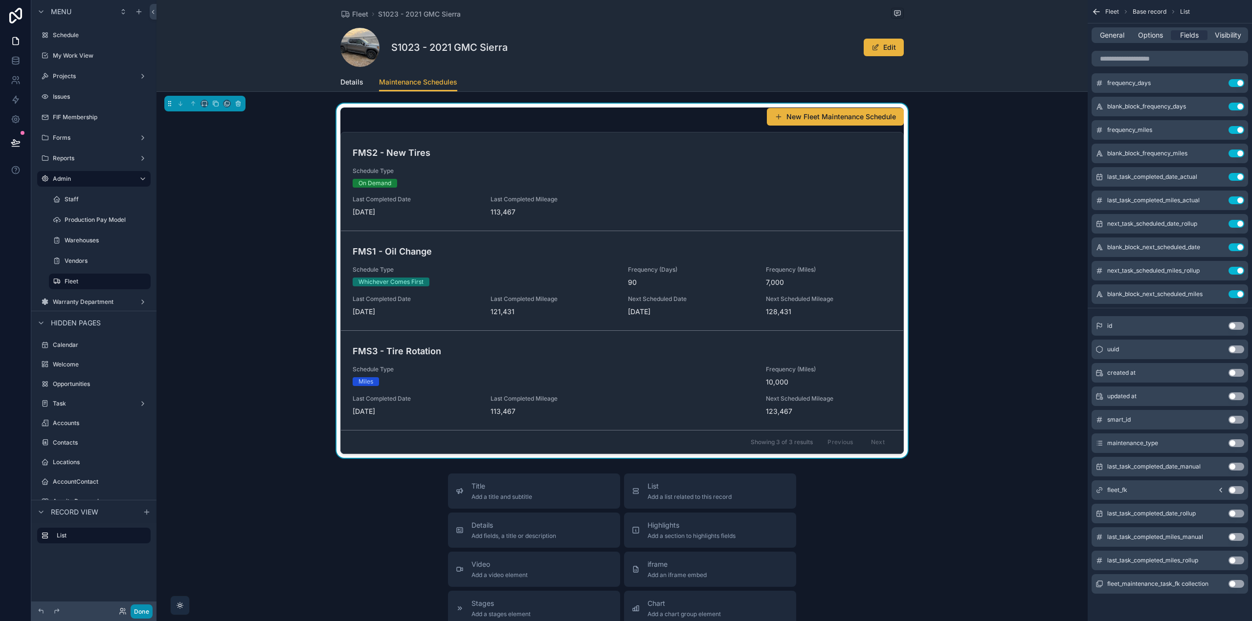
drag, startPoint x: 145, startPoint y: 610, endPoint x: 183, endPoint y: 592, distance: 42.2
click at [145, 610] on button "Done" at bounding box center [142, 612] width 22 height 14
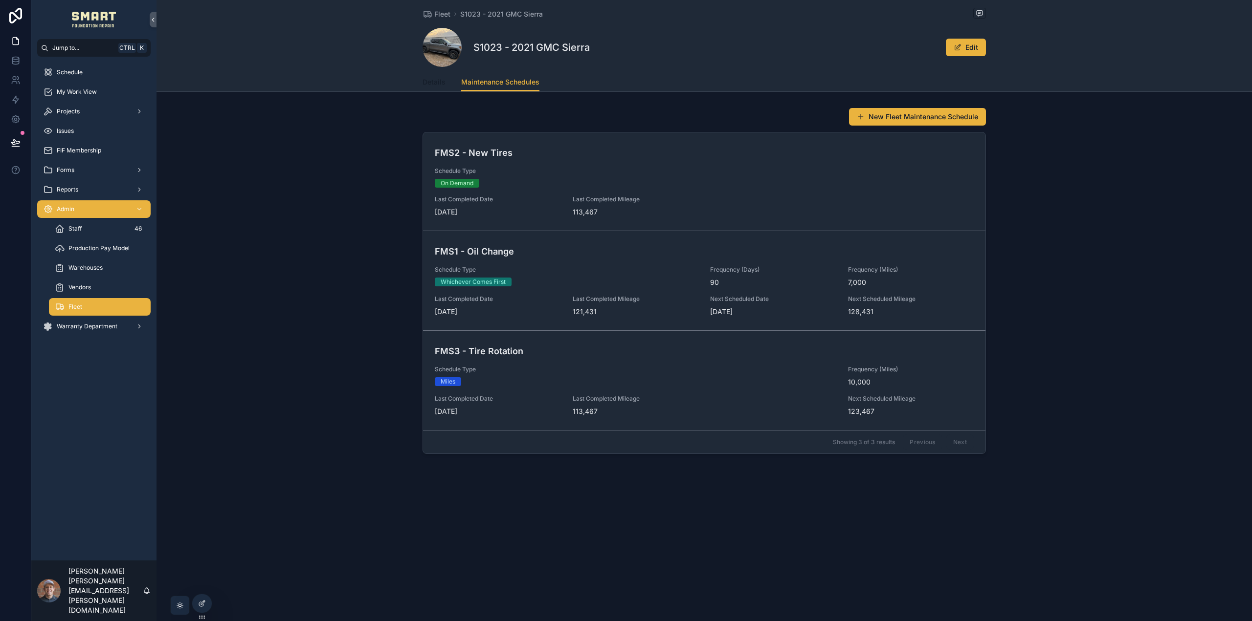
click at [437, 80] on span "Details" at bounding box center [433, 82] width 23 height 10
